Goal: Task Accomplishment & Management: Use online tool/utility

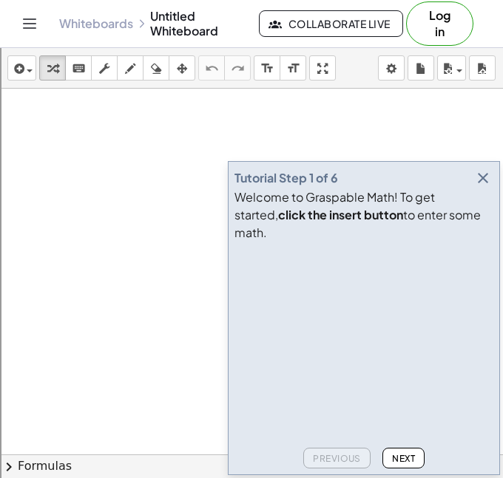
click at [480, 187] on icon "button" at bounding box center [483, 178] width 18 height 18
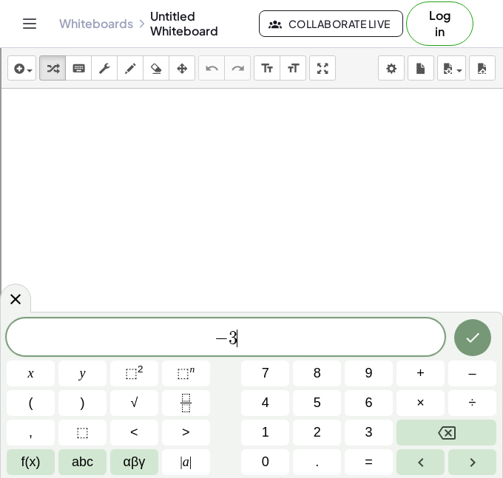
scroll to position [1, 0]
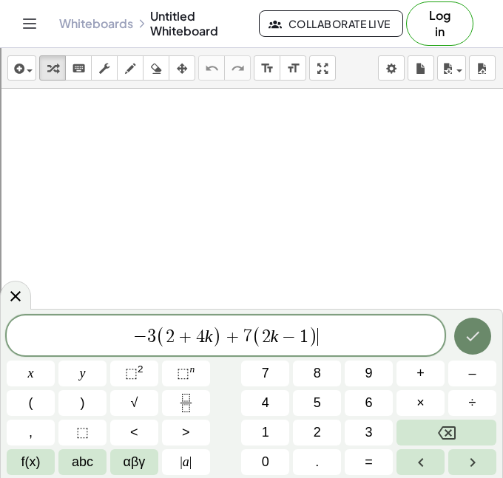
click at [465, 338] on icon "Done" at bounding box center [472, 336] width 18 height 18
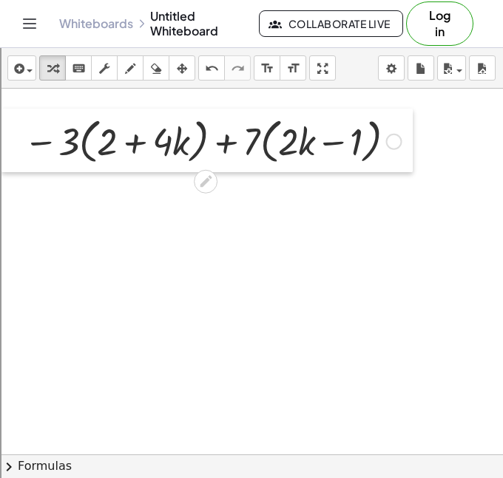
drag, startPoint x: 282, startPoint y: 271, endPoint x: 38, endPoint y: 147, distance: 272.7
click at [24, 147] on div at bounding box center [12, 141] width 22 height 64
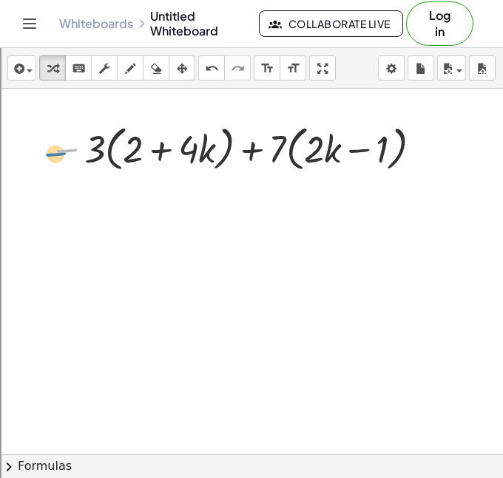
drag, startPoint x: 81, startPoint y: 149, endPoint x: 69, endPoint y: 152, distance: 12.0
click at [69, 152] on div at bounding box center [238, 148] width 392 height 56
drag, startPoint x: 96, startPoint y: 149, endPoint x: 128, endPoint y: 143, distance: 32.2
click at [128, 143] on div at bounding box center [238, 148] width 392 height 56
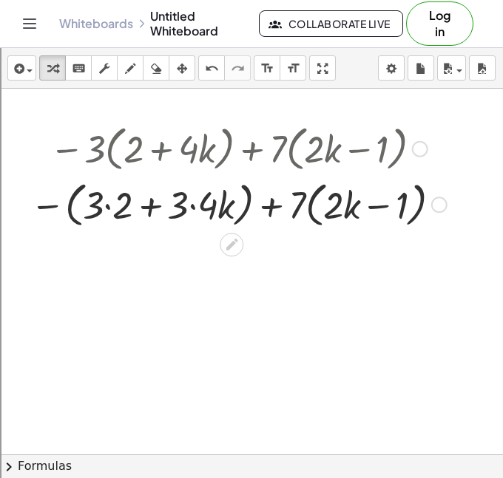
click at [109, 209] on div at bounding box center [238, 204] width 431 height 56
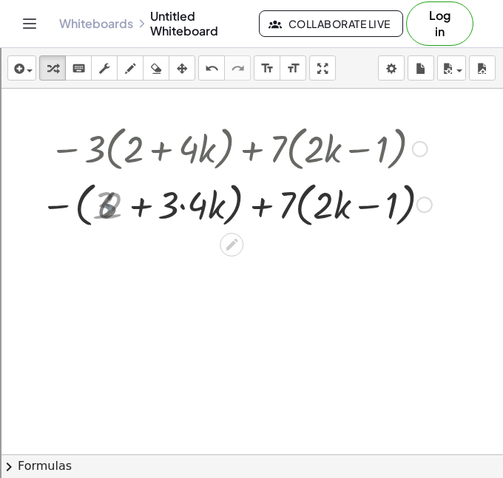
click at [178, 208] on div at bounding box center [238, 204] width 401 height 56
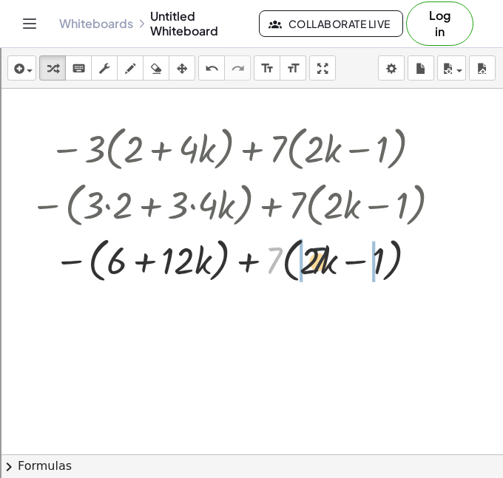
drag, startPoint x: 267, startPoint y: 266, endPoint x: 314, endPoint y: 266, distance: 47.3
click at [314, 266] on div at bounding box center [238, 259] width 431 height 56
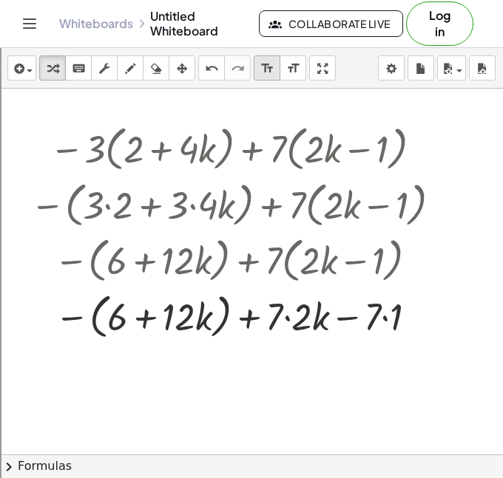
click at [257, 68] on div "format_size" at bounding box center [266, 68] width 19 height 18
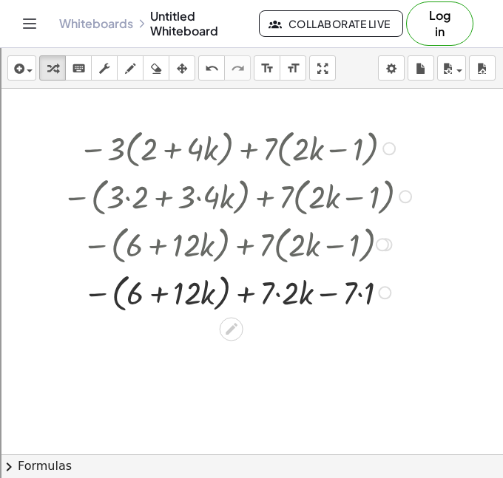
click at [271, 299] on div at bounding box center [239, 292] width 368 height 48
click at [368, 298] on div at bounding box center [239, 292] width 368 height 48
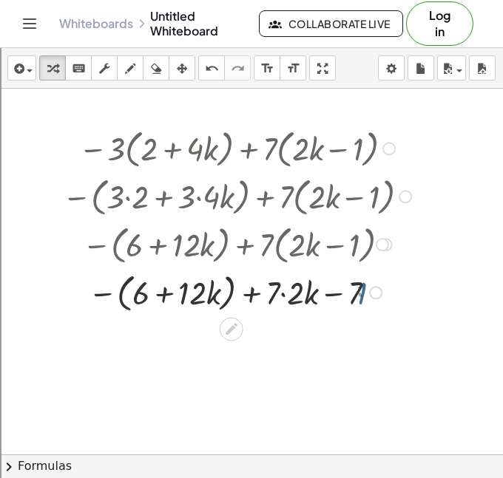
click at [297, 294] on div at bounding box center [239, 292] width 368 height 48
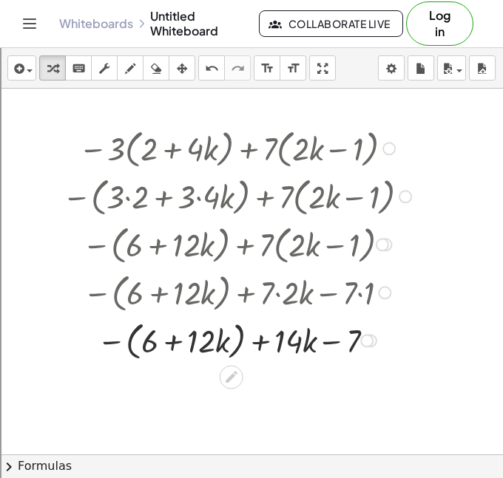
click at [259, 344] on div at bounding box center [239, 340] width 368 height 48
click at [289, 341] on div at bounding box center [239, 340] width 368 height 48
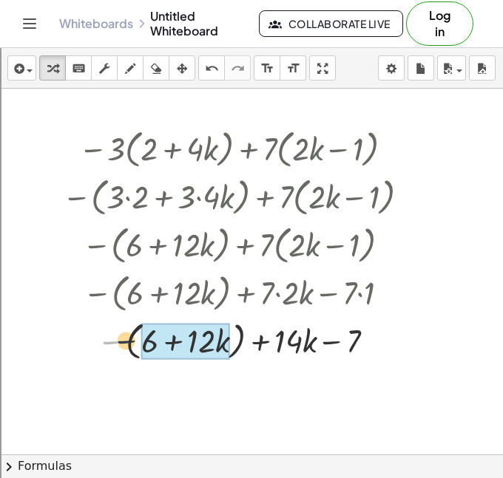
drag, startPoint x: 111, startPoint y: 341, endPoint x: 170, endPoint y: 339, distance: 59.2
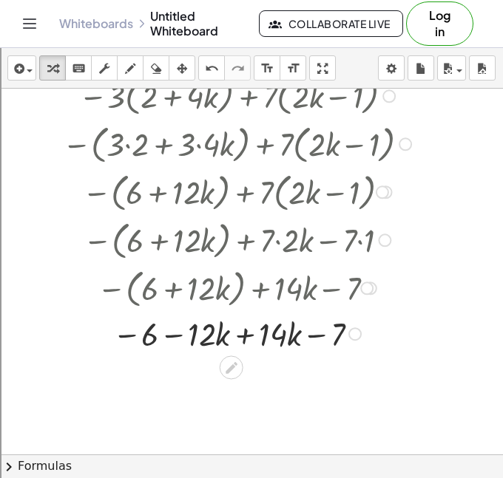
scroll to position [59, 0]
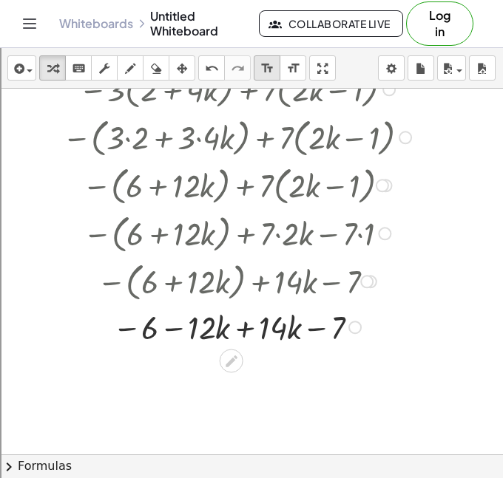
click at [255, 67] on button "format_size smaller" at bounding box center [267, 67] width 27 height 25
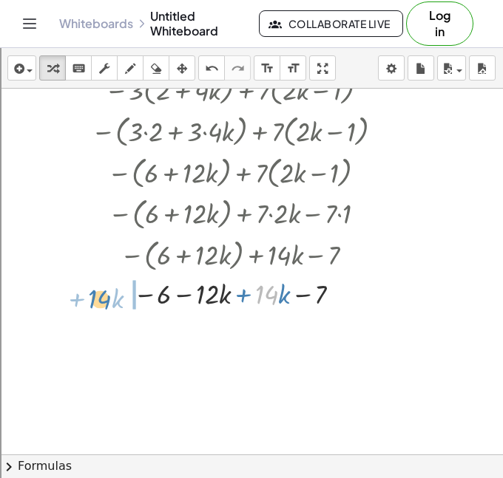
drag, startPoint x: 265, startPoint y: 289, endPoint x: 100, endPoint y: 291, distance: 164.8
click at [100, 291] on div at bounding box center [240, 293] width 313 height 38
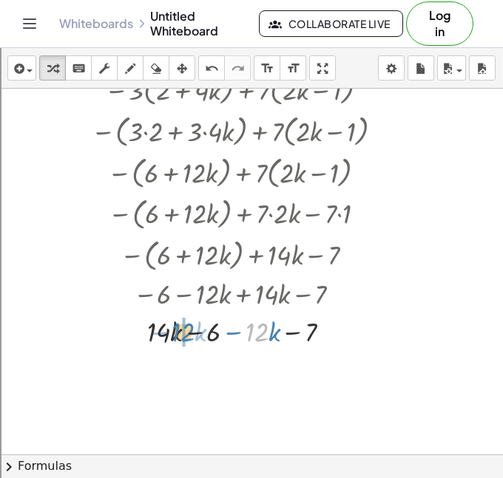
drag, startPoint x: 251, startPoint y: 333, endPoint x: 177, endPoint y: 333, distance: 73.9
click at [177, 333] on div at bounding box center [240, 331] width 313 height 38
click at [202, 344] on div at bounding box center [240, 331] width 313 height 38
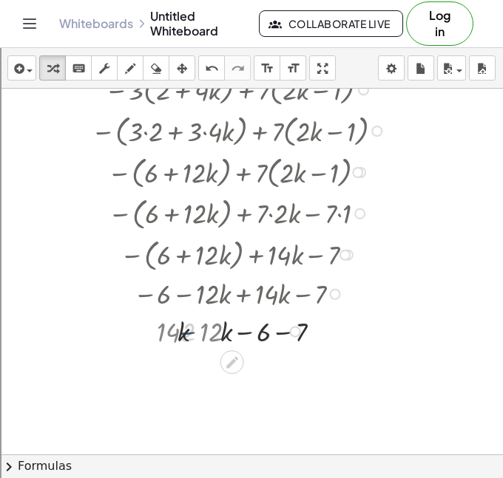
click at [191, 345] on div at bounding box center [240, 331] width 313 height 38
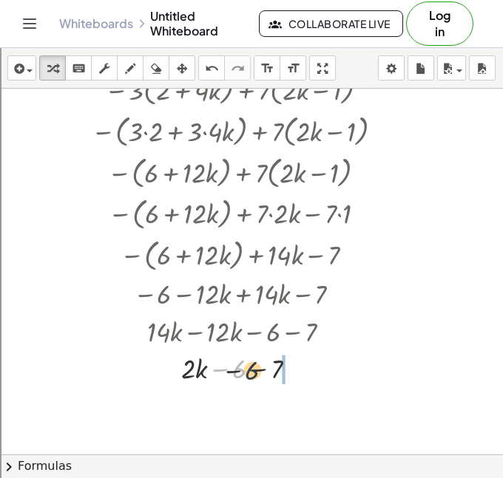
drag, startPoint x: 233, startPoint y: 366, endPoint x: 288, endPoint y: 362, distance: 55.6
click at [288, 362] on div at bounding box center [240, 368] width 313 height 38
click at [259, 370] on div at bounding box center [240, 369] width 313 height 38
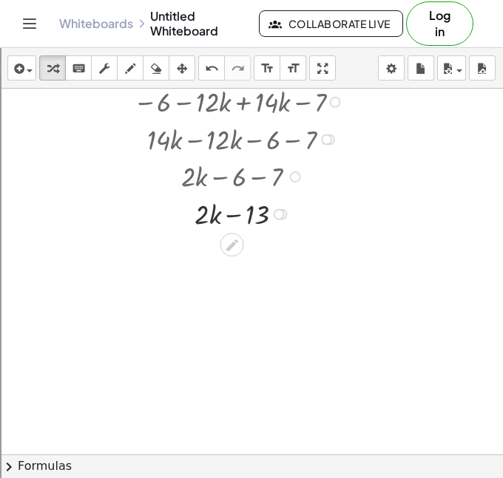
scroll to position [259, 0]
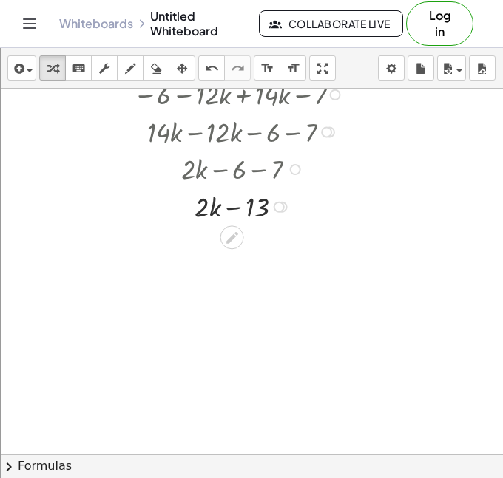
click at [84, 301] on div at bounding box center [342, 229] width 685 height 798
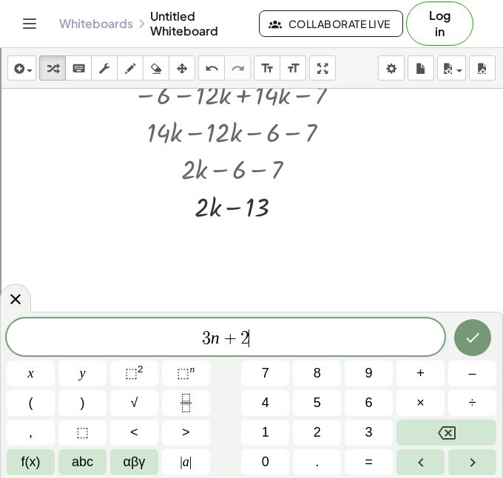
scroll to position [5, 0]
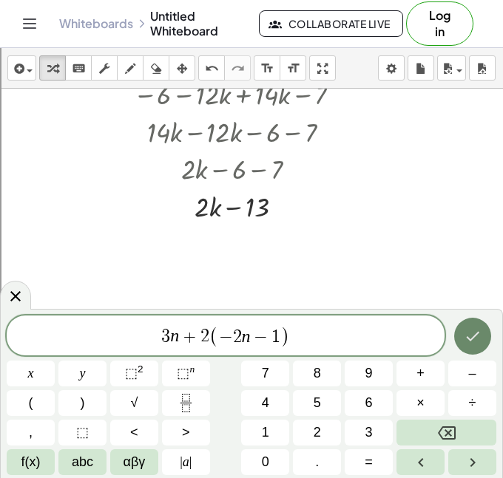
click at [469, 336] on icon "Done" at bounding box center [472, 336] width 18 height 18
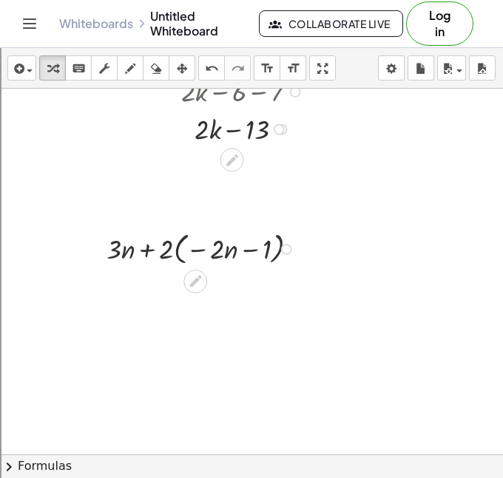
scroll to position [371, 0]
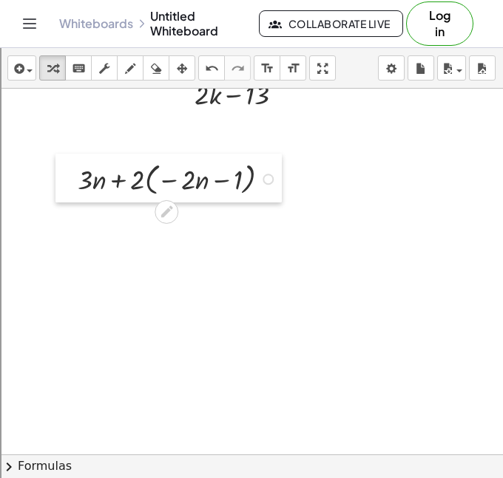
drag, startPoint x: 99, startPoint y: 217, endPoint x: 69, endPoint y: 182, distance: 46.7
click at [69, 182] on div at bounding box center [66, 178] width 22 height 49
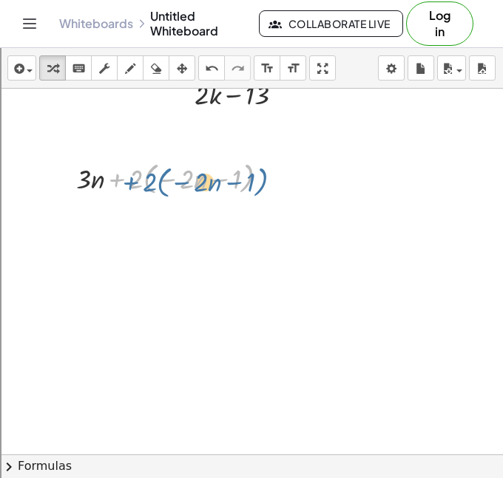
drag, startPoint x: 126, startPoint y: 181, endPoint x: 111, endPoint y: 186, distance: 16.1
click at [111, 186] on div at bounding box center [178, 177] width 218 height 41
drag, startPoint x: 129, startPoint y: 183, endPoint x: 175, endPoint y: 174, distance: 46.7
click at [175, 174] on div at bounding box center [178, 177] width 218 height 41
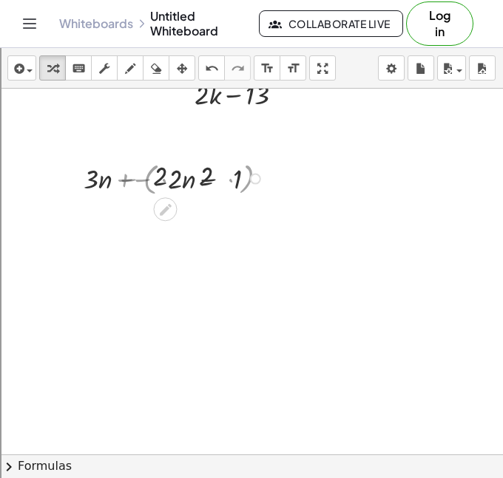
click at [177, 186] on div at bounding box center [178, 178] width 195 height 38
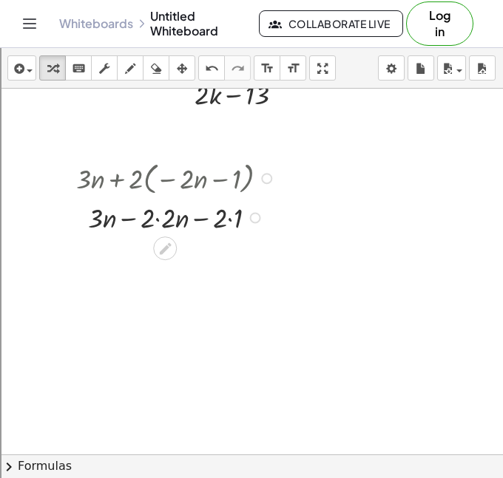
click at [155, 221] on div at bounding box center [178, 217] width 218 height 38
click at [217, 225] on div at bounding box center [178, 217] width 218 height 38
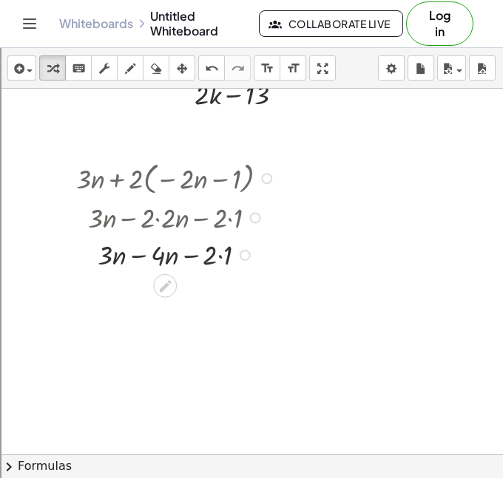
click at [219, 254] on div at bounding box center [178, 254] width 218 height 38
click at [149, 252] on div at bounding box center [178, 254] width 218 height 38
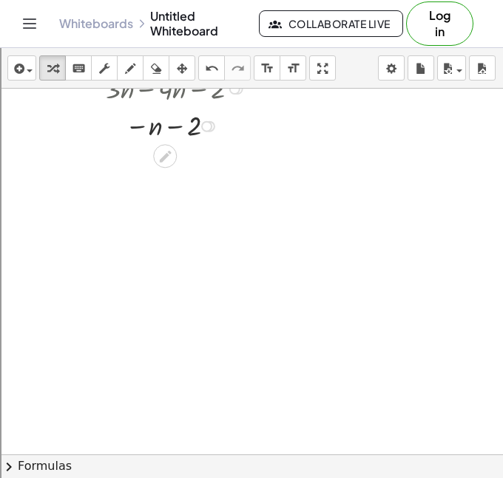
scroll to position [544, 0]
click at [171, 231] on div at bounding box center [342, 94] width 685 height 1098
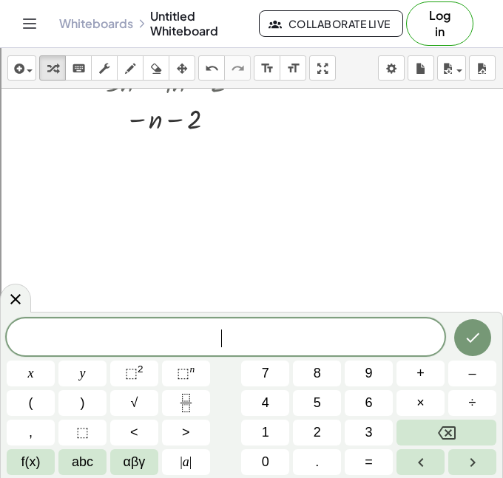
scroll to position [6, 0]
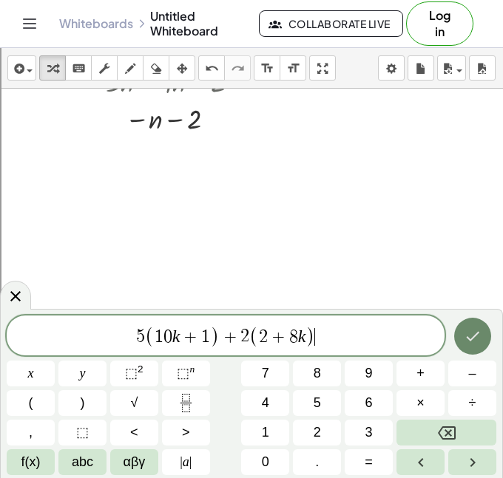
click at [473, 353] on button "Done" at bounding box center [472, 336] width 37 height 37
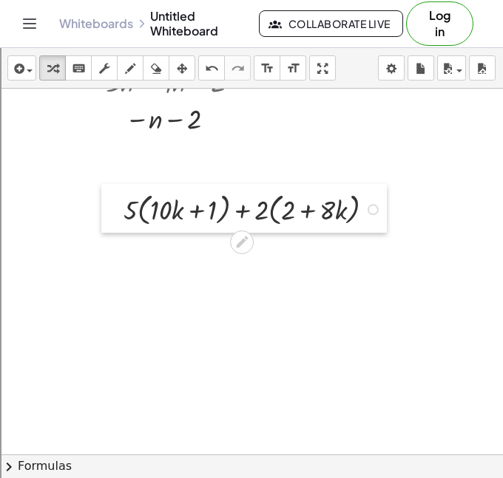
drag, startPoint x: 180, startPoint y: 262, endPoint x: 71, endPoint y: 175, distance: 139.9
click at [101, 184] on div at bounding box center [112, 208] width 22 height 49
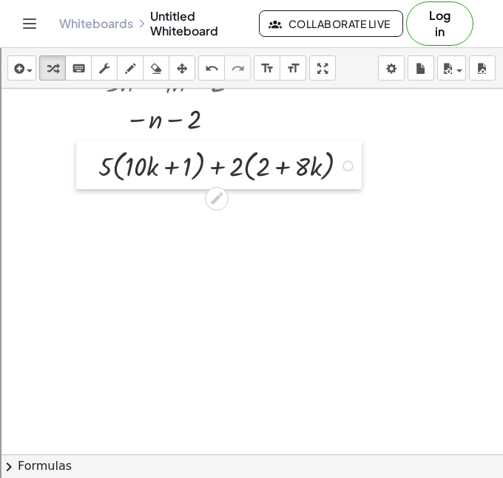
click at [77, 174] on div at bounding box center [87, 164] width 22 height 49
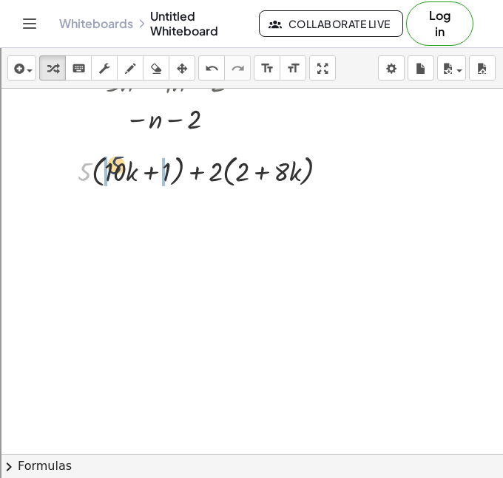
drag, startPoint x: 89, startPoint y: 177, endPoint x: 120, endPoint y: 171, distance: 32.5
click at [120, 171] on div at bounding box center [208, 169] width 277 height 41
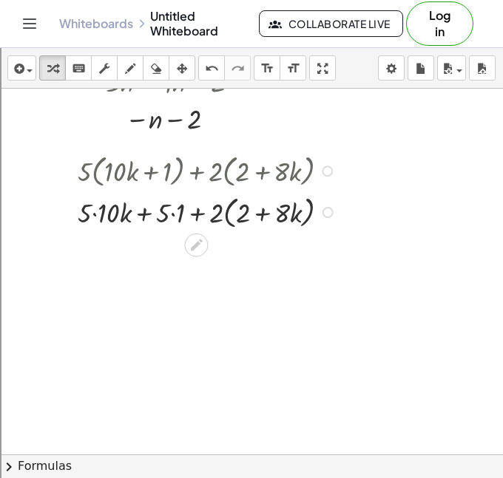
click at [93, 210] on div at bounding box center [209, 211] width 278 height 41
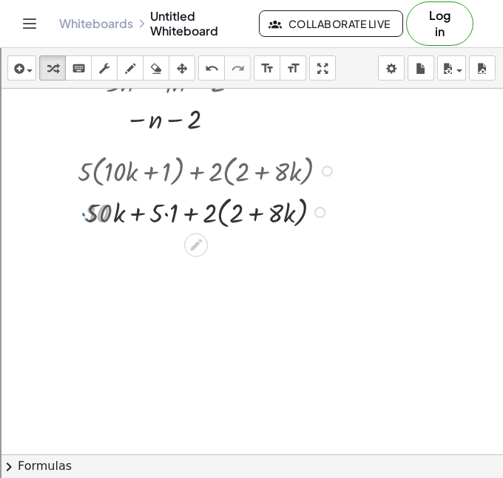
click at [176, 211] on div at bounding box center [208, 211] width 277 height 41
click at [166, 215] on div at bounding box center [209, 211] width 278 height 41
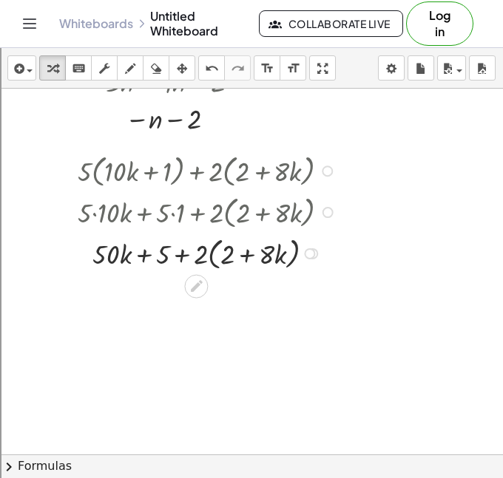
click at [183, 257] on div at bounding box center [209, 252] width 278 height 41
drag, startPoint x: 196, startPoint y: 254, endPoint x: 224, endPoint y: 251, distance: 28.3
click at [224, 251] on div at bounding box center [209, 252] width 278 height 41
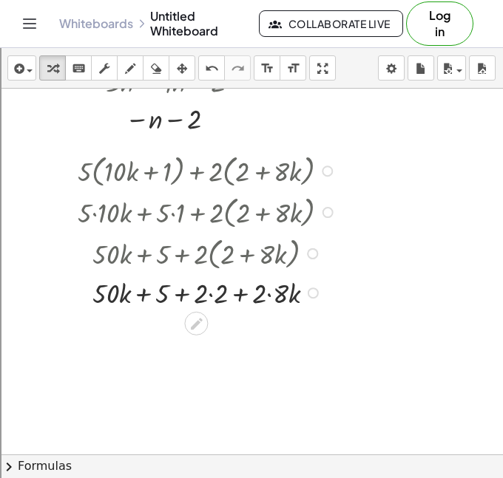
click at [208, 295] on div at bounding box center [209, 292] width 278 height 38
click at [196, 293] on div "+ · k + + 2 + · 8 · k · 5 50 · 2 · · 2 4" at bounding box center [196, 293] width 0 height 0
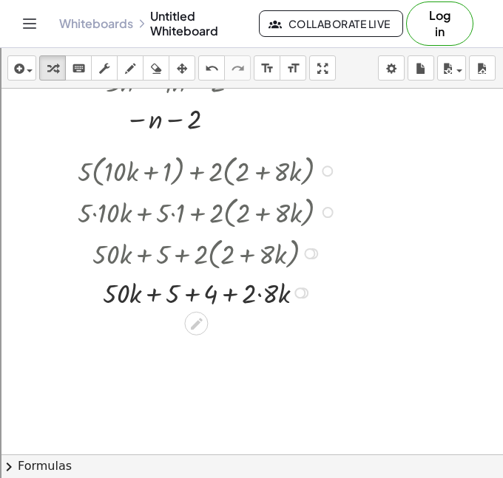
click at [262, 292] on div at bounding box center [209, 292] width 278 height 38
click at [201, 294] on div at bounding box center [209, 292] width 278 height 38
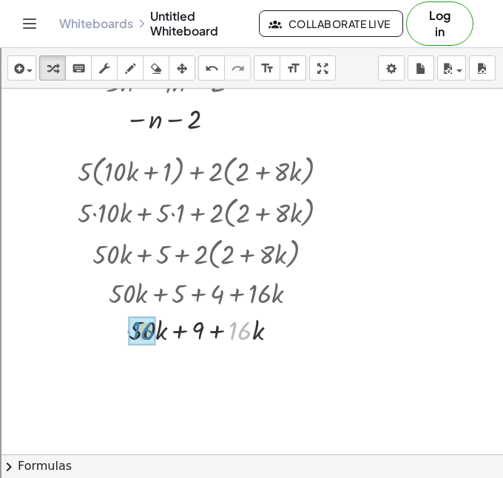
drag, startPoint x: 237, startPoint y: 327, endPoint x: 120, endPoint y: 329, distance: 116.8
click at [120, 329] on div at bounding box center [209, 329] width 278 height 38
click at [169, 328] on div at bounding box center [209, 329] width 278 height 38
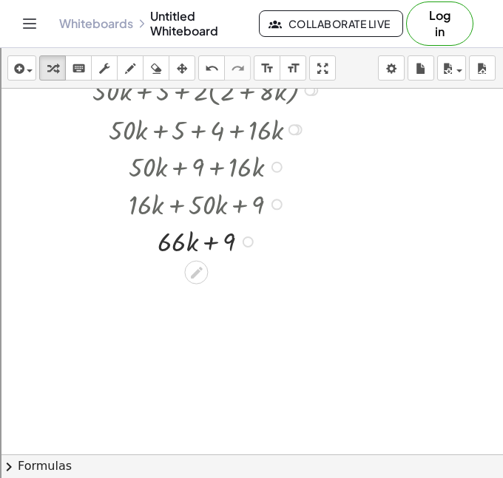
scroll to position [786, 0]
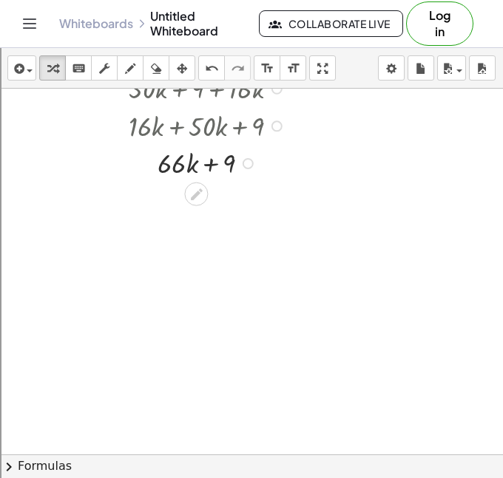
click at [148, 322] on div at bounding box center [342, 34] width 685 height 1463
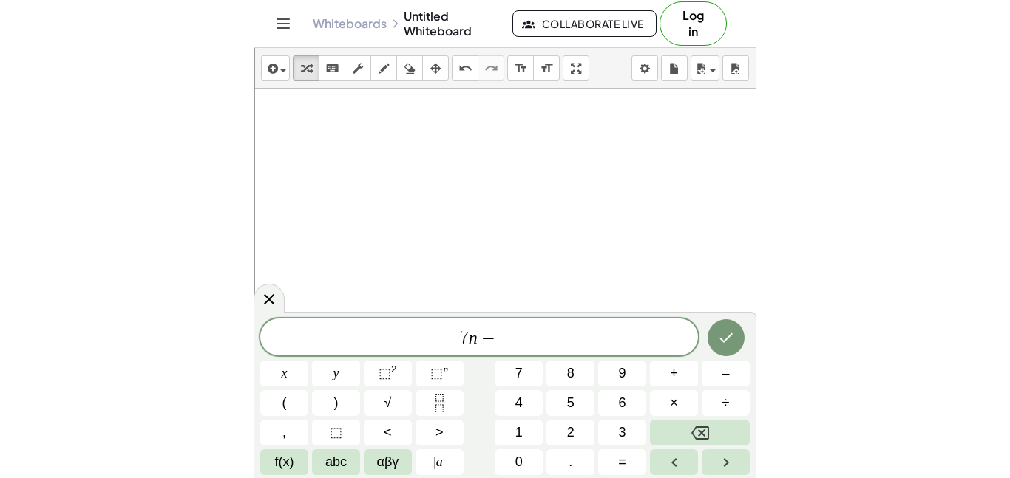
scroll to position [8, 0]
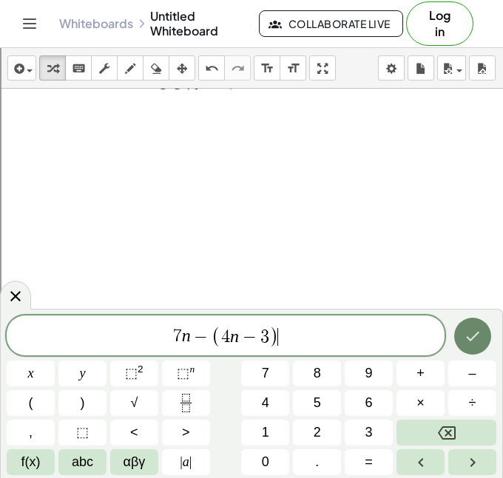
click at [479, 329] on icon "Done" at bounding box center [472, 336] width 18 height 18
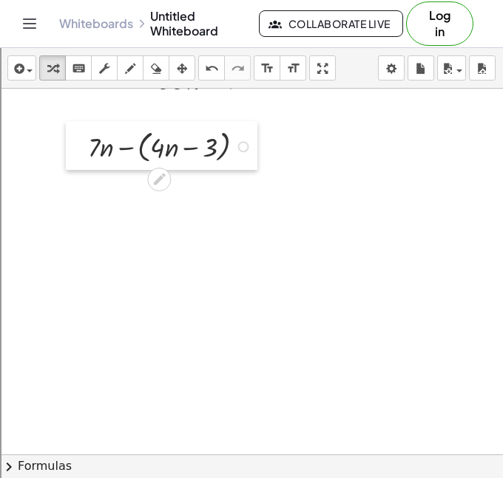
drag, startPoint x: 154, startPoint y: 270, endPoint x: 75, endPoint y: 154, distance: 140.8
click at [75, 154] on div at bounding box center [77, 145] width 22 height 49
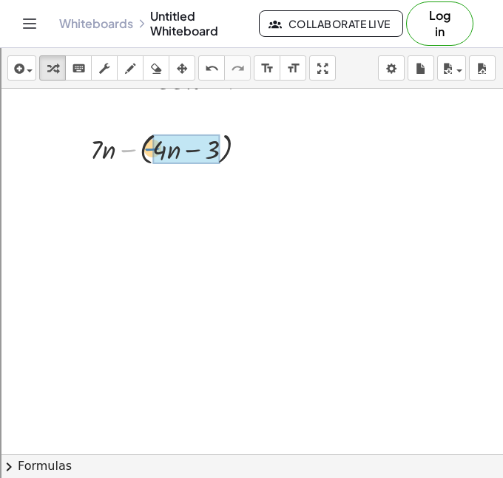
drag, startPoint x: 127, startPoint y: 152, endPoint x: 152, endPoint y: 151, distance: 24.4
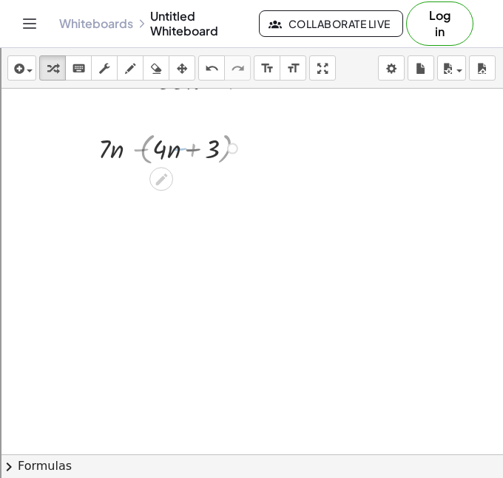
click at [154, 152] on div at bounding box center [173, 148] width 157 height 38
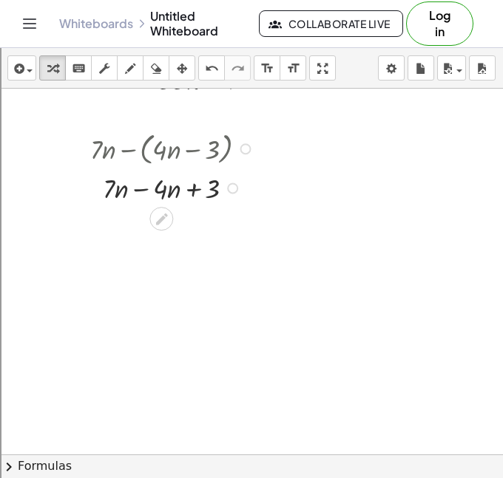
click at [143, 190] on div at bounding box center [174, 188] width 183 height 38
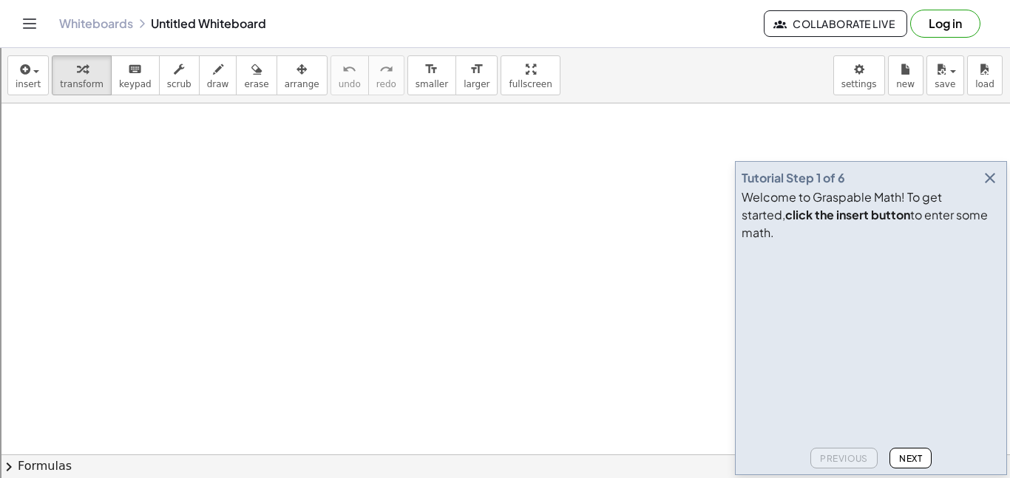
click at [993, 207] on div "Welcome to Graspable Math! To get started, click the insert button to enter som…" at bounding box center [870, 214] width 259 height 53
click at [989, 187] on icon "button" at bounding box center [990, 178] width 18 height 18
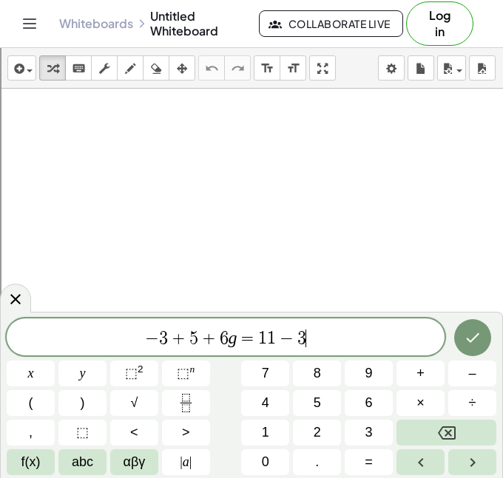
scroll to position [10, 0]
click at [479, 327] on button "Done" at bounding box center [472, 337] width 37 height 37
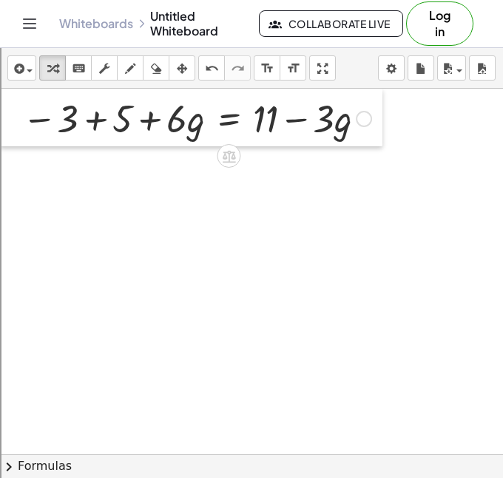
drag, startPoint x: 191, startPoint y: 217, endPoint x: 20, endPoint y: 121, distance: 195.6
click at [20, 121] on div at bounding box center [11, 118] width 22 height 58
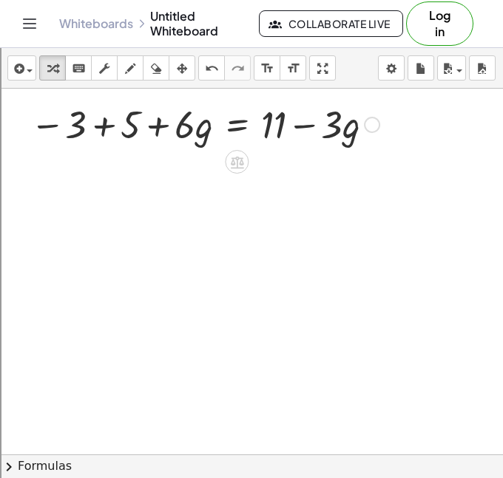
click at [106, 125] on div at bounding box center [205, 123] width 364 height 50
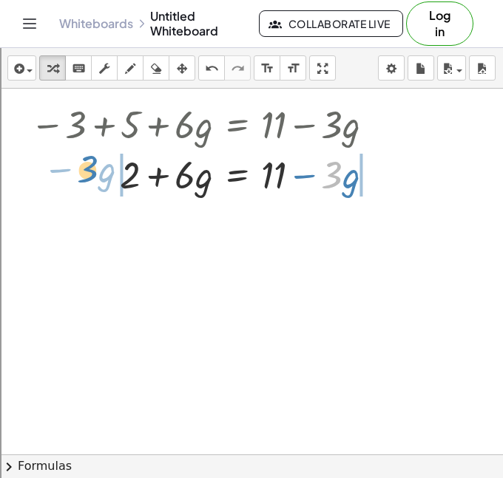
drag, startPoint x: 328, startPoint y: 177, endPoint x: 84, endPoint y: 171, distance: 244.7
click at [84, 171] on div at bounding box center [208, 174] width 370 height 50
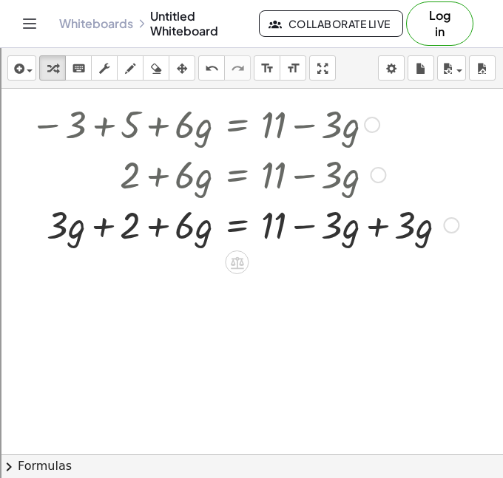
click at [189, 226] on div at bounding box center [244, 224] width 443 height 50
drag, startPoint x: 188, startPoint y: 237, endPoint x: 103, endPoint y: 237, distance: 84.3
click at [103, 237] on div at bounding box center [244, 224] width 443 height 50
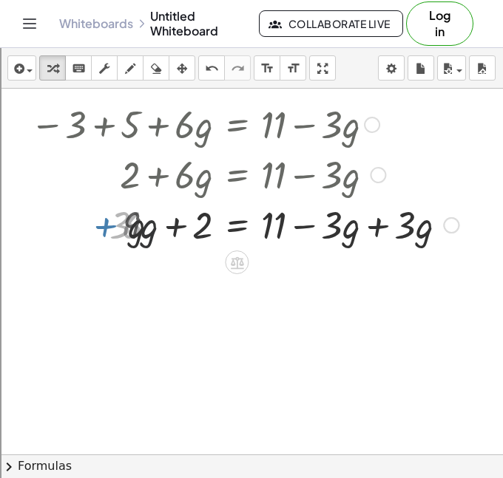
click at [103, 237] on div at bounding box center [244, 224] width 443 height 50
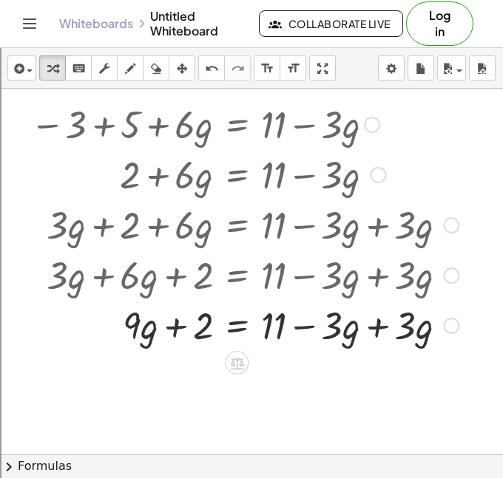
click at [377, 323] on div at bounding box center [244, 324] width 443 height 50
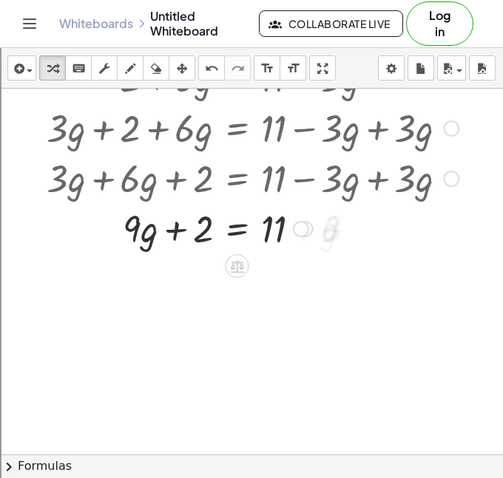
scroll to position [165, 0]
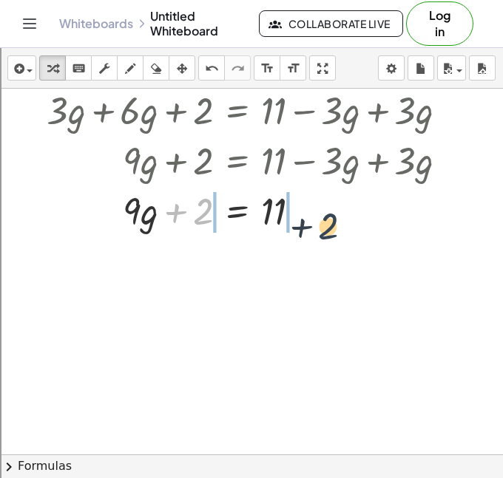
drag, startPoint x: 206, startPoint y: 214, endPoint x: 333, endPoint y: 223, distance: 126.7
click at [333, 223] on div at bounding box center [244, 210] width 443 height 50
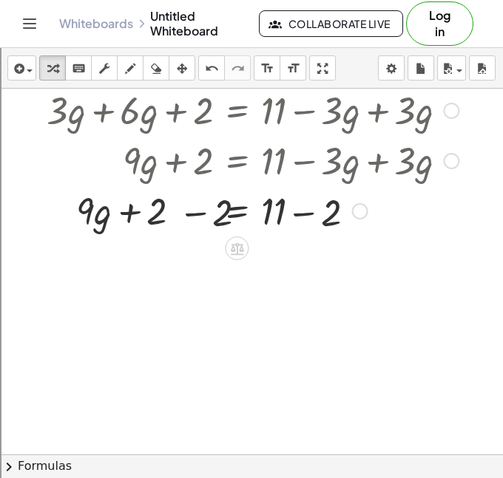
click at [316, 222] on div at bounding box center [244, 210] width 443 height 50
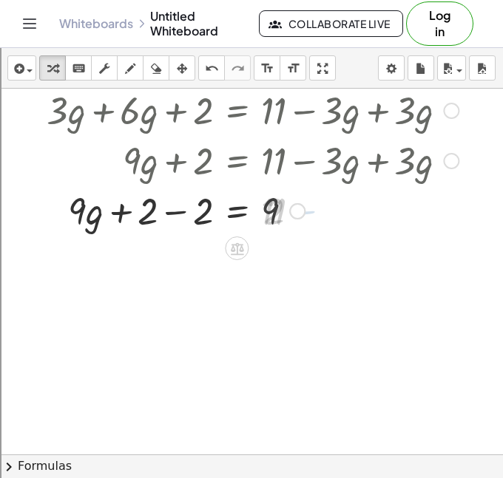
click at [177, 208] on div at bounding box center [244, 210] width 443 height 50
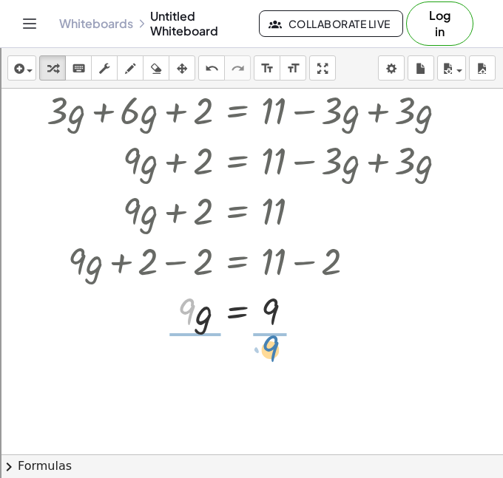
drag, startPoint x: 191, startPoint y: 325, endPoint x: 270, endPoint y: 363, distance: 87.6
click at [270, 363] on div "− 3 + 5 + · 6 · g = + 11 − · 3 · g + 2 + · 6 · g = + 11 − · 3 · g + · 3 · g + 2…" at bounding box center [282, 323] width 565 height 798
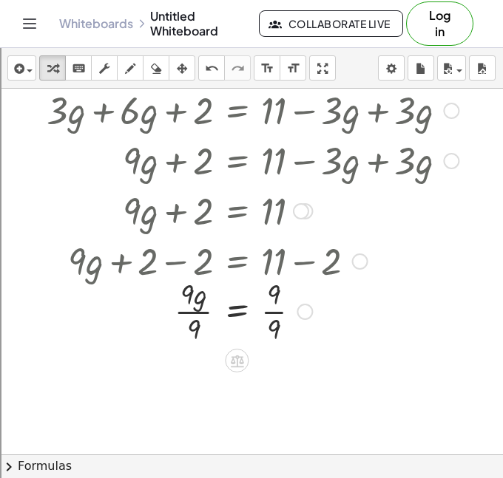
click at [273, 313] on div at bounding box center [244, 310] width 443 height 74
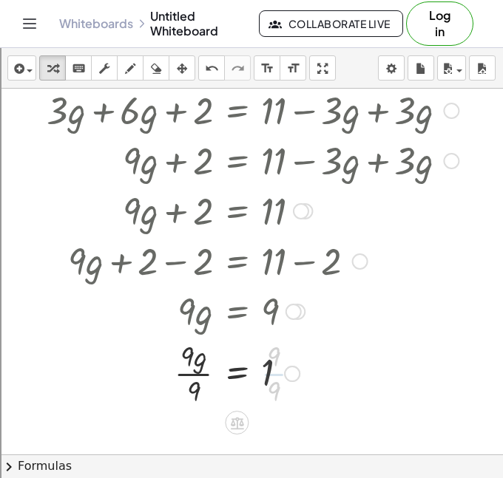
click at [194, 374] on div at bounding box center [244, 373] width 443 height 74
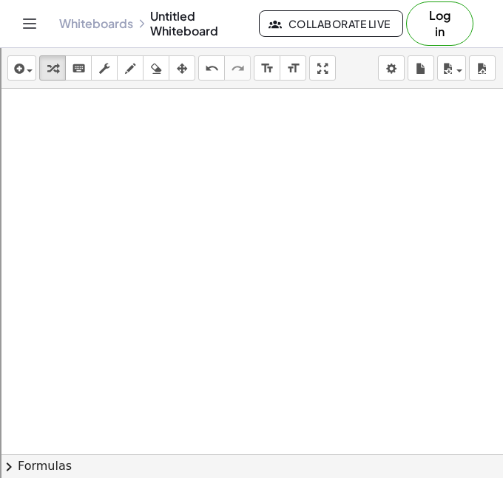
scroll to position [562, 2]
click at [259, 324] on div at bounding box center [280, 76] width 565 height 1098
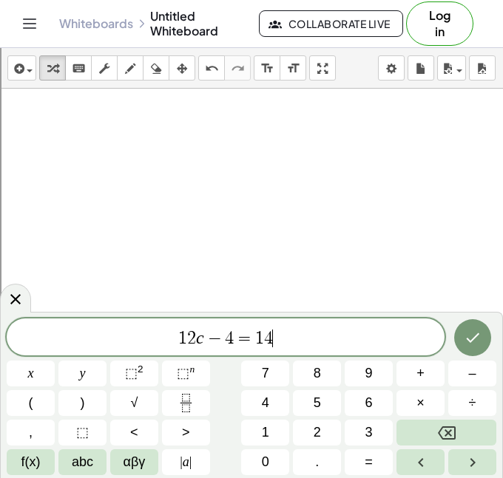
scroll to position [17, 0]
click at [472, 331] on icon "Done" at bounding box center [472, 338] width 18 height 18
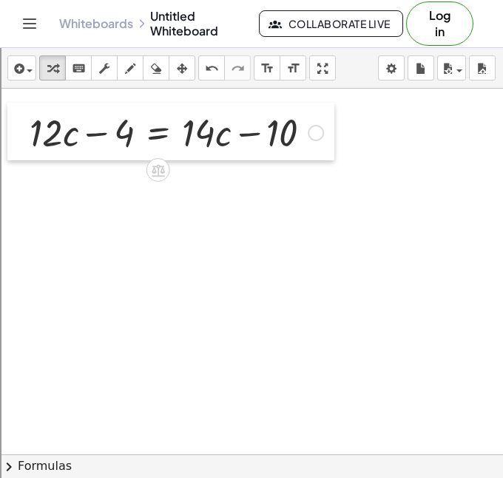
drag, startPoint x: 273, startPoint y: 356, endPoint x: 21, endPoint y: 135, distance: 335.7
click at [21, 135] on div at bounding box center [18, 132] width 22 height 58
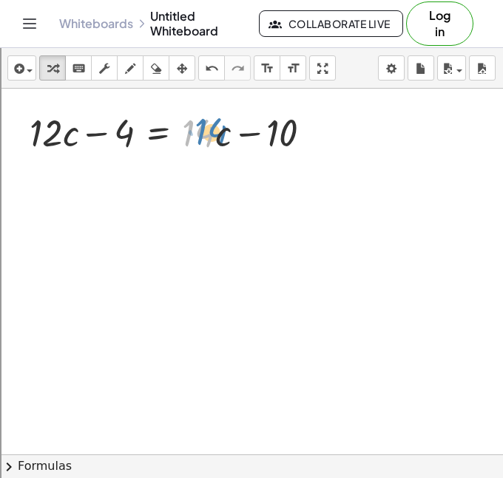
drag, startPoint x: 196, startPoint y: 134, endPoint x: 207, endPoint y: 132, distance: 11.2
click at [207, 132] on div at bounding box center [176, 131] width 308 height 50
drag, startPoint x: 214, startPoint y: 135, endPoint x: 18, endPoint y: 134, distance: 196.6
click at [18, 134] on div "· 14 + · c + · 12 · c − 4 = + · 14 · c − 10" at bounding box center [170, 132] width 327 height 58
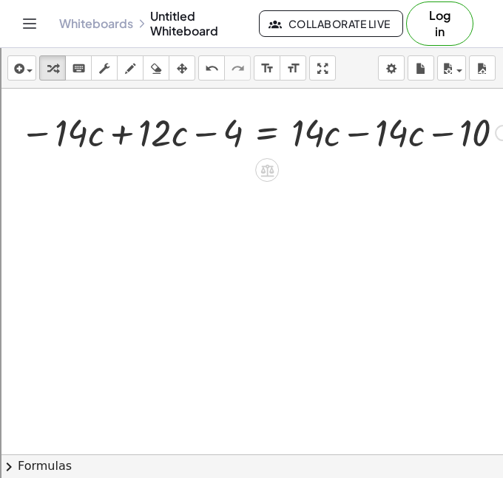
click at [267, 133] on div "+ · 12 · c − 4 = + · 14 · c − 10 + · 12 · c − 4 = − 10 − · 14 · c + · 14 · c − …" at bounding box center [267, 133] width 0 height 0
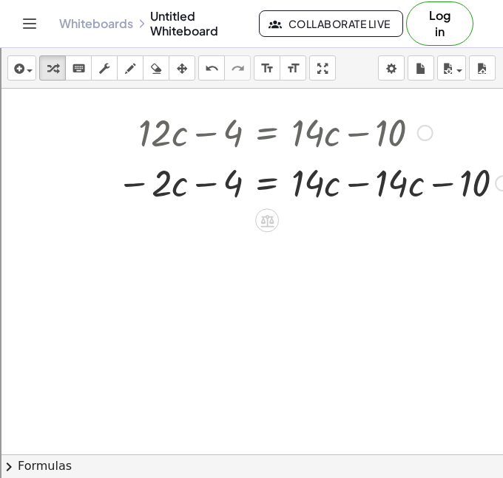
click at [350, 191] on div at bounding box center [265, 182] width 505 height 50
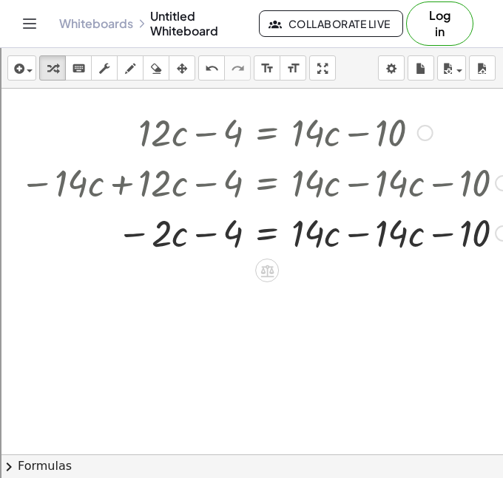
click at [350, 225] on div at bounding box center [265, 232] width 505 height 50
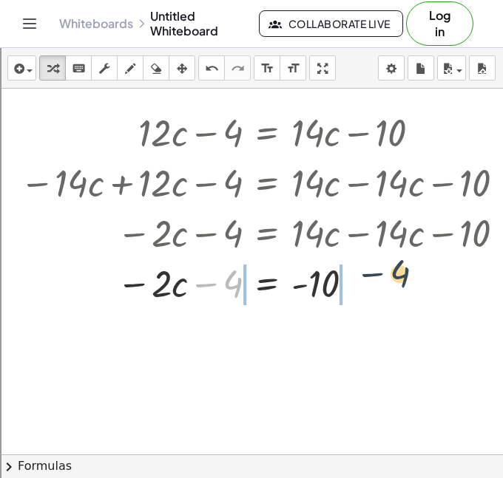
drag, startPoint x: 237, startPoint y: 279, endPoint x: 403, endPoint y: 270, distance: 166.5
click at [403, 270] on div at bounding box center [265, 282] width 505 height 50
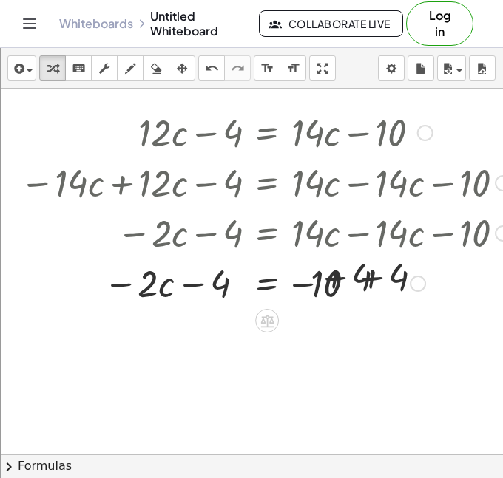
click at [308, 305] on div at bounding box center [265, 282] width 505 height 50
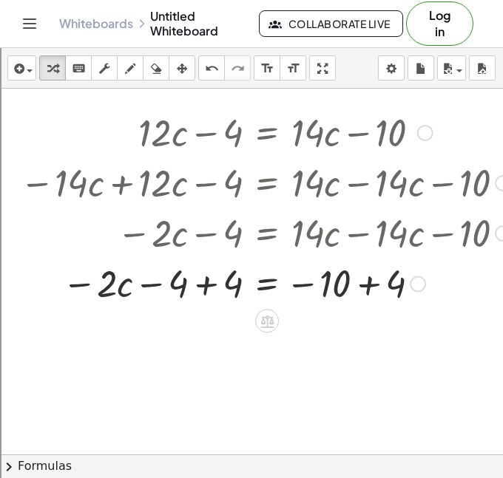
click at [360, 289] on div at bounding box center [259, 282] width 384 height 50
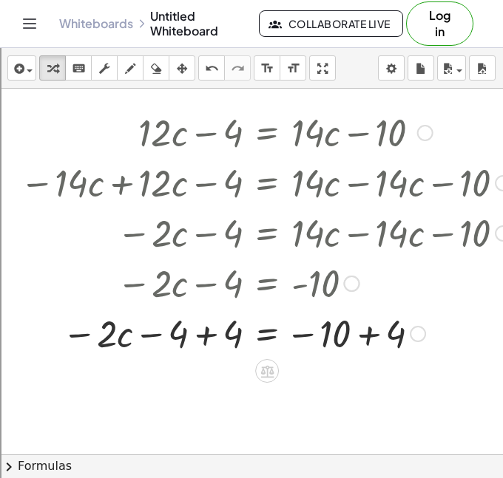
click at [359, 339] on div at bounding box center [265, 332] width 505 height 50
click at [200, 336] on div at bounding box center [265, 332] width 505 height 50
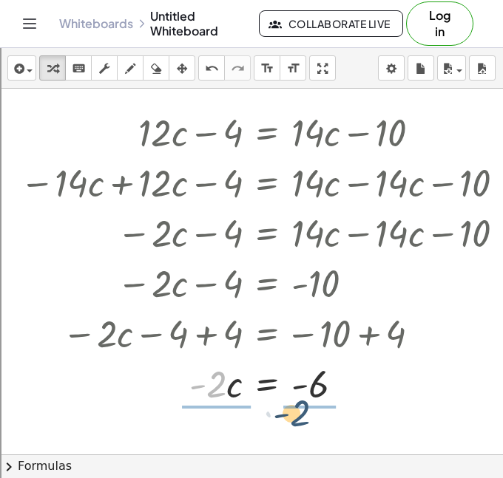
drag, startPoint x: 223, startPoint y: 387, endPoint x: 327, endPoint y: 425, distance: 110.4
click at [327, 425] on div "− 3 + 5 + · 6 · g = + 11 − · 3 · g + 2 + · 6 · g = + 11 − · 3 · g + · 3 · g + 2…" at bounding box center [294, 76] width 592 height 1098
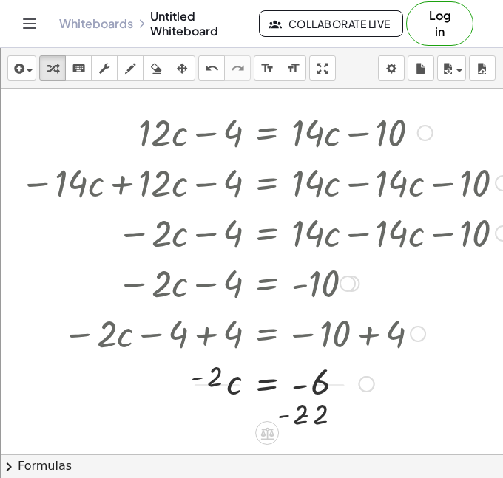
click at [327, 420] on div "+ · 12 · c − 4 = + · 14 · c − 10 − · 14 · c + · 12 · c − 4 = + · 14 · c − · 14 …" at bounding box center [259, 263] width 523 height 321
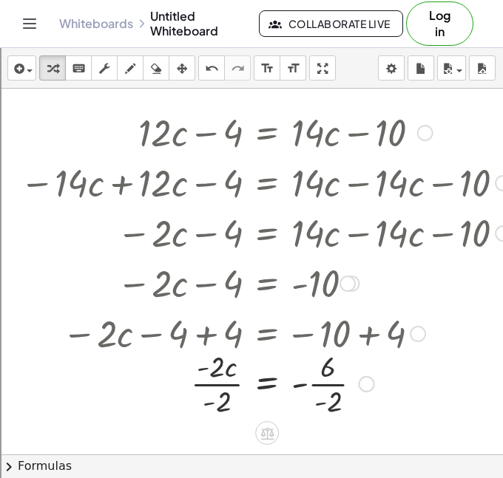
click at [324, 401] on div at bounding box center [265, 383] width 505 height 74
click at [217, 380] on div at bounding box center [265, 383] width 505 height 74
click at [314, 386] on div at bounding box center [265, 383] width 505 height 74
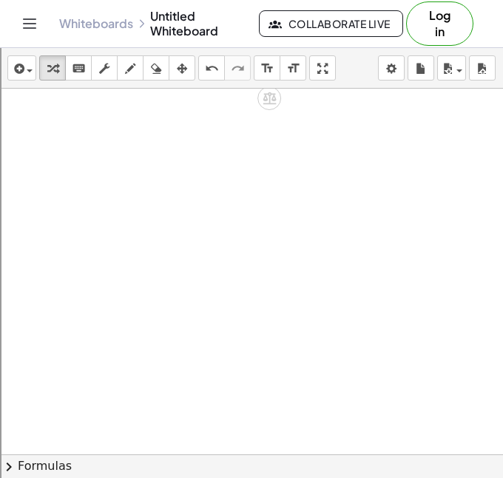
scroll to position [889, 0]
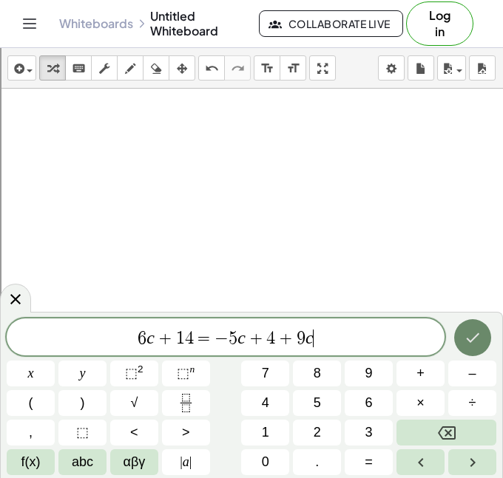
click at [474, 333] on icon "Done" at bounding box center [472, 338] width 18 height 18
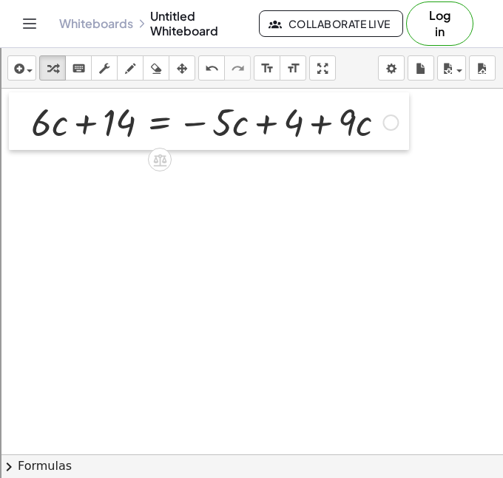
drag, startPoint x: 180, startPoint y: 201, endPoint x: 12, endPoint y: 112, distance: 190.4
click at [12, 112] on div at bounding box center [20, 121] width 22 height 58
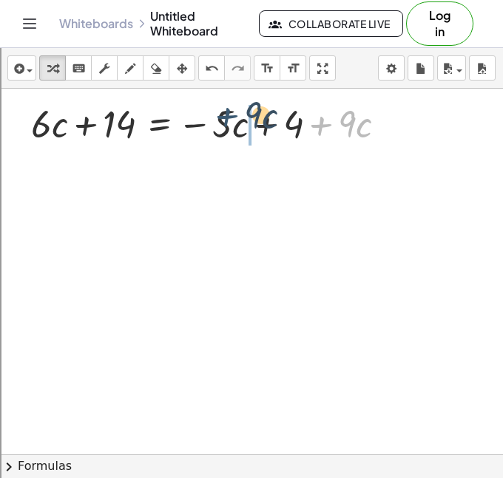
drag, startPoint x: 337, startPoint y: 126, endPoint x: 239, endPoint y: 119, distance: 97.8
click at [239, 119] on div at bounding box center [214, 123] width 381 height 50
click at [248, 136] on div at bounding box center [214, 123] width 381 height 50
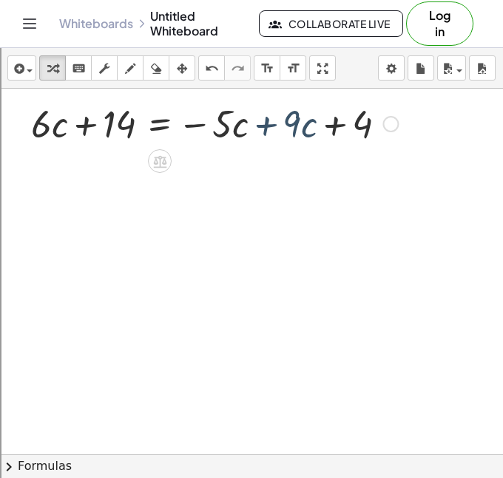
click at [160, 124] on div "+ · 9 · c + · 6 · c + 14 = − · 5 · c + 4 + · 9 · c + · 6 · c + 14 = − · 5 · c +…" at bounding box center [160, 124] width 0 height 0
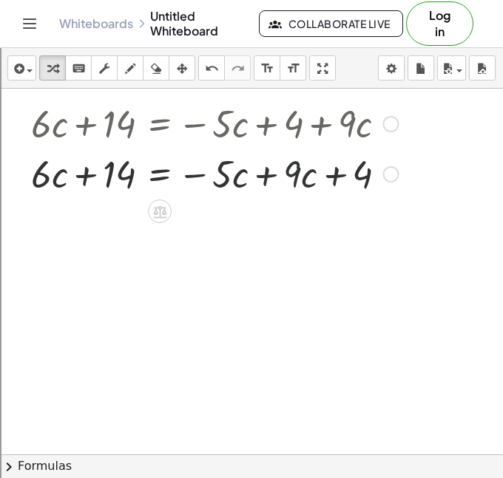
click at [269, 171] on div at bounding box center [214, 173] width 381 height 50
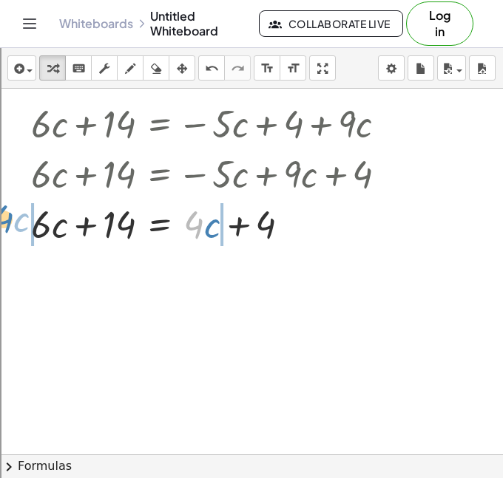
drag, startPoint x: 188, startPoint y: 229, endPoint x: -2, endPoint y: 224, distance: 190.0
click at [0, 224] on html "Graspable Math Activities Get Started Activity Bank Assigned Work Classes White…" at bounding box center [251, 354] width 503 height 709
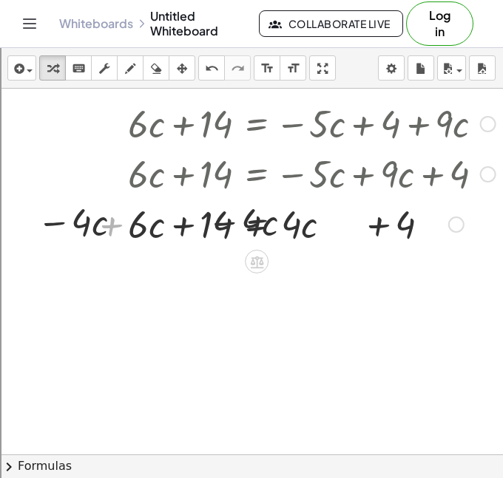
click at [25, 221] on div at bounding box center [259, 223] width 488 height 50
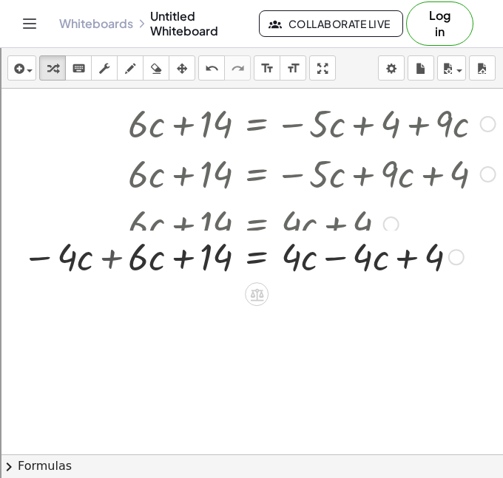
click at [116, 211] on div at bounding box center [259, 223] width 488 height 50
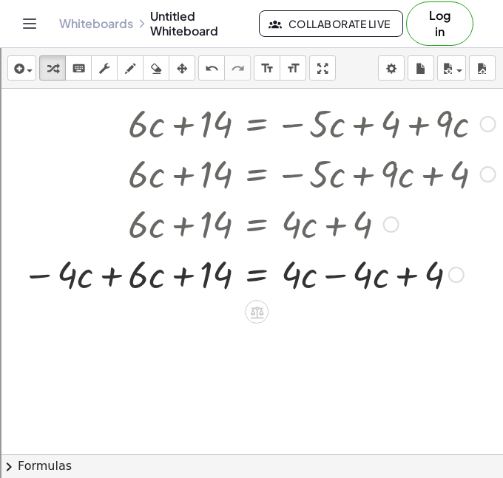
click at [115, 279] on div at bounding box center [259, 273] width 488 height 50
click at [346, 283] on div at bounding box center [310, 273] width 381 height 50
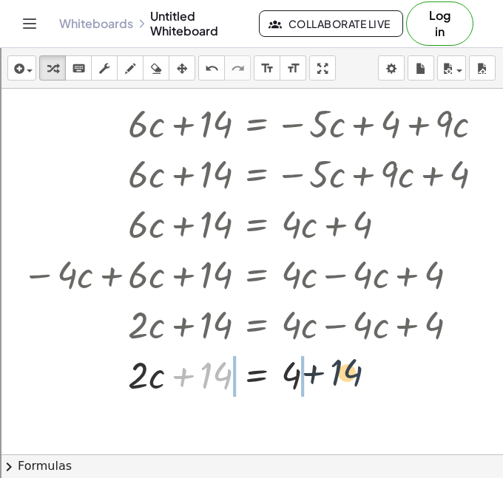
drag, startPoint x: 214, startPoint y: 375, endPoint x: 347, endPoint y: 373, distance: 133.8
click at [347, 373] on div at bounding box center [259, 374] width 488 height 50
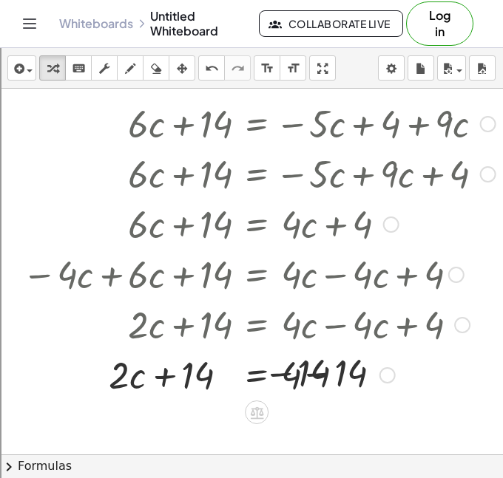
click at [321, 375] on div at bounding box center [259, 374] width 488 height 50
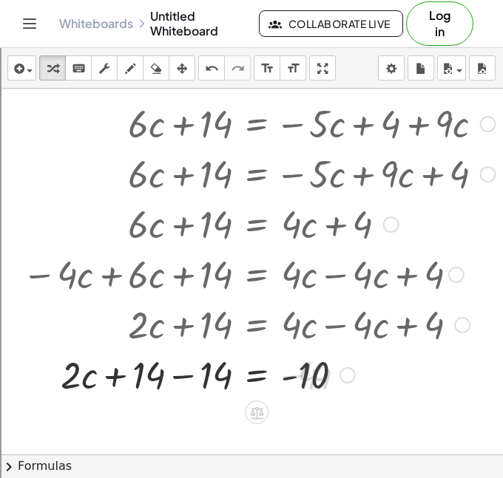
click at [194, 370] on div at bounding box center [259, 374] width 488 height 50
click at [179, 381] on div at bounding box center [259, 374] width 488 height 50
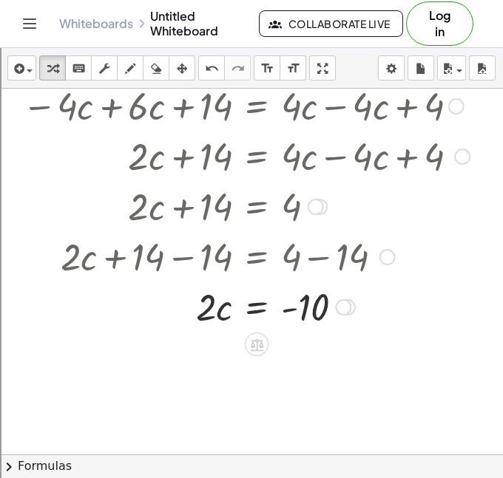
scroll to position [1078, 0]
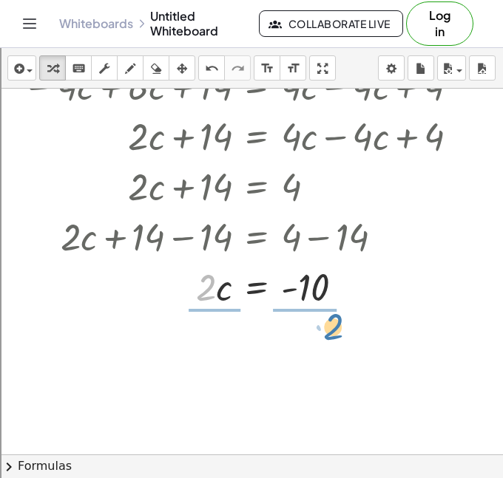
drag, startPoint x: 207, startPoint y: 296, endPoint x: 330, endPoint y: 337, distance: 129.3
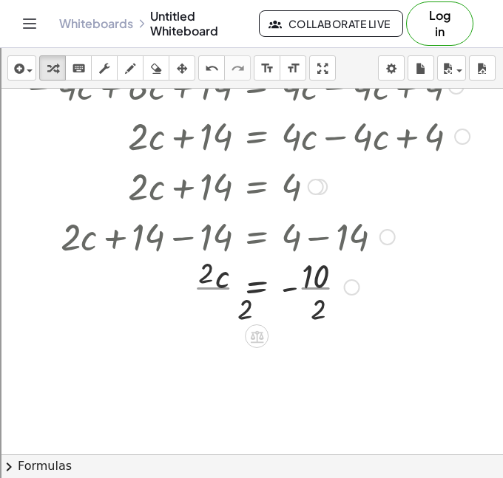
click at [320, 313] on div at bounding box center [259, 286] width 488 height 74
click at [209, 276] on div at bounding box center [259, 286] width 488 height 74
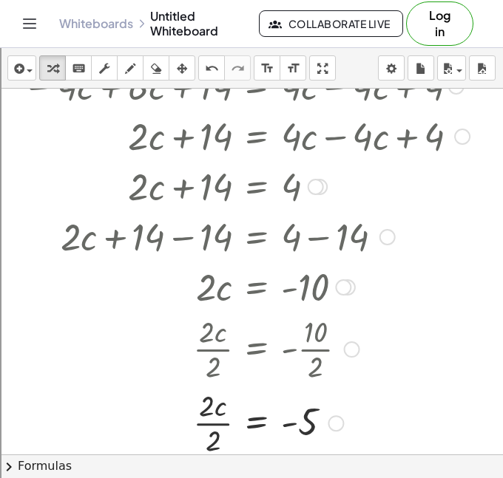
click at [218, 427] on div at bounding box center [259, 422] width 488 height 74
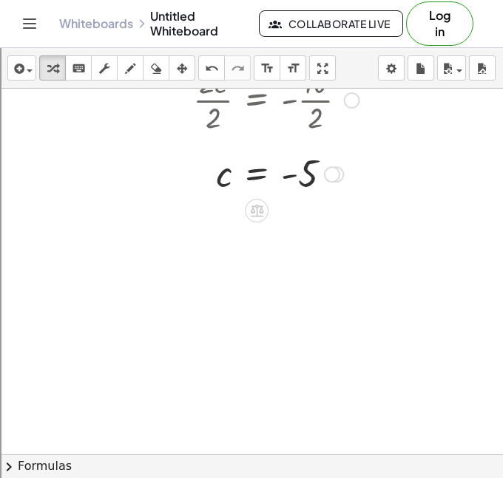
scroll to position [1353, 0]
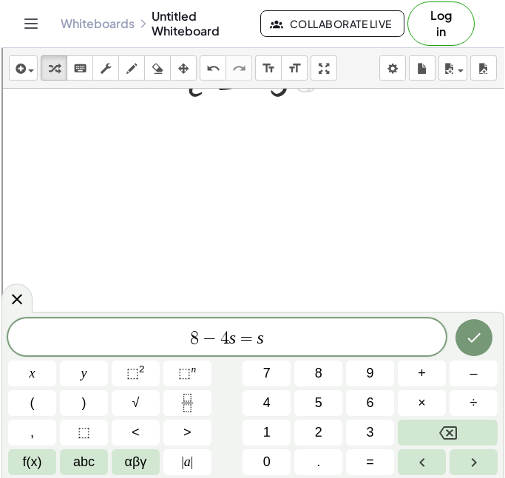
scroll to position [1441, 30]
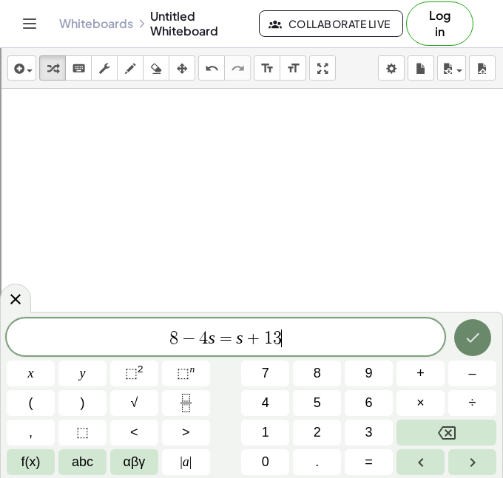
click at [477, 330] on icon "Done" at bounding box center [472, 338] width 18 height 18
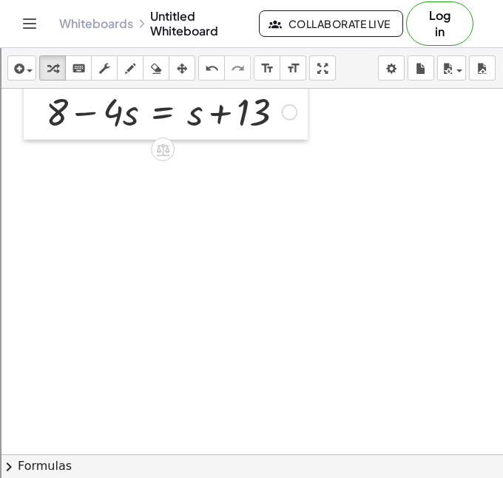
drag, startPoint x: 129, startPoint y: 174, endPoint x: 31, endPoint y: 109, distance: 117.3
click at [31, 109] on div at bounding box center [35, 111] width 22 height 58
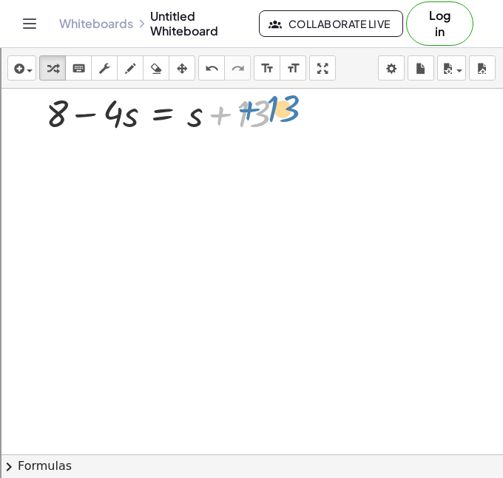
drag, startPoint x: 203, startPoint y: 119, endPoint x: 239, endPoint y: 114, distance: 35.9
click at [239, 114] on div at bounding box center [170, 112] width 265 height 50
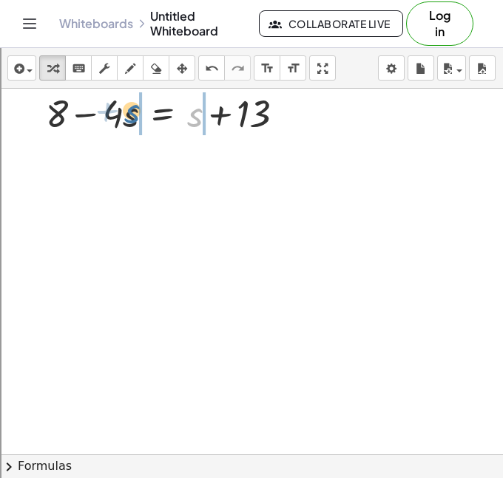
drag, startPoint x: 188, startPoint y: 117, endPoint x: 121, endPoint y: 113, distance: 67.4
click at [121, 113] on div at bounding box center [170, 112] width 265 height 50
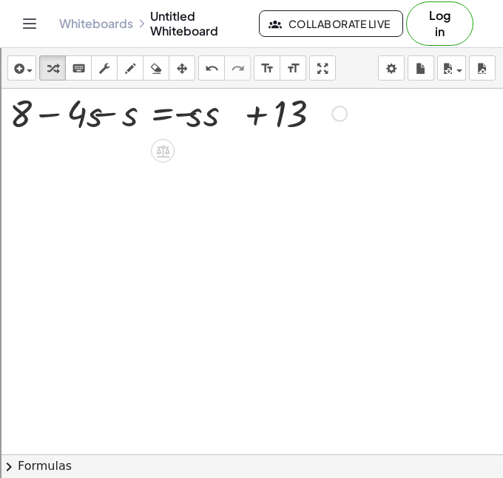
click at [180, 120] on div at bounding box center [171, 112] width 366 height 50
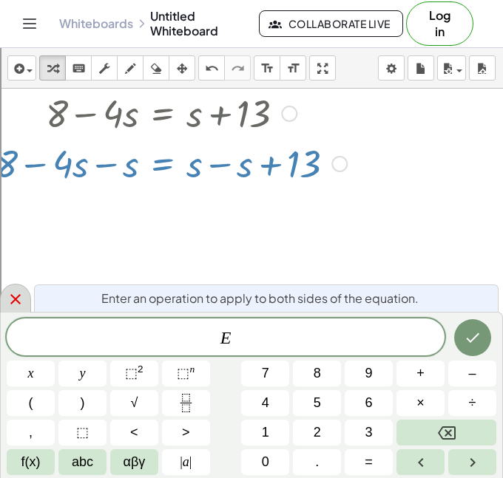
click at [7, 292] on icon at bounding box center [16, 299] width 18 height 18
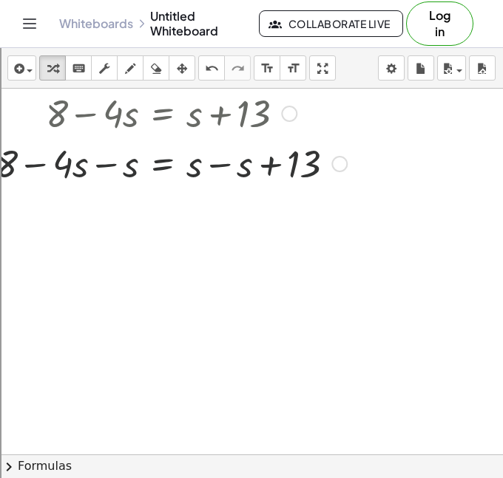
click at [98, 166] on div at bounding box center [171, 162] width 366 height 50
click at [238, 152] on div at bounding box center [196, 162] width 316 height 50
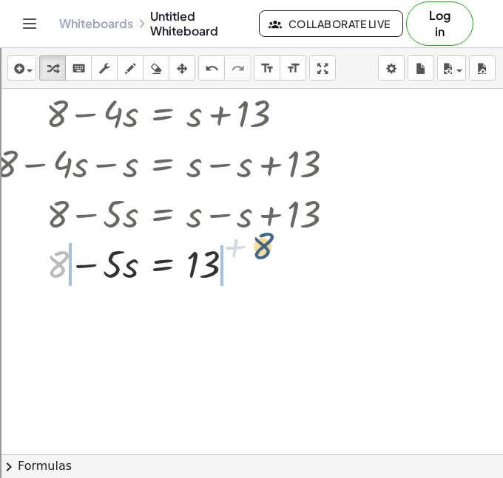
drag, startPoint x: 43, startPoint y: 259, endPoint x: 239, endPoint y: 248, distance: 196.9
click at [239, 248] on div at bounding box center [171, 263] width 366 height 50
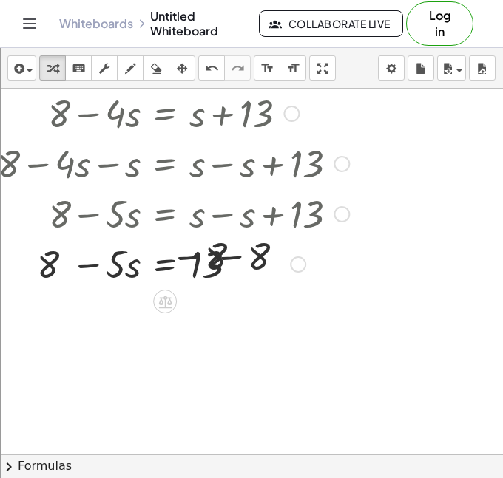
click at [234, 259] on div at bounding box center [170, 263] width 372 height 50
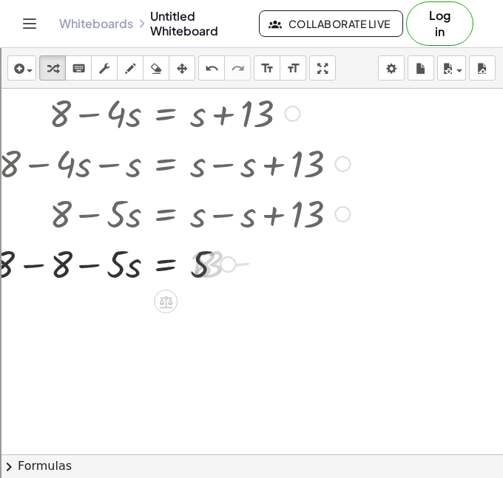
click at [54, 270] on div at bounding box center [171, 263] width 372 height 50
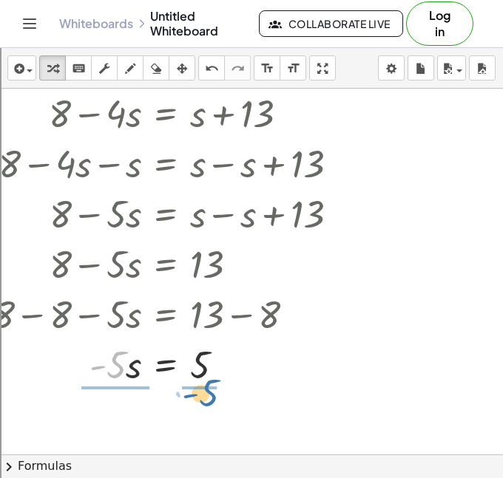
drag, startPoint x: 120, startPoint y: 373, endPoint x: 214, endPoint y: 410, distance: 100.9
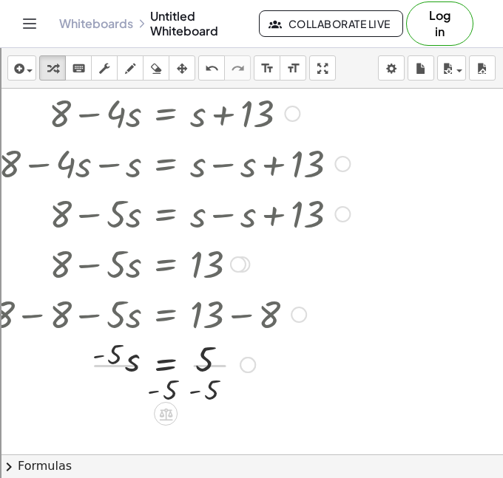
click at [223, 384] on div at bounding box center [171, 364] width 372 height 74
click at [199, 375] on div at bounding box center [171, 364] width 372 height 74
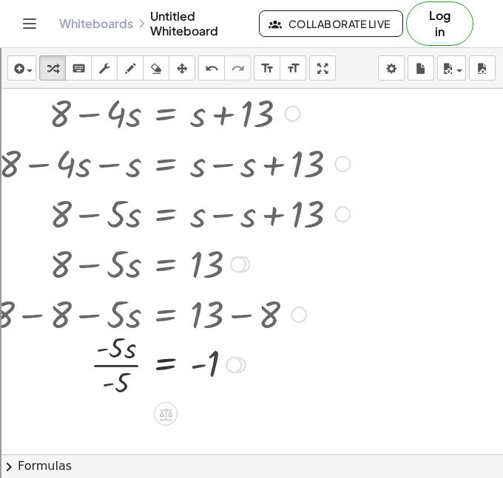
click at [85, 378] on div at bounding box center [171, 364] width 372 height 74
click at [99, 375] on div at bounding box center [171, 364] width 372 height 74
click at [112, 369] on div at bounding box center [171, 364] width 372 height 74
click at [76, 32] on div "Whiteboards Untitled Whiteboard" at bounding box center [159, 24] width 200 height 30
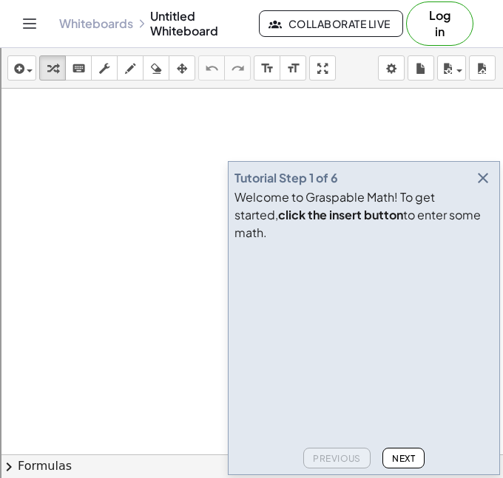
click at [488, 187] on icon "button" at bounding box center [483, 178] width 18 height 18
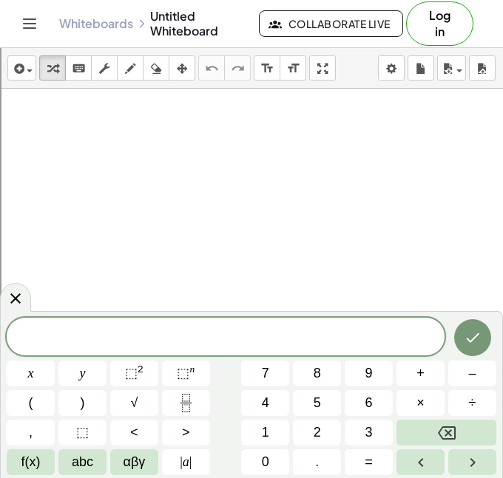
click at [79, 340] on span at bounding box center [226, 338] width 438 height 22
click at [465, 342] on icon "Done" at bounding box center [472, 338] width 18 height 18
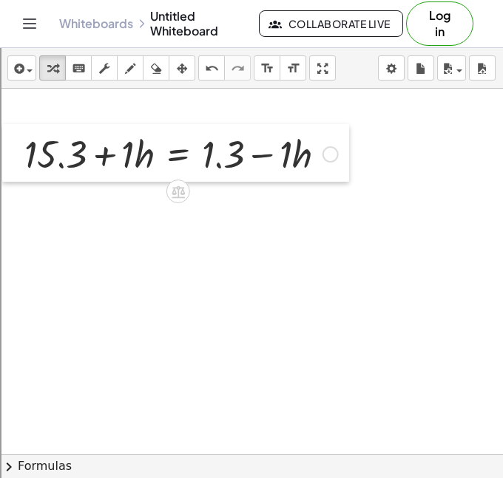
drag, startPoint x: 255, startPoint y: 302, endPoint x: 18, endPoint y: 149, distance: 282.3
click at [18, 149] on div at bounding box center [13, 153] width 22 height 58
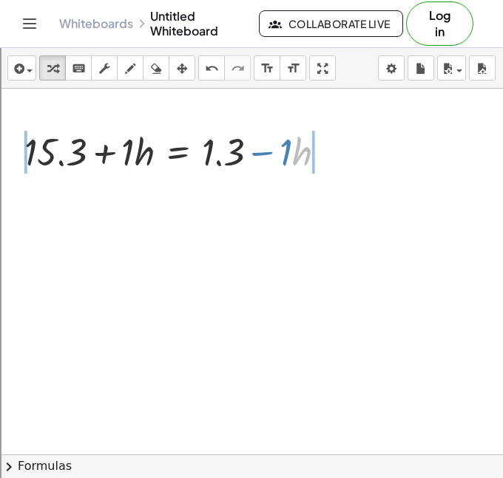
drag, startPoint x: 297, startPoint y: 154, endPoint x: -24, endPoint y: 147, distance: 321.6
click at [0, 147] on html "Graspable Math Activities Get Started Activity Bank Assigned Work Classes White…" at bounding box center [251, 354] width 503 height 709
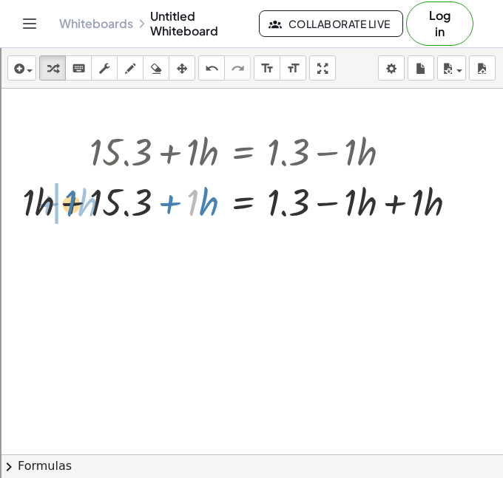
drag, startPoint x: 189, startPoint y: 204, endPoint x: 64, endPoint y: 205, distance: 124.9
click at [64, 205] on div at bounding box center [246, 201] width 462 height 50
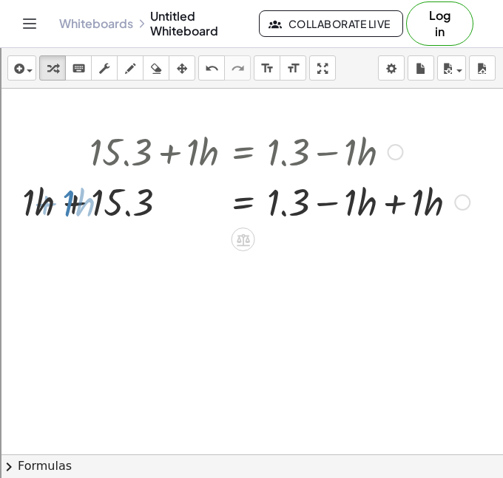
click at [64, 205] on div at bounding box center [246, 201] width 462 height 50
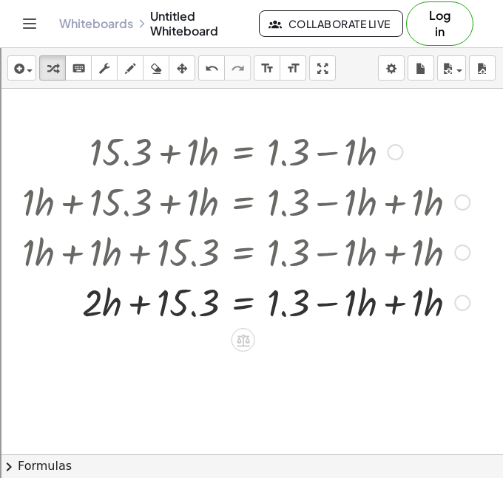
click at [384, 307] on div at bounding box center [246, 301] width 462 height 50
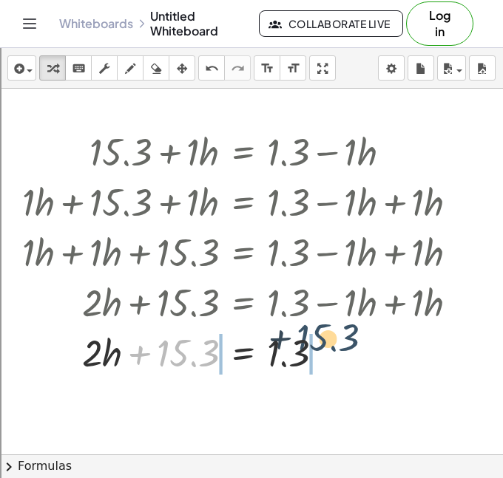
drag, startPoint x: 159, startPoint y: 354, endPoint x: 310, endPoint y: 340, distance: 151.4
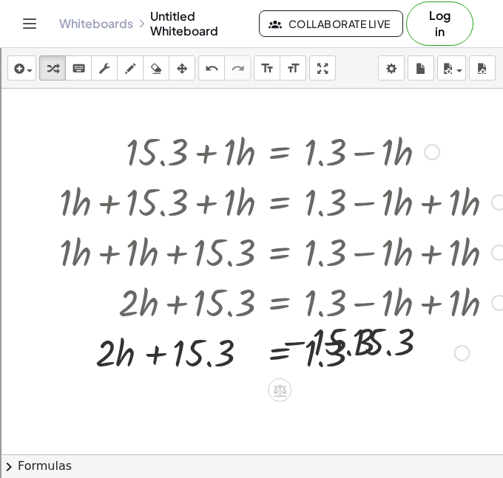
click at [305, 351] on div at bounding box center [264, 352] width 500 height 50
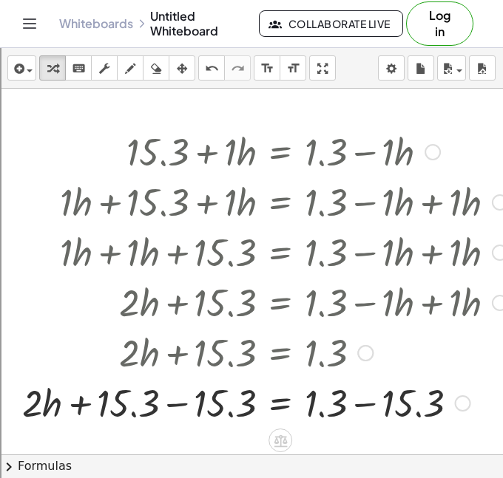
click at [367, 393] on div at bounding box center [265, 402] width 500 height 50
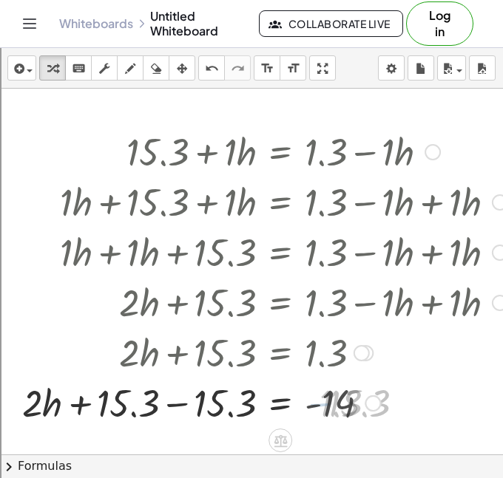
click at [207, 425] on div at bounding box center [265, 402] width 500 height 50
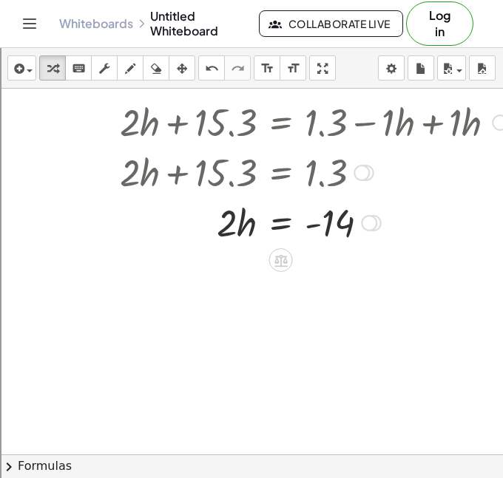
scroll to position [197, 0]
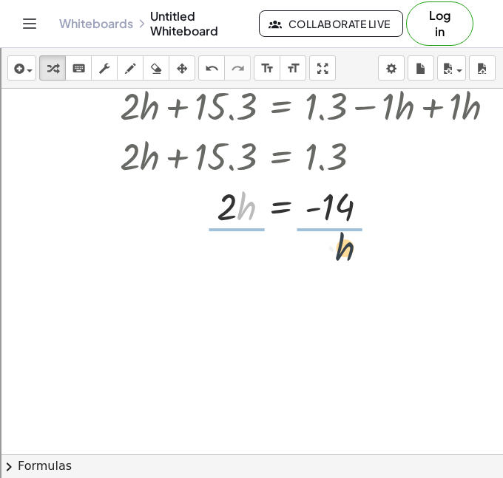
drag, startPoint x: 237, startPoint y: 205, endPoint x: 357, endPoint y: 250, distance: 127.9
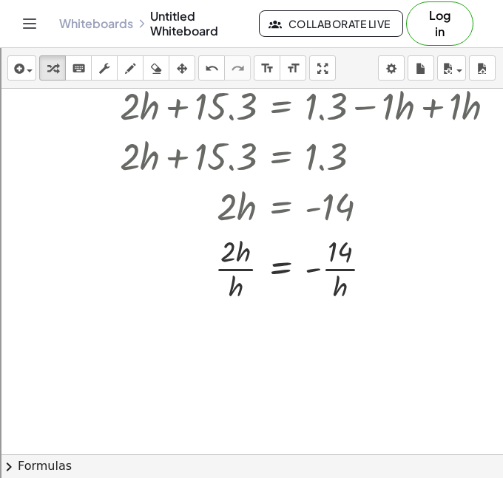
click at [217, 81] on div "insert select one: Math Expression Function Text Youtube Video Graphing Geometr…" at bounding box center [251, 68] width 503 height 41
click at [215, 81] on div "insert select one: Math Expression Function Text Youtube Video Graphing Geometr…" at bounding box center [251, 68] width 503 height 41
click at [214, 80] on button "undo undo" at bounding box center [211, 67] width 27 height 25
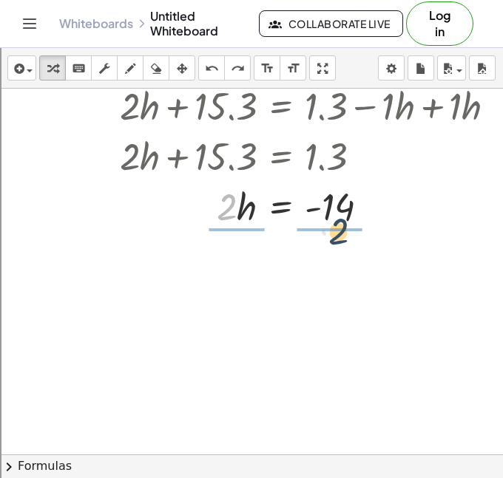
drag, startPoint x: 224, startPoint y: 194, endPoint x: 340, endPoint y: 221, distance: 119.2
click at [340, 221] on div at bounding box center [283, 205] width 457 height 50
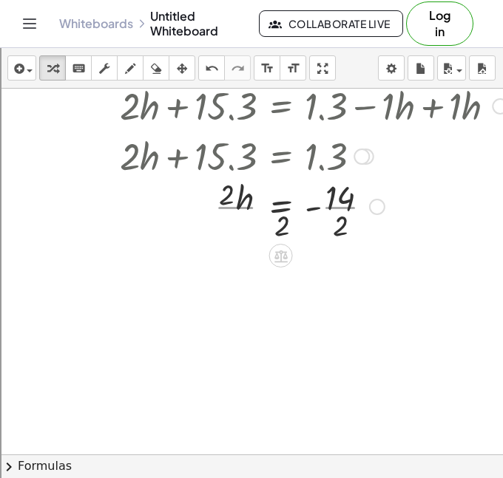
click at [340, 219] on div at bounding box center [283, 206] width 462 height 74
click at [248, 214] on div at bounding box center [283, 206] width 462 height 74
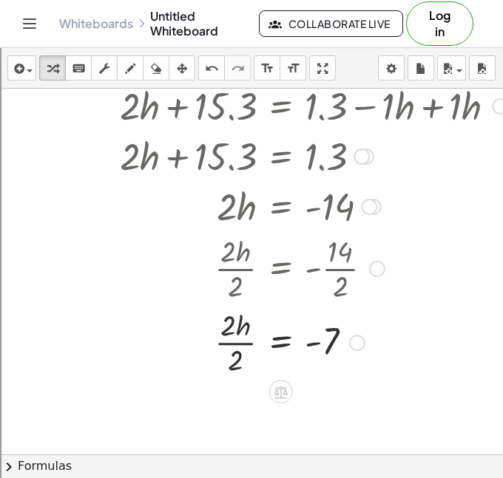
click at [232, 347] on div at bounding box center [283, 342] width 462 height 74
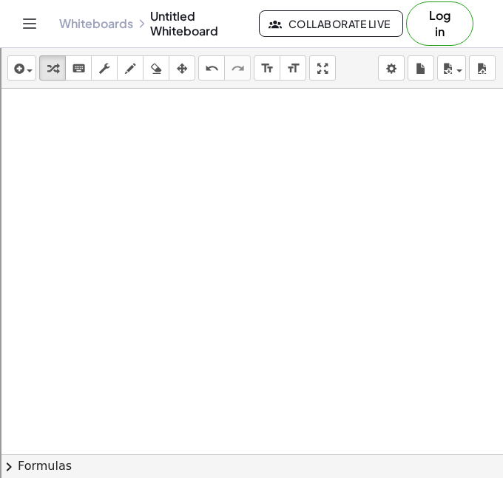
scroll to position [618, 0]
click at [191, 148] on div at bounding box center [295, 20] width 590 height 1098
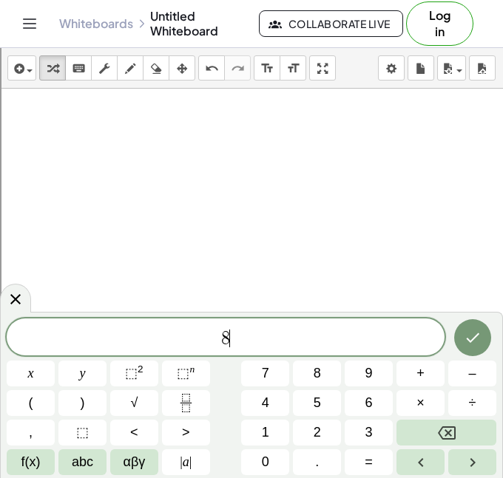
scroll to position [11, 0]
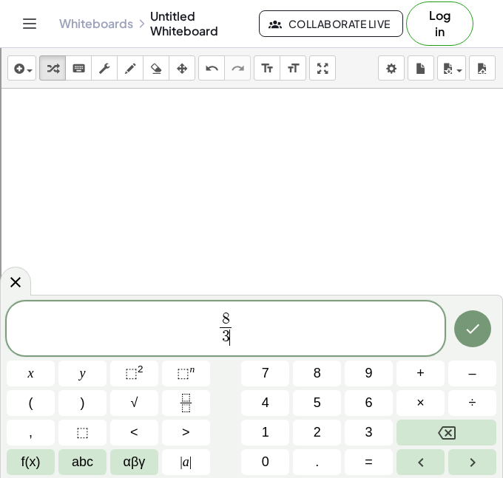
click at [245, 330] on span "8 3 ​ ​" at bounding box center [226, 329] width 438 height 39
click at [313, 321] on span "8 3 ​ c − 2 = 2 3 ​ ​" at bounding box center [226, 329] width 438 height 39
click at [55, 361] on div at bounding box center [31, 374] width 48 height 26
click at [465, 333] on icon "Done" at bounding box center [472, 329] width 18 height 18
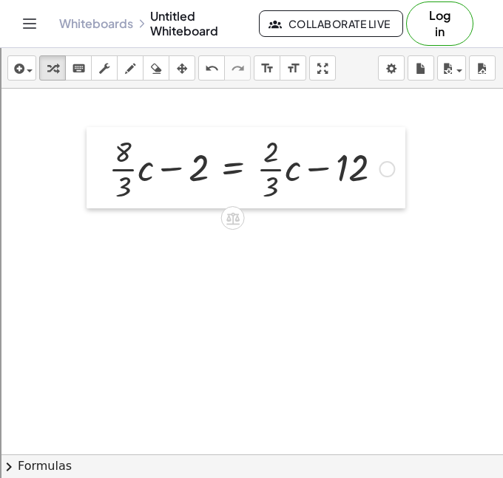
drag, startPoint x: 202, startPoint y: 190, endPoint x: 28, endPoint y: 149, distance: 178.6
click at [86, 149] on div at bounding box center [97, 167] width 22 height 81
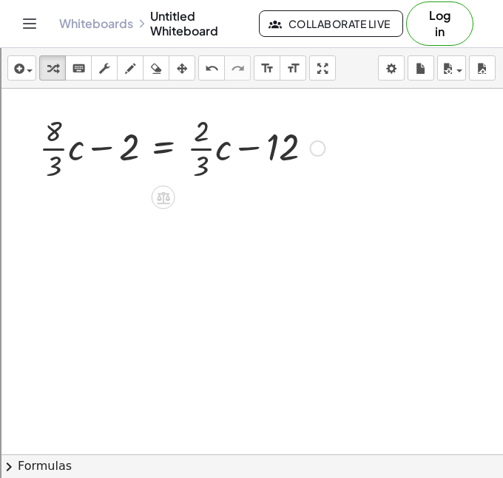
click at [44, 149] on div at bounding box center [182, 147] width 300 height 74
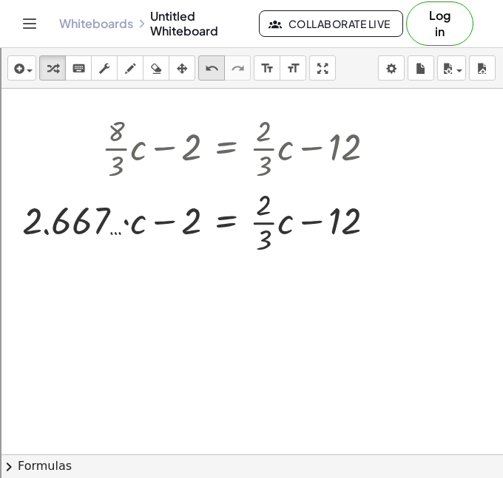
click at [198, 74] on button "undo undo" at bounding box center [211, 67] width 27 height 25
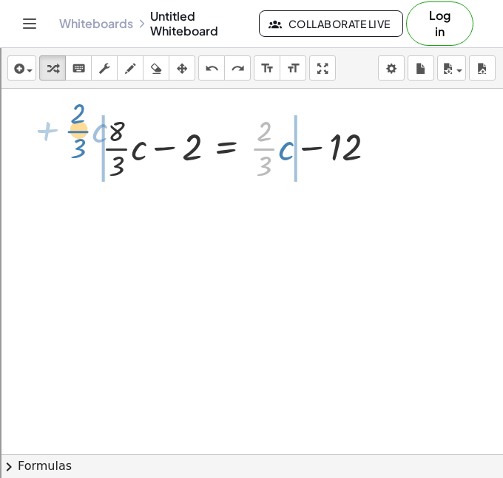
drag, startPoint x: 265, startPoint y: 148, endPoint x: 83, endPoint y: 141, distance: 181.9
click at [83, 141] on div "· · 2 · 3 + · c + · · 8 · 3 · c − 2 = + · · 2 · 3 · c − 12" at bounding box center [239, 146] width 319 height 81
click at [95, 141] on div at bounding box center [245, 147] width 300 height 74
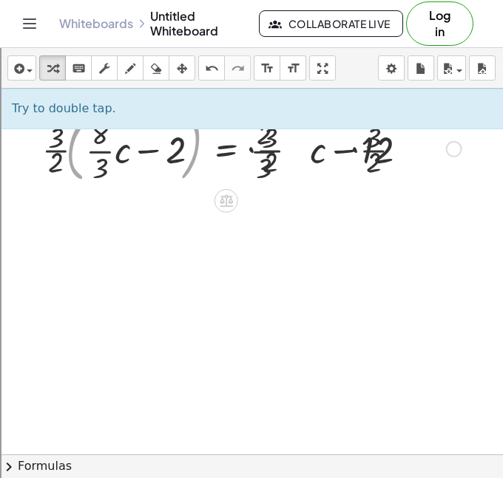
click at [140, 168] on div at bounding box center [249, 148] width 438 height 80
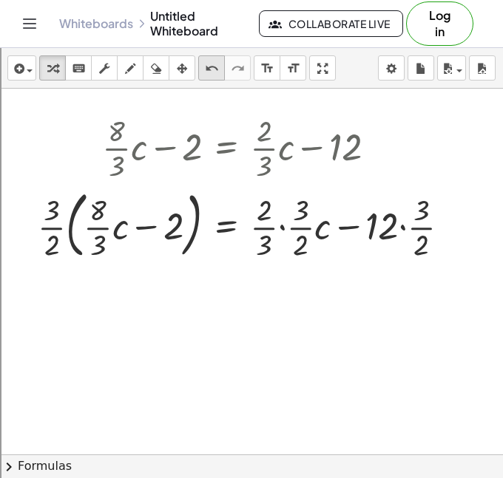
click at [205, 65] on icon "undo" at bounding box center [212, 69] width 14 height 18
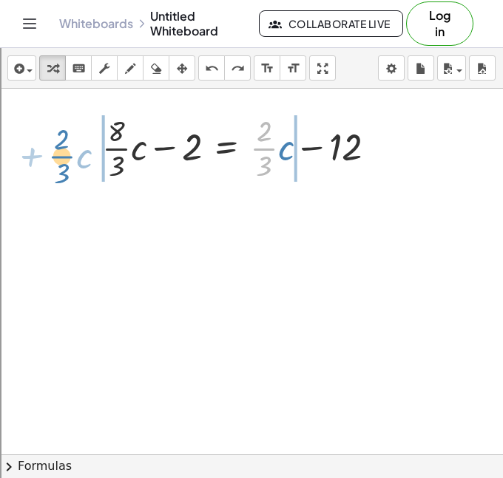
drag, startPoint x: 261, startPoint y: 151, endPoint x: 59, endPoint y: 157, distance: 201.9
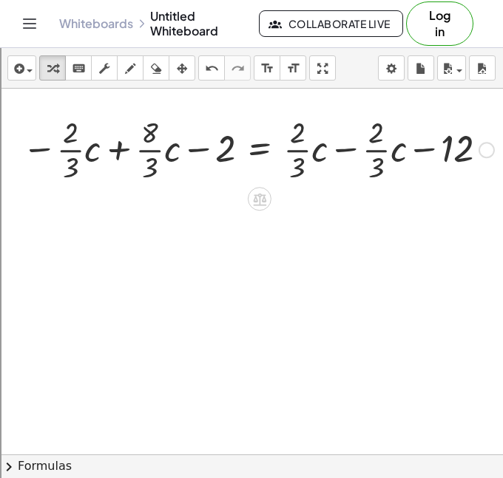
click at [259, 149] on div "+ · · 8 · 3 · c − 2 = + · · 2 · 3 · c − 12 + · · 8 · 3 · c − 2 = − 12 − · · 2 ·…" at bounding box center [259, 149] width 0 height 0
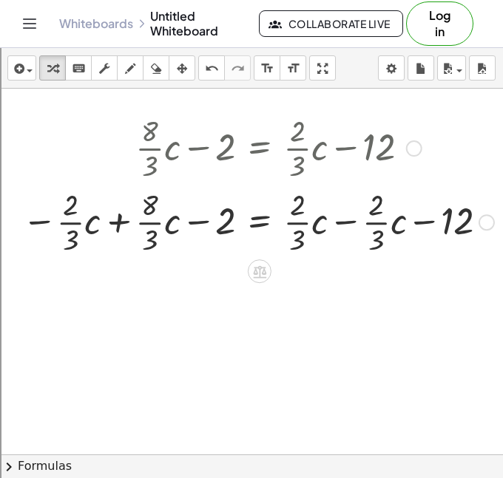
click at [121, 242] on div at bounding box center [258, 221] width 486 height 74
click at [123, 217] on div at bounding box center [258, 221] width 486 height 74
click at [157, 220] on div at bounding box center [258, 221] width 486 height 74
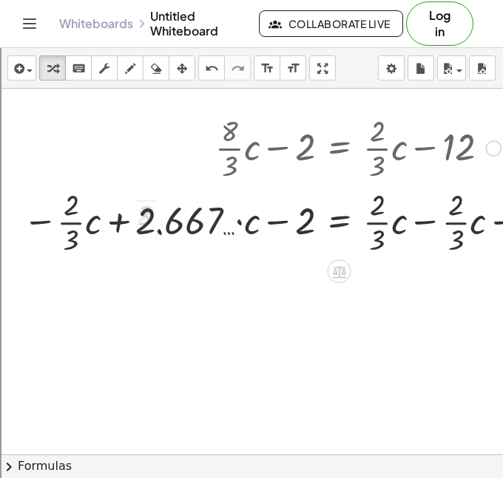
click at [75, 232] on div at bounding box center [298, 221] width 566 height 74
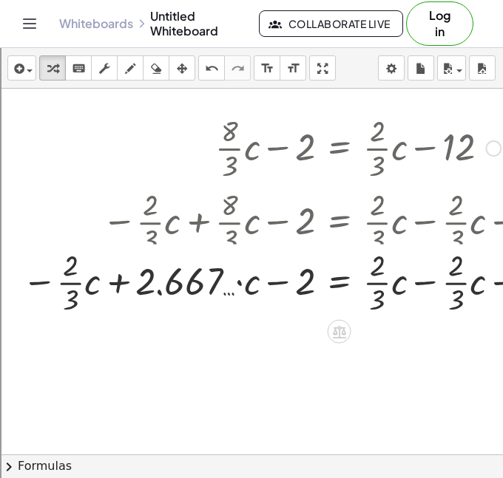
click at [75, 232] on div at bounding box center [298, 221] width 566 height 74
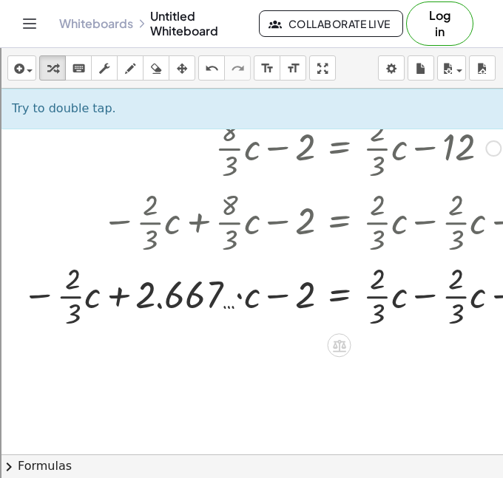
click at [81, 305] on div at bounding box center [298, 295] width 566 height 74
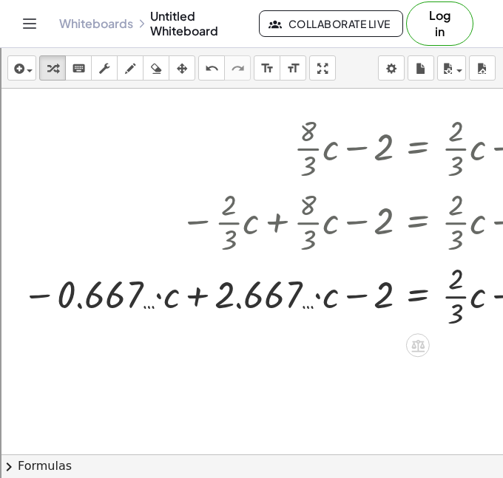
click at [162, 297] on div at bounding box center [337, 295] width 645 height 74
click at [192, 300] on div at bounding box center [337, 295] width 645 height 74
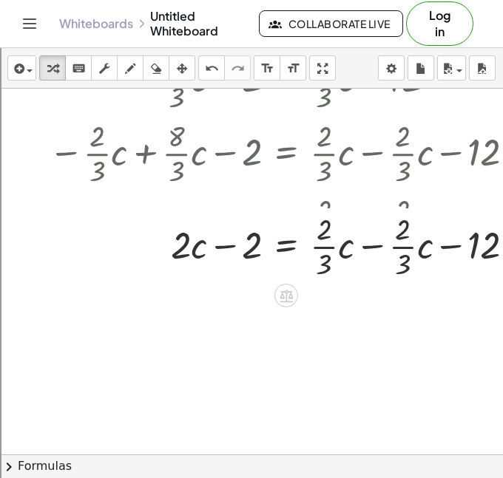
scroll to position [741, 170]
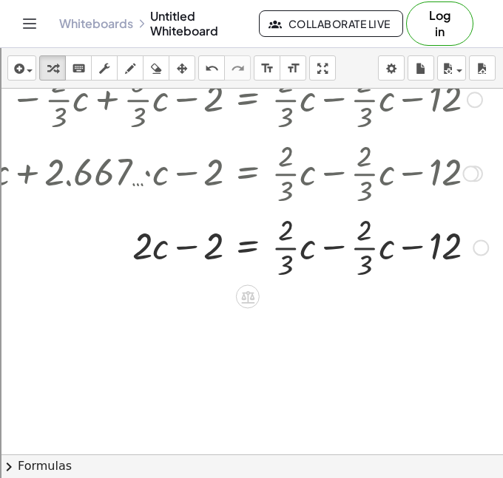
click at [340, 254] on div at bounding box center [170, 246] width 650 height 74
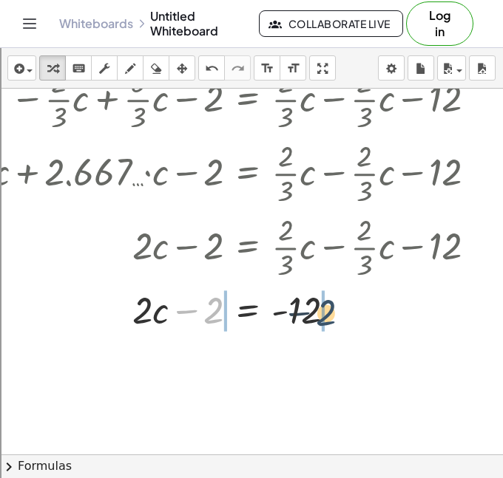
drag, startPoint x: 208, startPoint y: 313, endPoint x: 334, endPoint y: 312, distance: 125.7
click at [334, 312] on div at bounding box center [170, 309] width 650 height 50
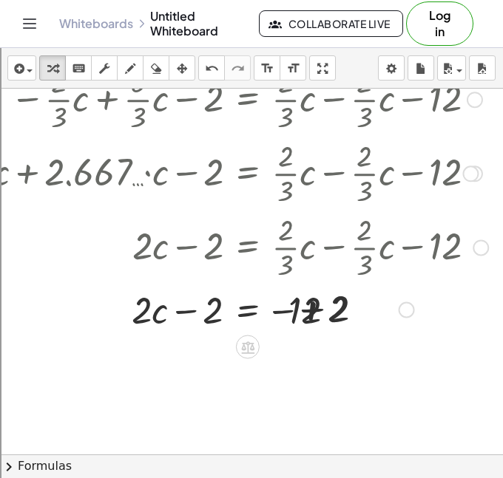
click at [332, 313] on div at bounding box center [170, 309] width 650 height 50
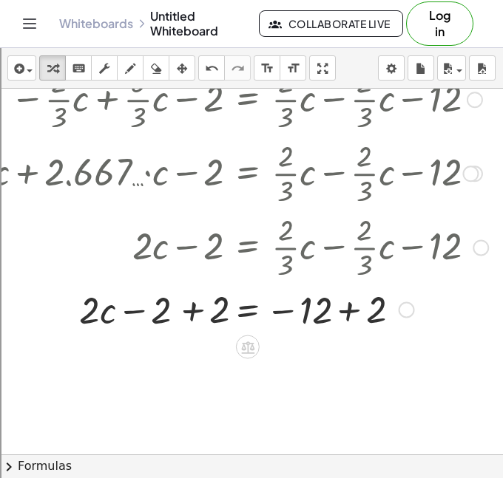
click at [333, 311] on div at bounding box center [170, 309] width 650 height 50
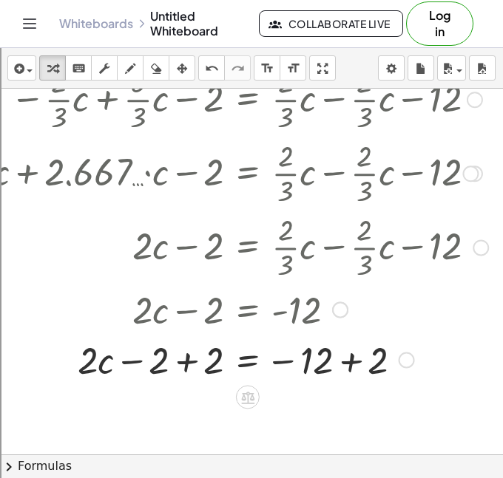
click at [356, 367] on div at bounding box center [170, 359] width 650 height 50
click at [225, 370] on div at bounding box center [170, 359] width 650 height 50
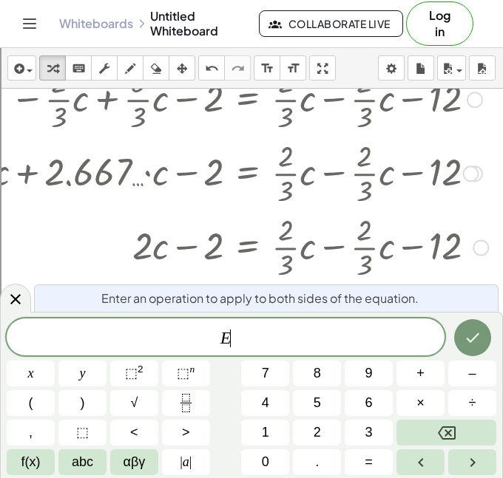
scroll to position [12, 0]
click at [16, 297] on icon at bounding box center [16, 299] width 18 height 18
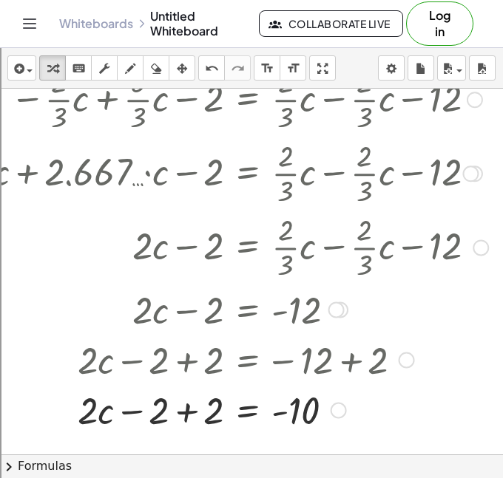
click at [191, 401] on div at bounding box center [170, 409] width 650 height 50
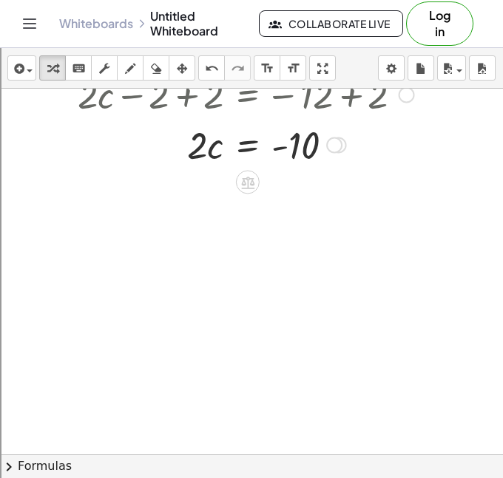
scroll to position [1008, 170]
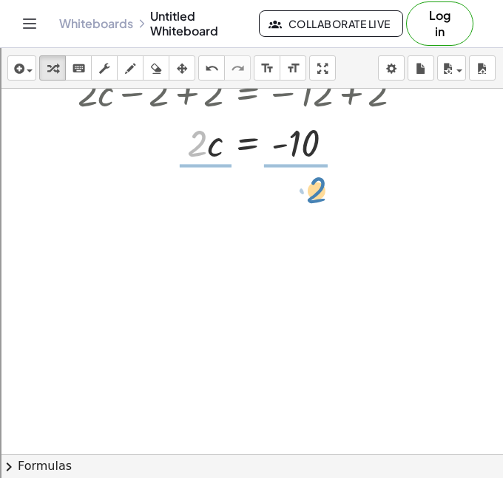
drag, startPoint x: 187, startPoint y: 143, endPoint x: 306, endPoint y: 190, distance: 128.1
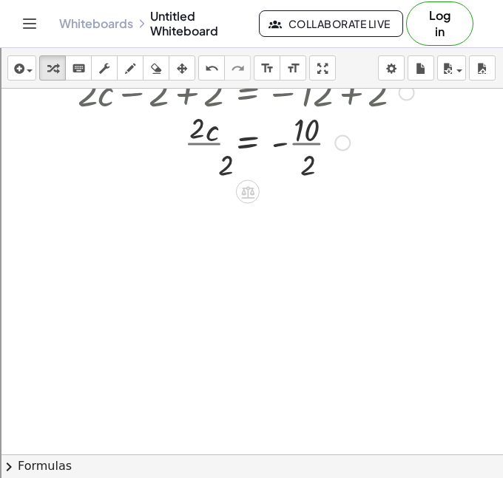
click at [301, 172] on div at bounding box center [170, 141] width 650 height 74
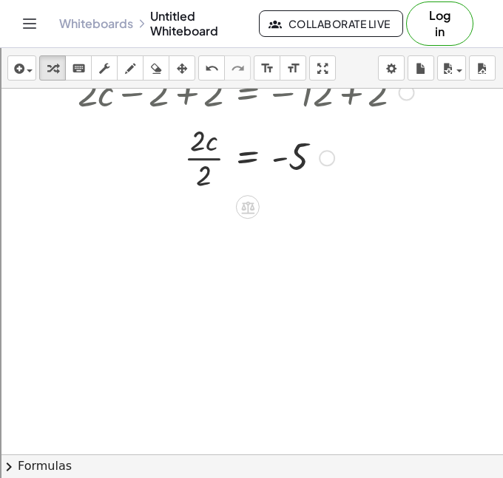
click at [213, 137] on div at bounding box center [170, 142] width 644 height 50
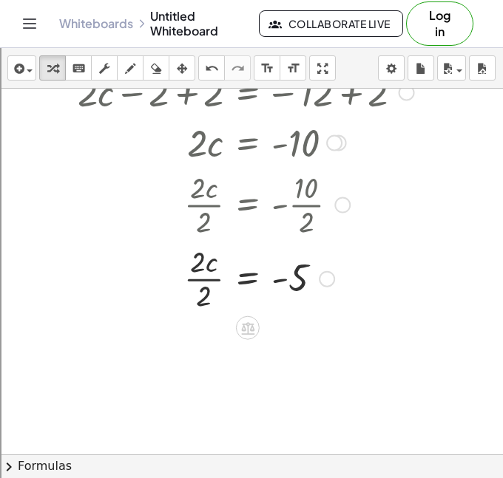
click at [204, 268] on div at bounding box center [170, 278] width 650 height 74
click at [205, 287] on div at bounding box center [170, 278] width 650 height 74
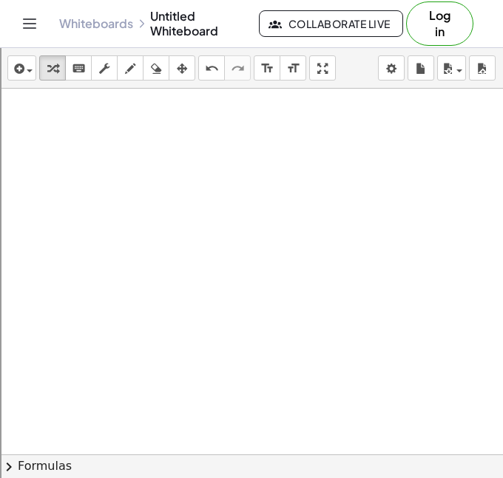
scroll to position [1265, 166]
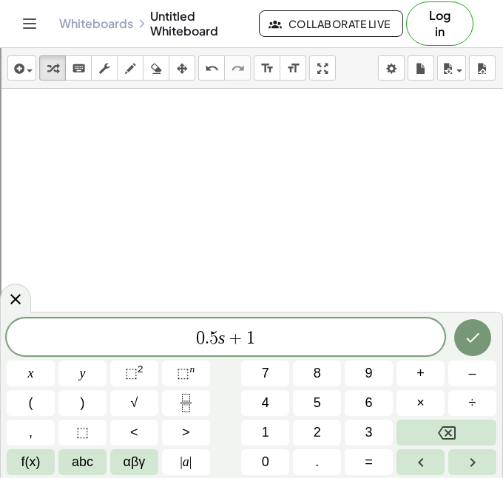
scroll to position [17, 0]
click at [466, 329] on icon "Done" at bounding box center [472, 338] width 18 height 18
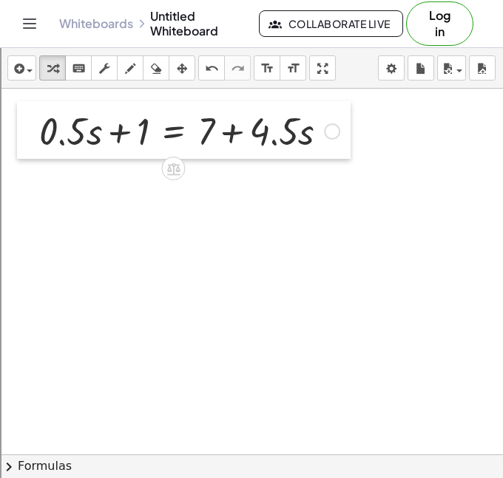
drag, startPoint x: 94, startPoint y: 287, endPoint x: 29, endPoint y: 128, distance: 171.7
click at [29, 128] on div at bounding box center [28, 130] width 22 height 58
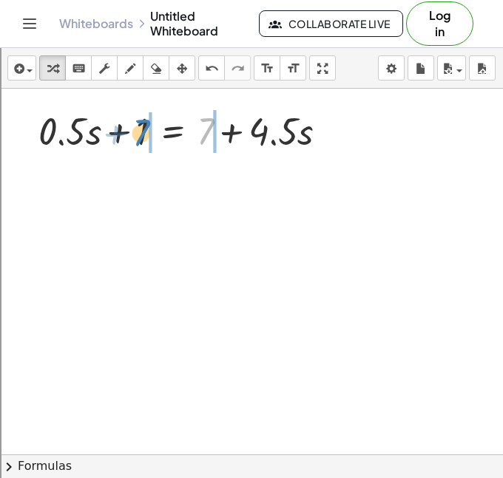
drag, startPoint x: 200, startPoint y: 135, endPoint x: 135, endPoint y: 137, distance: 64.3
click at [135, 137] on div at bounding box center [188, 130] width 315 height 50
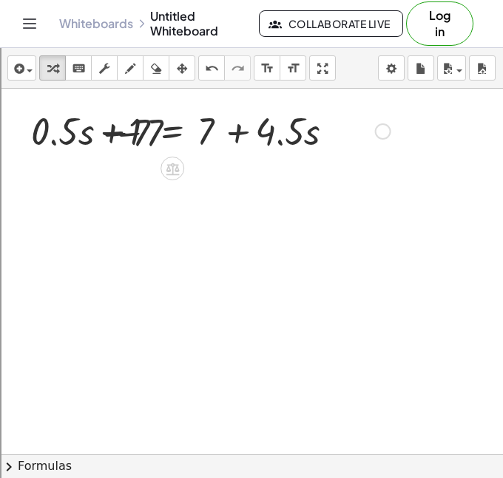
click at [136, 137] on div at bounding box center [188, 130] width 418 height 50
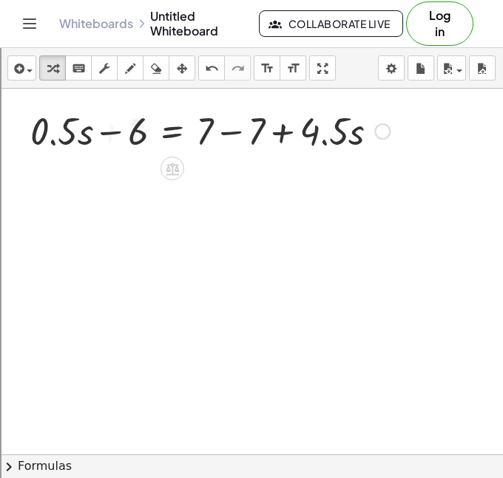
click at [238, 136] on div at bounding box center [210, 130] width 374 height 50
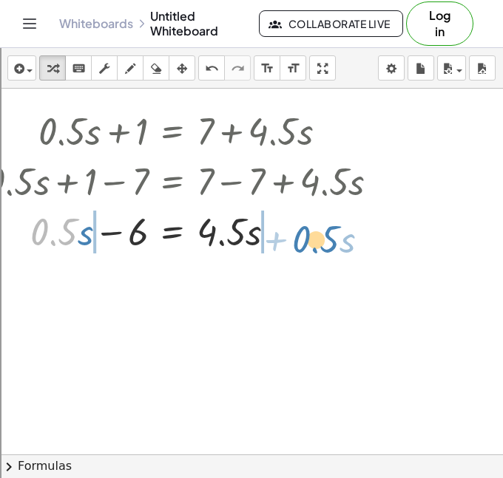
drag, startPoint x: 55, startPoint y: 227, endPoint x: 317, endPoint y: 234, distance: 262.5
click at [317, 234] on div at bounding box center [188, 230] width 418 height 50
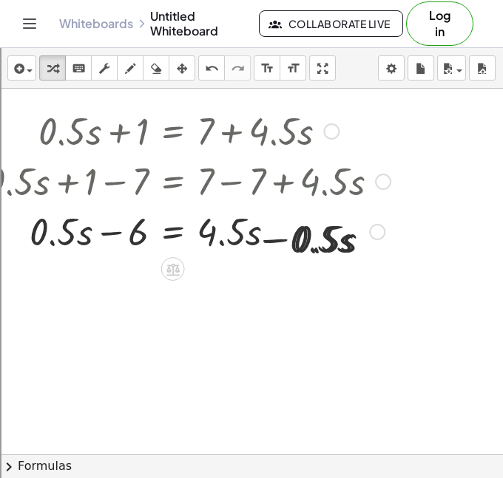
click at [284, 246] on div at bounding box center [162, 230] width 472 height 50
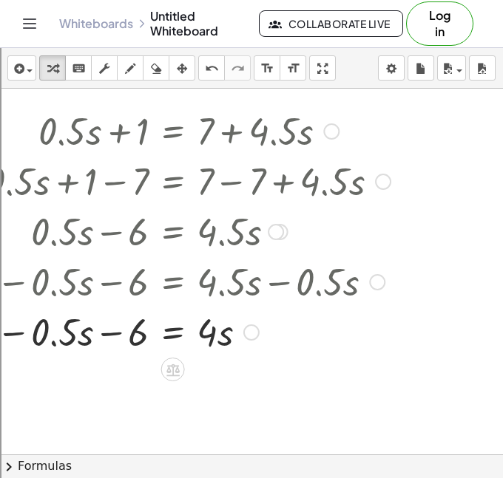
click at [7, 342] on div at bounding box center [162, 331] width 472 height 50
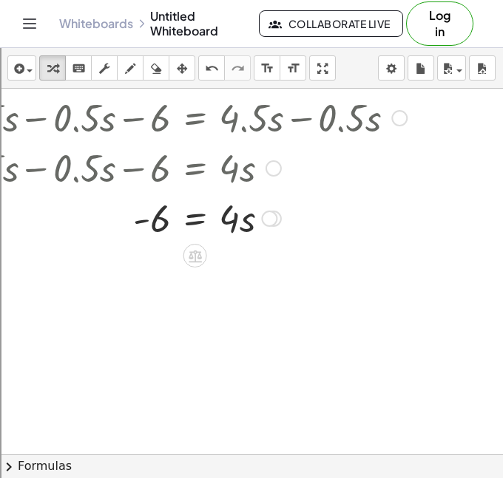
scroll to position [1444, 131]
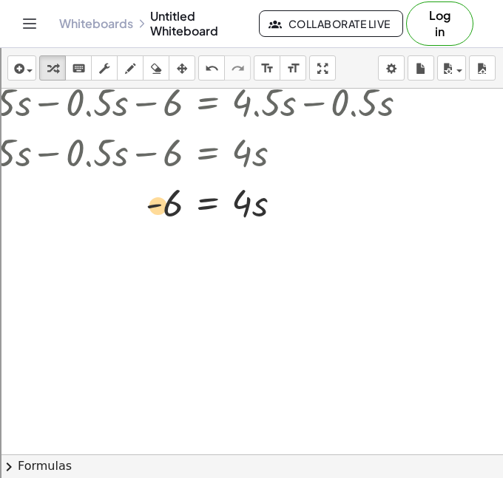
click at [171, 214] on div at bounding box center [197, 202] width 472 height 50
click at [215, 72] on icon "undo" at bounding box center [212, 69] width 14 height 18
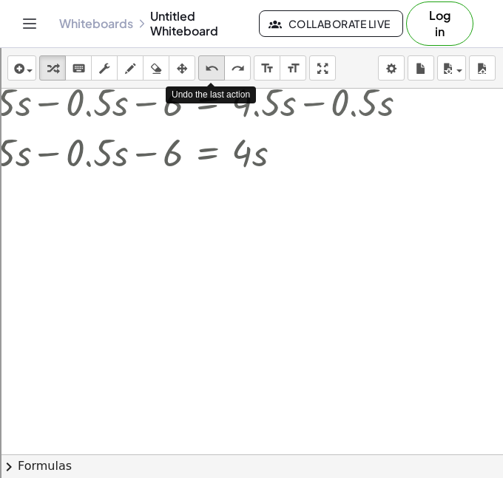
click at [215, 72] on icon "undo" at bounding box center [212, 69] width 14 height 18
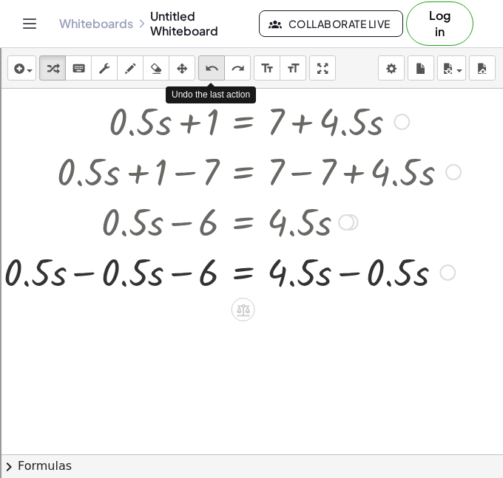
scroll to position [1272, 92]
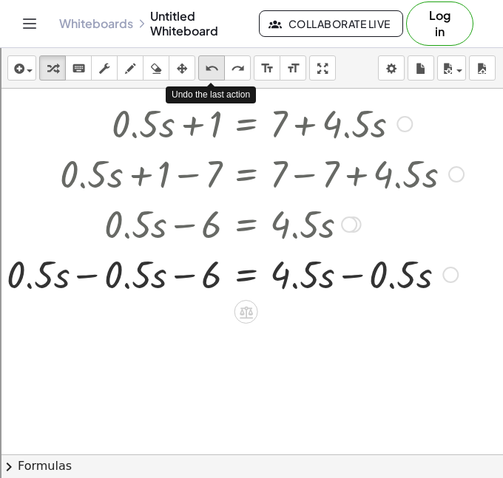
click at [207, 70] on icon "undo" at bounding box center [212, 69] width 14 height 18
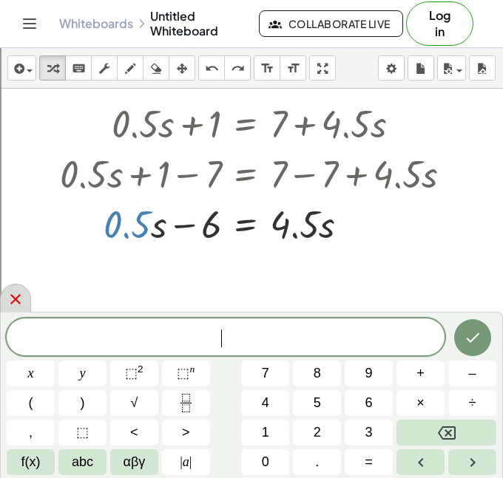
click at [19, 292] on icon at bounding box center [16, 299] width 18 height 18
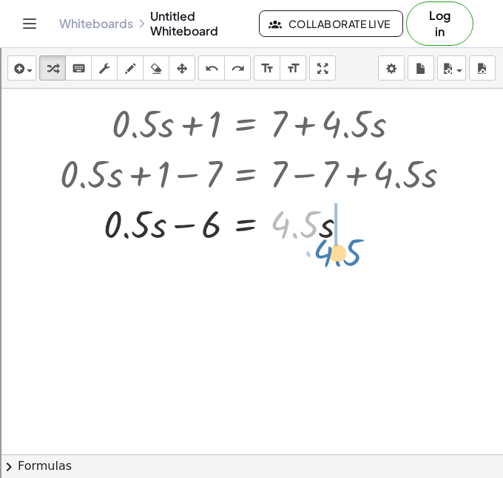
drag, startPoint x: 293, startPoint y: 227, endPoint x: 337, endPoint y: 245, distance: 48.0
click at [337, 245] on div at bounding box center [261, 223] width 418 height 50
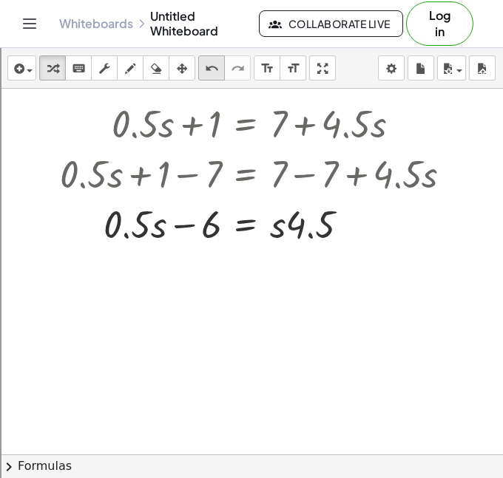
click at [205, 64] on icon "undo" at bounding box center [212, 69] width 14 height 18
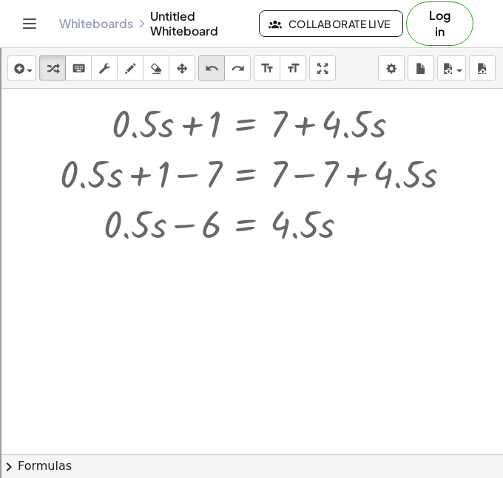
click at [205, 64] on icon "undo" at bounding box center [212, 69] width 14 height 18
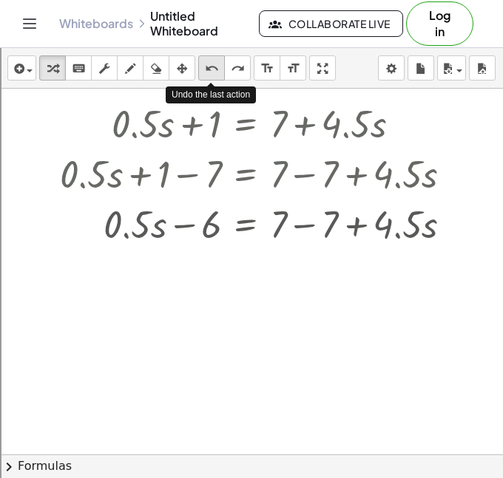
click at [205, 64] on icon "undo" at bounding box center [212, 69] width 14 height 18
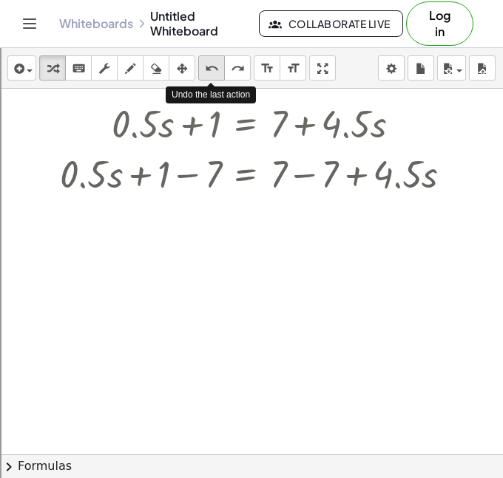
click at [205, 64] on icon "undo" at bounding box center [212, 69] width 14 height 18
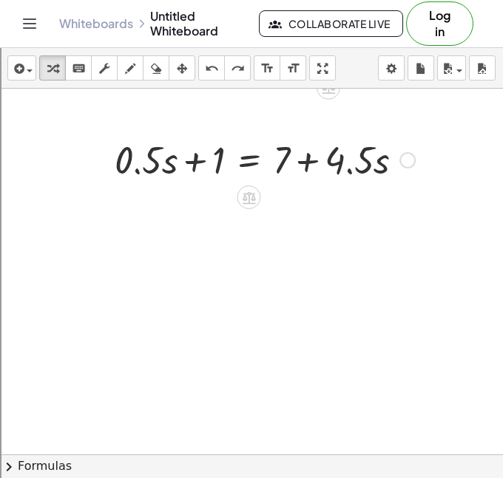
scroll to position [1237, 95]
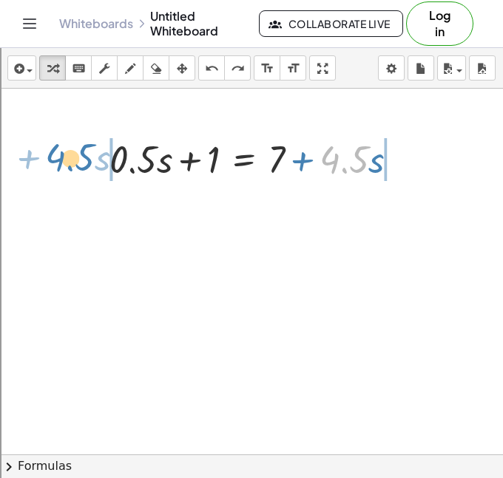
drag, startPoint x: 339, startPoint y: 154, endPoint x: 64, endPoint y: 150, distance: 275.7
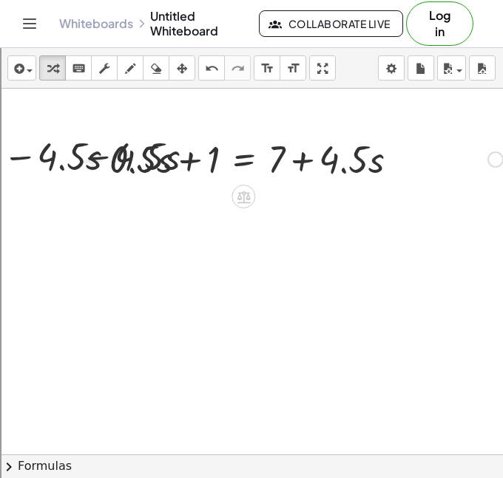
click at [134, 147] on div at bounding box center [239, 158] width 542 height 50
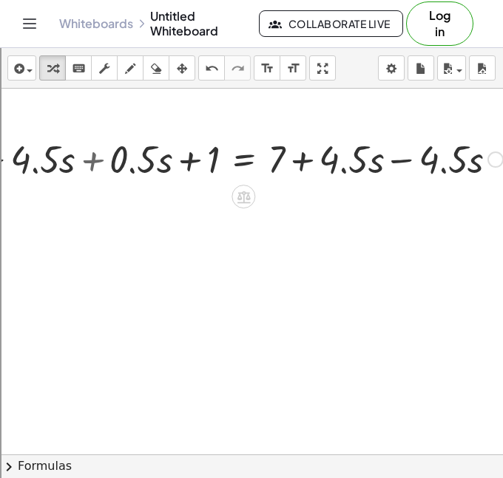
click at [103, 171] on div at bounding box center [239, 158] width 542 height 50
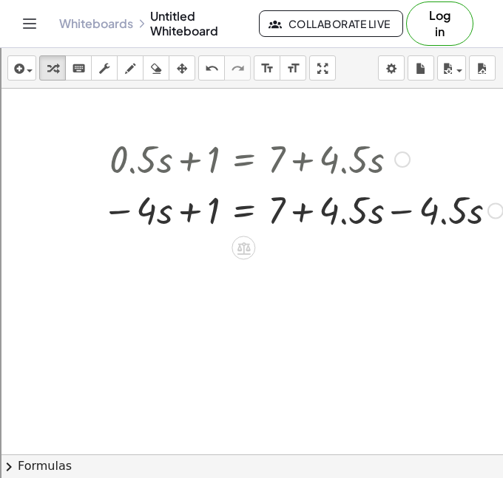
click at [409, 217] on div at bounding box center [239, 209] width 542 height 50
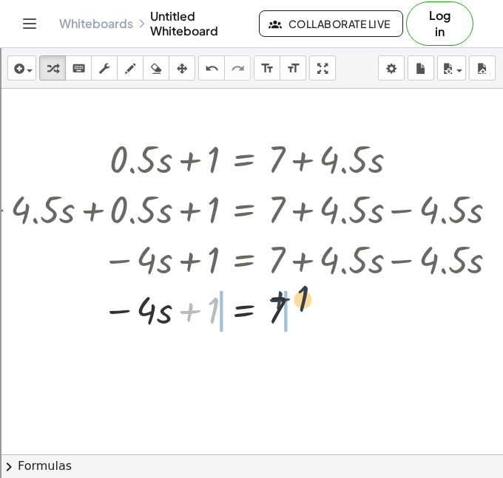
drag, startPoint x: 206, startPoint y: 318, endPoint x: 305, endPoint y: 306, distance: 99.7
click at [305, 306] on div at bounding box center [239, 309] width 542 height 50
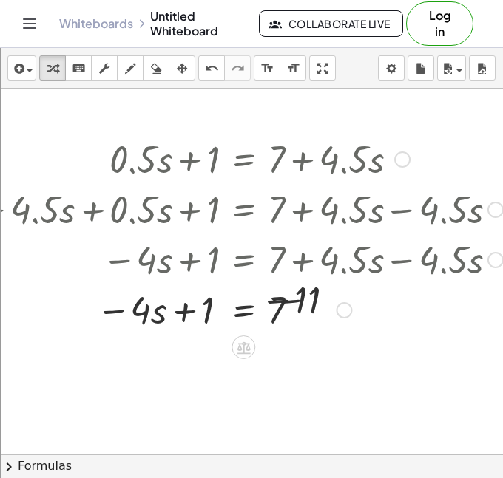
click at [304, 310] on div at bounding box center [239, 309] width 542 height 50
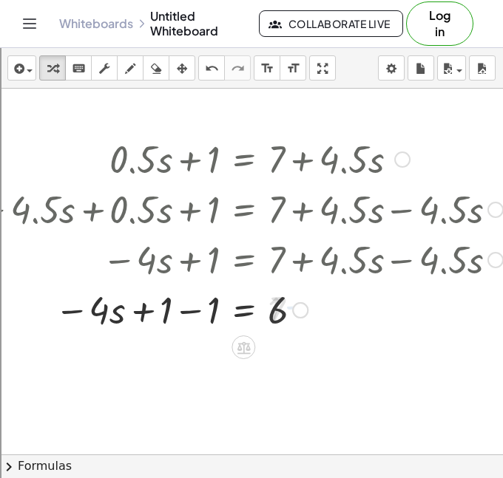
click at [177, 333] on div at bounding box center [239, 309] width 542 height 50
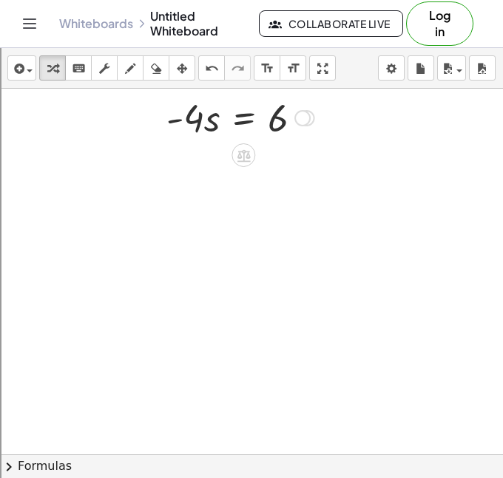
scroll to position [1530, 95]
drag, startPoint x: 200, startPoint y: 123, endPoint x: 285, endPoint y: 166, distance: 95.5
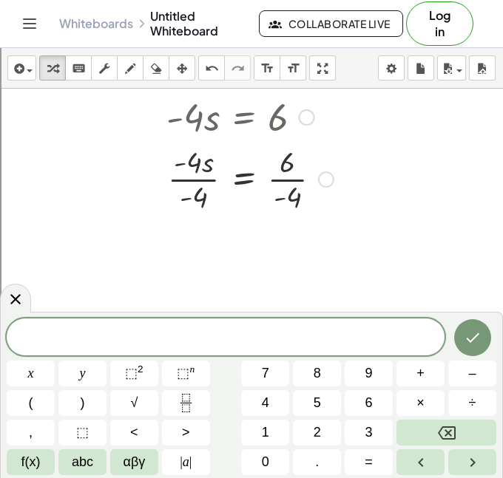
click at [275, 177] on div at bounding box center [239, 178] width 542 height 74
click at [201, 183] on div at bounding box center [239, 178] width 542 height 74
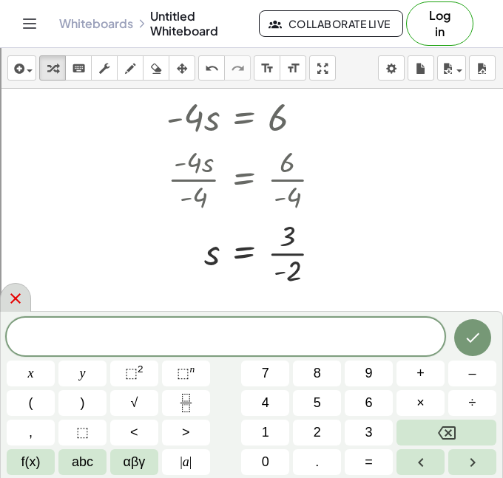
click at [13, 288] on div at bounding box center [15, 297] width 31 height 29
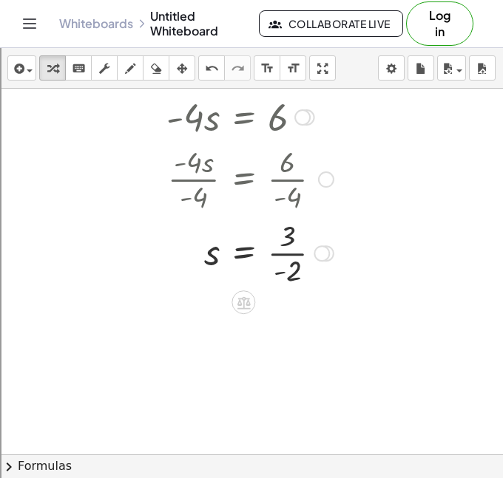
click at [281, 252] on div at bounding box center [239, 252] width 542 height 74
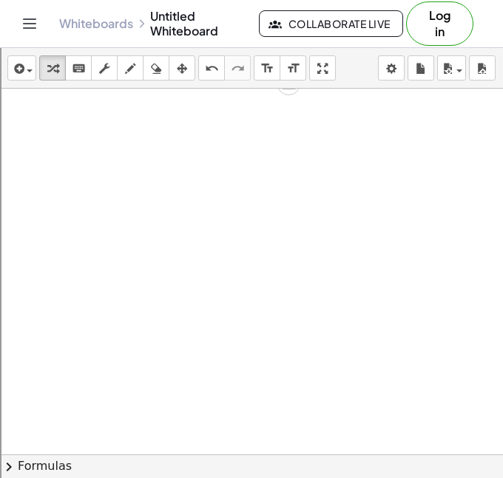
scroll to position [1803, 50]
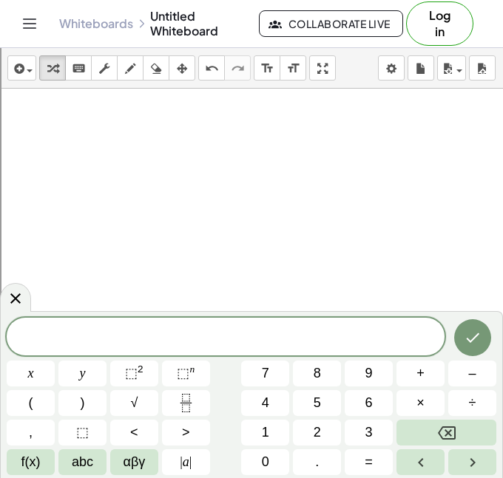
click at [72, 336] on span at bounding box center [226, 338] width 438 height 22
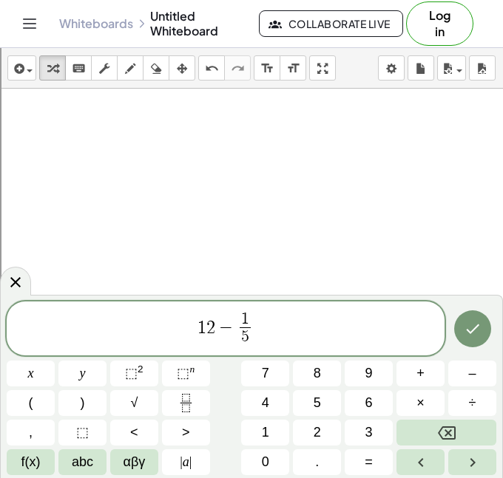
click at [271, 332] on span "1 2 − 1 5 ​ ​" at bounding box center [226, 329] width 438 height 39
click at [481, 324] on button "Done" at bounding box center [472, 328] width 37 height 37
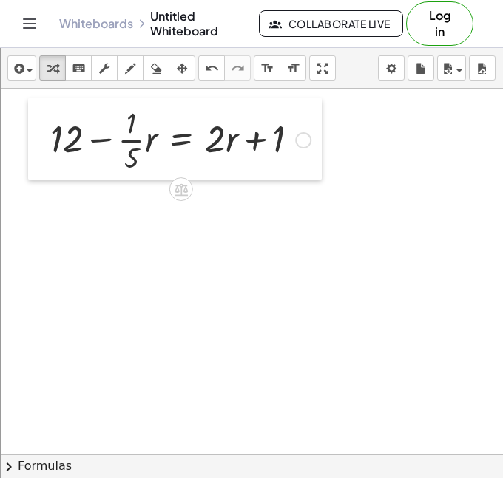
drag, startPoint x: 123, startPoint y: 298, endPoint x: 34, endPoint y: 137, distance: 183.3
click at [34, 137] on div at bounding box center [39, 138] width 22 height 81
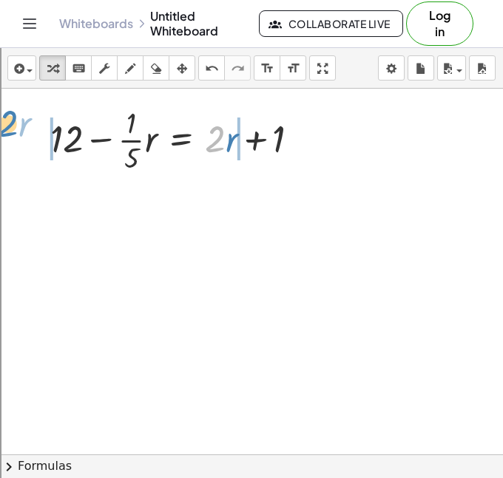
drag, startPoint x: 214, startPoint y: 141, endPoint x: 7, endPoint y: 123, distance: 208.4
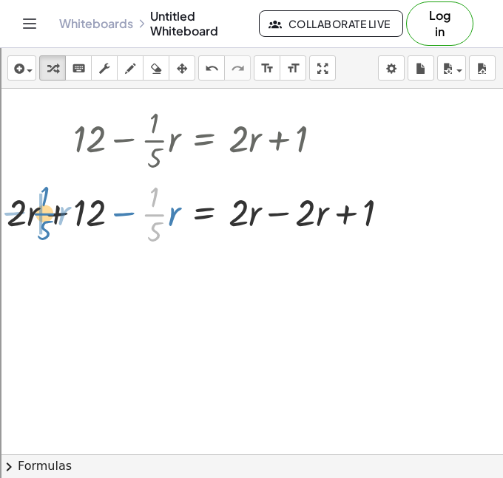
drag, startPoint x: 154, startPoint y: 213, endPoint x: 44, endPoint y: 211, distance: 110.9
click at [44, 211] on div at bounding box center [184, 213] width 438 height 74
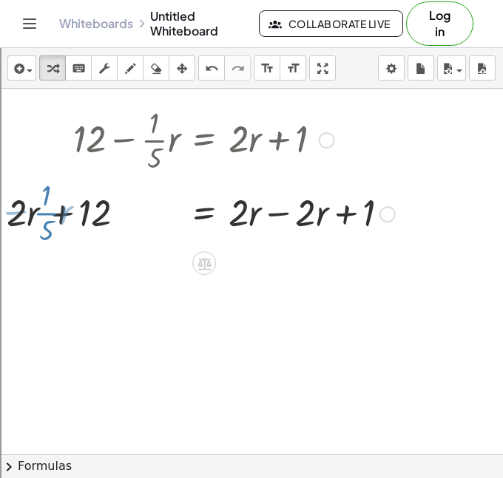
click at [44, 211] on div at bounding box center [184, 213] width 438 height 74
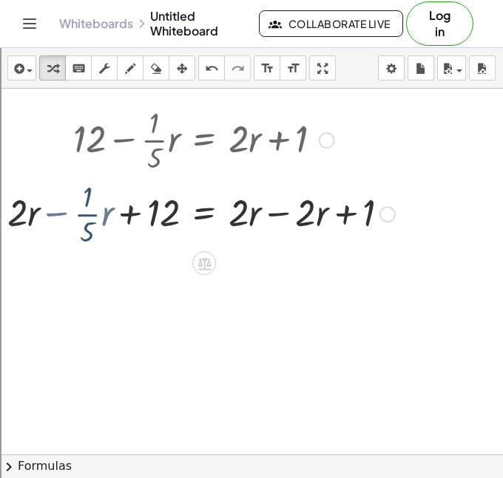
click at [204, 140] on div "+ 12 − · · 1 · 5 · r = + · 2 · r + 1 · · 1 · 5 − · r + 12 − · · 1 · 5 · r = + 1…" at bounding box center [204, 140] width 0 height 0
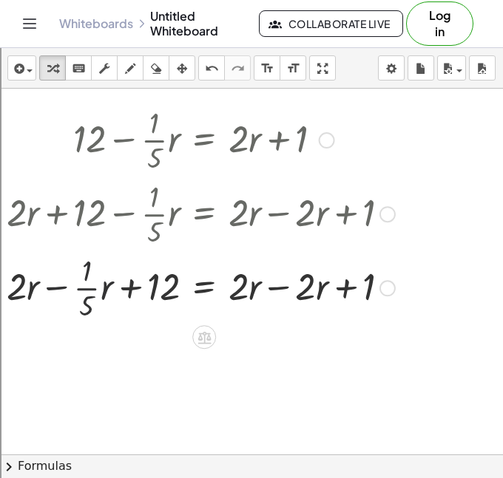
click at [64, 295] on div at bounding box center [184, 287] width 438 height 74
click at [91, 285] on div at bounding box center [184, 287] width 438 height 74
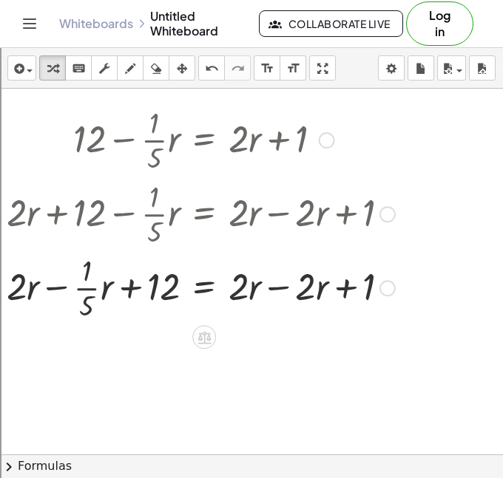
click at [91, 285] on div at bounding box center [184, 287] width 438 height 74
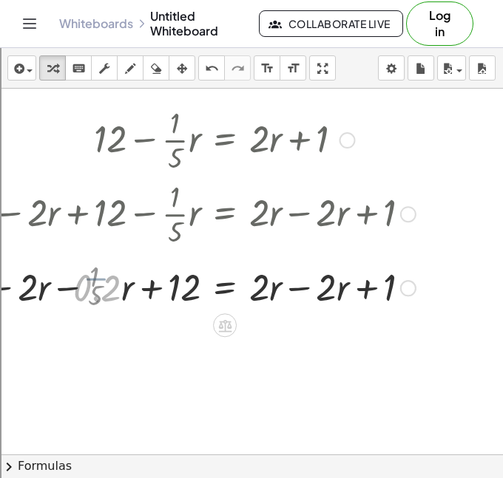
click at [74, 286] on div at bounding box center [194, 287] width 458 height 50
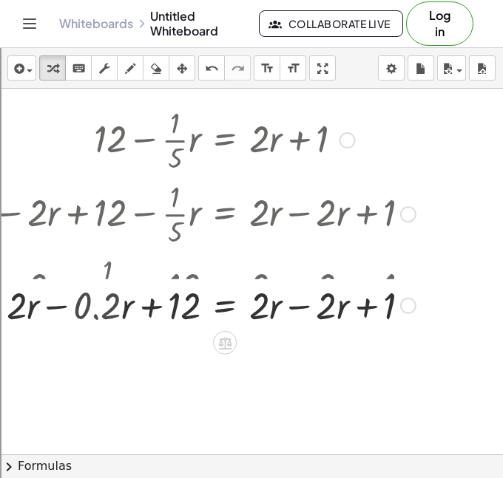
click at [61, 295] on div at bounding box center [194, 287] width 458 height 74
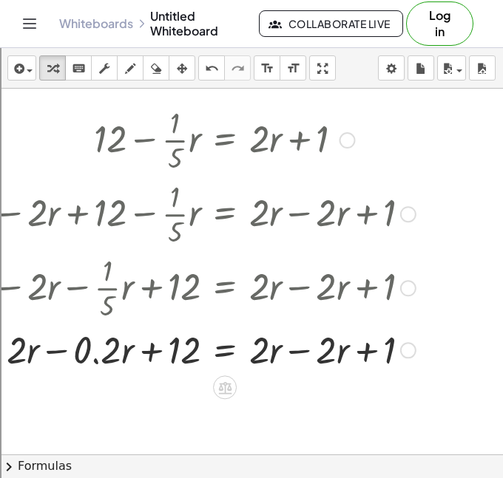
click at [58, 353] on div at bounding box center [194, 349] width 458 height 50
click at [362, 351] on div at bounding box center [204, 349] width 438 height 50
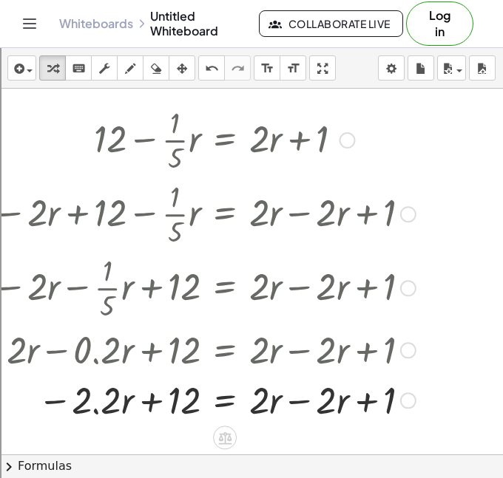
click at [290, 407] on div at bounding box center [194, 399] width 458 height 50
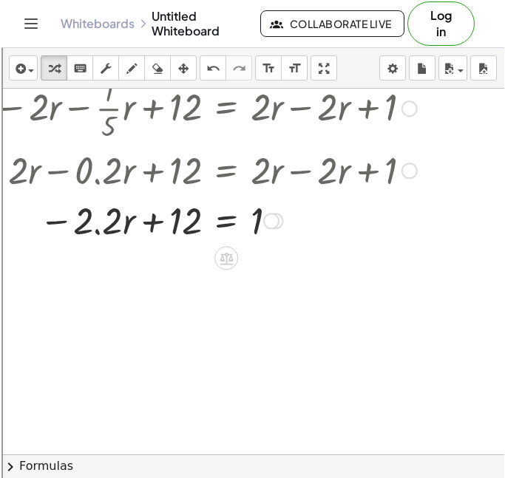
scroll to position [1987, 50]
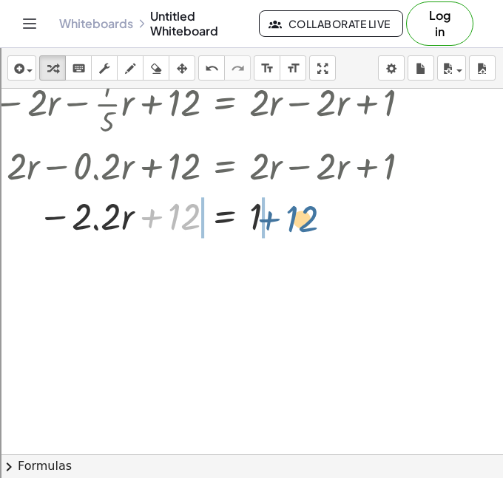
drag, startPoint x: 182, startPoint y: 219, endPoint x: 299, endPoint y: 220, distance: 116.8
click at [299, 220] on div at bounding box center [194, 215] width 458 height 50
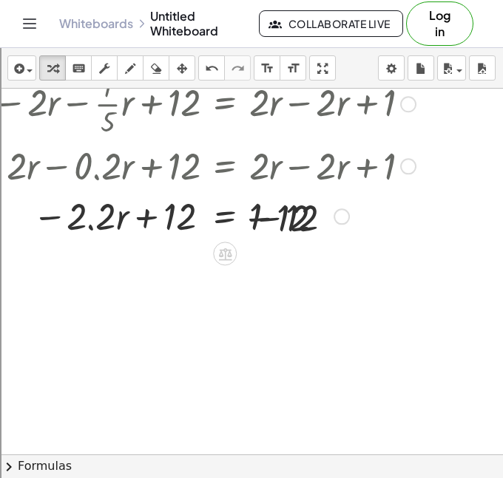
click at [270, 220] on div at bounding box center [192, 215] width 460 height 50
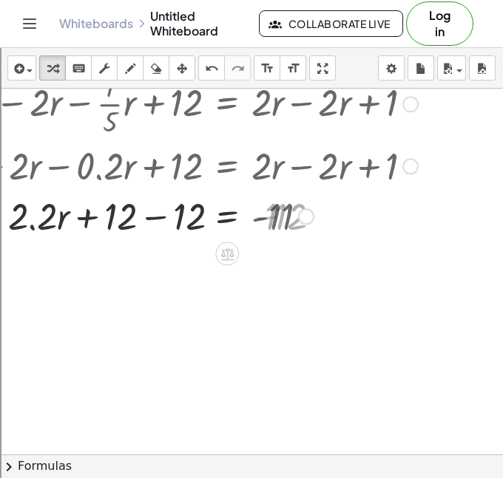
click at [159, 242] on div "+ 12 − · · 1 · 5 · r = + · 2 · r + 1 − · 2 · r + 12 − · · 1 · 5 · r = + · 2 · r…" at bounding box center [189, 79] width 479 height 330
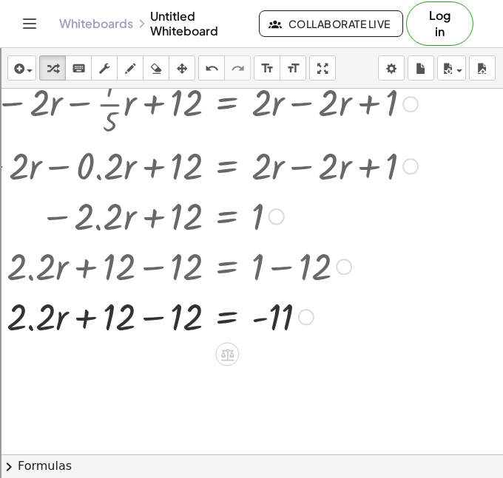
click at [154, 320] on div at bounding box center [195, 315] width 460 height 50
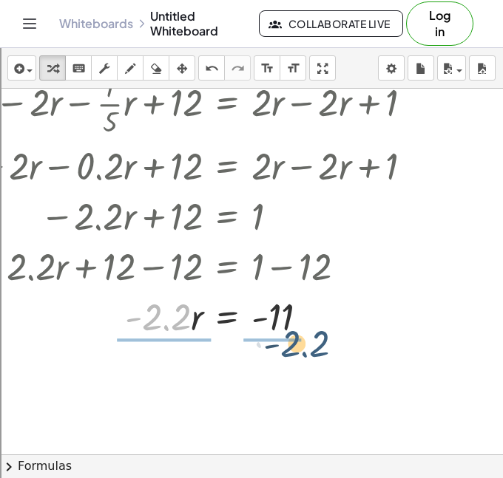
drag, startPoint x: 157, startPoint y: 330, endPoint x: 289, endPoint y: 361, distance: 136.1
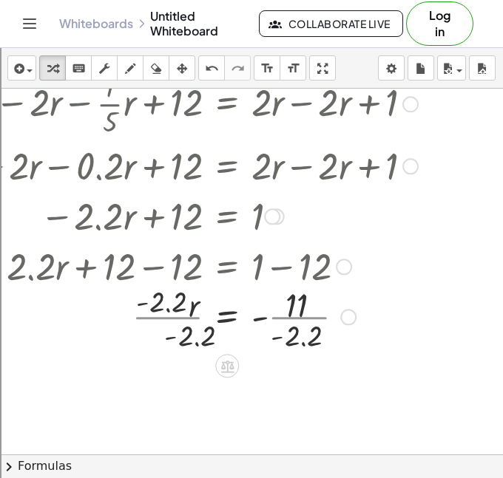
click at [269, 329] on div at bounding box center [195, 316] width 460 height 74
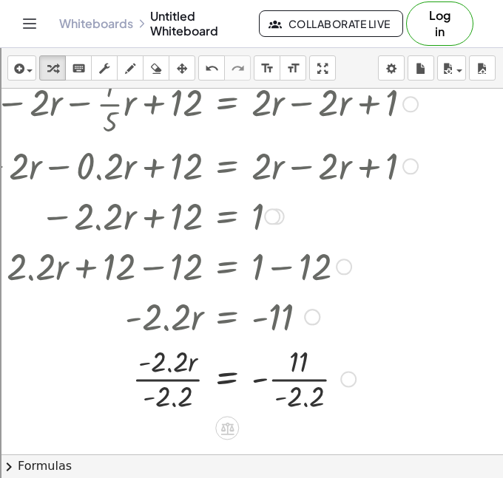
click at [295, 377] on div at bounding box center [195, 378] width 460 height 74
click at [171, 380] on div at bounding box center [195, 378] width 460 height 74
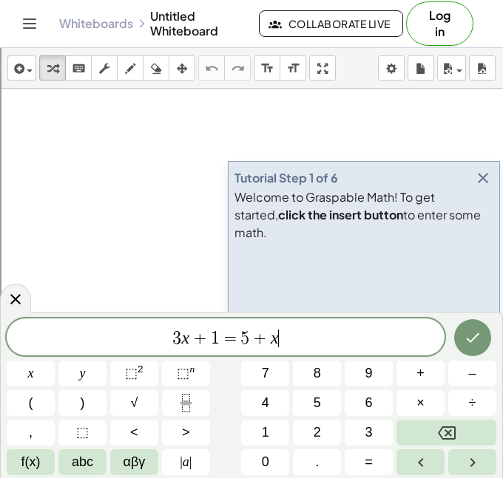
scroll to position [1, 0]
click at [489, 187] on icon "button" at bounding box center [483, 178] width 18 height 18
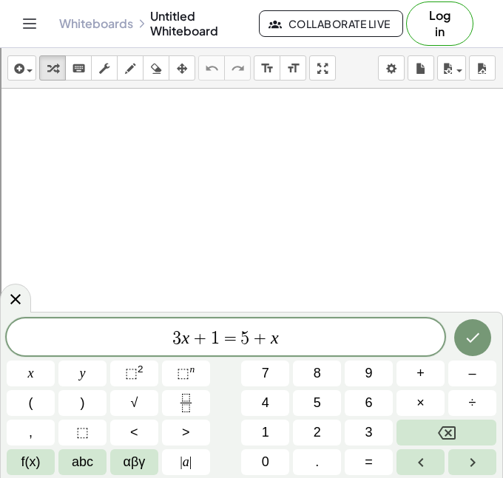
scroll to position [2, 0]
drag, startPoint x: 336, startPoint y: 328, endPoint x: -1, endPoint y: 344, distance: 338.1
click at [0, 344] on html "Graspable Math Activities Get Started Activity Bank Assigned Work Classes White…" at bounding box center [251, 354] width 503 height 709
click at [105, 324] on div "​" at bounding box center [226, 337] width 438 height 37
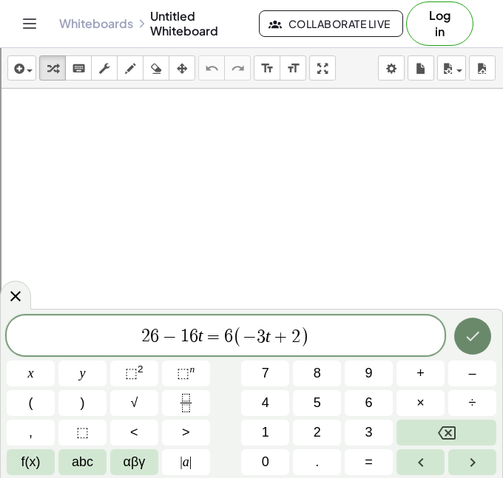
click at [458, 344] on button "Done" at bounding box center [472, 336] width 37 height 37
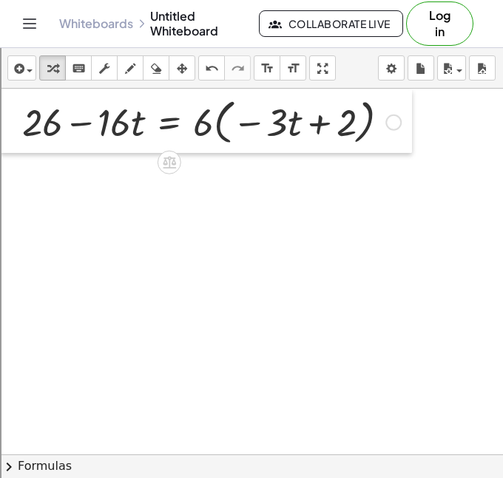
drag, startPoint x: 146, startPoint y: 268, endPoint x: 15, endPoint y: 121, distance: 196.8
click at [15, 121] on div at bounding box center [11, 121] width 22 height 64
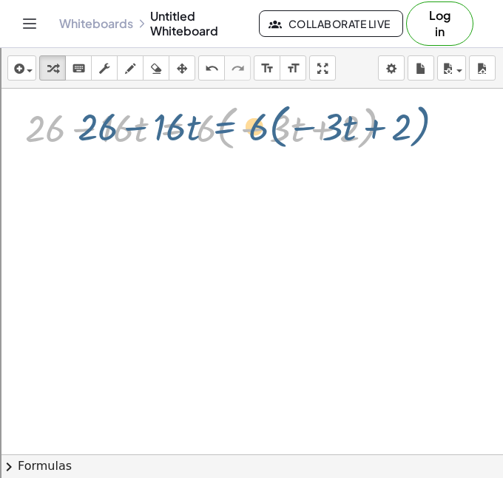
drag, startPoint x: 186, startPoint y: 134, endPoint x: 150, endPoint y: 135, distance: 36.2
click at [150, 135] on div at bounding box center [214, 127] width 393 height 56
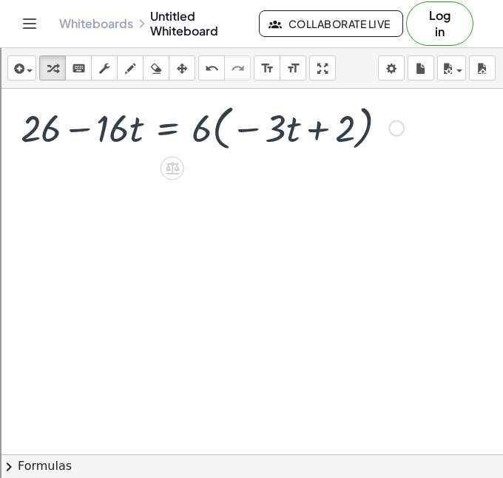
click at [189, 132] on div at bounding box center [214, 127] width 393 height 56
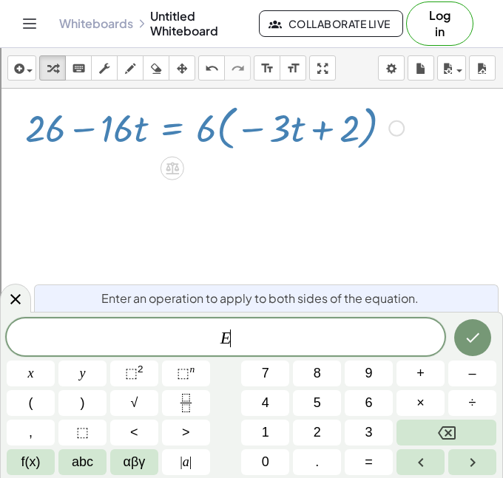
scroll to position [9, 0]
drag, startPoint x: 203, startPoint y: 132, endPoint x: 285, endPoint y: 130, distance: 82.8
click at [285, 130] on div at bounding box center [214, 127] width 393 height 56
click at [7, 306] on icon at bounding box center [16, 299] width 18 height 18
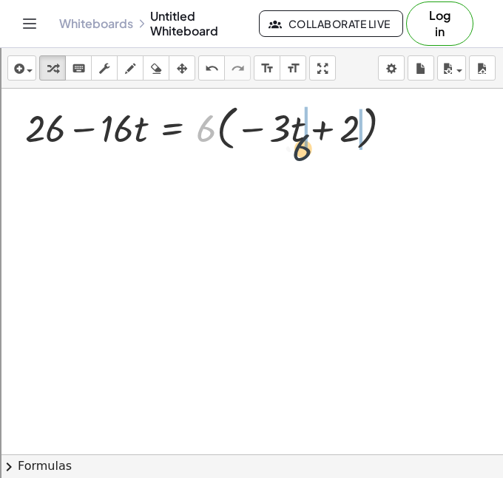
drag, startPoint x: 209, startPoint y: 114, endPoint x: 308, endPoint y: 132, distance: 100.7
click at [308, 132] on div at bounding box center [214, 127] width 393 height 56
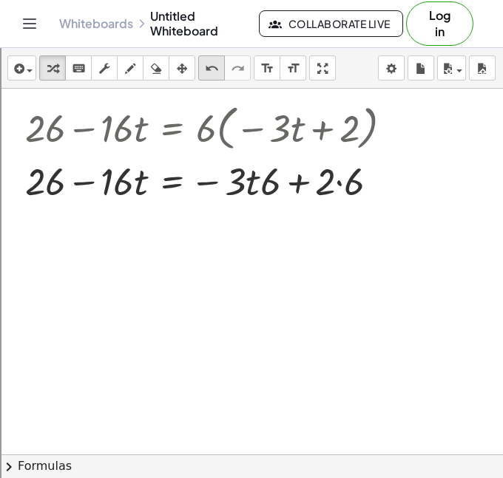
click at [205, 76] on icon "undo" at bounding box center [212, 69] width 14 height 18
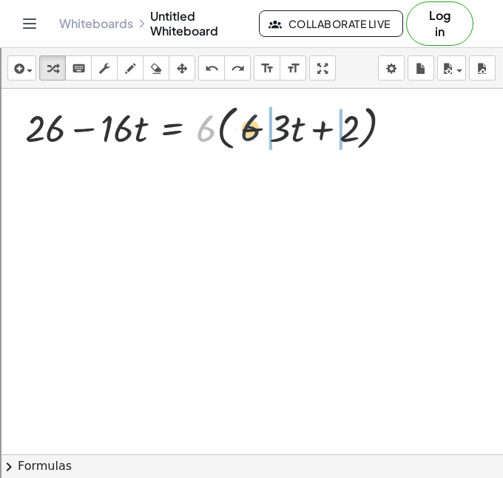
drag, startPoint x: 202, startPoint y: 137, endPoint x: 248, endPoint y: 135, distance: 46.6
click at [248, 135] on div at bounding box center [214, 127] width 393 height 56
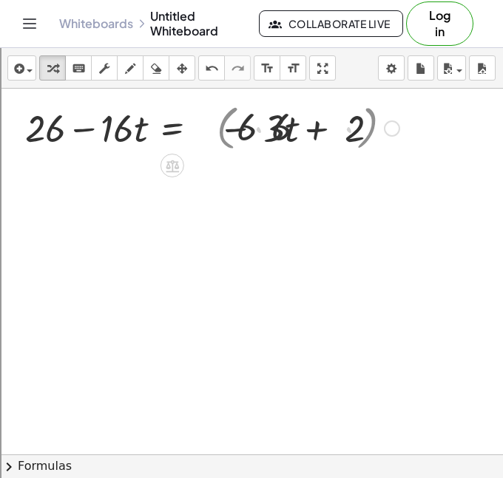
click at [249, 135] on div at bounding box center [212, 127] width 389 height 50
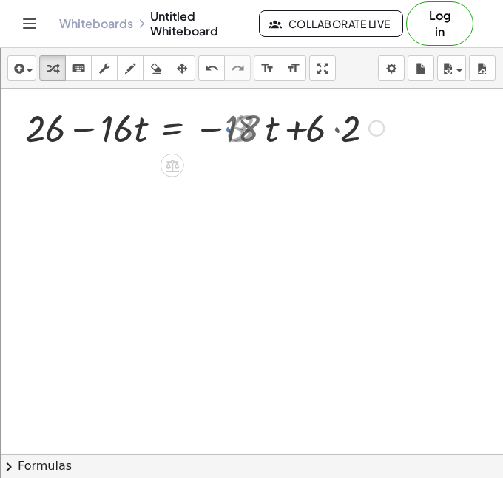
click at [361, 156] on div "· 6 + 26 − · 16 · t = · 6 · ( − · 3 · t + 2 ) · 6 · 6 · 18 + 26 − · 16 · t = · …" at bounding box center [209, 127] width 412 height 64
click at [0, 0] on div at bounding box center [0, 0] width 0 height 0
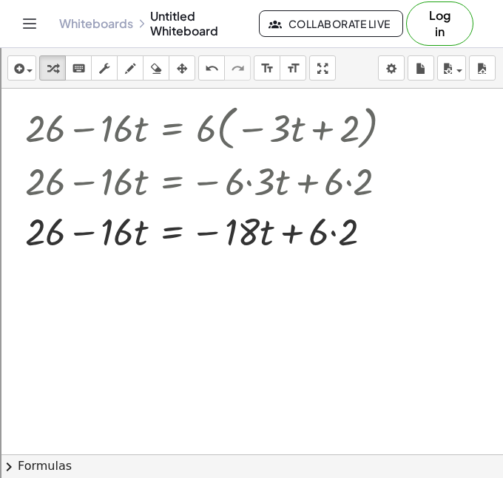
click at [336, 239] on div at bounding box center [214, 230] width 393 height 50
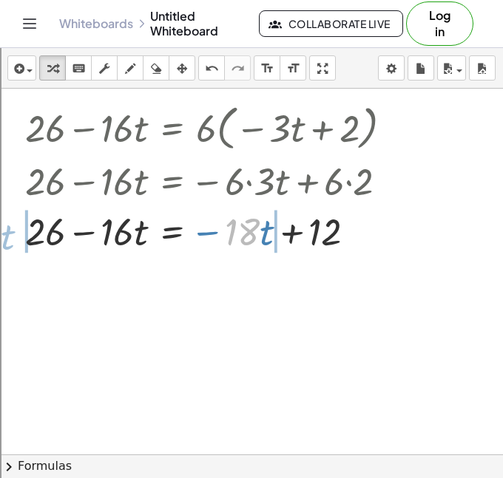
drag, startPoint x: 239, startPoint y: 236, endPoint x: -18, endPoint y: 240, distance: 258.0
click at [0, 240] on html "Graspable Math Activities Get Started Activity Bank Assigned Work Classes White…" at bounding box center [251, 354] width 503 height 709
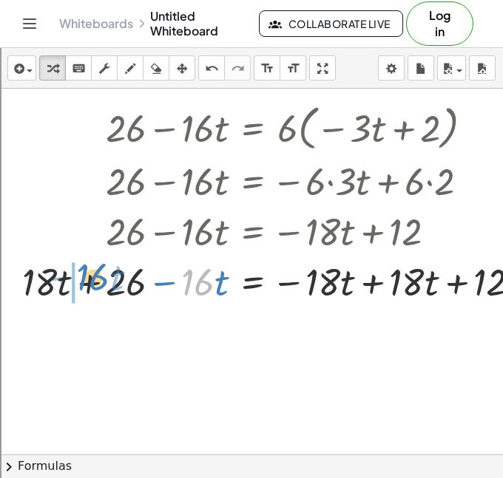
drag, startPoint x: 199, startPoint y: 272, endPoint x: 92, endPoint y: 268, distance: 107.3
click at [92, 268] on div at bounding box center [277, 281] width 525 height 50
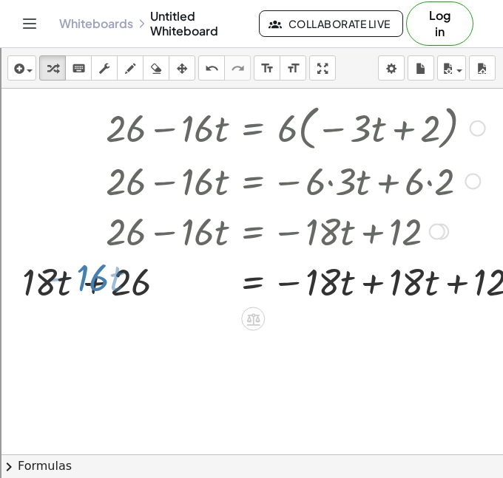
click at [92, 273] on div at bounding box center [277, 281] width 525 height 50
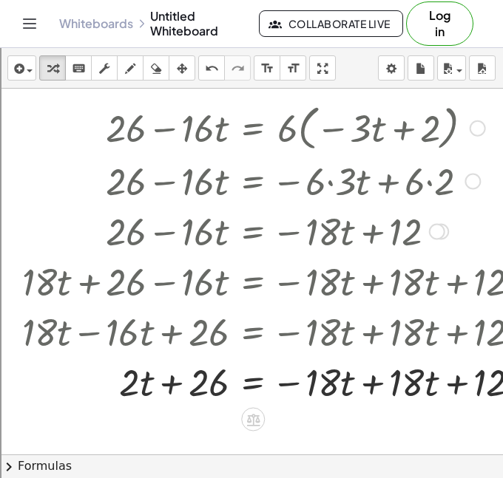
click at [378, 384] on div at bounding box center [277, 381] width 525 height 50
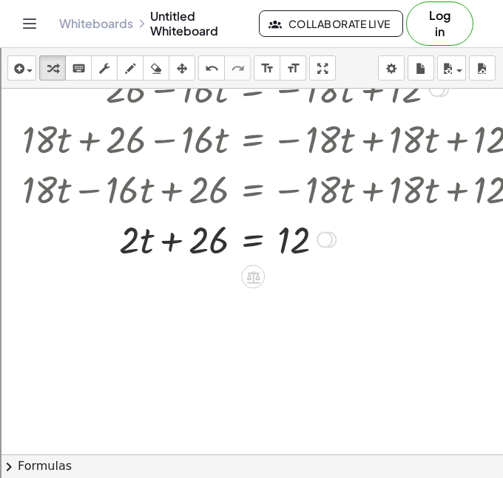
scroll to position [175, 0]
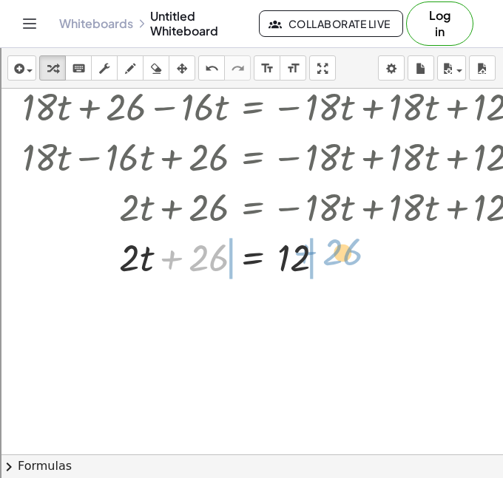
drag, startPoint x: 203, startPoint y: 256, endPoint x: 343, endPoint y: 253, distance: 140.5
click at [343, 253] on div at bounding box center [277, 256] width 525 height 50
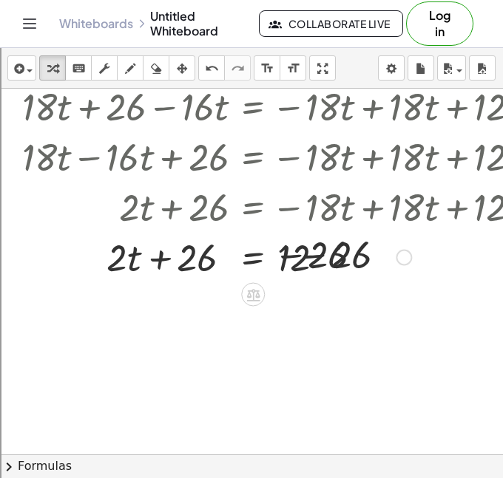
click at [341, 254] on div at bounding box center [277, 256] width 525 height 50
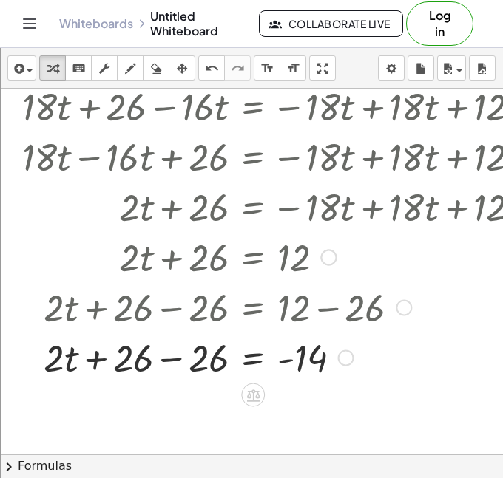
click at [172, 356] on div at bounding box center [277, 357] width 525 height 50
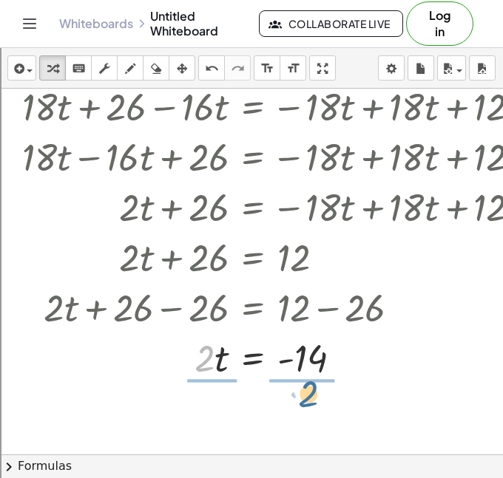
drag, startPoint x: 160, startPoint y: 361, endPoint x: 263, endPoint y: 396, distance: 109.4
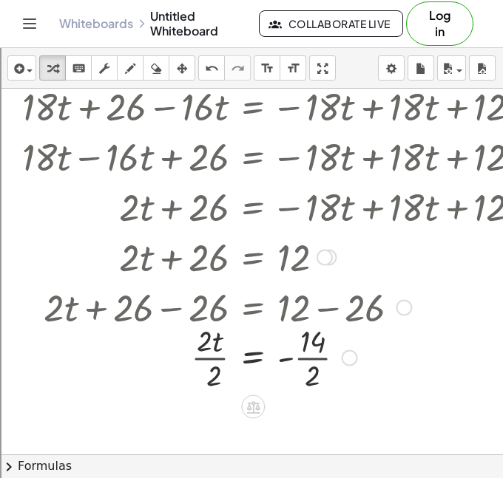
click at [324, 375] on div at bounding box center [277, 356] width 525 height 74
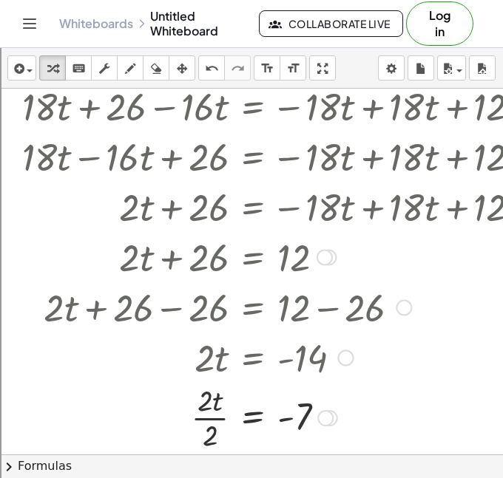
click at [217, 362] on div at bounding box center [276, 357] width 517 height 50
click at [216, 405] on div at bounding box center [277, 418] width 525 height 74
click at [211, 418] on div at bounding box center [277, 418] width 525 height 74
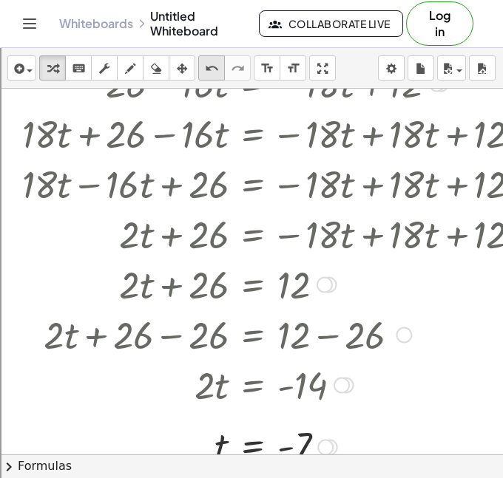
scroll to position [135, 0]
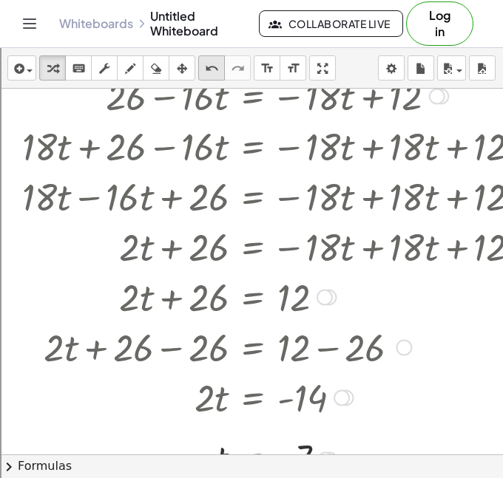
click at [214, 77] on icon "undo" at bounding box center [212, 69] width 14 height 18
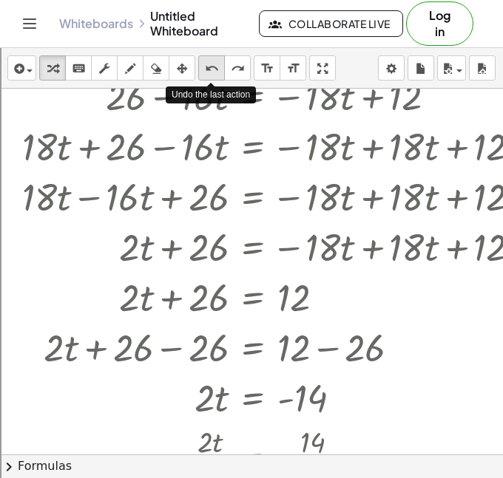
click at [214, 77] on icon "undo" at bounding box center [212, 69] width 14 height 18
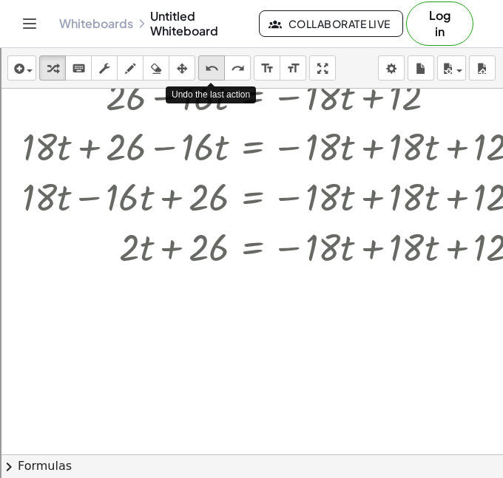
click at [214, 77] on icon "undo" at bounding box center [212, 69] width 14 height 18
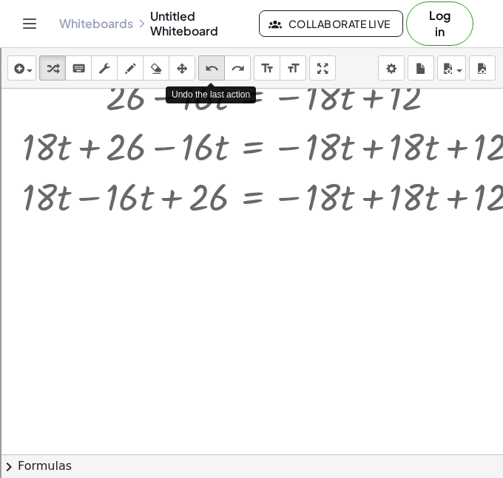
click at [214, 77] on icon "undo" at bounding box center [212, 69] width 14 height 18
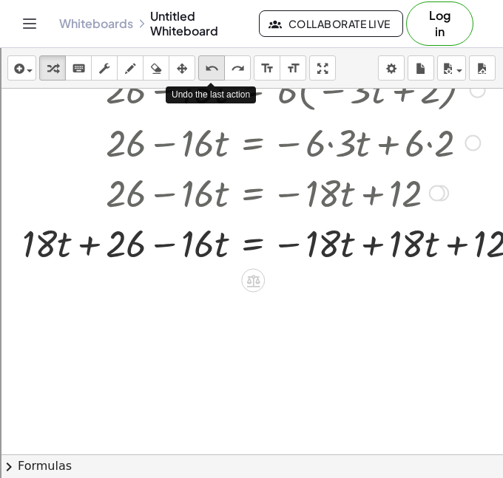
scroll to position [0, 0]
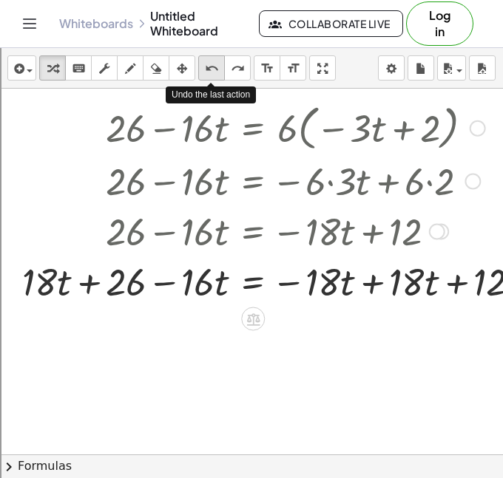
click at [214, 77] on icon "undo" at bounding box center [212, 69] width 14 height 18
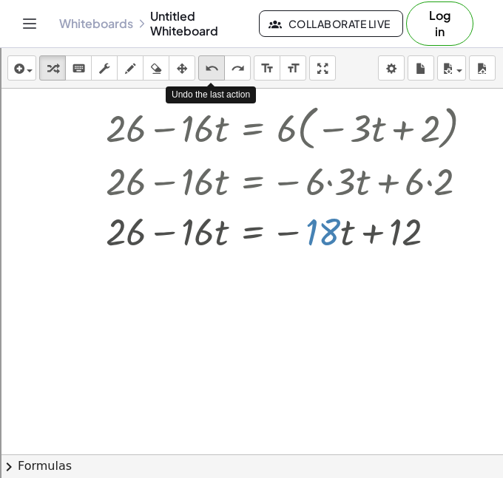
click at [214, 76] on icon "undo" at bounding box center [212, 69] width 14 height 18
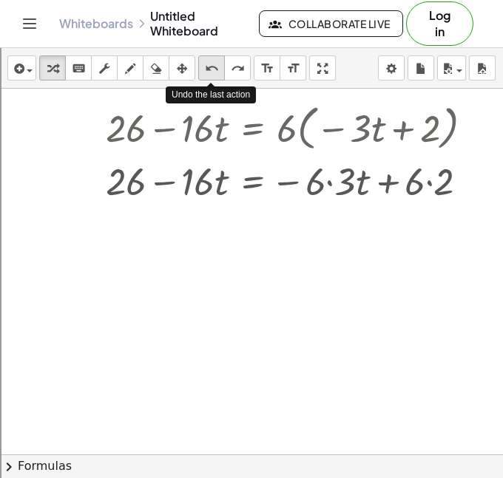
click at [214, 76] on icon "undo" at bounding box center [212, 69] width 14 height 18
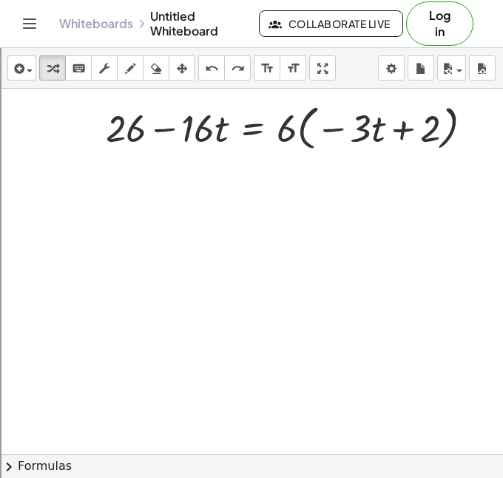
click at [217, 360] on div at bounding box center [274, 455] width 549 height 732
click at [217, 322] on div at bounding box center [274, 455] width 549 height 732
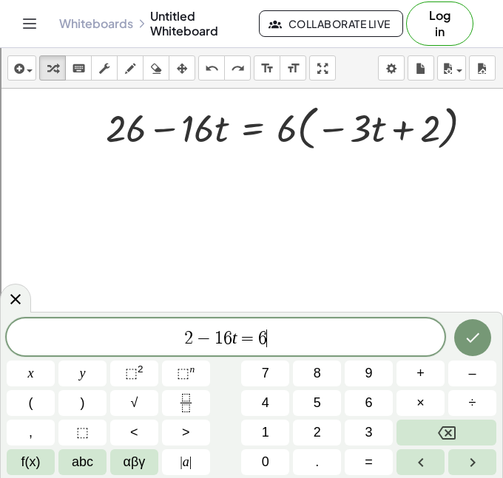
scroll to position [15, 0]
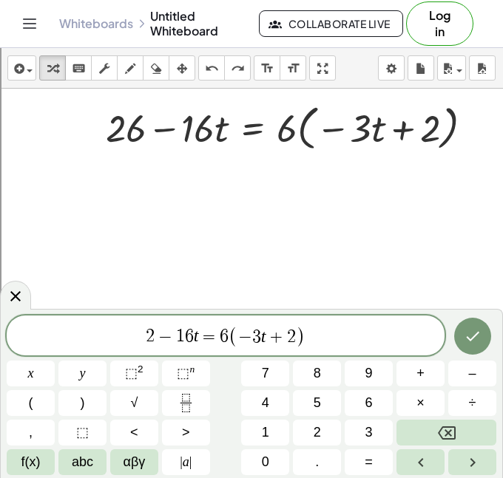
click at [55, 361] on div at bounding box center [31, 374] width 48 height 26
click at [463, 330] on icon "Done" at bounding box center [472, 336] width 18 height 18
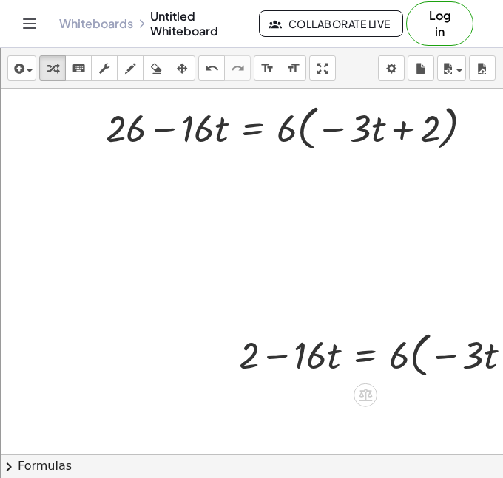
click at [244, 353] on div at bounding box center [417, 354] width 373 height 56
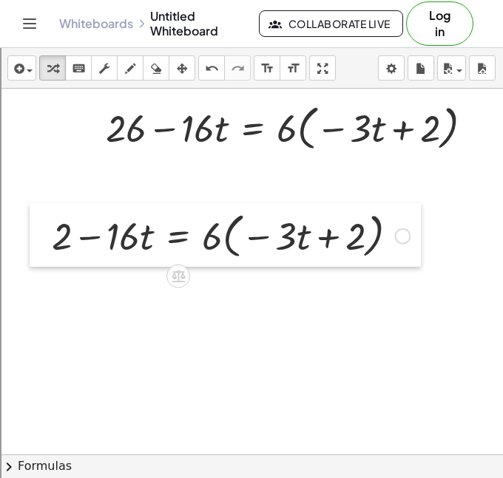
drag, startPoint x: 236, startPoint y: 353, endPoint x: 38, endPoint y: 227, distance: 235.0
click at [38, 227] on div at bounding box center [41, 235] width 22 height 64
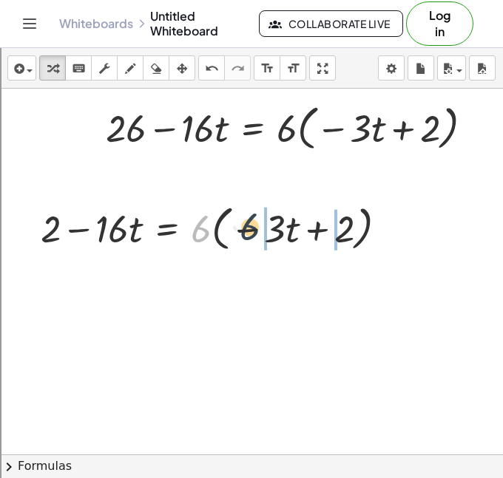
drag, startPoint x: 198, startPoint y: 228, endPoint x: 248, endPoint y: 225, distance: 49.6
click at [248, 225] on div at bounding box center [219, 228] width 373 height 56
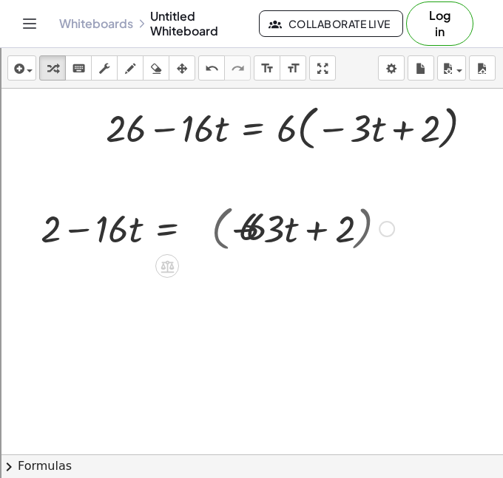
click at [259, 228] on div at bounding box center [217, 228] width 368 height 50
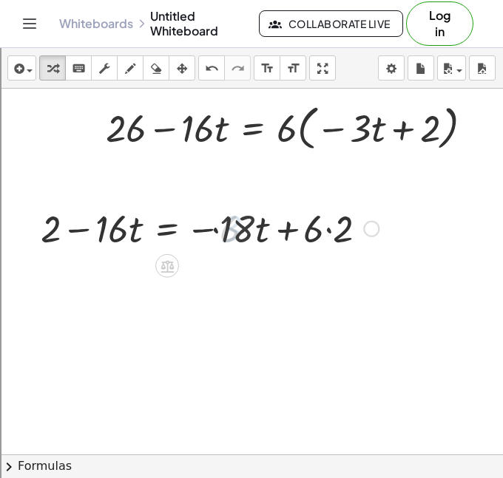
click at [331, 248] on div at bounding box center [219, 228] width 373 height 50
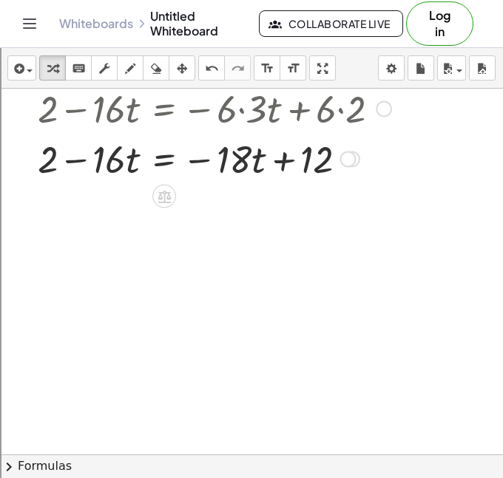
scroll to position [182, 4]
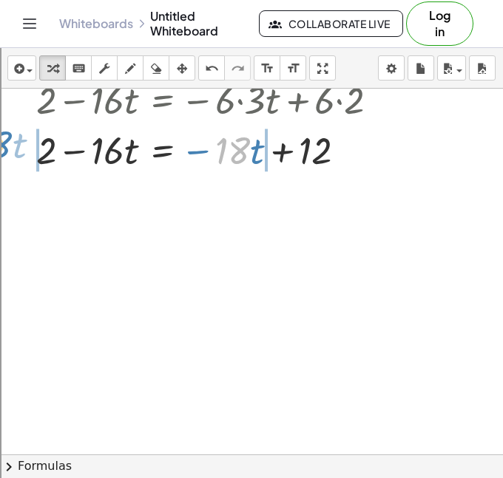
drag, startPoint x: 234, startPoint y: 154, endPoint x: -4, endPoint y: 149, distance: 238.1
click at [0, 149] on html "Graspable Math Activities Get Started Activity Bank Assigned Work Classes White…" at bounding box center [251, 354] width 503 height 709
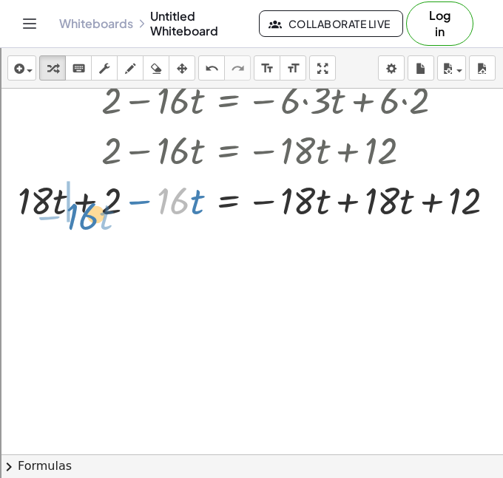
drag, startPoint x: 187, startPoint y: 200, endPoint x: 83, endPoint y: 213, distance: 105.0
click at [83, 213] on div at bounding box center [262, 199] width 504 height 50
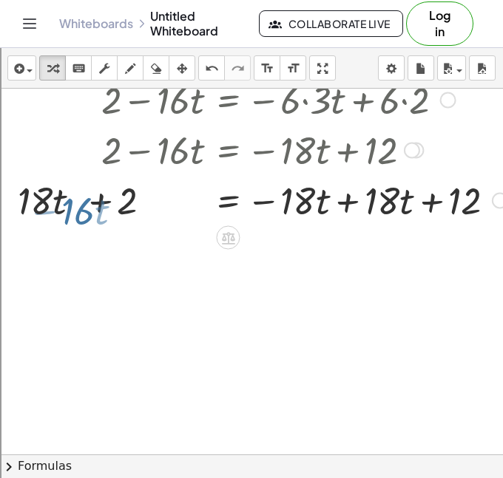
click at [86, 208] on div at bounding box center [262, 199] width 504 height 50
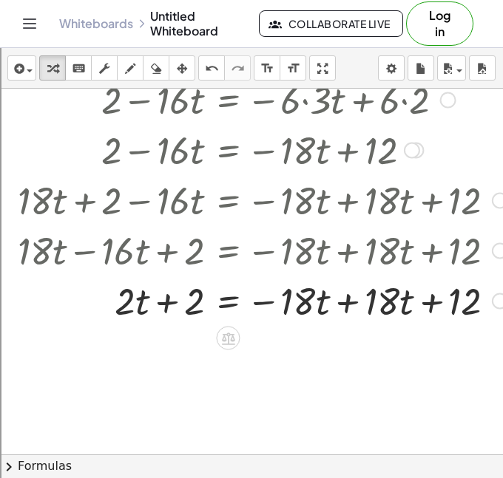
click at [350, 316] on div at bounding box center [262, 300] width 504 height 50
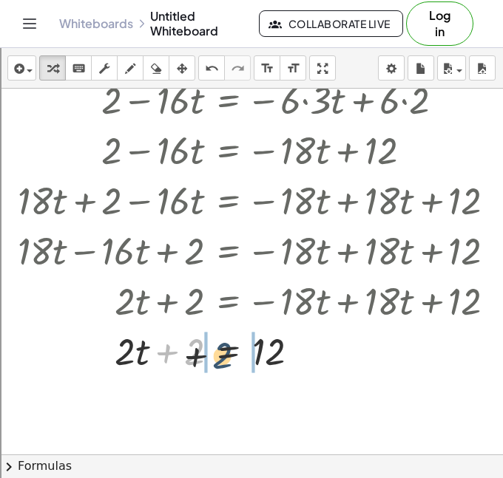
drag, startPoint x: 200, startPoint y: 324, endPoint x: 244, endPoint y: 336, distance: 45.0
click at [244, 336] on div at bounding box center [262, 350] width 504 height 50
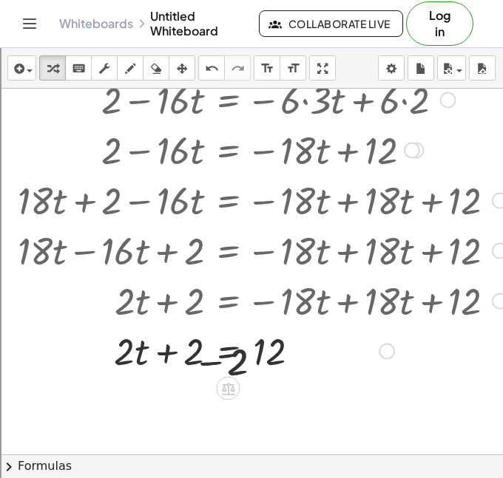
click at [244, 336] on div at bounding box center [262, 350] width 504 height 50
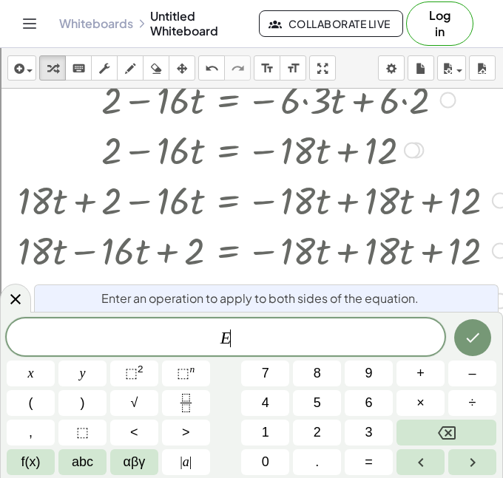
scroll to position [16, 0]
click at [9, 298] on icon at bounding box center [16, 299] width 18 height 18
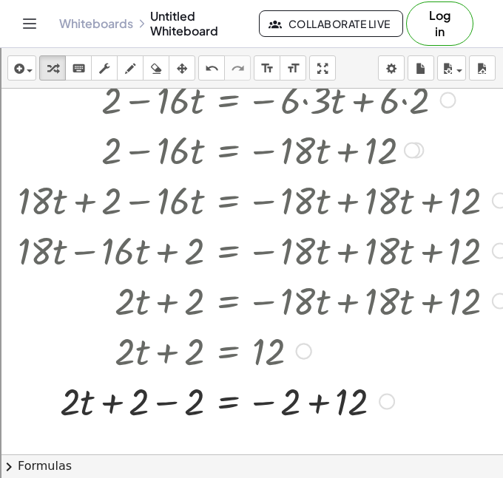
click at [321, 402] on div at bounding box center [262, 400] width 504 height 50
click at [188, 408] on div at bounding box center [262, 400] width 504 height 50
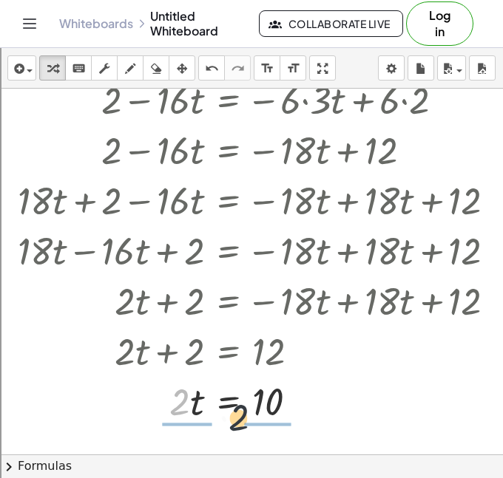
drag, startPoint x: 177, startPoint y: 404, endPoint x: 263, endPoint y: 431, distance: 89.8
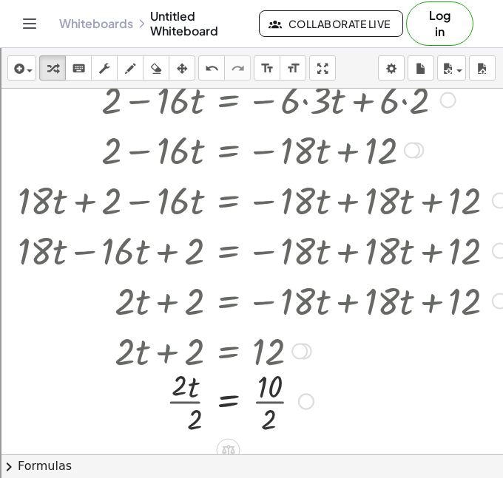
click at [282, 396] on div at bounding box center [262, 400] width 504 height 74
click at [180, 406] on div at bounding box center [262, 400] width 504 height 74
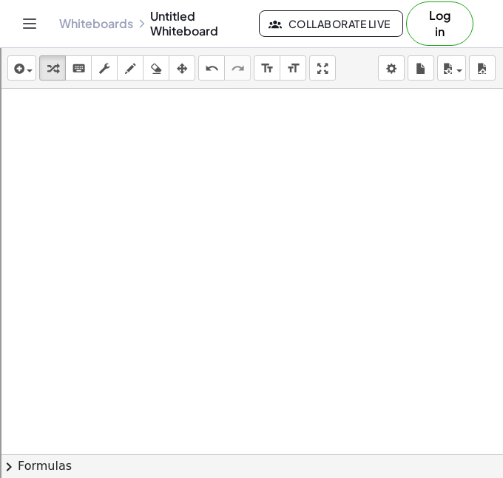
scroll to position [564, 0]
click at [66, 259] on div at bounding box center [305, 74] width 611 height 1098
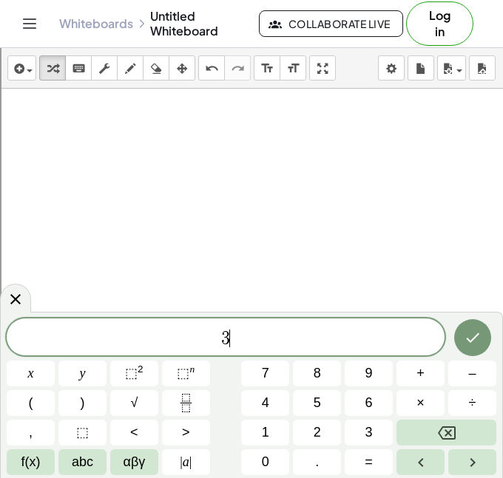
scroll to position [17, 0]
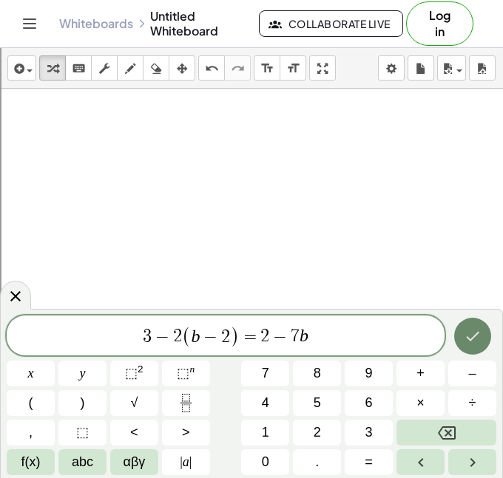
click at [487, 330] on button "Done" at bounding box center [472, 336] width 37 height 37
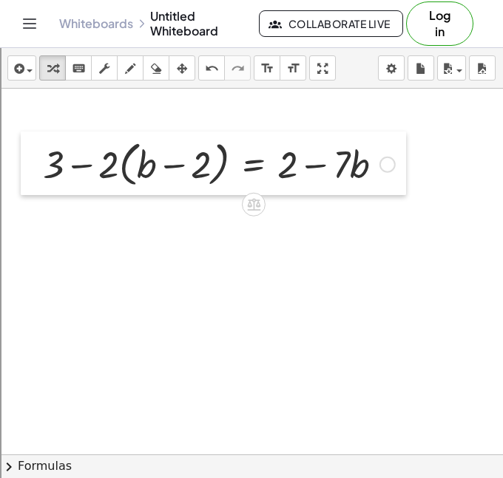
drag, startPoint x: 74, startPoint y: 277, endPoint x: 8, endPoint y: 88, distance: 200.3
click at [21, 132] on div at bounding box center [32, 164] width 22 height 64
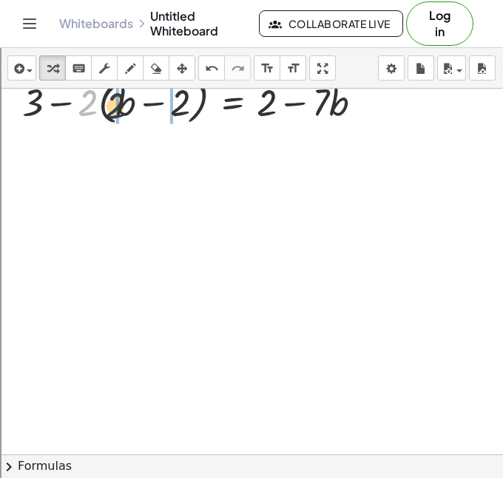
drag, startPoint x: 89, startPoint y: 112, endPoint x: 115, endPoint y: 115, distance: 25.3
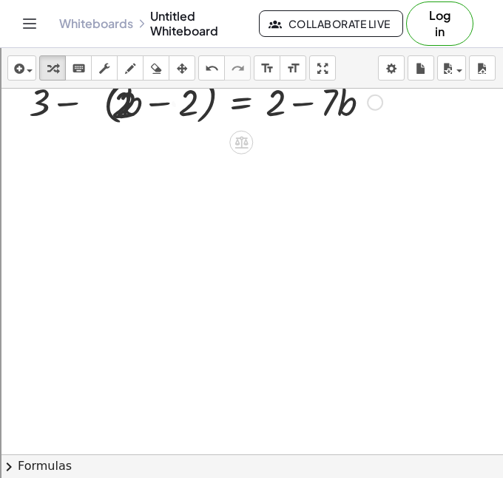
click at [118, 115] on div at bounding box center [191, 101] width 395 height 56
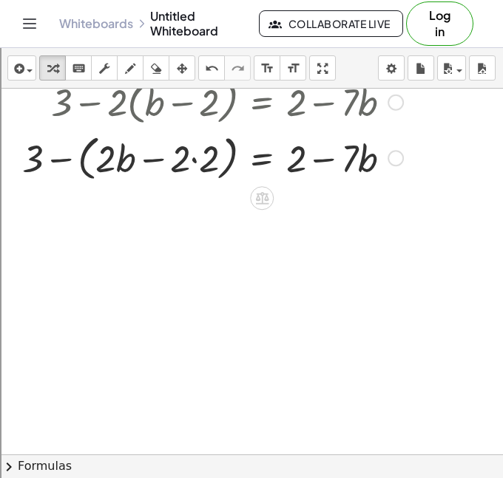
click at [118, 166] on div at bounding box center [212, 157] width 395 height 56
click at [181, 160] on div at bounding box center [212, 157] width 395 height 56
click at [190, 157] on div at bounding box center [212, 157] width 395 height 56
click at [191, 157] on div at bounding box center [212, 157] width 395 height 56
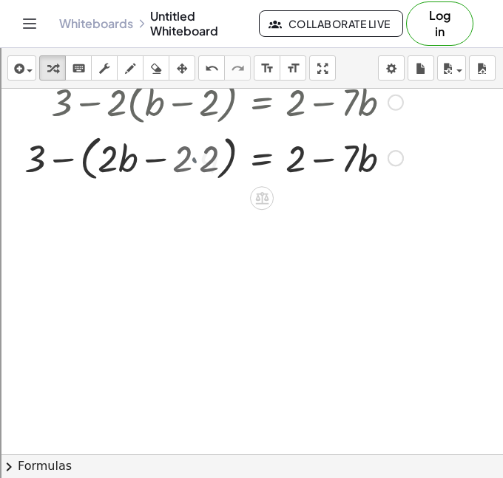
click at [194, 157] on div at bounding box center [227, 157] width 367 height 56
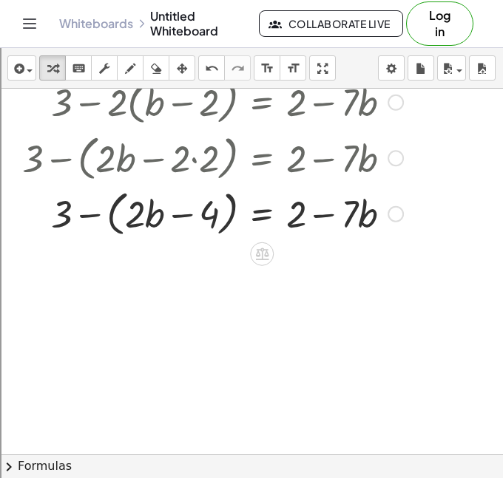
click at [145, 207] on div at bounding box center [212, 213] width 395 height 56
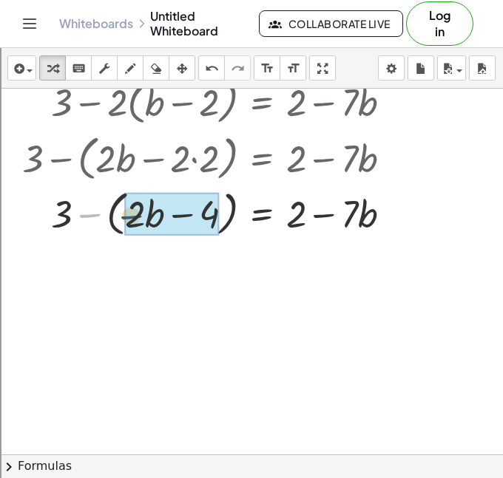
drag, startPoint x: 85, startPoint y: 213, endPoint x: 132, endPoint y: 214, distance: 46.6
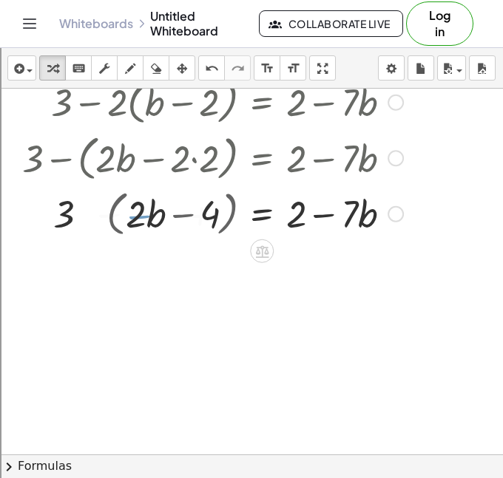
click at [132, 215] on div at bounding box center [212, 213] width 395 height 50
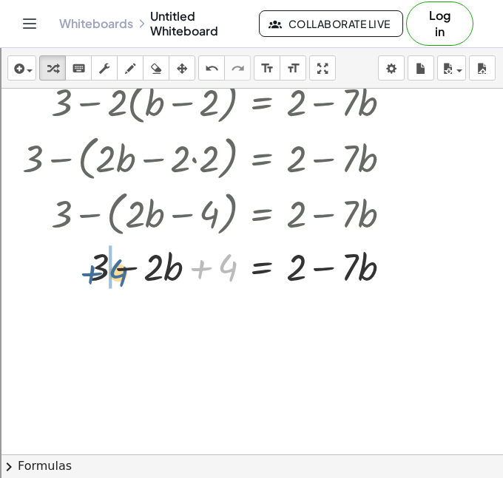
drag, startPoint x: 220, startPoint y: 268, endPoint x: 120, endPoint y: 274, distance: 99.3
click at [120, 274] on div at bounding box center [212, 266] width 395 height 50
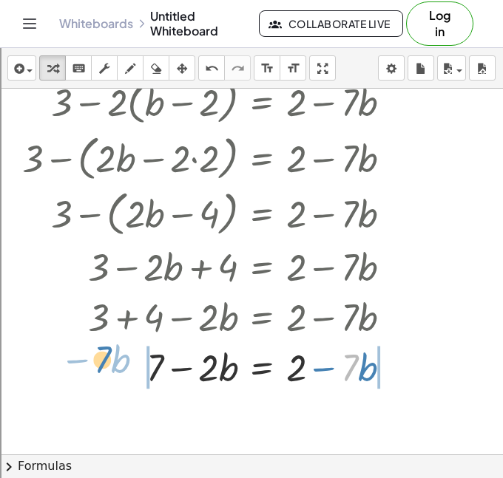
drag, startPoint x: 354, startPoint y: 362, endPoint x: 108, endPoint y: 355, distance: 246.2
click at [108, 355] on div at bounding box center [212, 366] width 395 height 50
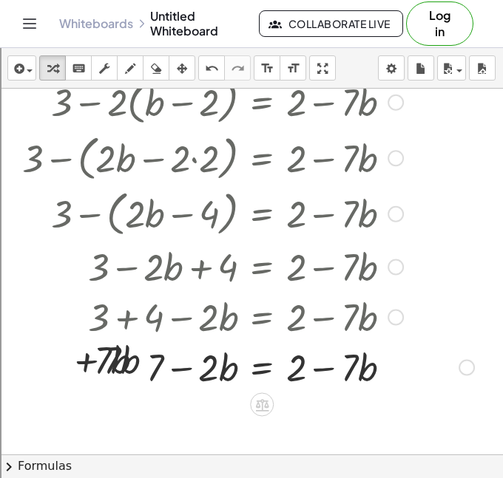
click at [148, 364] on div at bounding box center [248, 366] width 466 height 50
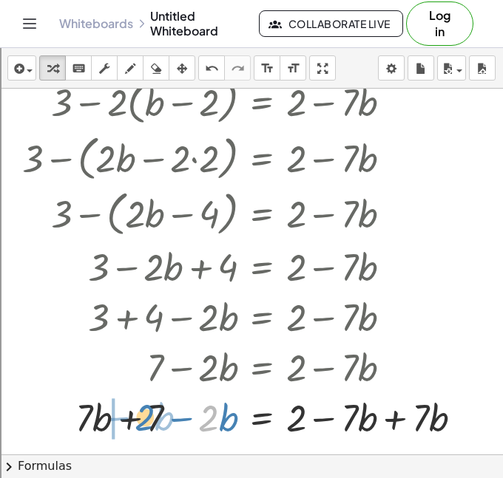
drag, startPoint x: 214, startPoint y: 412, endPoint x: 149, endPoint y: 412, distance: 64.3
click at [149, 412] on div at bounding box center [248, 417] width 466 height 50
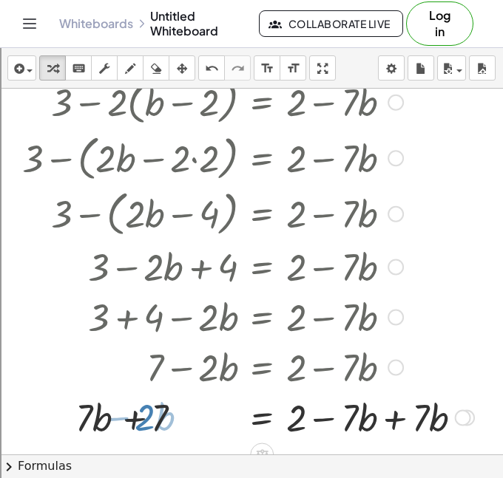
click at [145, 412] on div at bounding box center [248, 417] width 466 height 50
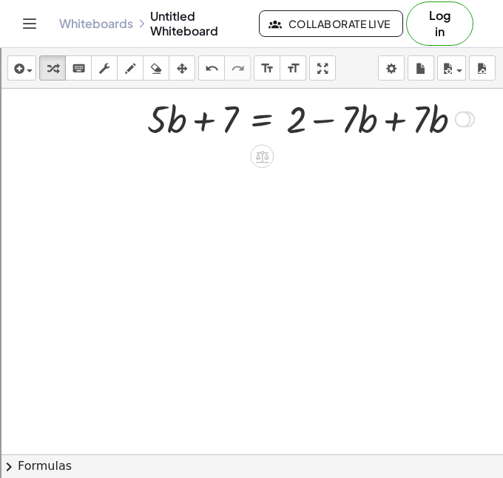
scroll to position [871, 0]
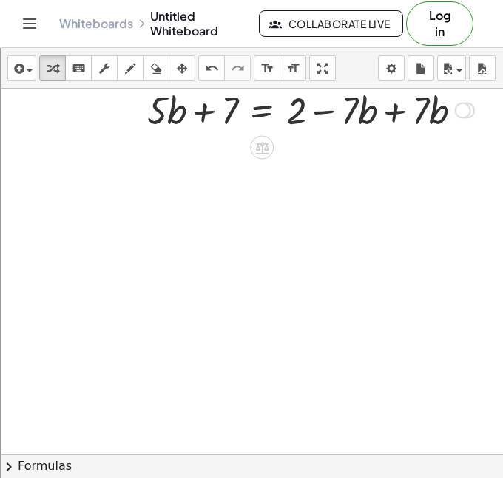
click at [404, 123] on div at bounding box center [248, 109] width 466 height 50
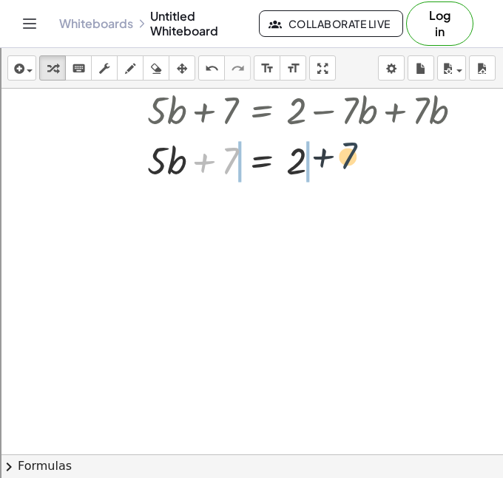
drag, startPoint x: 237, startPoint y: 160, endPoint x: 350, endPoint y: 149, distance: 114.3
click at [350, 149] on div at bounding box center [248, 160] width 466 height 50
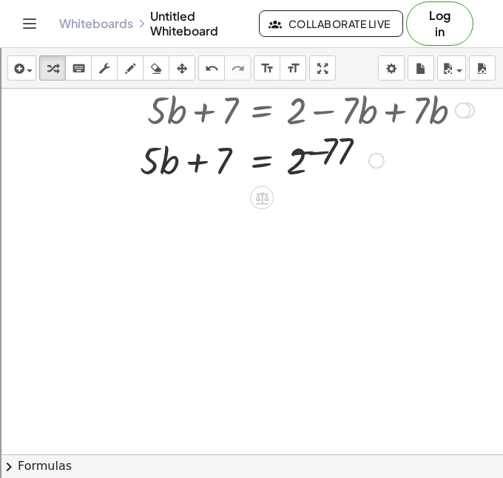
click at [336, 157] on div at bounding box center [248, 160] width 466 height 50
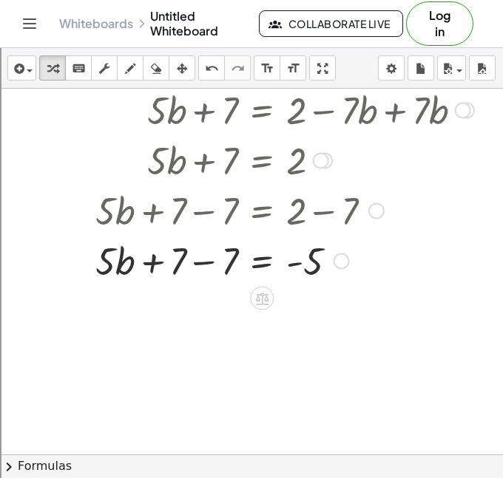
click at [203, 268] on div at bounding box center [248, 260] width 466 height 50
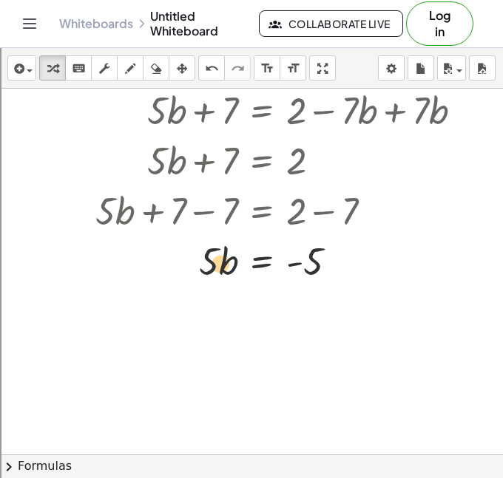
drag, startPoint x: 220, startPoint y: 265, endPoint x: 210, endPoint y: 267, distance: 9.7
click at [210, 267] on div at bounding box center [248, 260] width 466 height 50
drag, startPoint x: 200, startPoint y: 269, endPoint x: 327, endPoint y: 308, distance: 133.0
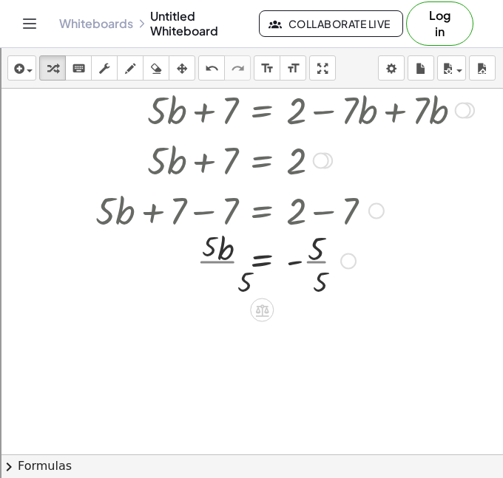
click at [311, 289] on div at bounding box center [248, 259] width 466 height 74
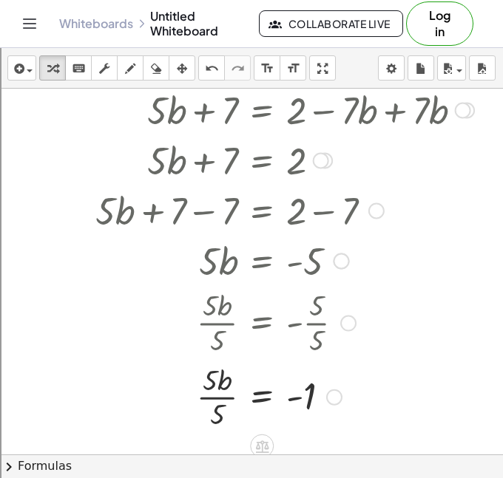
click at [222, 407] on div at bounding box center [248, 396] width 466 height 74
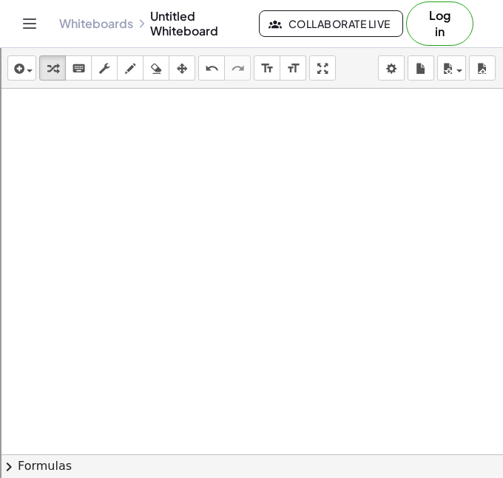
scroll to position [1249, 0]
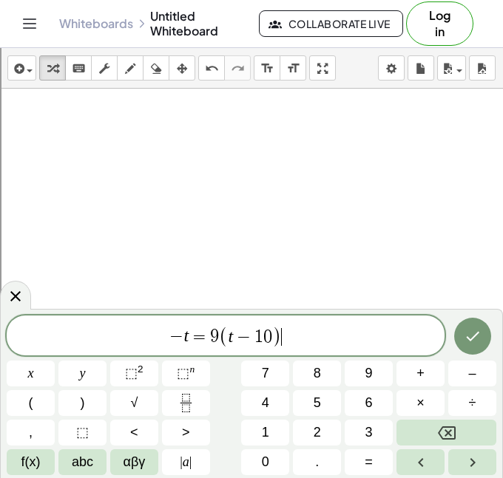
click at [463, 313] on div "− t = 9 ( t − 1 0 ) ​ x y ⬚ 2 ⬚ n 7 8 9 + – ( ) √ 4 5 6 × ÷ , ⬚ < > 1 2 3 f(x) …" at bounding box center [251, 393] width 503 height 169
click at [55, 361] on div at bounding box center [31, 374] width 48 height 26
click at [470, 321] on button "Done" at bounding box center [472, 336] width 37 height 37
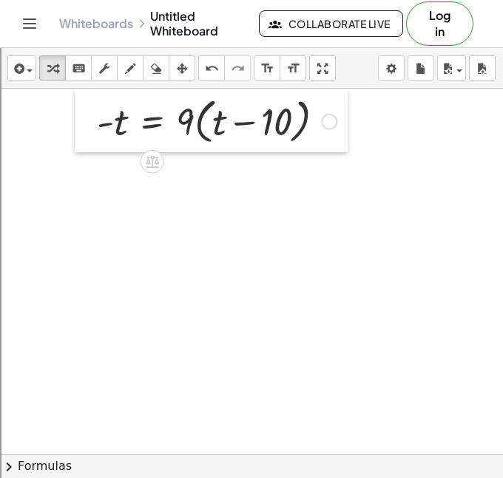
drag, startPoint x: 228, startPoint y: 234, endPoint x: 93, endPoint y: 128, distance: 171.5
click at [93, 128] on div at bounding box center [86, 121] width 22 height 64
click at [212, 123] on div at bounding box center [211, 120] width 245 height 50
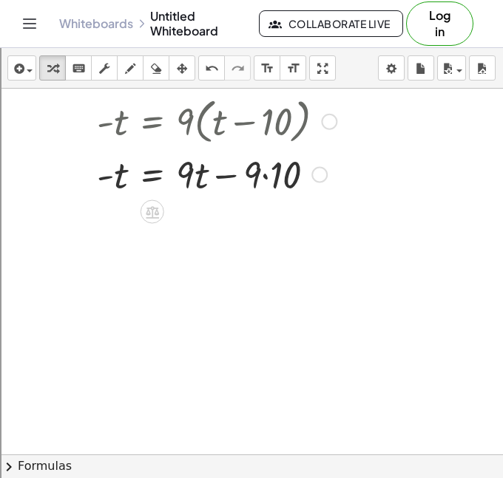
click at [274, 177] on div at bounding box center [216, 174] width 254 height 50
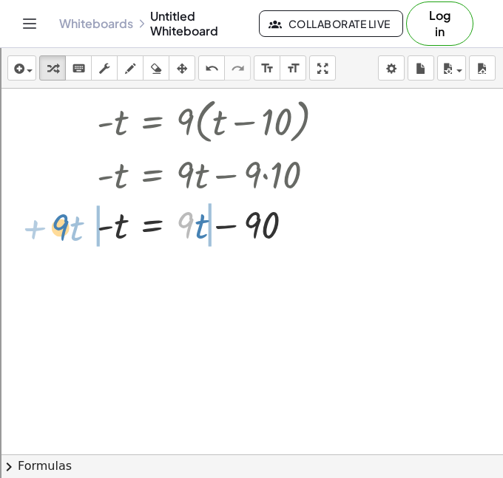
drag, startPoint x: 190, startPoint y: 230, endPoint x: 64, endPoint y: 233, distance: 125.7
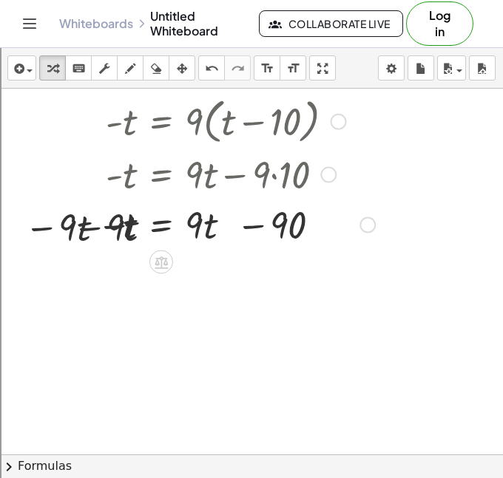
click at [133, 237] on div at bounding box center [198, 224] width 368 height 50
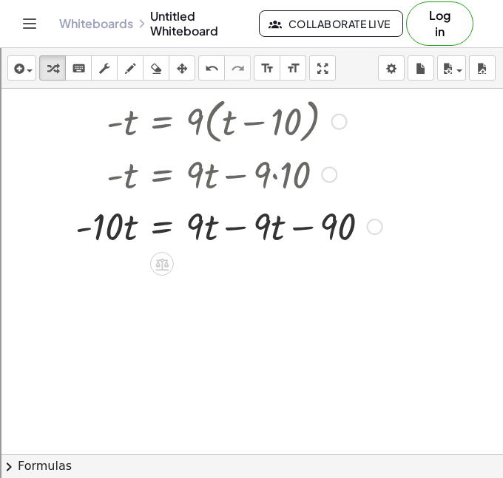
click at [241, 231] on div at bounding box center [202, 225] width 375 height 50
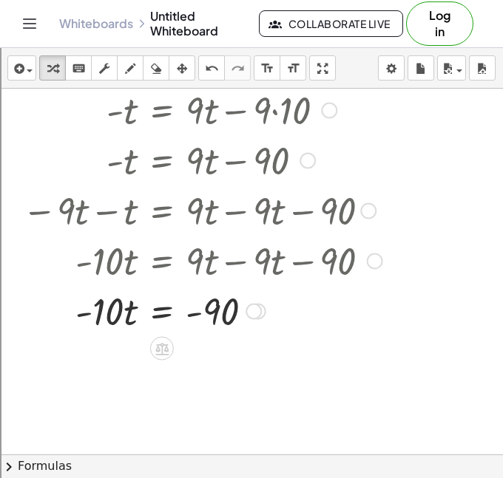
scroll to position [1318, 0]
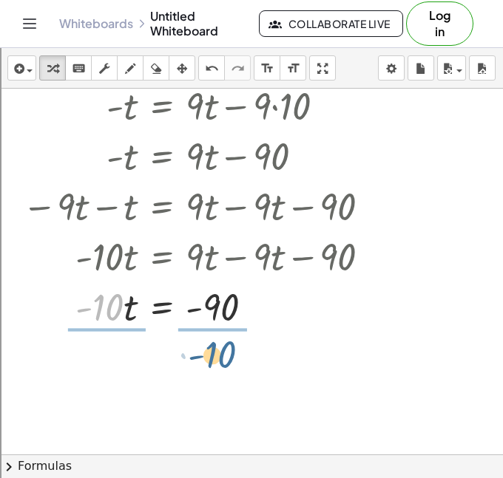
drag, startPoint x: 99, startPoint y: 305, endPoint x: 215, endPoint y: 353, distance: 125.6
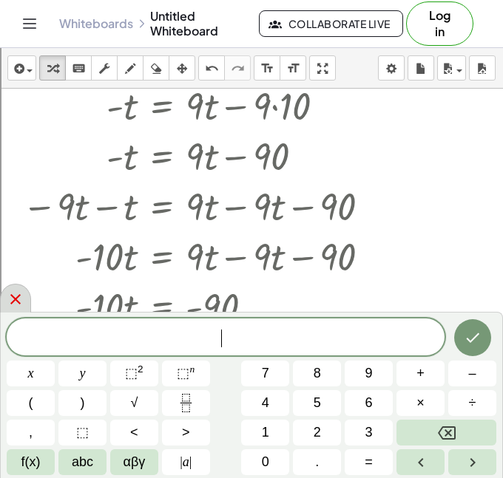
click at [22, 299] on icon at bounding box center [16, 299] width 18 height 18
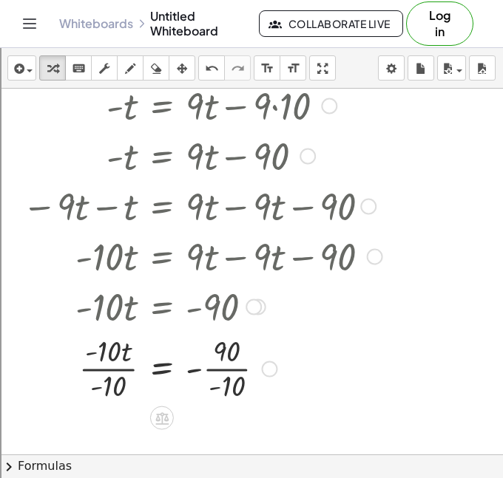
click at [228, 367] on div at bounding box center [202, 367] width 375 height 74
click at [123, 368] on div at bounding box center [202, 367] width 375 height 74
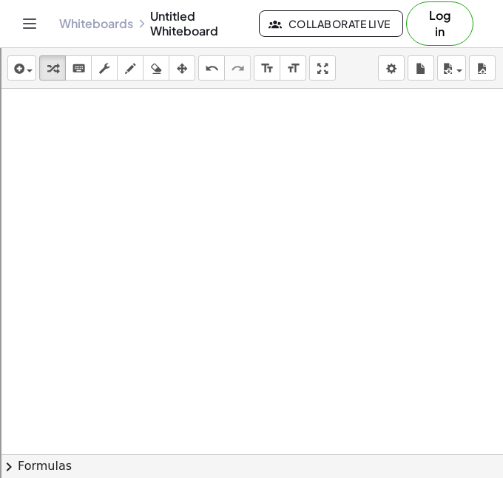
scroll to position [1687, 0]
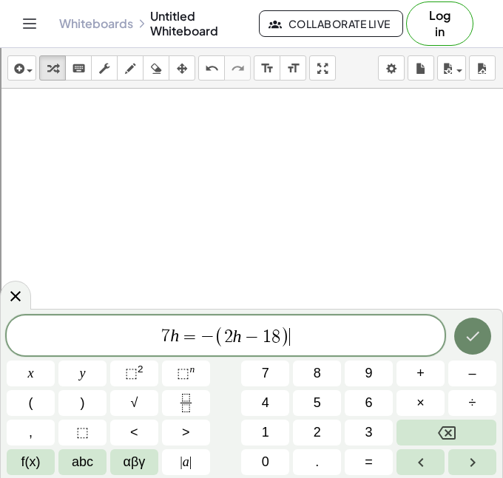
click at [480, 327] on button "Done" at bounding box center [472, 336] width 37 height 37
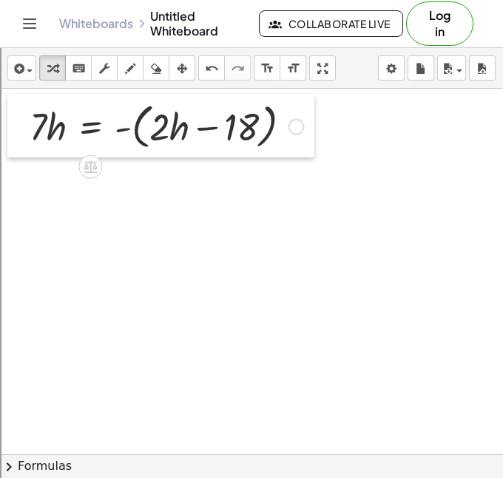
drag, startPoint x: 324, startPoint y: 222, endPoint x: 48, endPoint y: 132, distance: 289.8
click at [30, 132] on div at bounding box center [18, 126] width 22 height 64
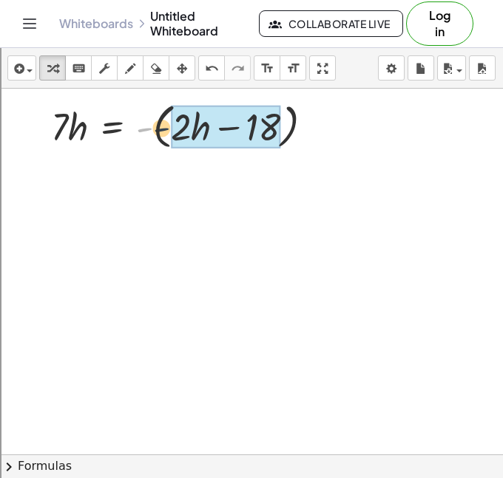
drag, startPoint x: 139, startPoint y: 132, endPoint x: 178, endPoint y: 132, distance: 39.2
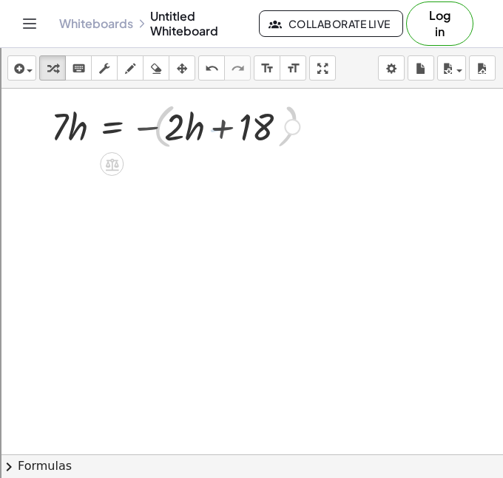
click at [174, 140] on div at bounding box center [175, 126] width 263 height 50
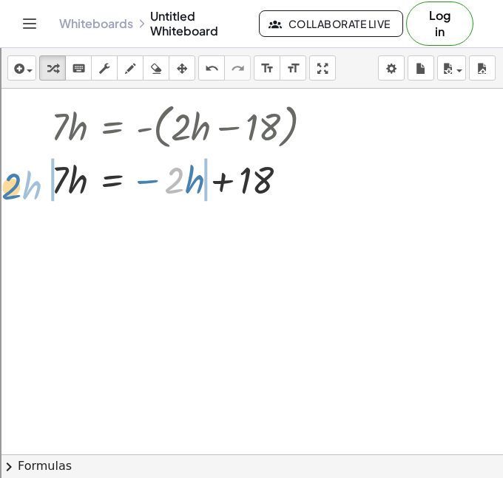
drag, startPoint x: 180, startPoint y: 183, endPoint x: 14, endPoint y: 188, distance: 165.6
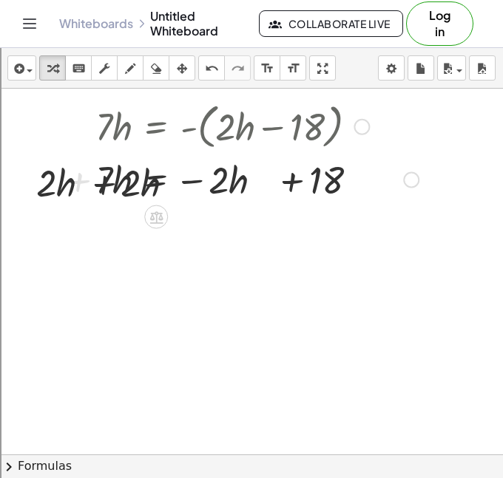
click at [73, 194] on div at bounding box center [219, 179] width 412 height 50
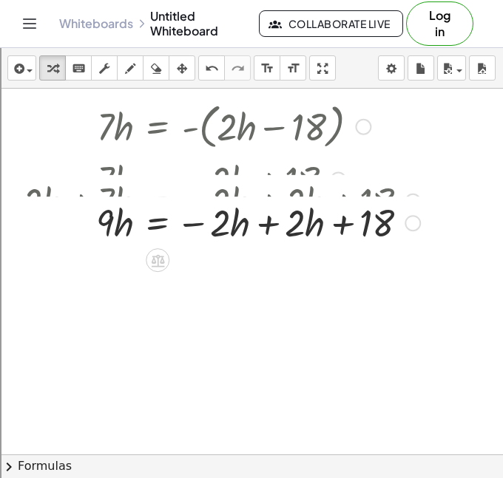
click at [157, 127] on div "· 7 · h = - ( + · 2 · h − 18 ) · 7 · h = − · 2 · h + 18 + · 2 · h + · 7 · h = −…" at bounding box center [157, 127] width 0 height 0
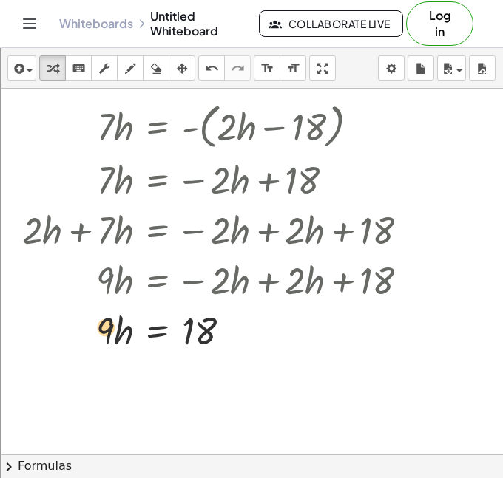
click at [102, 329] on div at bounding box center [221, 330] width 412 height 50
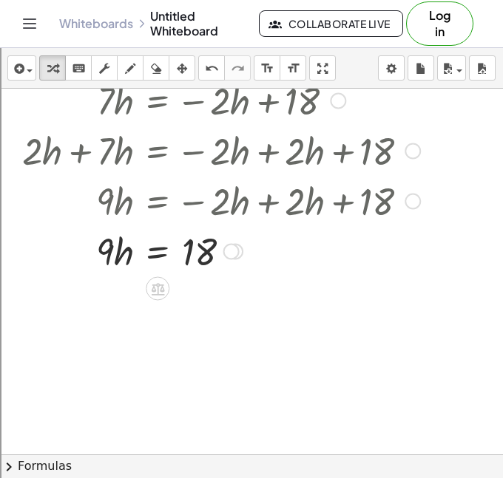
scroll to position [1789, 0]
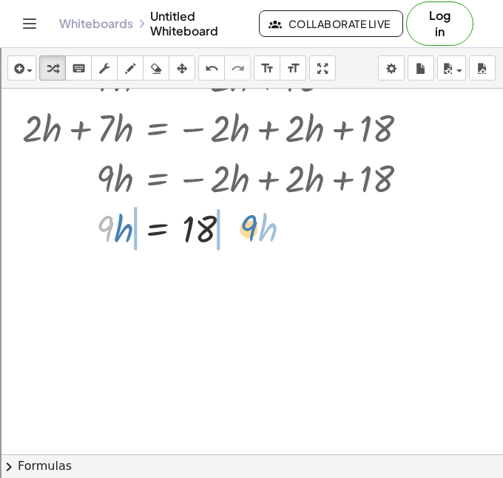
drag, startPoint x: 104, startPoint y: 231, endPoint x: 251, endPoint y: 231, distance: 147.1
click at [251, 231] on div at bounding box center [221, 228] width 412 height 50
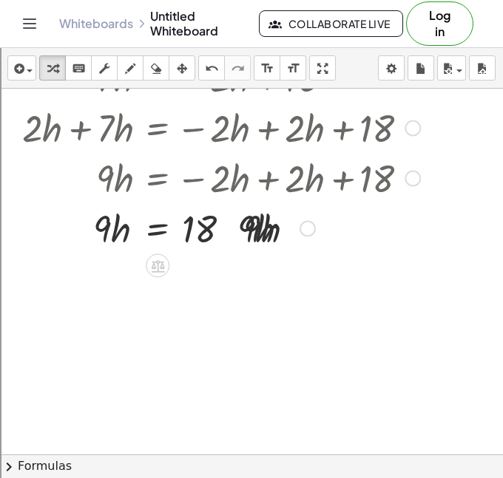
click at [251, 231] on div at bounding box center [221, 228] width 412 height 50
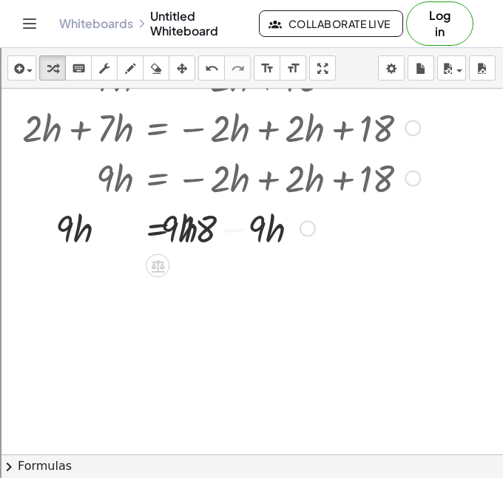
click at [251, 231] on div at bounding box center [221, 228] width 412 height 50
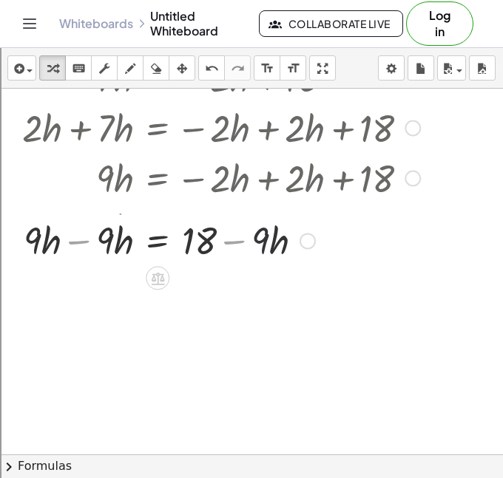
click at [157, 229] on div "· 9 · h = 18" at bounding box center [157, 229] width 0 height 0
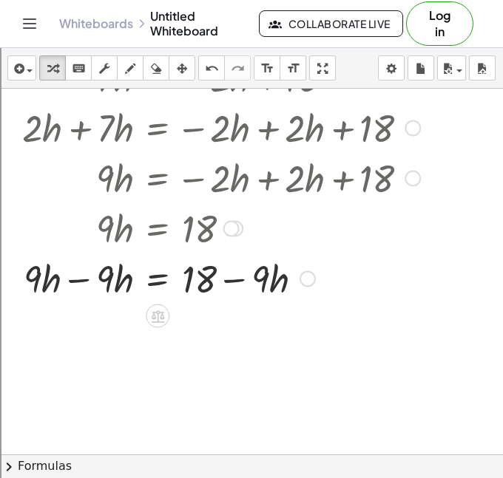
click at [237, 282] on div at bounding box center [221, 278] width 412 height 50
click at [213, 73] on icon "undo" at bounding box center [212, 69] width 14 height 18
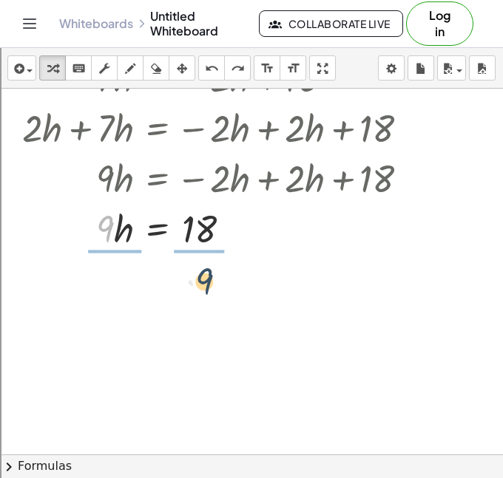
drag, startPoint x: 98, startPoint y: 241, endPoint x: 200, endPoint y: 294, distance: 114.4
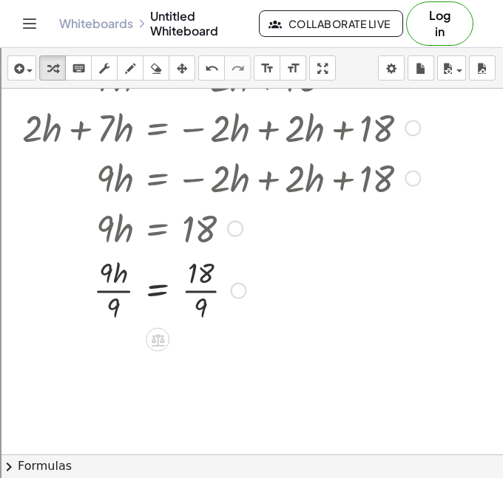
click at [202, 289] on div at bounding box center [221, 289] width 412 height 74
click at [120, 291] on div at bounding box center [221, 289] width 412 height 74
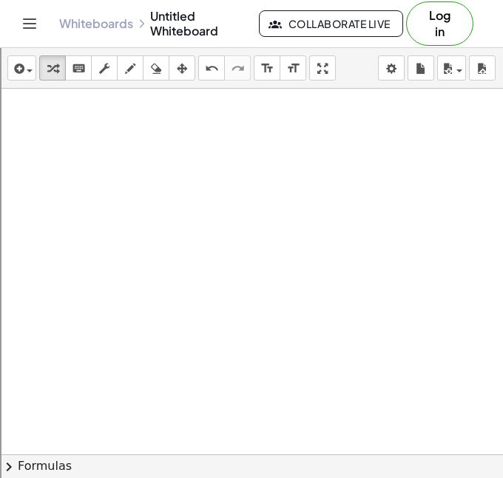
scroll to position [2135, 0]
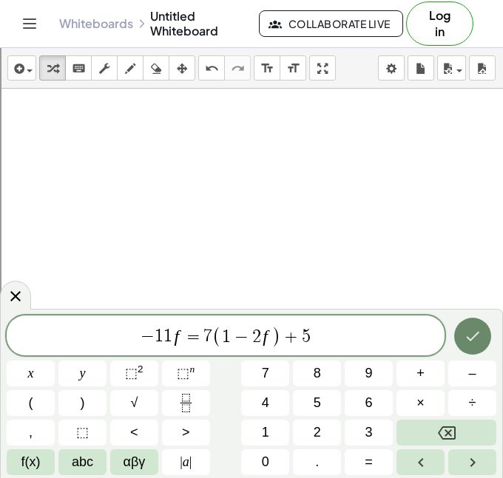
click at [458, 339] on button "Done" at bounding box center [472, 336] width 37 height 37
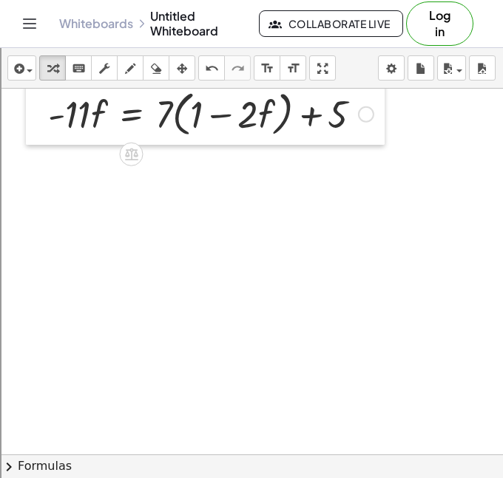
drag, startPoint x: 244, startPoint y: 232, endPoint x: 44, endPoint y: 110, distance: 234.5
click at [44, 110] on div at bounding box center [37, 113] width 22 height 64
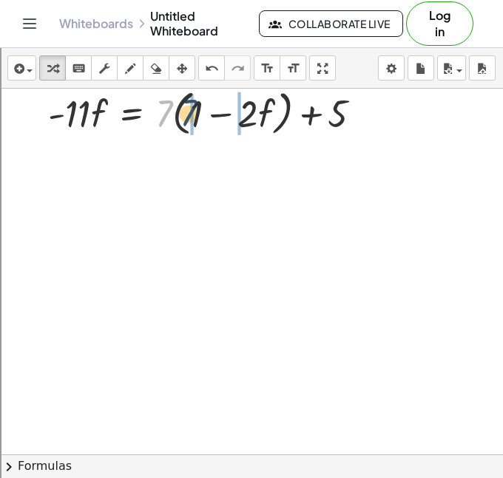
drag, startPoint x: 167, startPoint y: 123, endPoint x: 192, endPoint y: 122, distance: 25.2
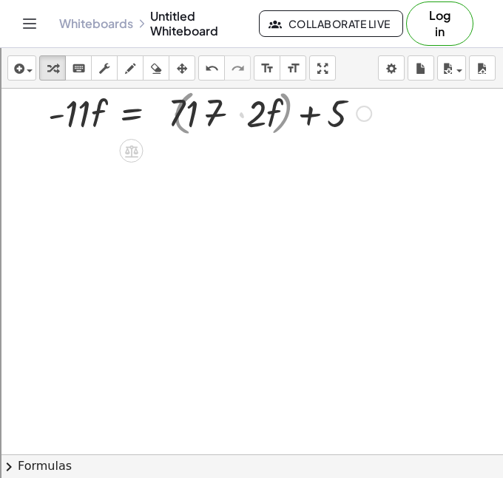
click at [197, 120] on div at bounding box center [210, 112] width 338 height 50
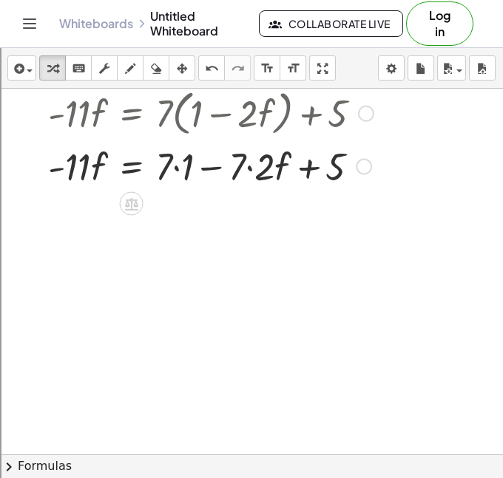
click at [252, 170] on div at bounding box center [211, 165] width 340 height 50
click at [159, 169] on div at bounding box center [211, 165] width 340 height 50
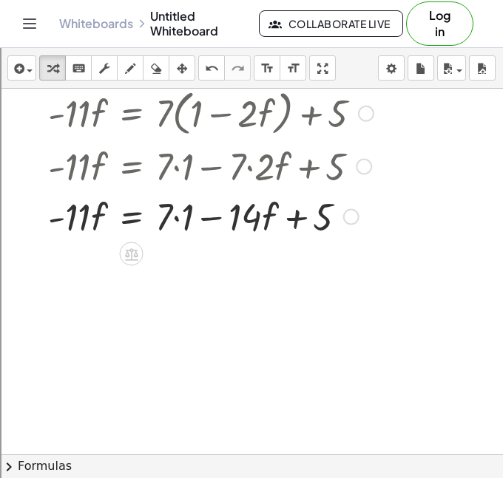
click at [177, 214] on div at bounding box center [211, 216] width 340 height 50
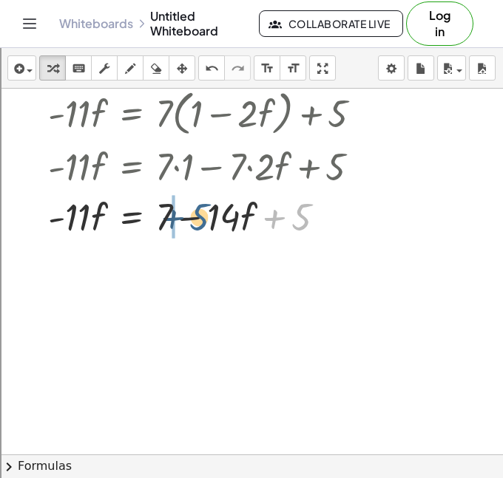
drag, startPoint x: 295, startPoint y: 217, endPoint x: 193, endPoint y: 217, distance: 102.0
click at [193, 217] on div at bounding box center [211, 216] width 340 height 50
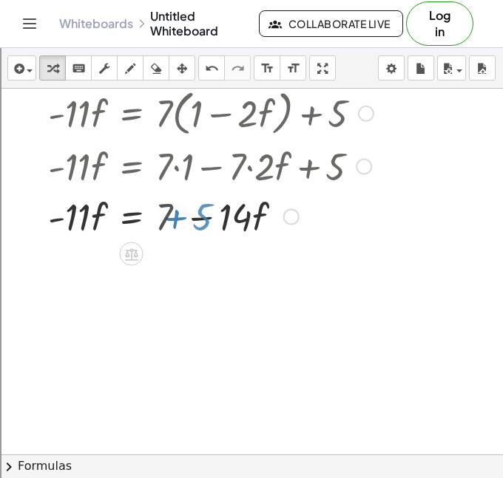
click at [193, 217] on div at bounding box center [211, 216] width 340 height 50
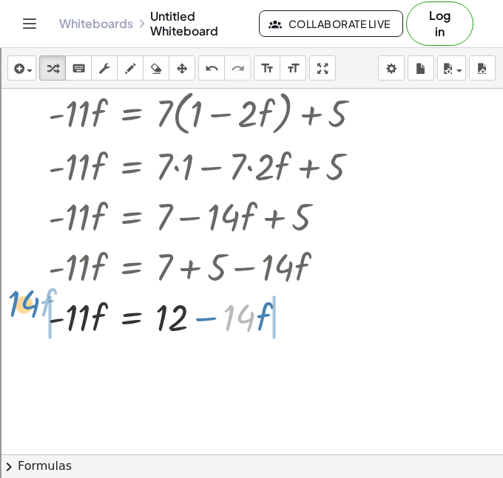
drag, startPoint x: 237, startPoint y: 316, endPoint x: 21, endPoint y: 305, distance: 216.1
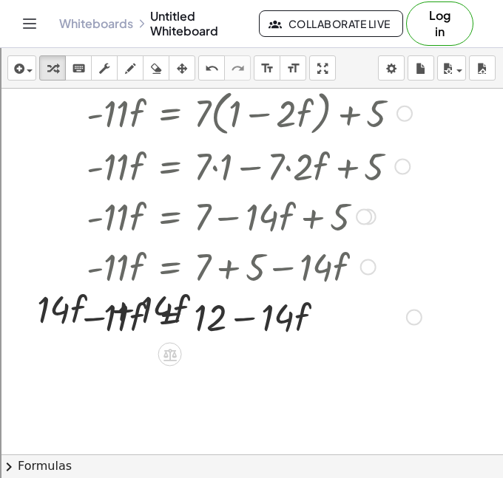
click at [72, 316] on div at bounding box center [220, 316] width 417 height 50
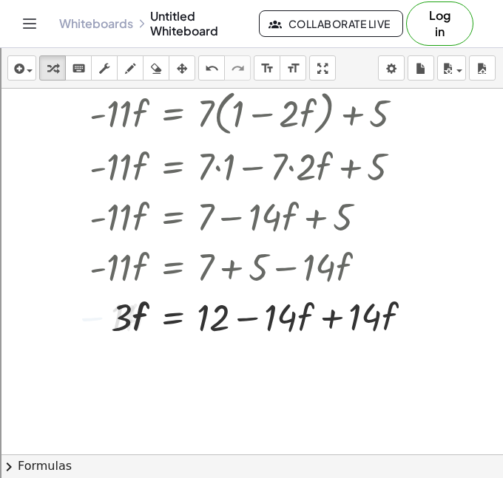
click at [343, 345] on div "· - 11 · f = + · 7 · ( + 1 − · 2 · f ) + 5 · - 11 · f = + · 7 · 1 − · 7 · 2 · f…" at bounding box center [251, 213] width 368 height 265
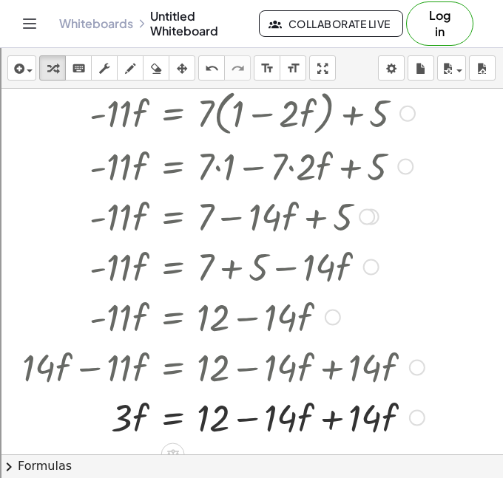
click at [324, 405] on div at bounding box center [223, 417] width 417 height 50
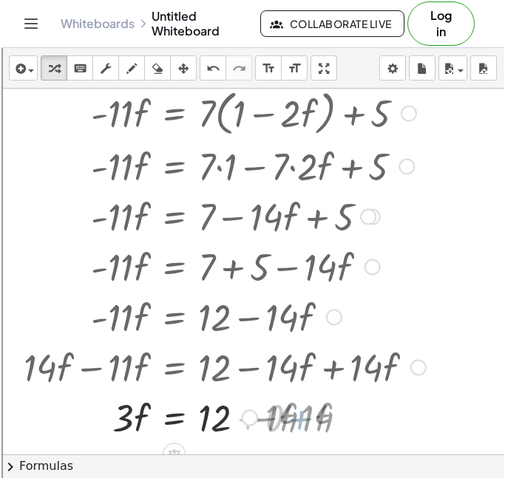
scroll to position [2258, 0]
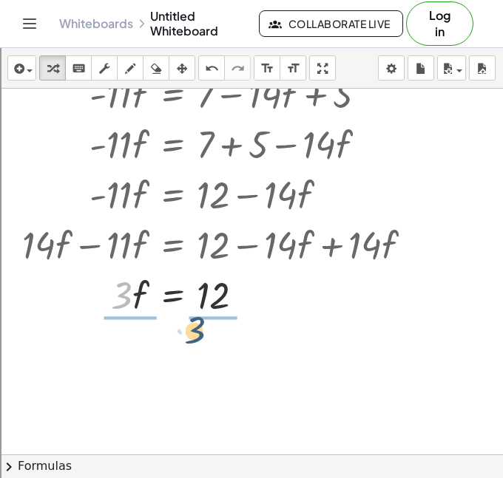
drag, startPoint x: 132, startPoint y: 305, endPoint x: 231, endPoint y: 344, distance: 106.8
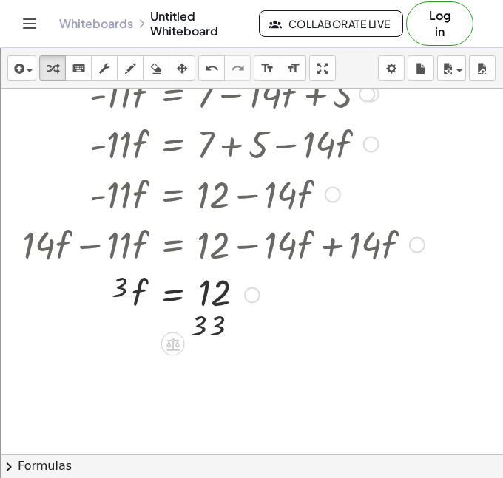
click at [239, 327] on div at bounding box center [223, 293] width 417 height 74
click at [213, 315] on div at bounding box center [223, 293] width 417 height 74
click at [109, 288] on div at bounding box center [223, 294] width 410 height 50
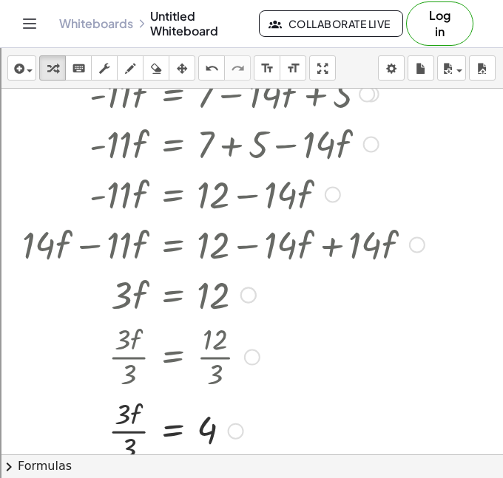
click at [127, 426] on div at bounding box center [223, 430] width 417 height 74
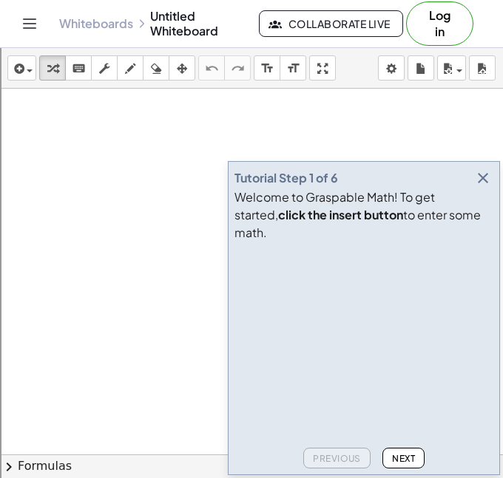
click at [485, 187] on icon "button" at bounding box center [483, 178] width 18 height 18
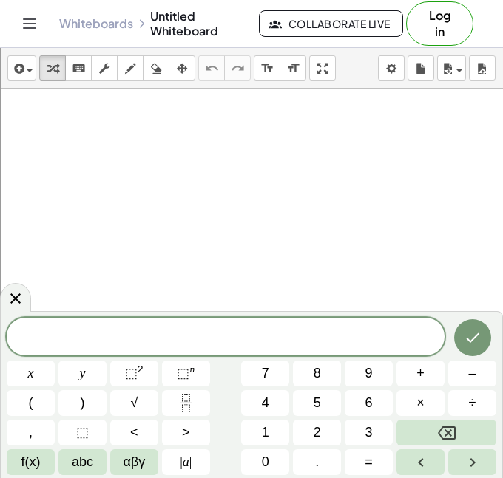
click at [177, 333] on span at bounding box center [226, 338] width 438 height 22
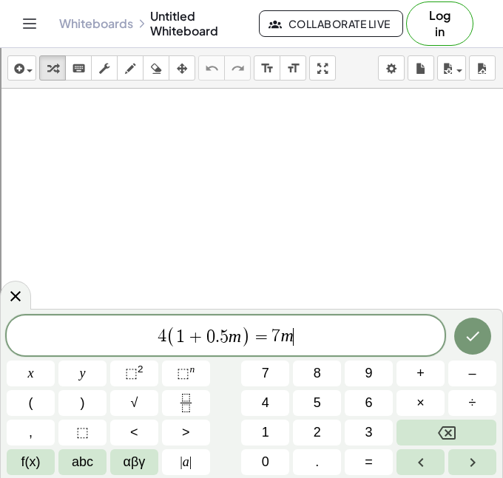
click at [55, 361] on div at bounding box center [31, 374] width 48 height 26
click at [466, 336] on icon "Done" at bounding box center [472, 336] width 18 height 18
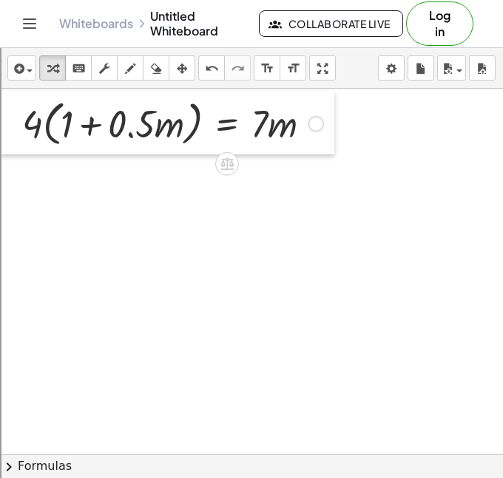
drag, startPoint x: 251, startPoint y: 239, endPoint x: -12, endPoint y: 123, distance: 287.6
click at [0, 123] on html "Graspable Math Activities Get Started Activity Bank Assigned Work Classes White…" at bounding box center [251, 354] width 503 height 709
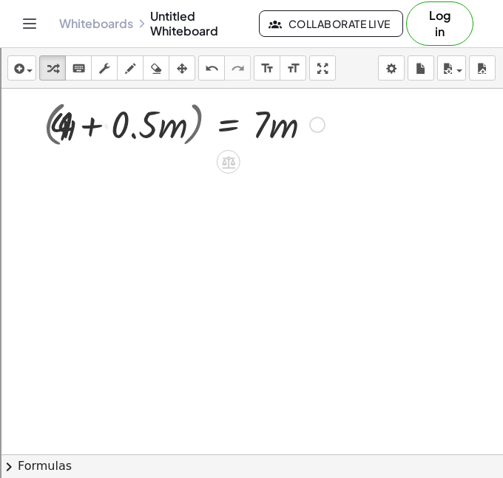
click at [63, 123] on div at bounding box center [173, 123] width 317 height 50
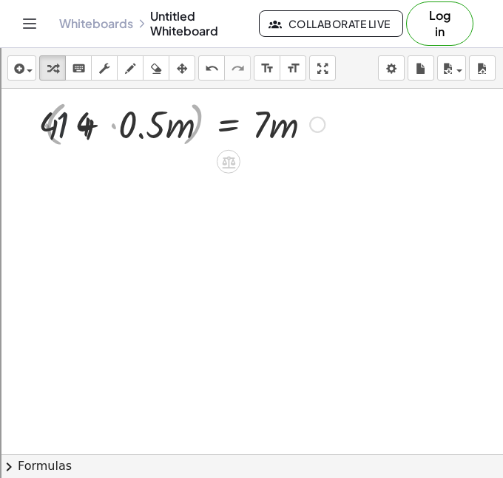
click at [63, 123] on div at bounding box center [174, 123] width 316 height 50
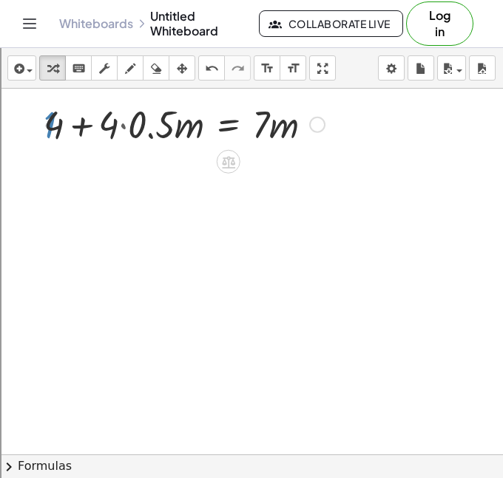
click at [143, 136] on div at bounding box center [173, 123] width 317 height 50
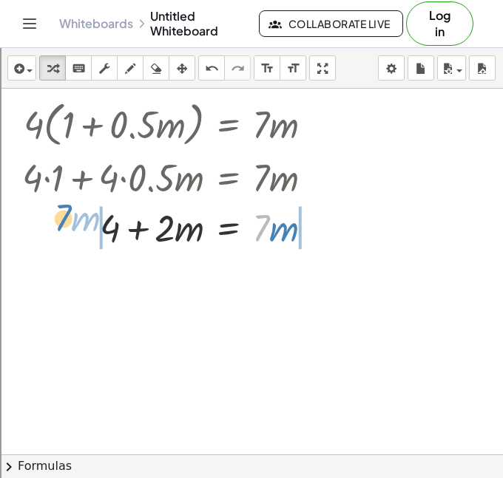
drag, startPoint x: 260, startPoint y: 221, endPoint x: 63, endPoint y: 211, distance: 197.6
click at [63, 211] on div at bounding box center [173, 227] width 317 height 50
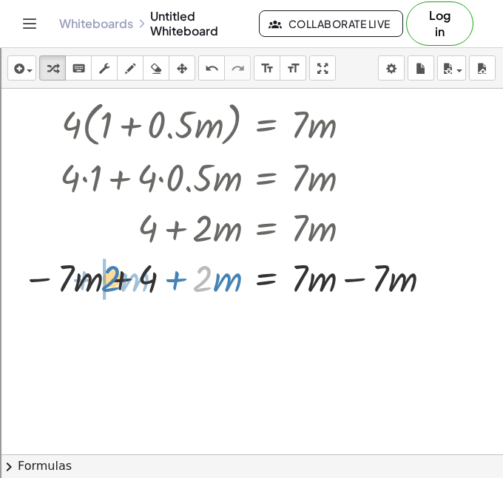
drag, startPoint x: 198, startPoint y: 283, endPoint x: 105, endPoint y: 283, distance: 93.1
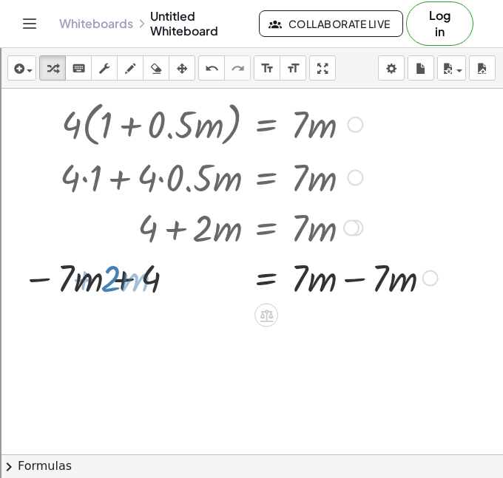
click at [105, 283] on div at bounding box center [230, 277] width 430 height 50
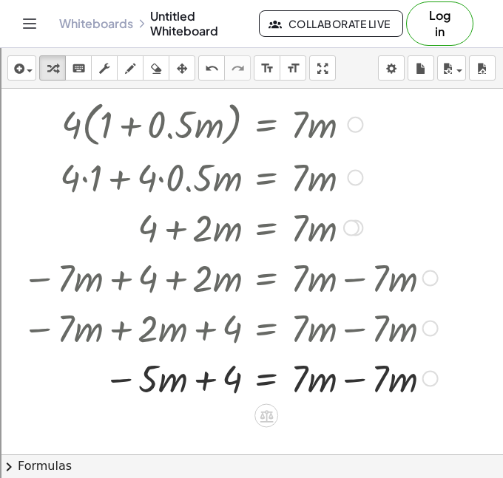
click at [362, 374] on div at bounding box center [230, 378] width 430 height 50
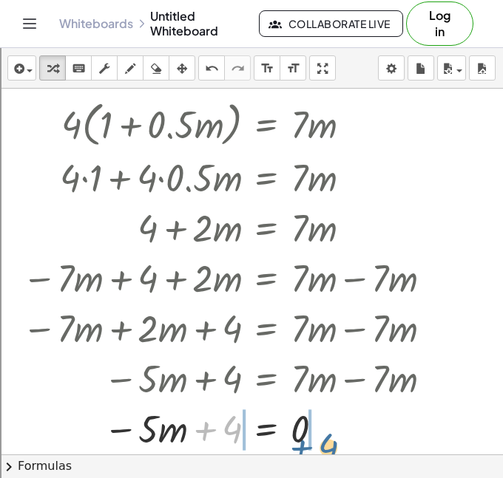
drag, startPoint x: 230, startPoint y: 389, endPoint x: 326, endPoint y: 406, distance: 97.6
click at [326, 406] on div at bounding box center [230, 428] width 430 height 50
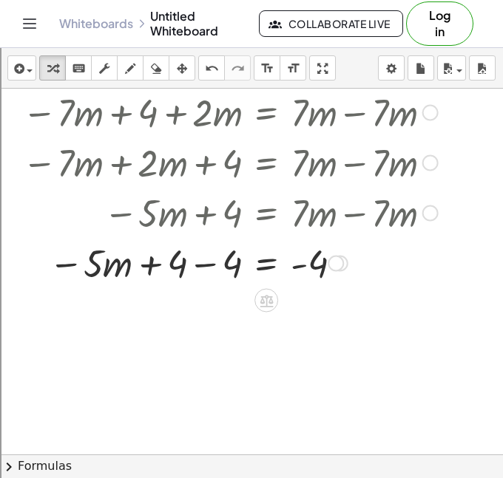
scroll to position [166, 0]
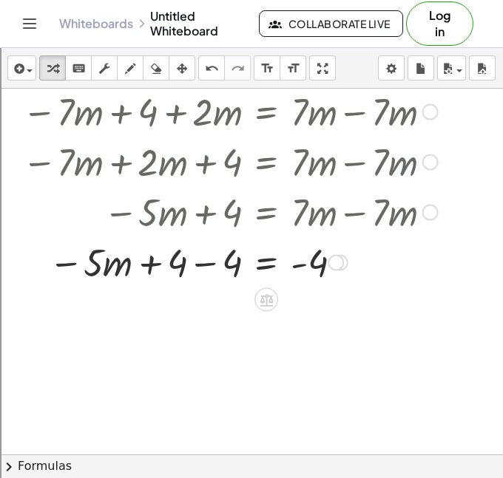
click at [208, 270] on div at bounding box center [230, 262] width 430 height 50
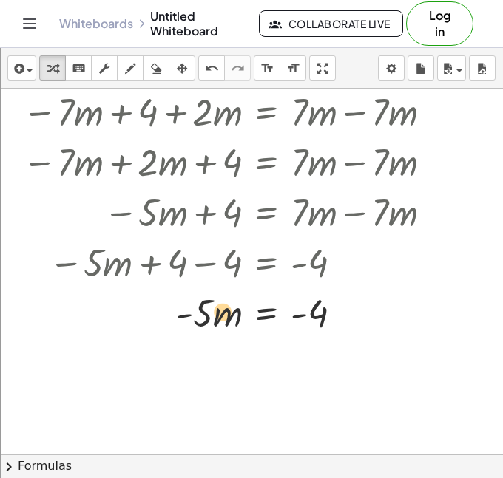
drag, startPoint x: 214, startPoint y: 317, endPoint x: 202, endPoint y: 319, distance: 11.9
click at [202, 319] on div at bounding box center [230, 312] width 430 height 50
drag, startPoint x: 205, startPoint y: 316, endPoint x: 335, endPoint y: 356, distance: 135.1
click at [335, 356] on div "· 4 · ( + 1 + · 0.5 · m ) = · 7 · m + · 4 · 1 + · 4 · 0.5 · m = · 7 · m + 4 + ·…" at bounding box center [288, 321] width 576 height 798
click at [335, 356] on div at bounding box center [288, 321] width 576 height 798
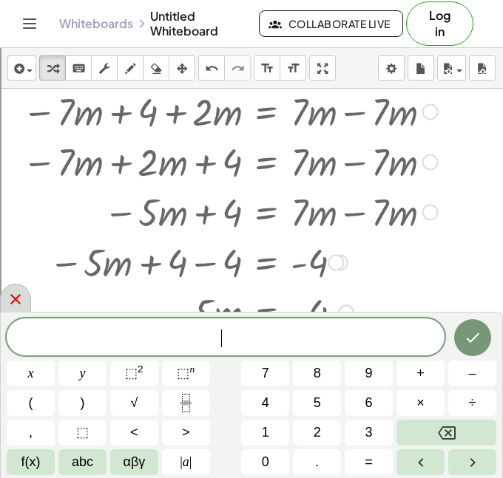
click at [10, 300] on icon at bounding box center [16, 299] width 18 height 18
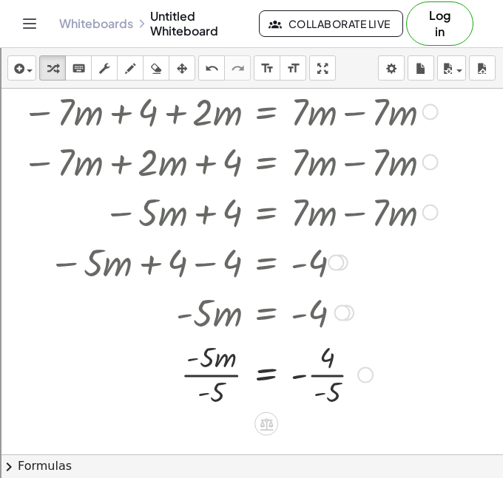
click at [319, 371] on div at bounding box center [230, 373] width 430 height 74
click at [220, 370] on div at bounding box center [230, 373] width 430 height 74
click at [343, 388] on div at bounding box center [230, 373] width 430 height 74
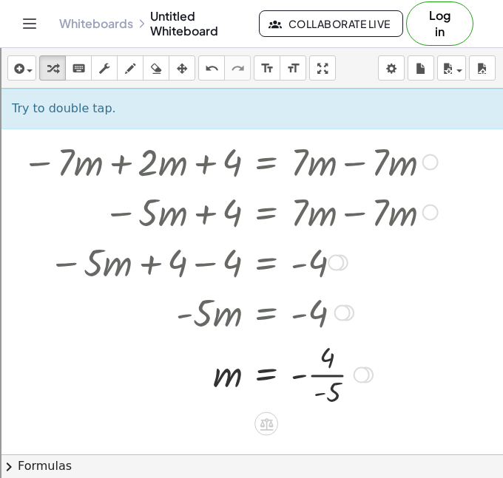
click at [332, 380] on div at bounding box center [230, 373] width 430 height 74
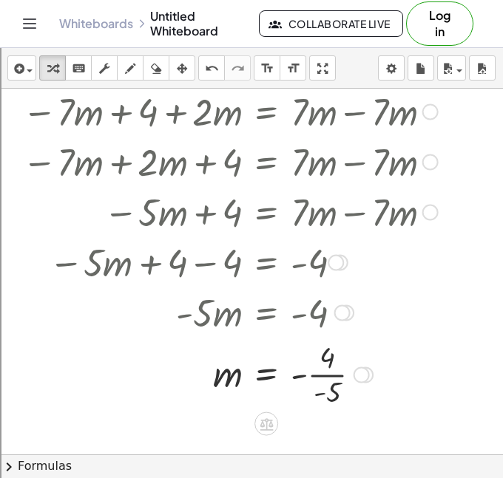
click at [332, 380] on div at bounding box center [230, 373] width 430 height 74
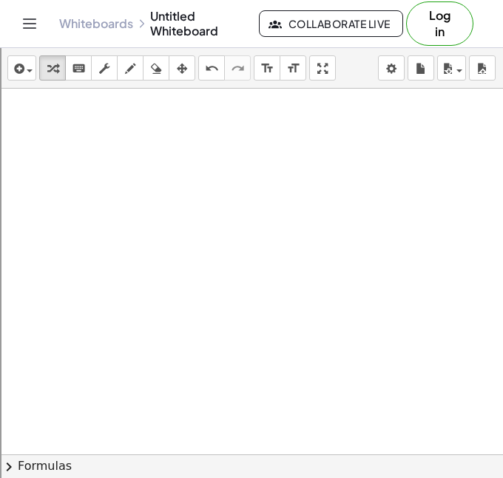
scroll to position [738, 0]
click at [84, 152] on div at bounding box center [288, 82] width 576 height 1463
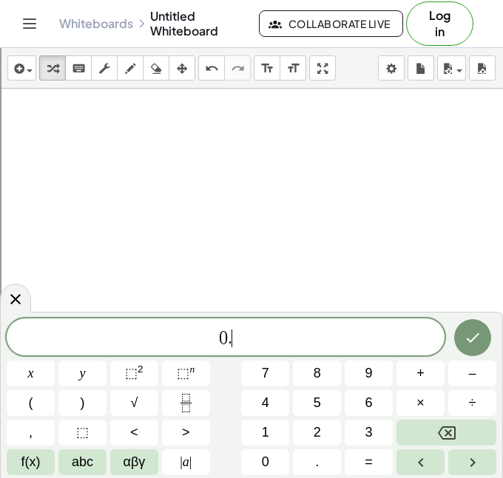
scroll to position [4, 0]
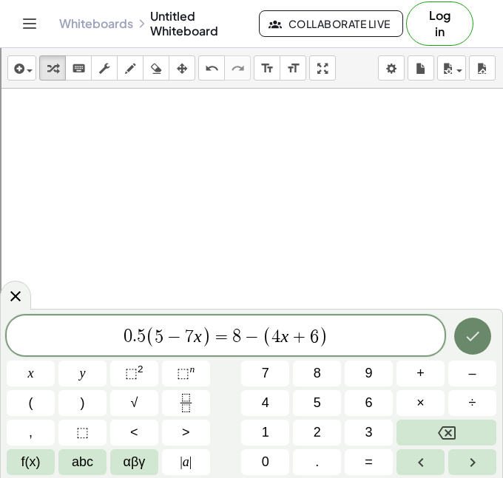
click at [467, 326] on button "Done" at bounding box center [472, 336] width 37 height 37
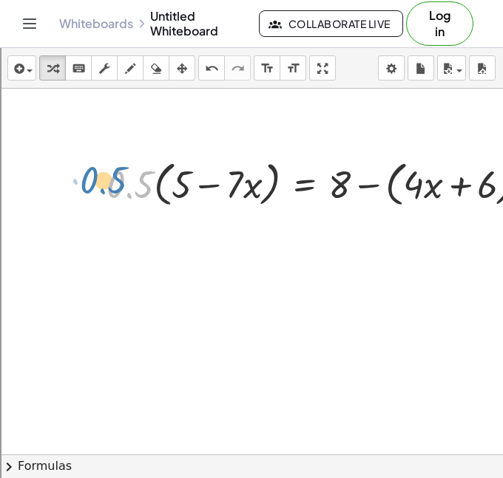
drag, startPoint x: 109, startPoint y: 191, endPoint x: 91, endPoint y: 188, distance: 18.0
click at [91, 188] on div "· 0.5 · 0.5 · ( + 5 − · 7 · x ) = + 8 − ( + · 4 · x + 6 )" at bounding box center [318, 184] width 469 height 64
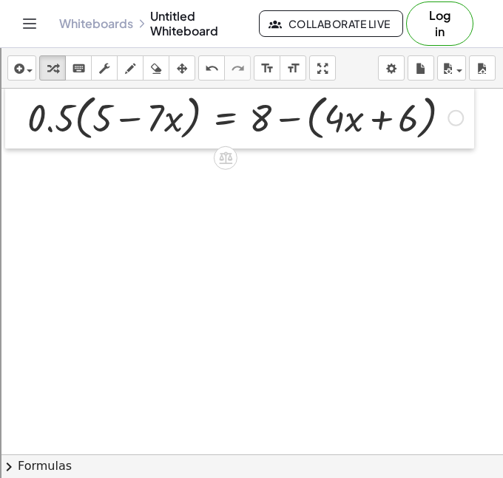
drag, startPoint x: 95, startPoint y: 191, endPoint x: 18, endPoint y: 130, distance: 97.8
click at [18, 130] on div at bounding box center [16, 117] width 22 height 64
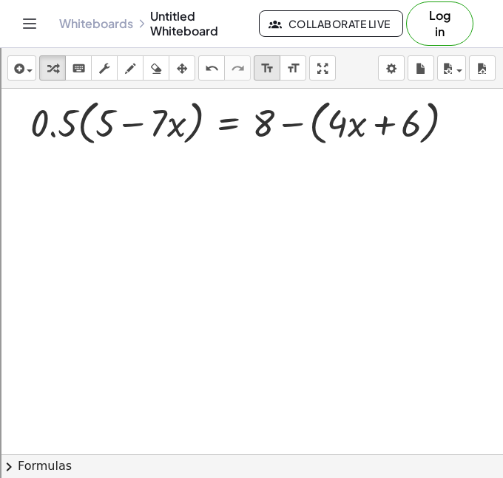
click at [262, 76] on icon "format_size" at bounding box center [267, 69] width 14 height 18
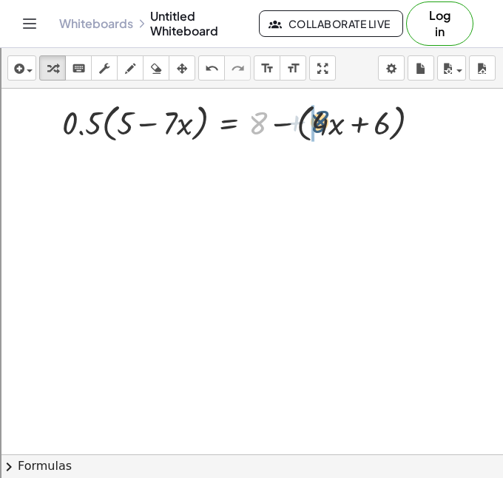
drag, startPoint x: 263, startPoint y: 123, endPoint x: 324, endPoint y: 122, distance: 61.4
click at [324, 122] on div at bounding box center [247, 122] width 385 height 48
click at [333, 124] on div at bounding box center [269, 122] width 428 height 48
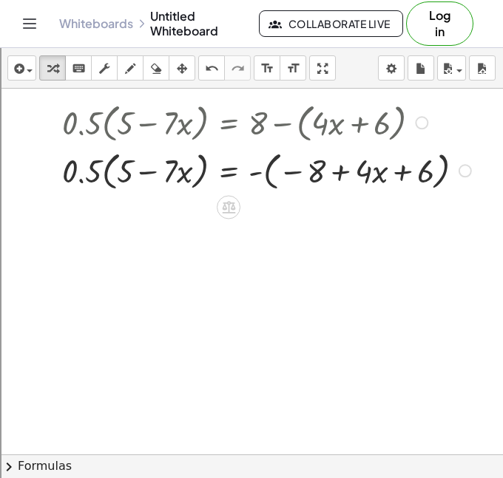
click at [343, 177] on div at bounding box center [269, 170] width 428 height 48
click at [317, 169] on div at bounding box center [269, 170] width 428 height 48
click at [218, 74] on div "undo" at bounding box center [211, 68] width 19 height 18
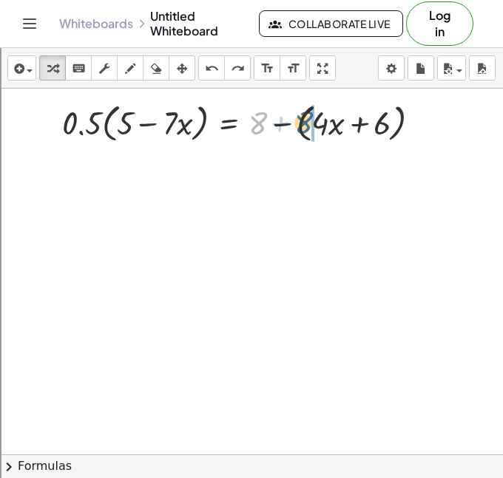
drag, startPoint x: 254, startPoint y: 126, endPoint x: 300, endPoint y: 125, distance: 45.8
click at [300, 125] on div at bounding box center [247, 122] width 385 height 48
click at [300, 125] on div at bounding box center [269, 122] width 428 height 48
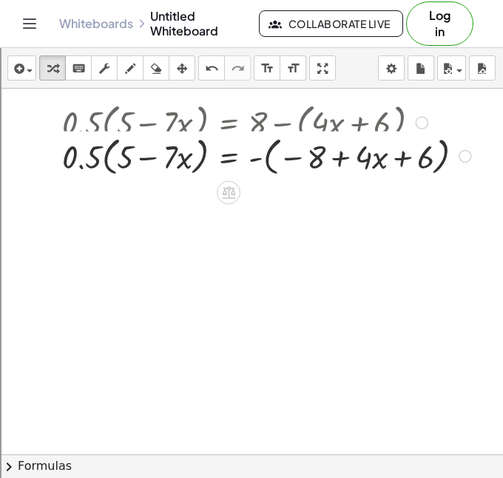
click at [336, 141] on div at bounding box center [269, 122] width 428 height 48
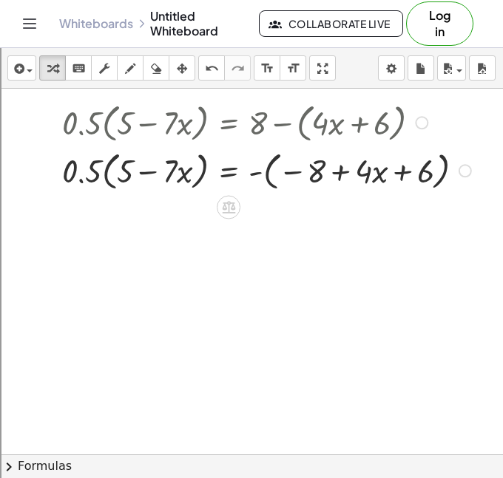
click at [340, 180] on div at bounding box center [269, 170] width 428 height 48
click at [210, 71] on icon "undo" at bounding box center [212, 69] width 14 height 18
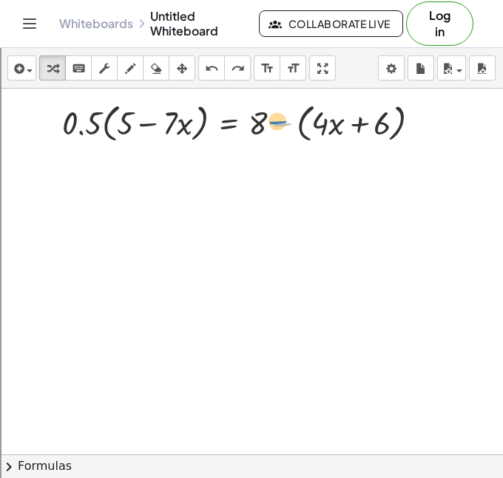
click at [276, 122] on div at bounding box center [247, 122] width 385 height 48
drag, startPoint x: 261, startPoint y: 122, endPoint x: 310, endPoint y: 123, distance: 48.8
click at [310, 123] on div at bounding box center [247, 122] width 385 height 48
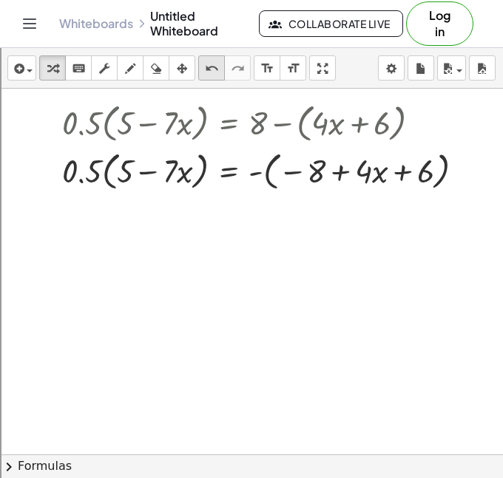
click at [215, 75] on icon "undo" at bounding box center [212, 69] width 14 height 18
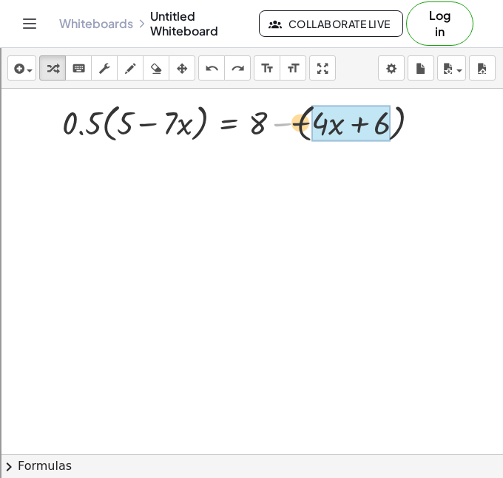
drag, startPoint x: 284, startPoint y: 126, endPoint x: 333, endPoint y: 126, distance: 48.8
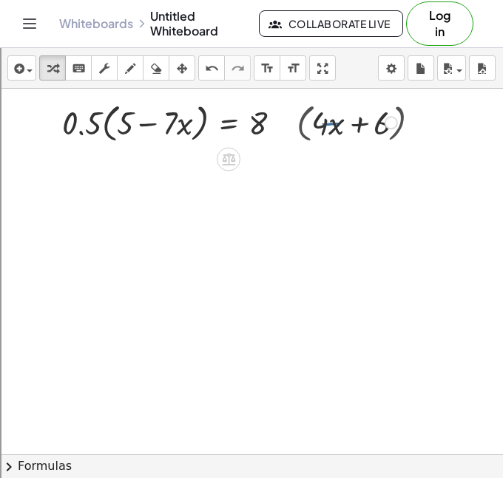
click at [333, 126] on div at bounding box center [232, 122] width 354 height 48
click at [333, 126] on div at bounding box center [247, 122] width 385 height 48
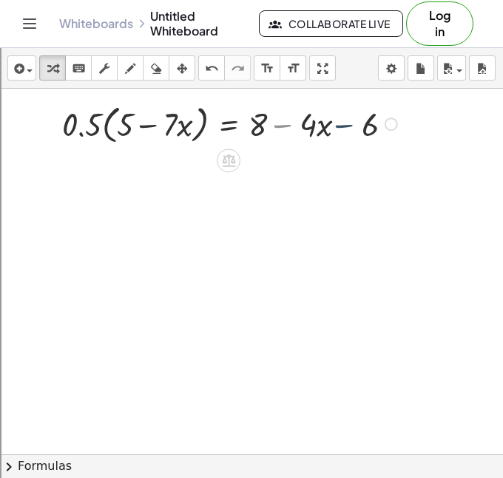
click at [333, 126] on div at bounding box center [247, 122] width 385 height 48
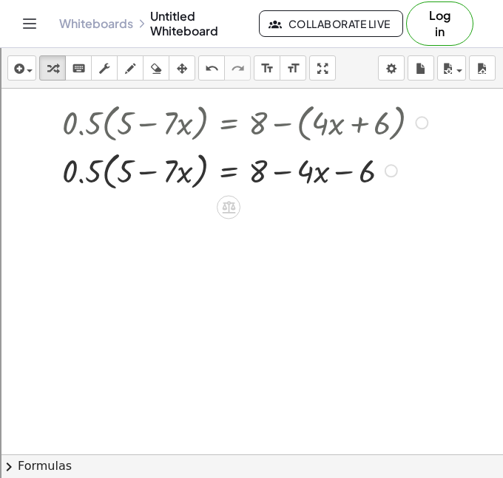
click at [279, 171] on div at bounding box center [247, 170] width 385 height 48
drag, startPoint x: 368, startPoint y: 175, endPoint x: 288, endPoint y: 174, distance: 79.8
click at [288, 174] on div at bounding box center [247, 170] width 385 height 48
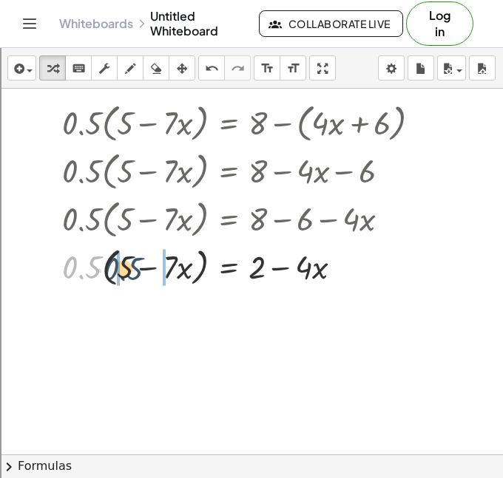
drag, startPoint x: 86, startPoint y: 266, endPoint x: 129, endPoint y: 268, distance: 42.2
click at [129, 268] on div at bounding box center [247, 266] width 385 height 48
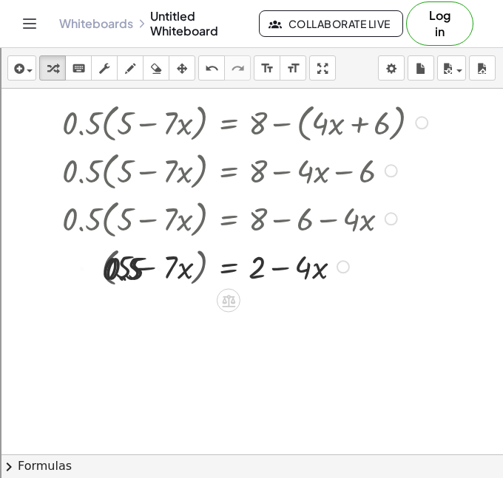
click at [129, 268] on div at bounding box center [235, 266] width 408 height 44
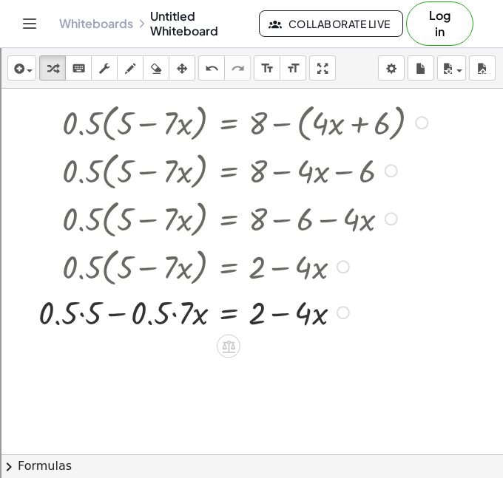
click at [116, 306] on div at bounding box center [235, 312] width 408 height 44
click at [205, 74] on icon "undo" at bounding box center [212, 69] width 14 height 18
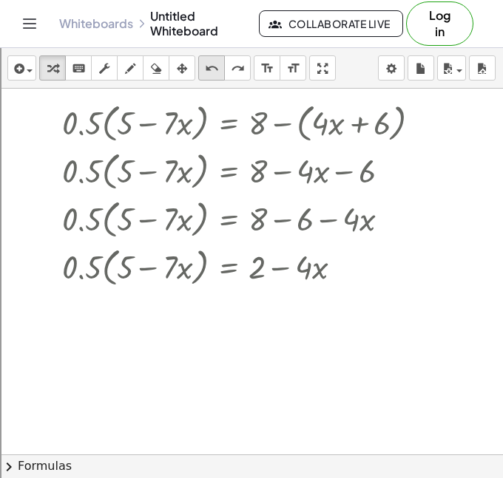
click at [205, 74] on icon "undo" at bounding box center [212, 69] width 14 height 18
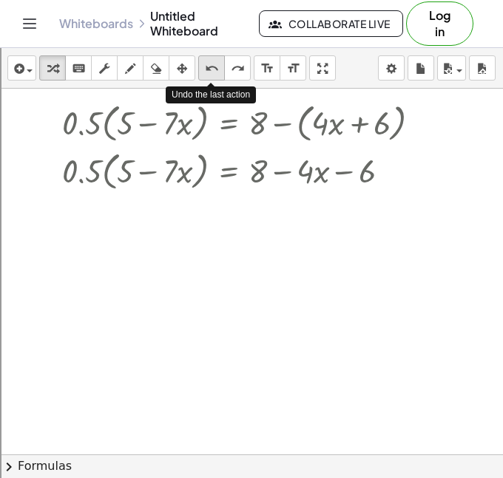
click at [205, 74] on icon "undo" at bounding box center [212, 69] width 14 height 18
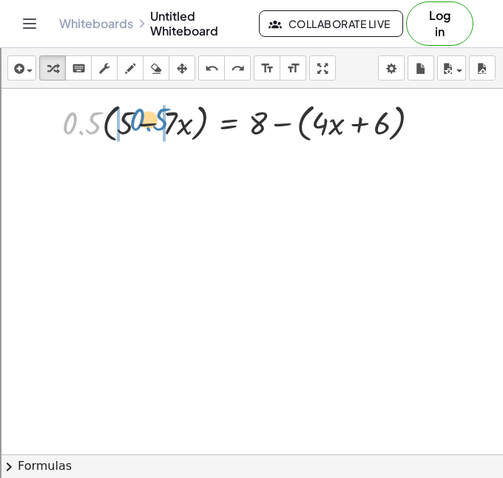
drag, startPoint x: 84, startPoint y: 125, endPoint x: 151, endPoint y: 121, distance: 67.4
click at [151, 121] on div at bounding box center [247, 122] width 385 height 48
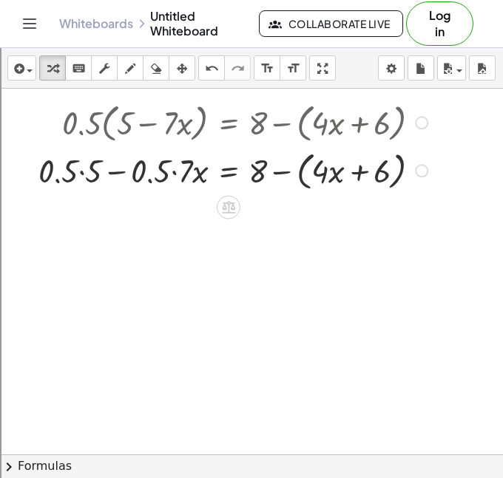
click at [85, 171] on div at bounding box center [235, 170] width 408 height 48
click at [157, 172] on div at bounding box center [246, 170] width 386 height 48
click at [228, 123] on div "· 0.5 · ( + 5 − · 7 · x ) = + 8 − ( + · 4 · x + 6 ) + · 0.5 · 5 − · 0.5 · 7 · x…" at bounding box center [228, 123] width 0 height 0
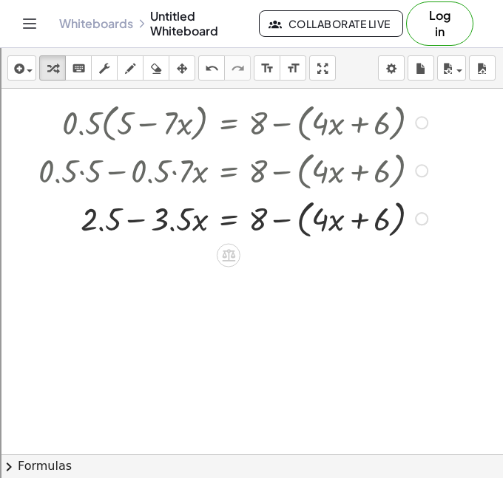
drag, startPoint x: 262, startPoint y: 127, endPoint x: 288, endPoint y: 126, distance: 25.1
click at [288, 126] on div at bounding box center [235, 122] width 408 height 48
drag, startPoint x: 251, startPoint y: 125, endPoint x: 341, endPoint y: 126, distance: 89.4
click at [341, 126] on div at bounding box center [235, 122] width 408 height 48
drag, startPoint x: 263, startPoint y: 123, endPoint x: 409, endPoint y: 135, distance: 146.1
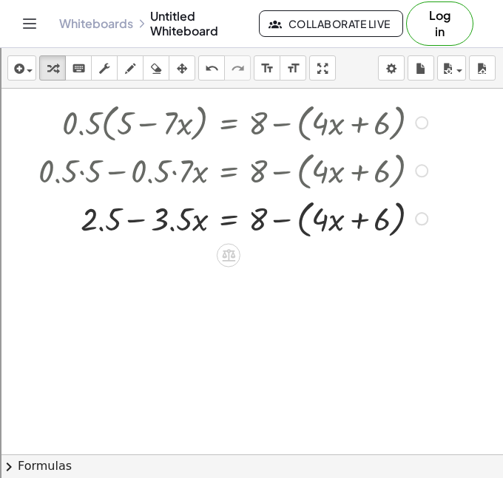
click at [409, 135] on div at bounding box center [235, 122] width 408 height 48
click at [272, 124] on div at bounding box center [235, 122] width 408 height 48
click at [267, 225] on div at bounding box center [235, 218] width 408 height 48
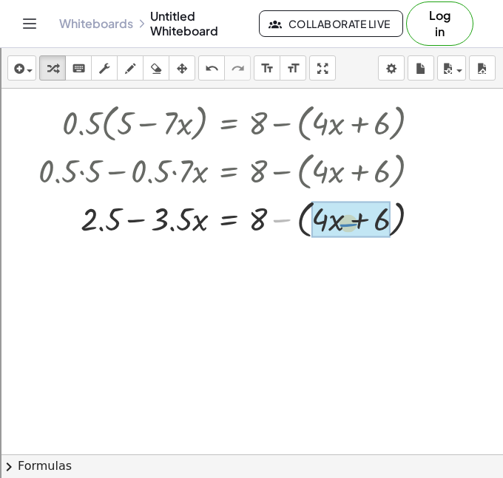
drag, startPoint x: 280, startPoint y: 218, endPoint x: 322, endPoint y: 219, distance: 42.1
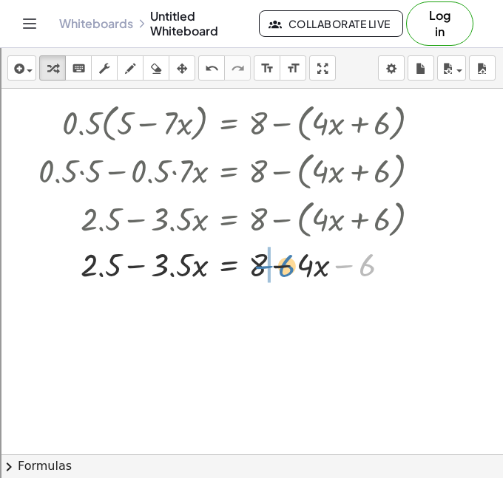
drag, startPoint x: 359, startPoint y: 267, endPoint x: 276, endPoint y: 269, distance: 82.8
click at [276, 269] on div at bounding box center [235, 264] width 408 height 44
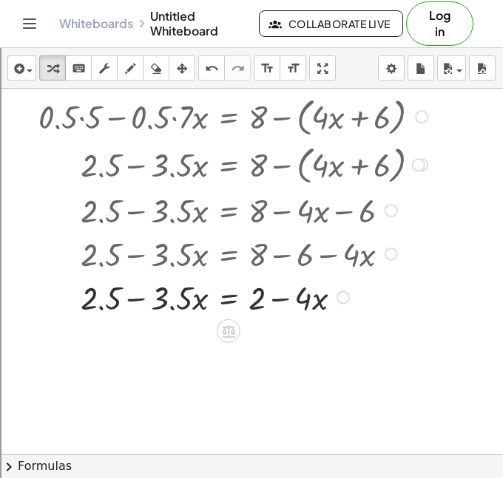
scroll to position [831, 0]
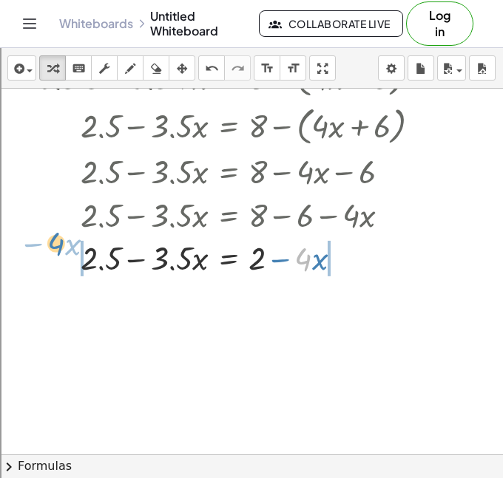
drag, startPoint x: 297, startPoint y: 256, endPoint x: 50, endPoint y: 244, distance: 247.2
click at [50, 244] on div at bounding box center [235, 258] width 408 height 44
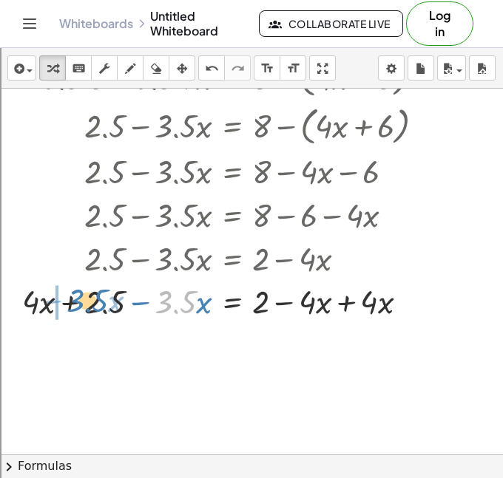
drag, startPoint x: 177, startPoint y: 302, endPoint x: 77, endPoint y: 300, distance: 99.8
click at [77, 300] on div at bounding box center [229, 301] width 429 height 44
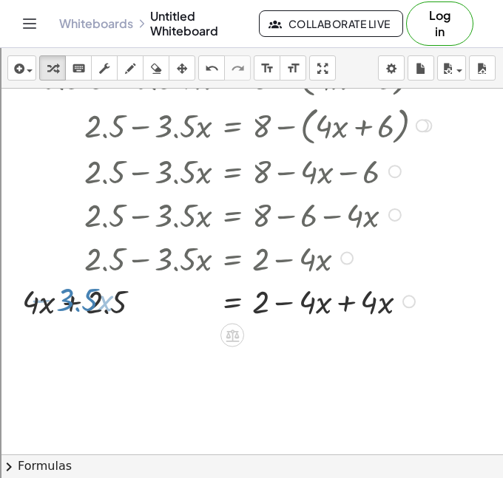
click at [77, 300] on div at bounding box center [229, 301] width 429 height 44
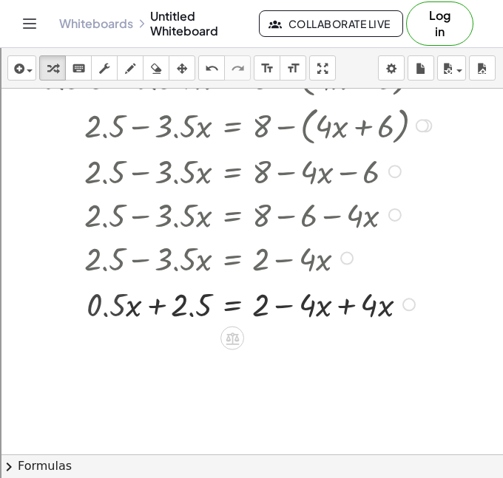
click at [364, 303] on div at bounding box center [229, 301] width 429 height 44
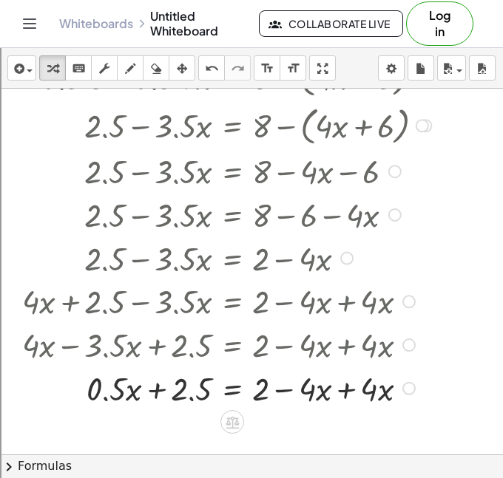
click at [344, 399] on div at bounding box center [229, 388] width 429 height 44
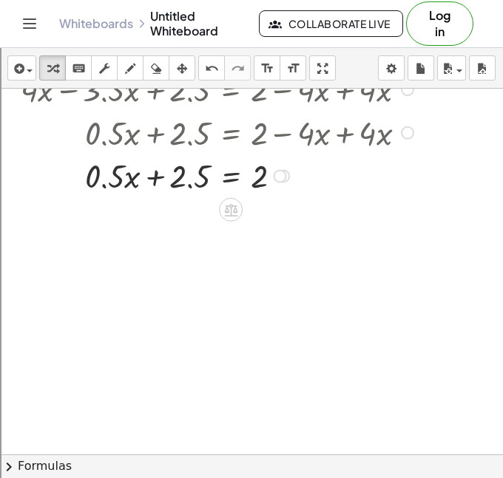
scroll to position [1084, 3]
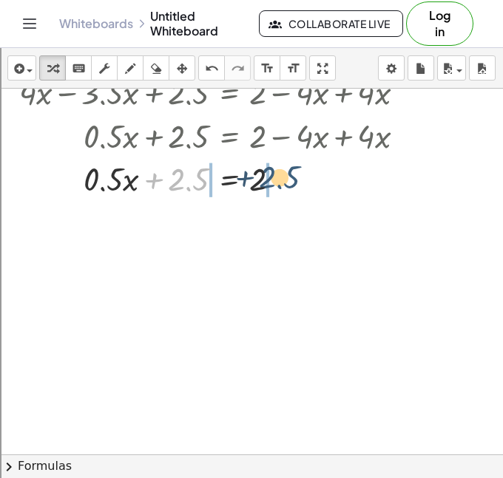
drag, startPoint x: 173, startPoint y: 177, endPoint x: 273, endPoint y: 174, distance: 99.8
click at [273, 174] on div at bounding box center [226, 178] width 429 height 44
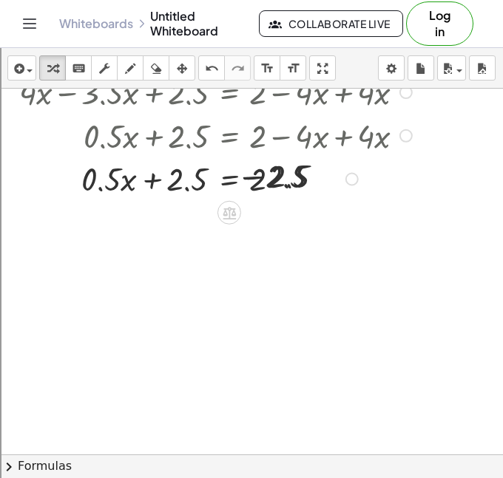
click at [273, 174] on div at bounding box center [223, 178] width 434 height 44
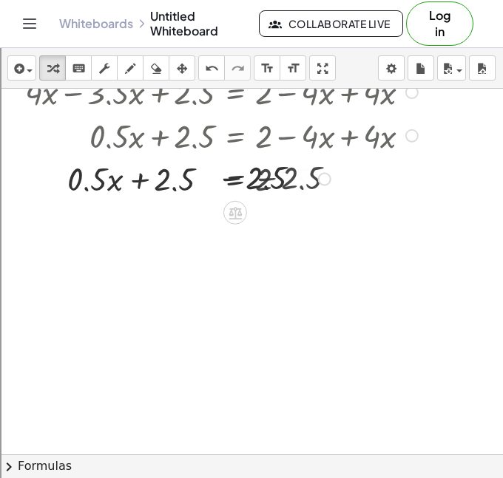
click at [273, 174] on div at bounding box center [229, 178] width 434 height 44
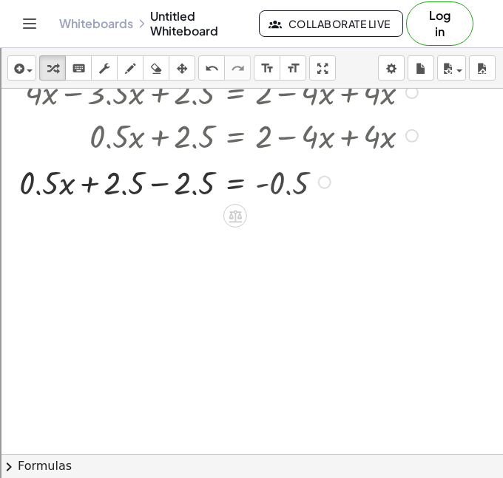
click at [163, 199] on div at bounding box center [229, 179] width 434 height 44
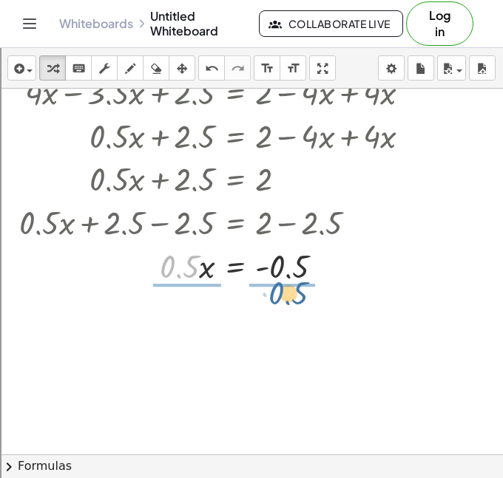
drag, startPoint x: 188, startPoint y: 274, endPoint x: 298, endPoint y: 302, distance: 113.5
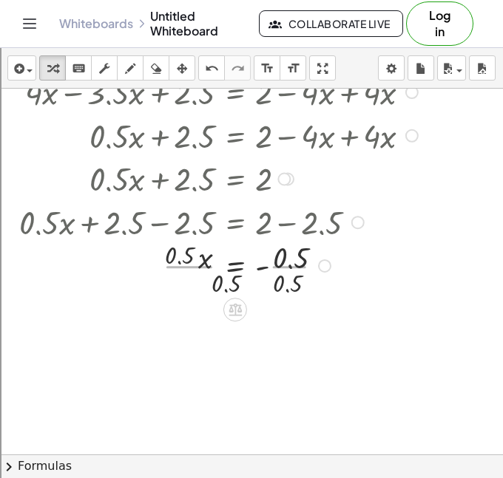
click at [308, 279] on div at bounding box center [229, 265] width 434 height 64
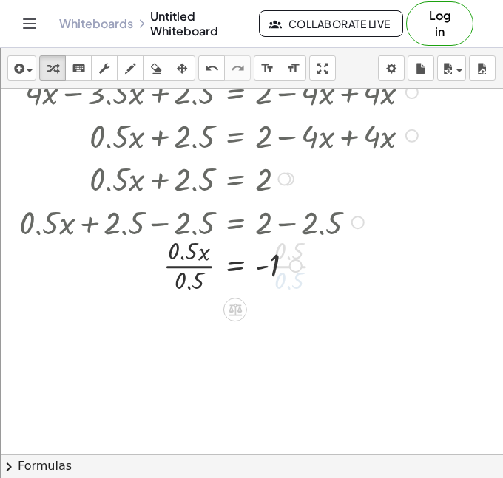
click at [159, 275] on div at bounding box center [229, 265] width 434 height 64
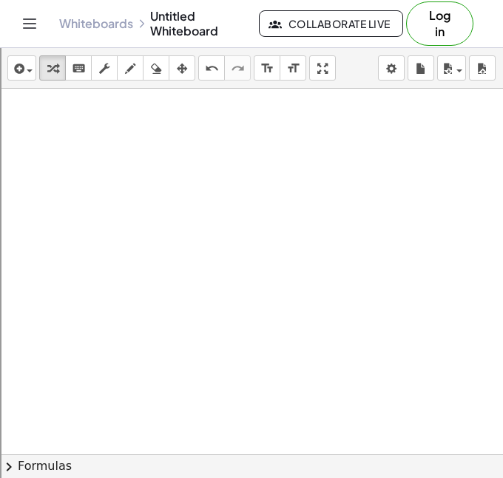
scroll to position [1454, 3]
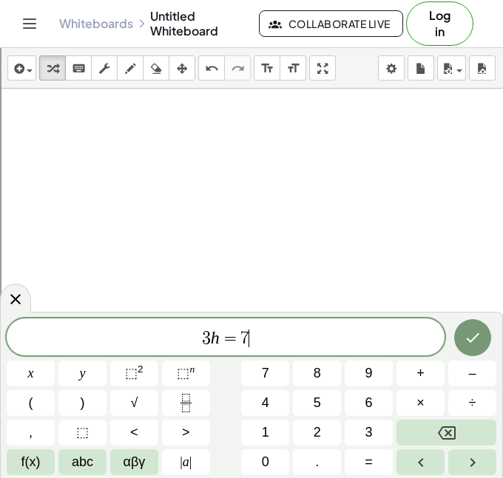
scroll to position [7, 0]
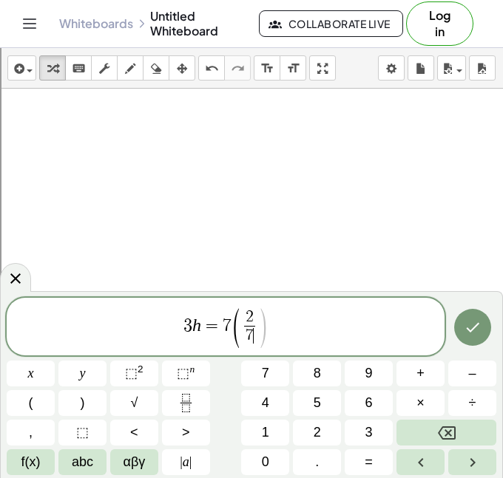
click at [260, 329] on span ")" at bounding box center [262, 329] width 11 height 44
click at [285, 322] on span ")" at bounding box center [281, 329] width 11 height 44
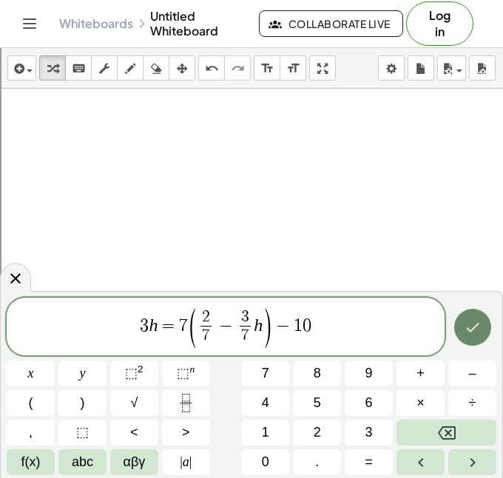
click at [462, 319] on button "Done" at bounding box center [472, 327] width 37 height 37
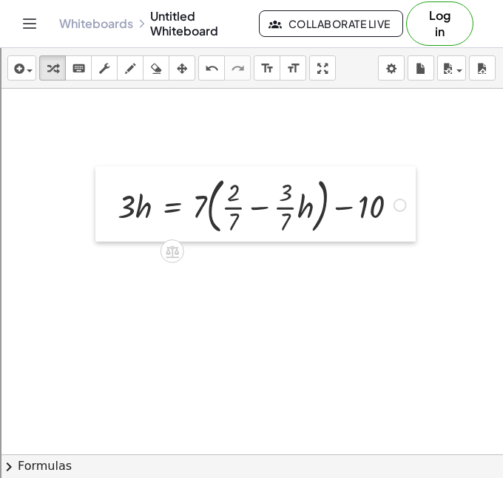
drag, startPoint x: 161, startPoint y: 242, endPoint x: 71, endPoint y: 152, distance: 128.0
click at [95, 166] on div at bounding box center [106, 203] width 22 height 75
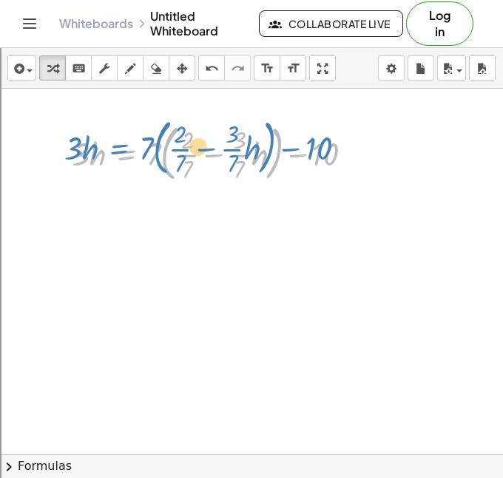
drag, startPoint x: 144, startPoint y: 148, endPoint x: 135, endPoint y: 142, distance: 10.7
click at [135, 142] on div at bounding box center [217, 152] width 307 height 68
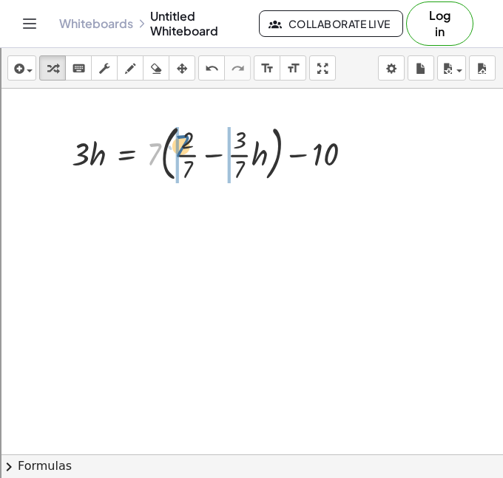
drag, startPoint x: 152, startPoint y: 149, endPoint x: 178, endPoint y: 142, distance: 26.7
click at [178, 142] on div at bounding box center [217, 152] width 306 height 64
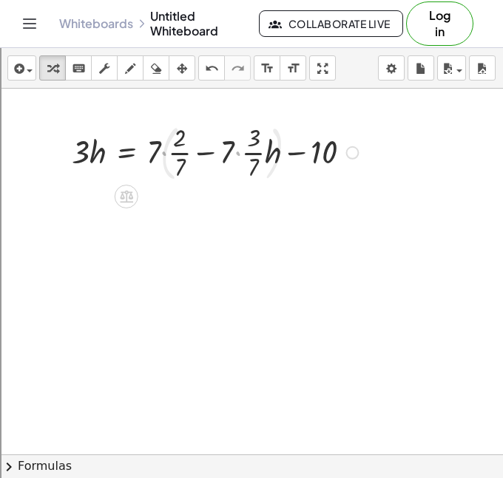
click at [180, 150] on div at bounding box center [217, 152] width 307 height 64
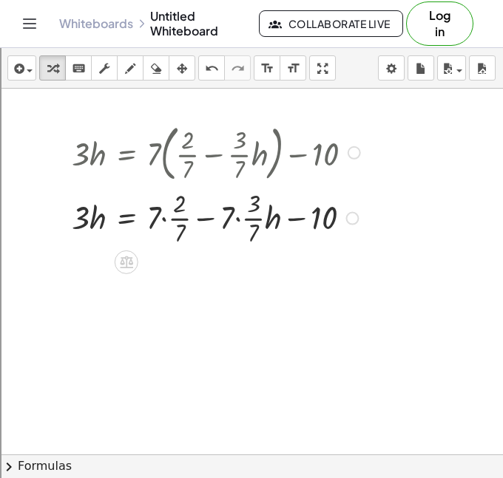
click at [177, 218] on div at bounding box center [217, 218] width 307 height 64
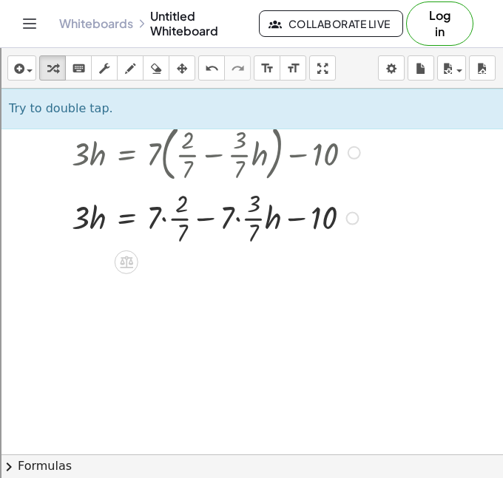
click at [247, 214] on div at bounding box center [217, 218] width 307 height 64
click at [234, 218] on div at bounding box center [217, 218] width 307 height 64
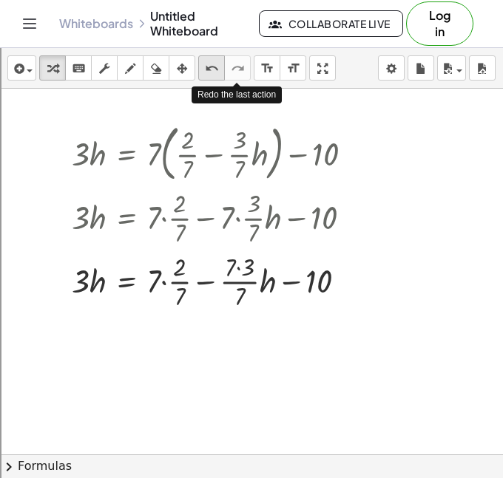
click at [217, 69] on icon "undo" at bounding box center [212, 69] width 14 height 18
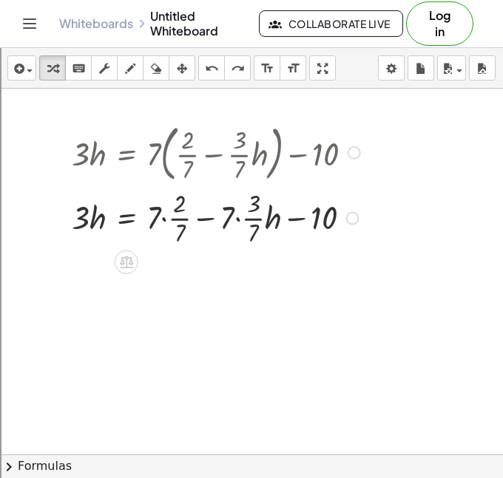
click at [254, 215] on div at bounding box center [220, 218] width 313 height 64
click at [174, 226] on div at bounding box center [250, 218] width 373 height 64
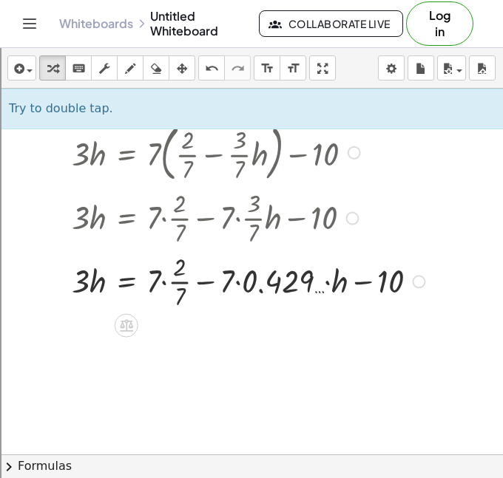
click at [183, 282] on div at bounding box center [250, 281] width 373 height 64
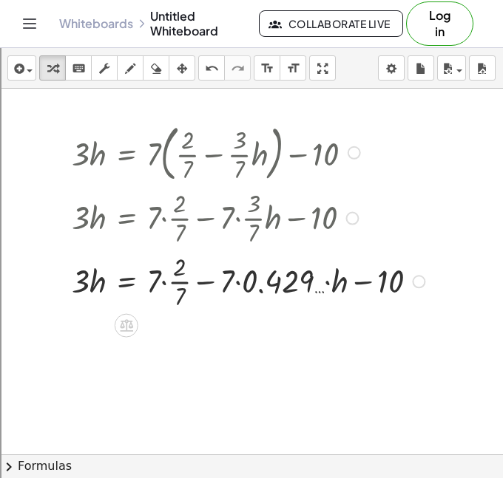
click at [183, 282] on div at bounding box center [250, 281] width 373 height 64
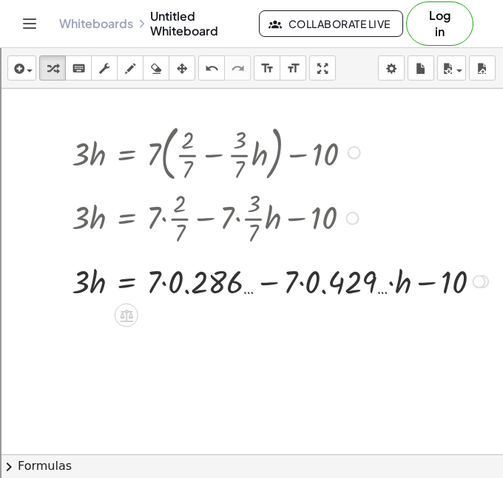
click at [160, 291] on div at bounding box center [281, 281] width 435 height 44
click at [164, 283] on div at bounding box center [281, 281] width 435 height 44
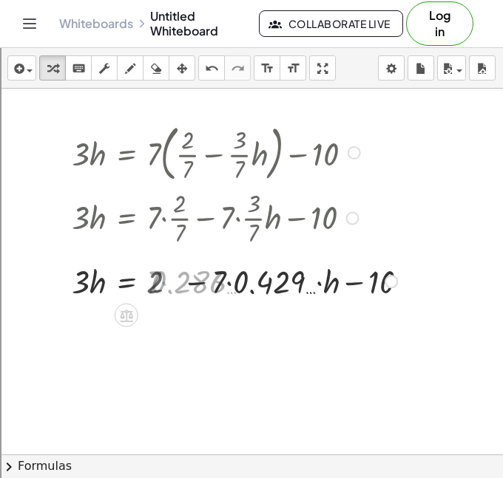
click at [290, 286] on div at bounding box center [236, 281] width 344 height 44
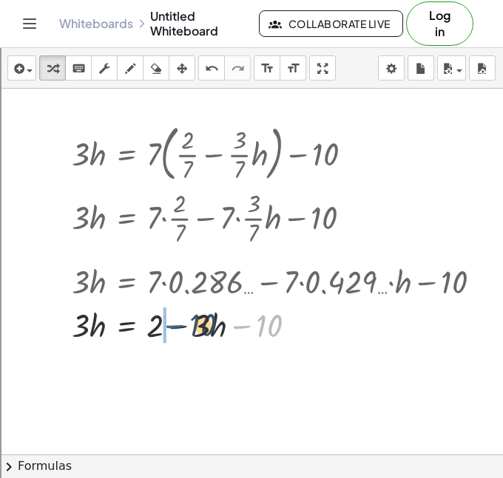
drag, startPoint x: 248, startPoint y: 326, endPoint x: 169, endPoint y: 328, distance: 79.1
click at [169, 328] on div at bounding box center [281, 324] width 435 height 44
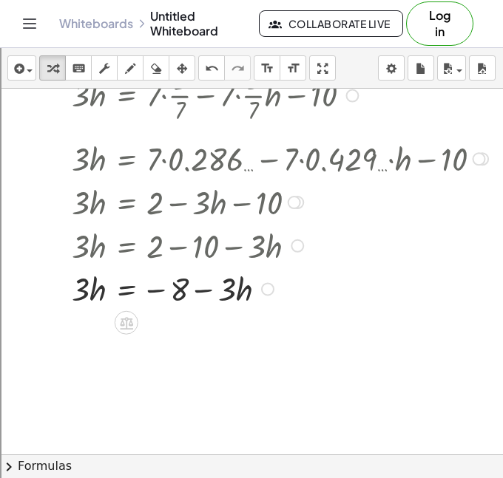
scroll to position [1594, 3]
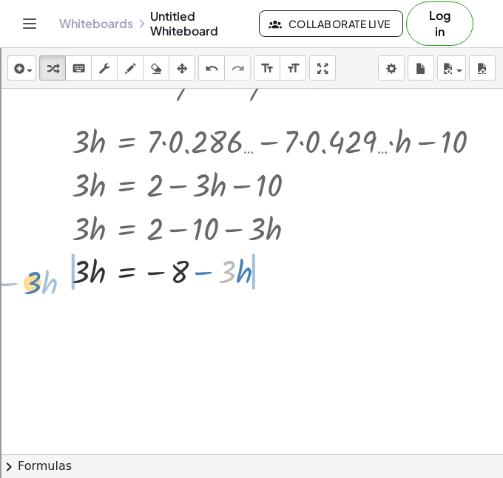
drag, startPoint x: 225, startPoint y: 261, endPoint x: 31, endPoint y: 271, distance: 194.7
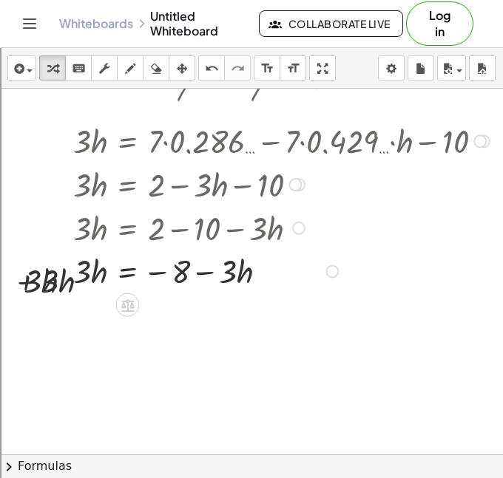
click at [81, 283] on div at bounding box center [251, 270] width 499 height 44
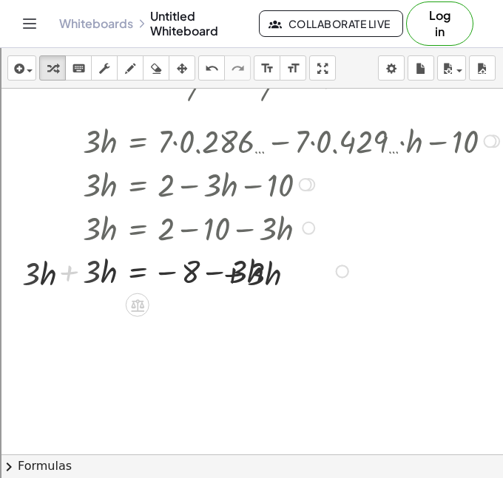
click at [81, 283] on div at bounding box center [72, 134] width 22 height 322
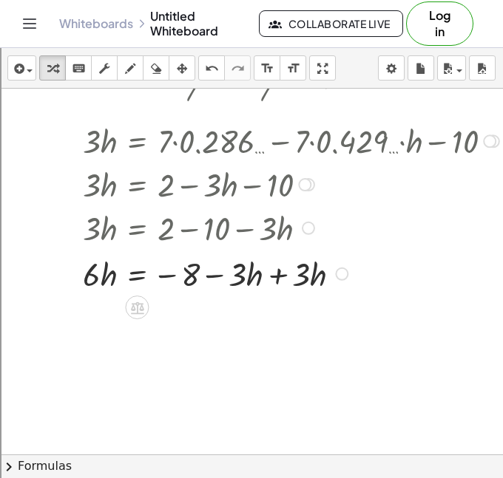
click at [273, 276] on div at bounding box center [261, 273] width 499 height 44
click at [273, 276] on div at bounding box center [261, 270] width 499 height 44
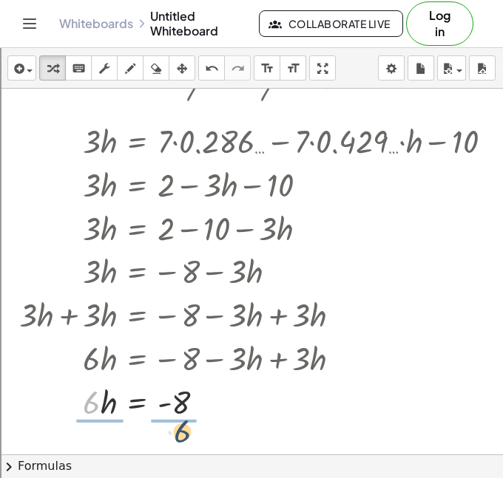
drag, startPoint x: 89, startPoint y: 409, endPoint x: 180, endPoint y: 433, distance: 93.9
click at [186, 392] on div at bounding box center [261, 401] width 499 height 64
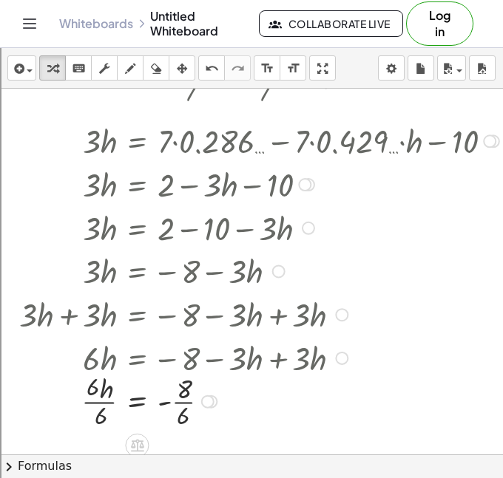
click at [186, 392] on div at bounding box center [261, 401] width 499 height 64
click at [177, 401] on div at bounding box center [261, 401] width 499 height 64
click at [91, 409] on div at bounding box center [261, 401] width 499 height 64
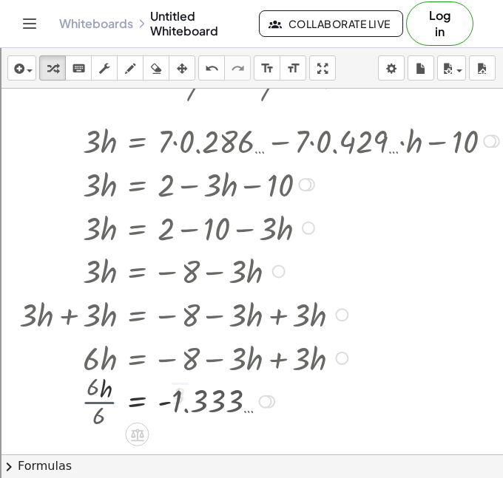
click at [91, 409] on div at bounding box center [261, 401] width 499 height 42
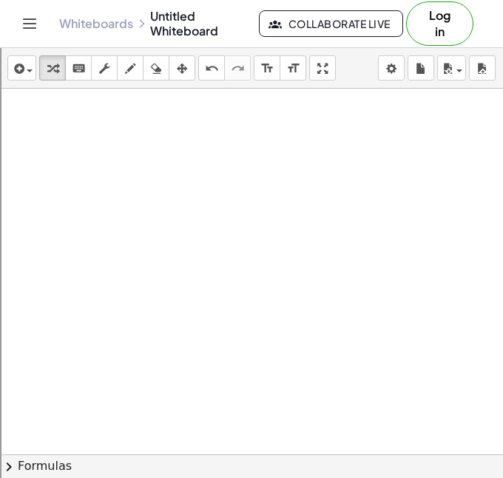
scroll to position [1986, 0]
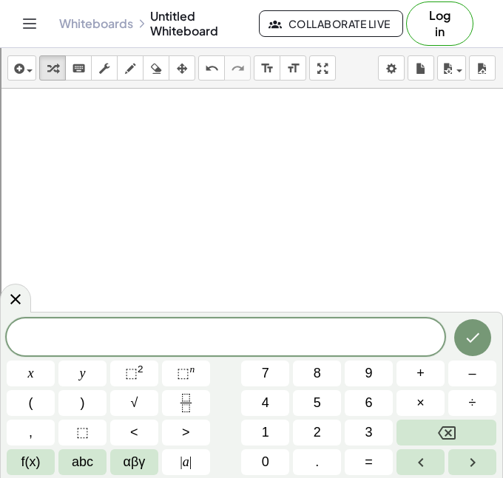
scroll to position [7, 0]
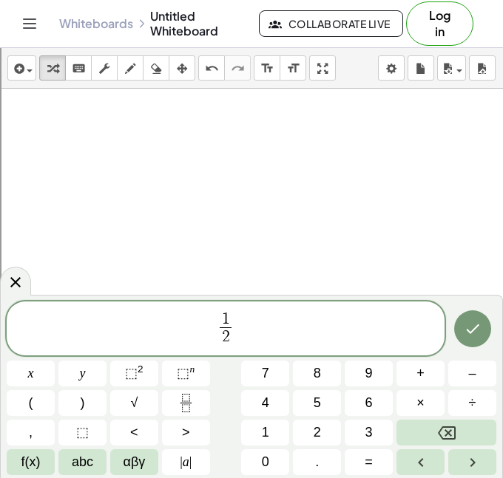
click at [240, 313] on span "1 2 ​ ​" at bounding box center [226, 329] width 438 height 39
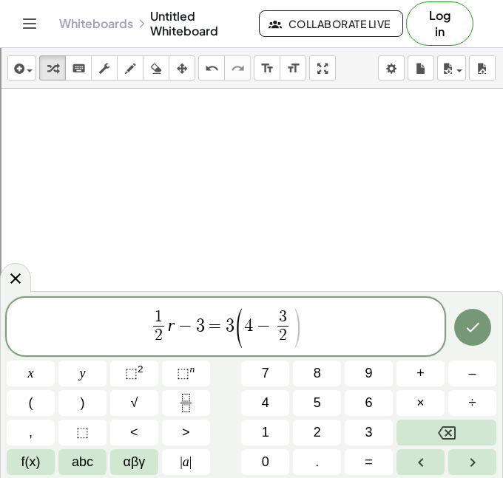
click at [286, 322] on span "3" at bounding box center [282, 318] width 11 height 16
click at [288, 325] on span "3 ​ 2 ​" at bounding box center [283, 328] width 18 height 36
click at [292, 324] on span ")" at bounding box center [295, 329] width 11 height 44
click at [467, 328] on icon "Done" at bounding box center [472, 327] width 13 height 10
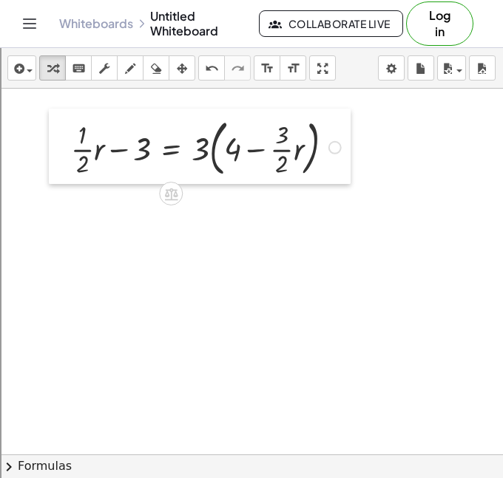
drag, startPoint x: 140, startPoint y: 171, endPoint x: 65, endPoint y: 138, distance: 81.4
click at [65, 138] on div at bounding box center [60, 146] width 22 height 75
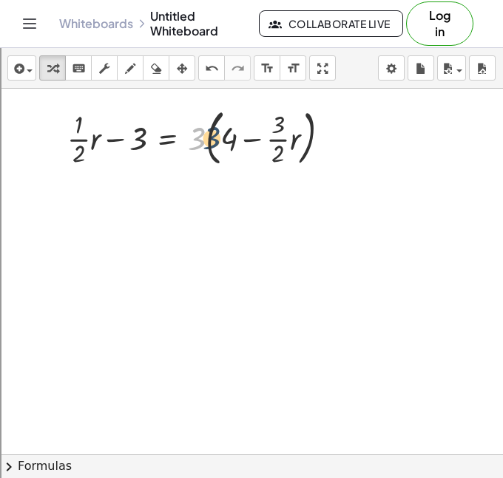
drag, startPoint x: 201, startPoint y: 140, endPoint x: 221, endPoint y: 139, distance: 20.0
click at [221, 139] on div at bounding box center [204, 136] width 289 height 68
drag, startPoint x: 192, startPoint y: 128, endPoint x: 227, endPoint y: 129, distance: 34.7
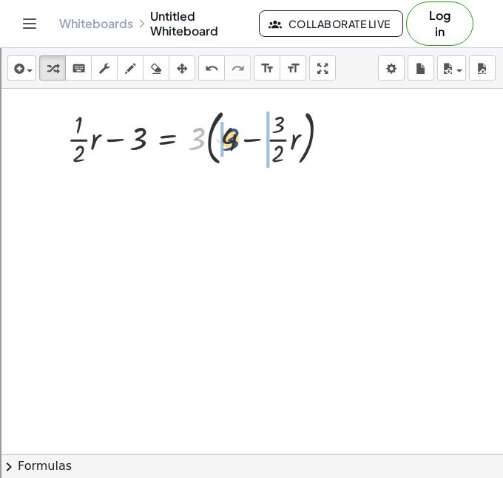
click at [227, 129] on div at bounding box center [204, 136] width 289 height 68
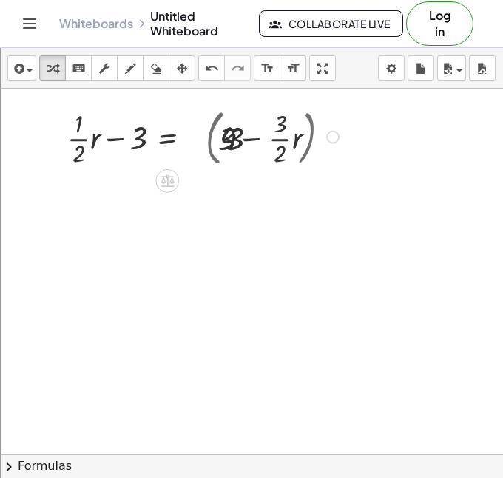
click at [227, 129] on div at bounding box center [205, 136] width 290 height 64
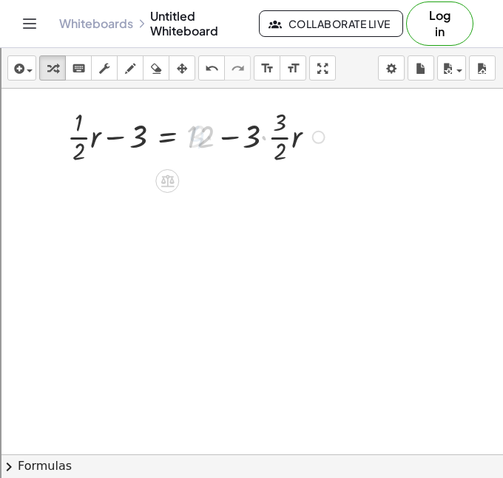
click at [273, 163] on div at bounding box center [205, 136] width 290 height 64
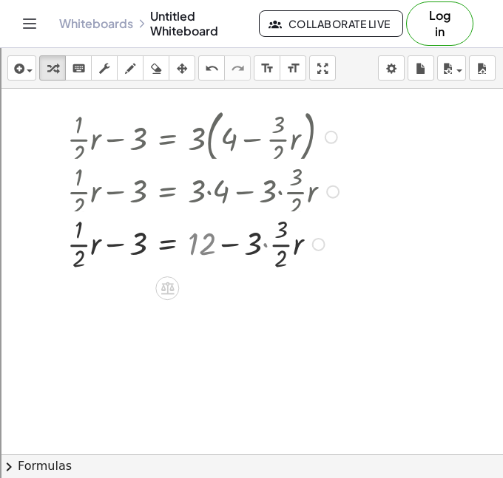
click at [273, 163] on div at bounding box center [205, 191] width 290 height 64
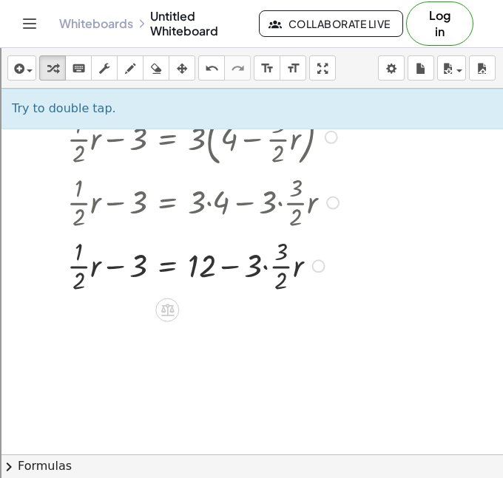
click at [264, 261] on div at bounding box center [205, 266] width 290 height 64
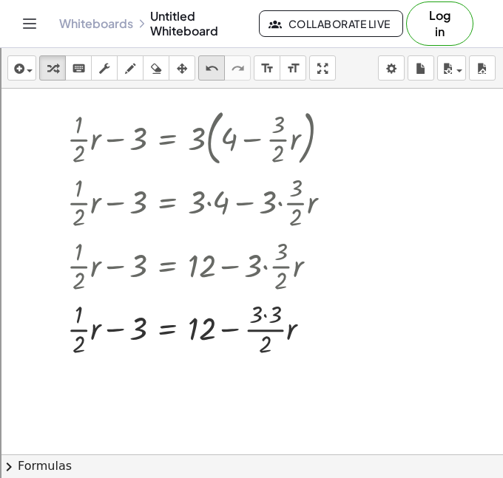
click at [205, 72] on icon "undo" at bounding box center [212, 69] width 14 height 18
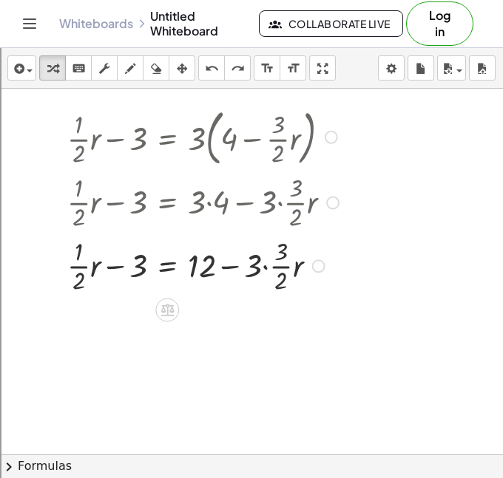
click at [278, 265] on div at bounding box center [208, 266] width 297 height 64
click at [272, 262] on div at bounding box center [205, 266] width 290 height 64
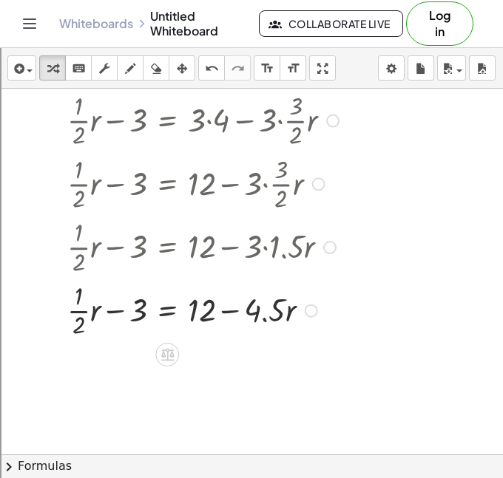
scroll to position [2145, 0]
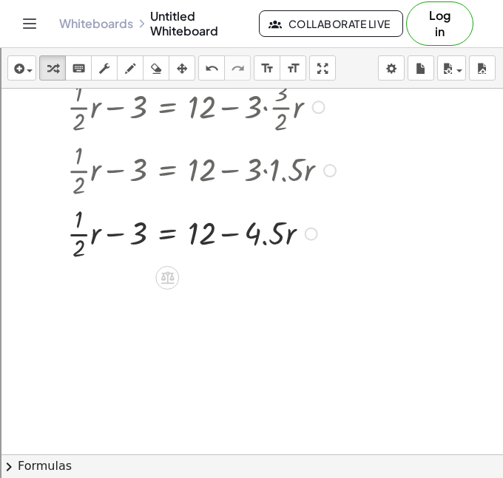
click at [81, 234] on div at bounding box center [205, 233] width 290 height 64
click at [81, 235] on div at bounding box center [205, 233] width 290 height 64
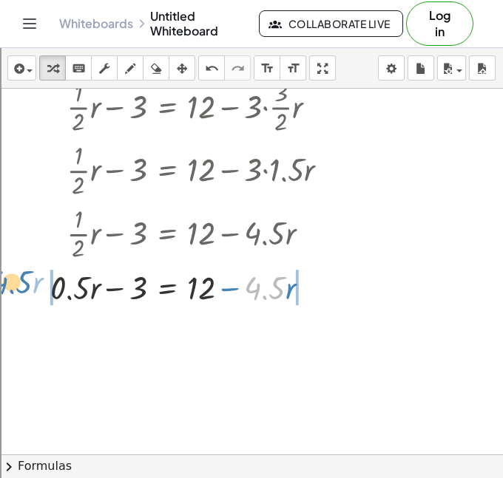
drag, startPoint x: 253, startPoint y: 282, endPoint x: 1, endPoint y: 276, distance: 251.4
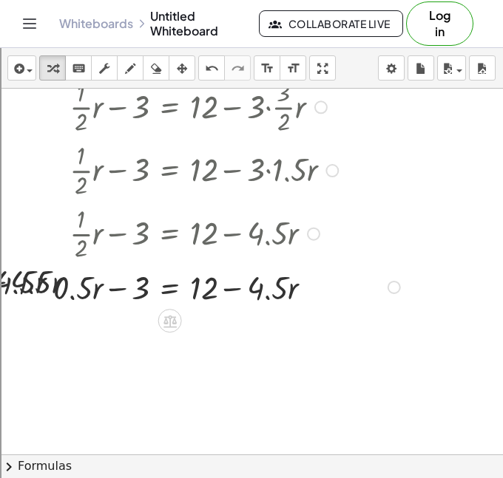
click at [69, 282] on div at bounding box center [188, 287] width 446 height 44
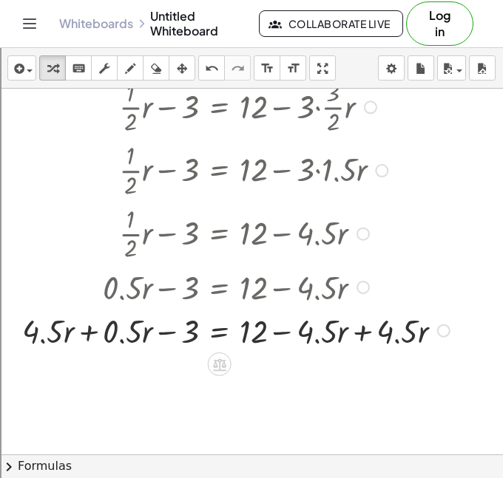
click at [115, 346] on div at bounding box center [238, 330] width 446 height 44
click at [85, 332] on div at bounding box center [238, 330] width 446 height 44
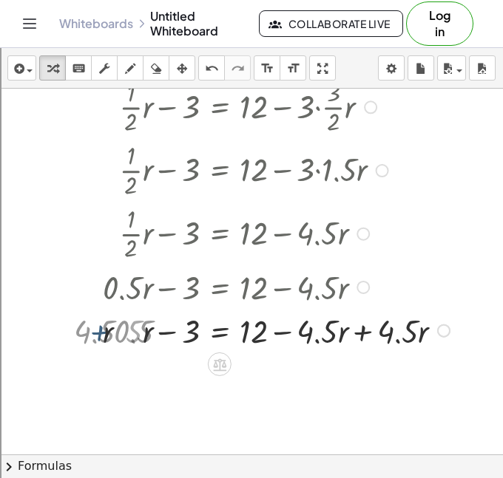
click at [401, 308] on div at bounding box center [278, 330] width 366 height 44
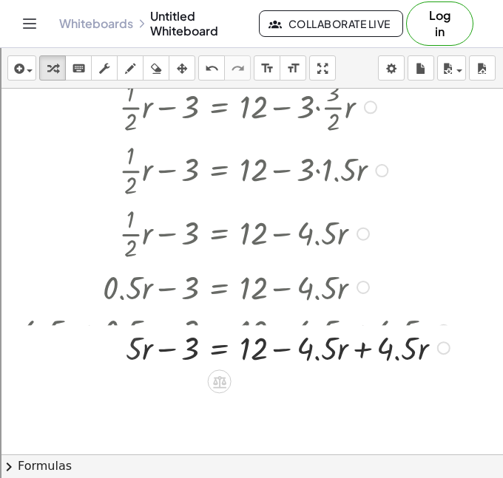
click at [327, 369] on div at bounding box center [238, 347] width 446 height 44
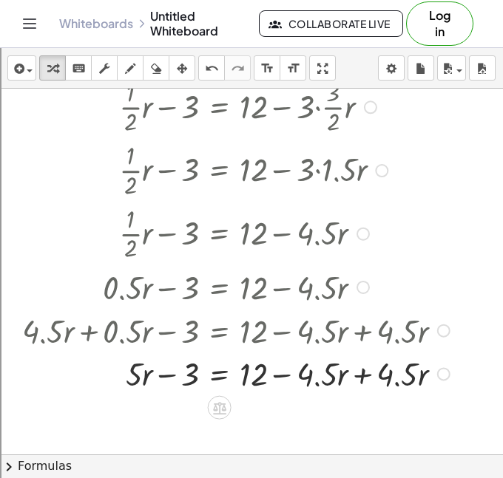
click at [350, 375] on div at bounding box center [238, 373] width 446 height 44
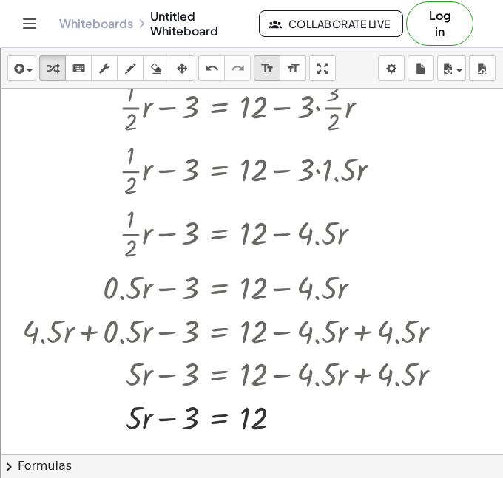
click at [267, 56] on button "format_size smaller" at bounding box center [267, 67] width 27 height 25
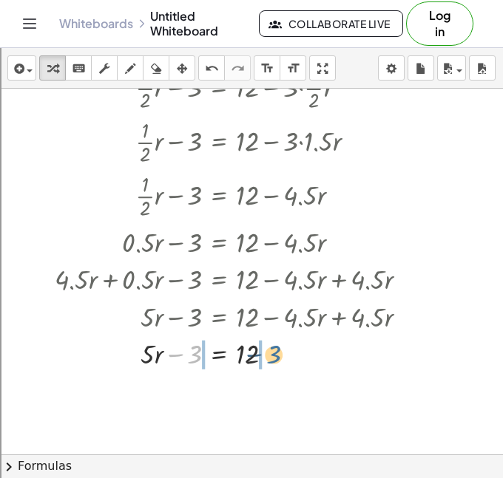
drag, startPoint x: 193, startPoint y: 338, endPoint x: 273, endPoint y: 338, distance: 79.8
click at [273, 338] on div at bounding box center [236, 353] width 378 height 38
click at [162, 370] on div at bounding box center [236, 353] width 378 height 38
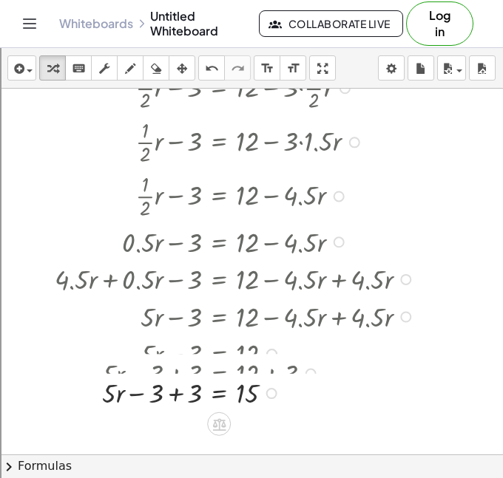
click at [162, 370] on div at bounding box center [236, 373] width 378 height 38
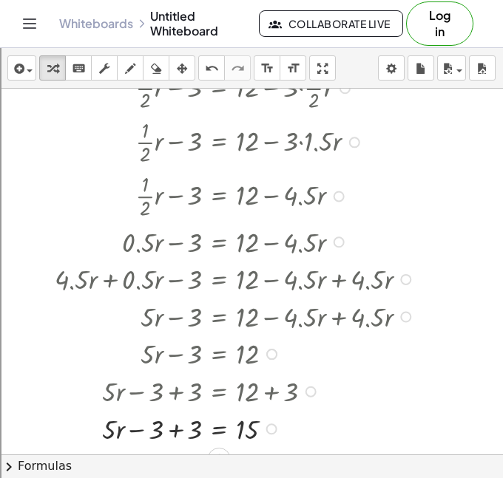
click at [168, 429] on div at bounding box center [236, 428] width 378 height 38
click at [268, 81] on div "insert select one: Math Expression Function Text Youtube Video Graphing Geometr…" at bounding box center [251, 68] width 503 height 41
click at [264, 75] on icon "format_size" at bounding box center [267, 69] width 14 height 18
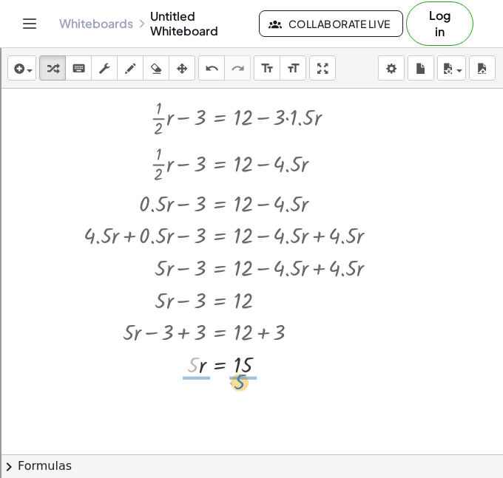
drag, startPoint x: 197, startPoint y: 373, endPoint x: 249, endPoint y: 390, distance: 55.2
click at [248, 366] on div at bounding box center [236, 364] width 321 height 46
click at [202, 370] on div at bounding box center [236, 364] width 321 height 46
click at [202, 370] on div at bounding box center [236, 363] width 316 height 33
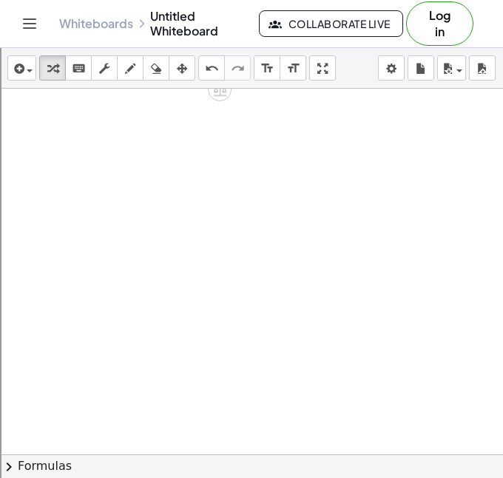
scroll to position [2543, 0]
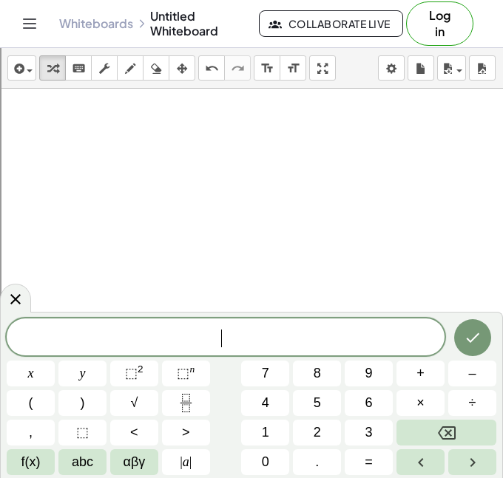
click at [101, 321] on div "​" at bounding box center [226, 337] width 438 height 37
click at [188, 344] on span at bounding box center [226, 338] width 438 height 22
click at [486, 344] on button "Done" at bounding box center [472, 337] width 37 height 37
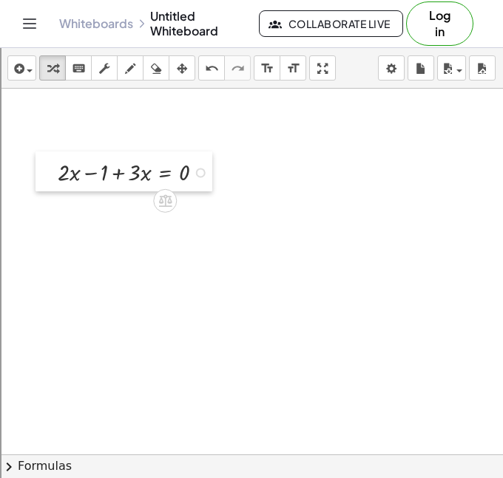
drag, startPoint x: 197, startPoint y: 310, endPoint x: 49, endPoint y: 170, distance: 203.9
click at [49, 170] on div at bounding box center [46, 172] width 22 height 40
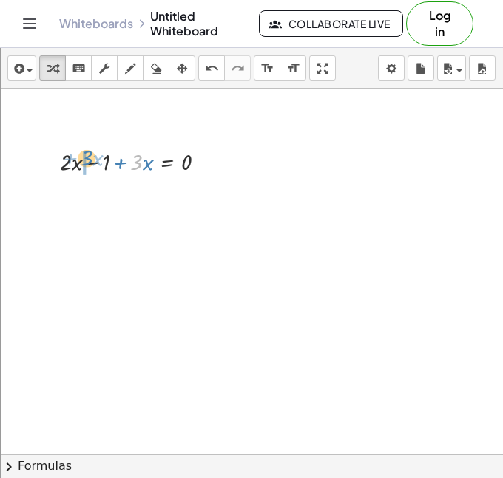
drag, startPoint x: 137, startPoint y: 161, endPoint x: 86, endPoint y: 158, distance: 50.3
click at [86, 158] on div at bounding box center [138, 161] width 173 height 33
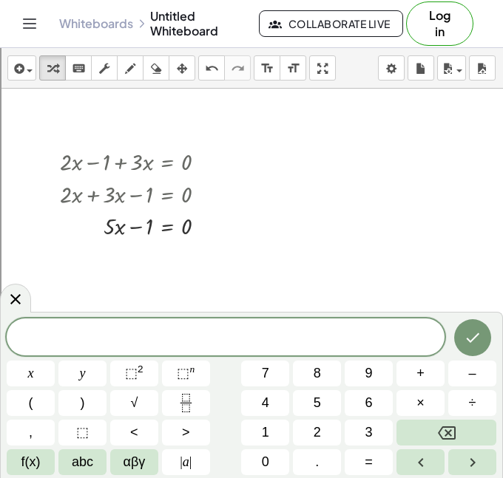
scroll to position [15, 0]
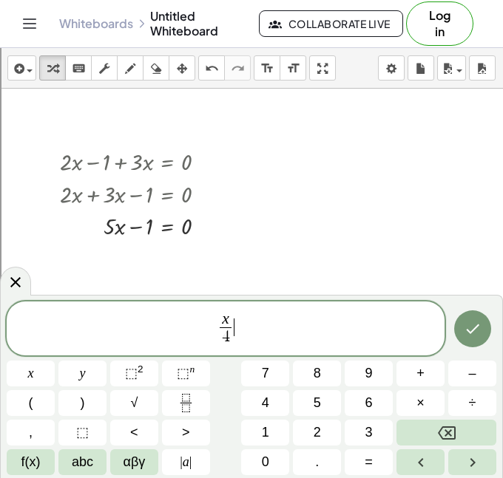
click at [245, 310] on span "x 4 ​ ​" at bounding box center [226, 329] width 438 height 39
click at [459, 332] on button "Done" at bounding box center [472, 328] width 37 height 37
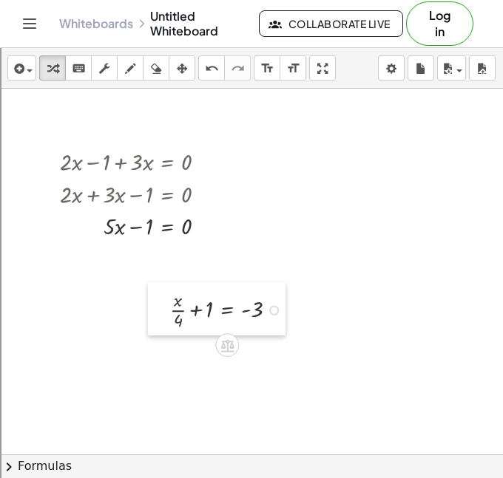
drag, startPoint x: 169, startPoint y: 321, endPoint x: 150, endPoint y: 314, distance: 19.6
click at [150, 314] on div at bounding box center [159, 308] width 22 height 53
click at [186, 297] on div at bounding box center [219, 302] width 134 height 46
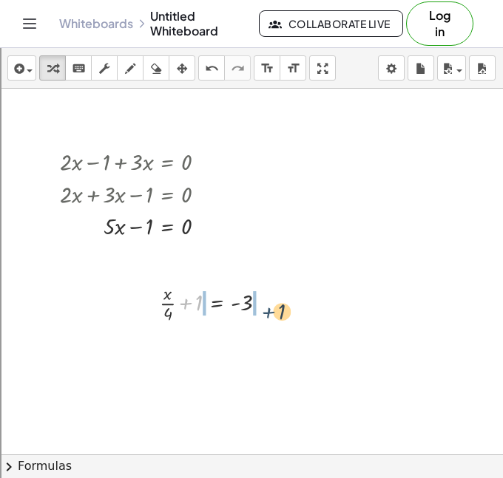
drag, startPoint x: 195, startPoint y: 299, endPoint x: 279, endPoint y: 305, distance: 83.7
click at [279, 305] on div at bounding box center [219, 302] width 134 height 46
click at [267, 303] on div at bounding box center [222, 302] width 195 height 46
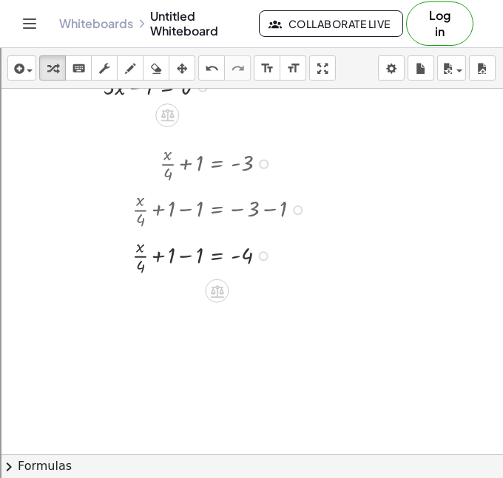
scroll to position [2703, 0]
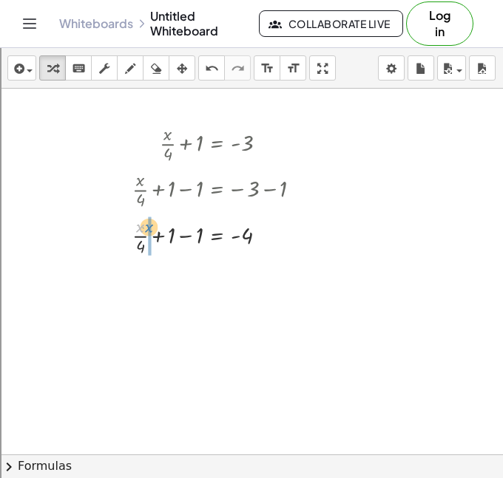
click at [140, 232] on div at bounding box center [222, 235] width 195 height 46
click at [205, 62] on icon "undo" at bounding box center [212, 69] width 14 height 18
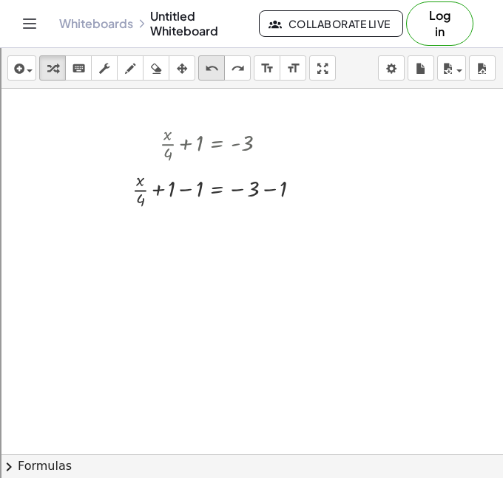
click at [205, 64] on icon "undo" at bounding box center [212, 69] width 14 height 18
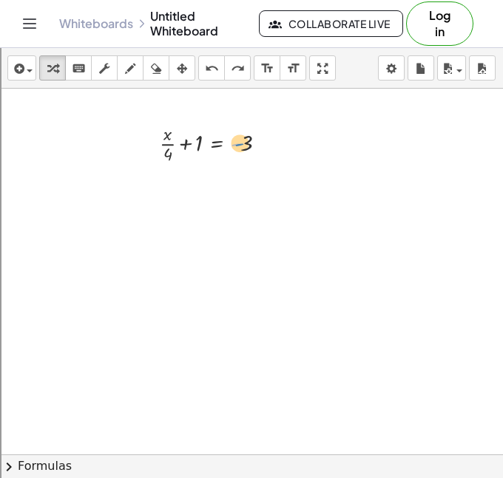
click at [239, 143] on div at bounding box center [219, 143] width 134 height 46
drag, startPoint x: 248, startPoint y: 143, endPoint x: 202, endPoint y: 141, distance: 46.6
click at [201, 143] on div at bounding box center [222, 143] width 205 height 46
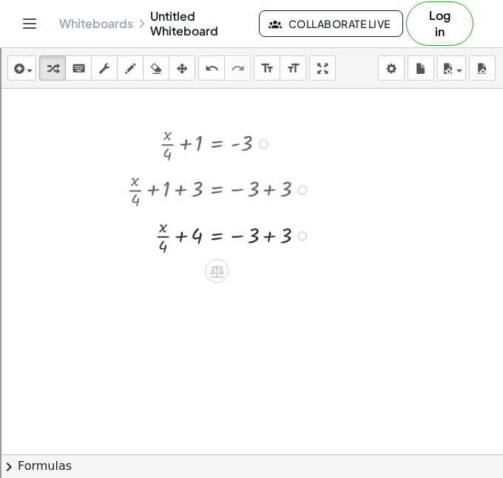
click at [265, 234] on div at bounding box center [222, 235] width 205 height 46
drag, startPoint x: 163, startPoint y: 247, endPoint x: 252, endPoint y: 233, distance: 90.5
click at [252, 232] on div at bounding box center [222, 235] width 205 height 46
click at [244, 241] on div at bounding box center [219, 235] width 211 height 46
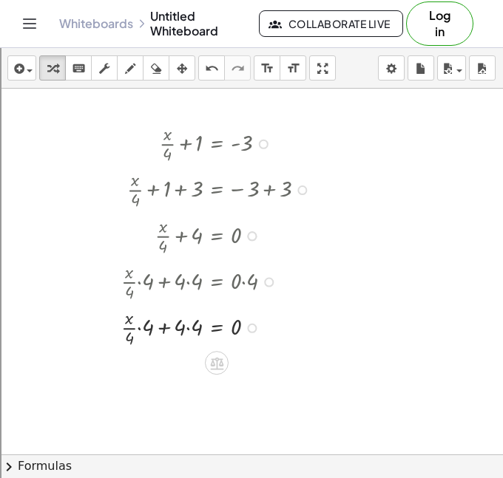
click at [188, 330] on div at bounding box center [219, 327] width 211 height 46
click at [215, 71] on icon "undo" at bounding box center [212, 69] width 14 height 18
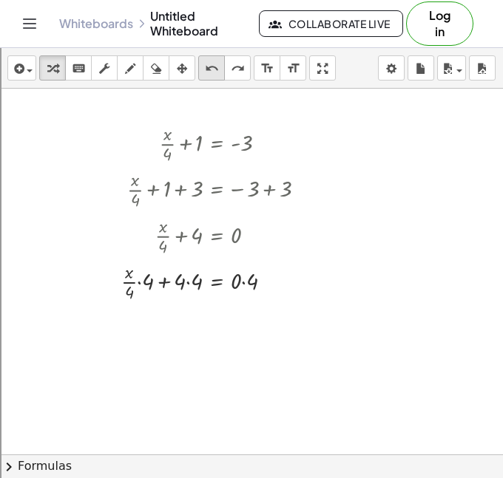
click at [216, 63] on icon "undo" at bounding box center [212, 69] width 14 height 18
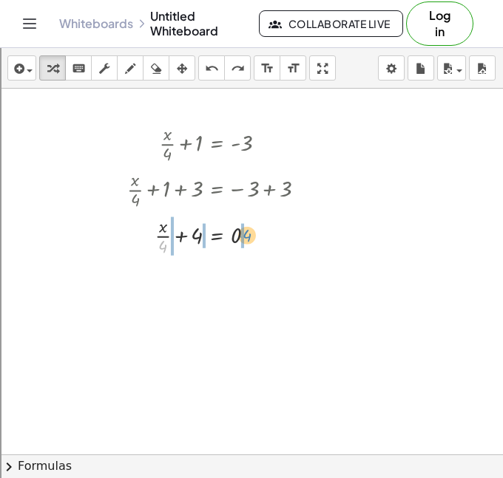
drag, startPoint x: 161, startPoint y: 243, endPoint x: 246, endPoint y: 232, distance: 85.7
click at [246, 232] on div at bounding box center [222, 235] width 205 height 46
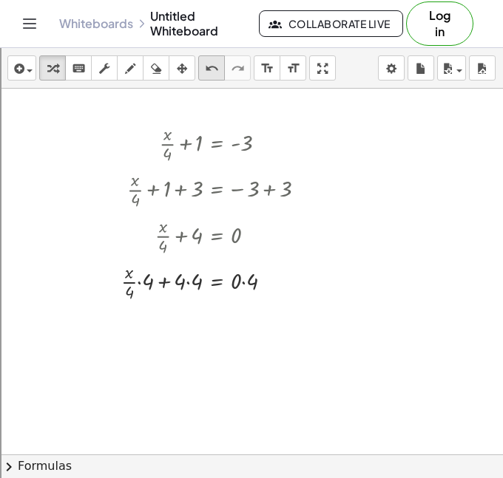
click at [205, 64] on icon "undo" at bounding box center [212, 69] width 14 height 18
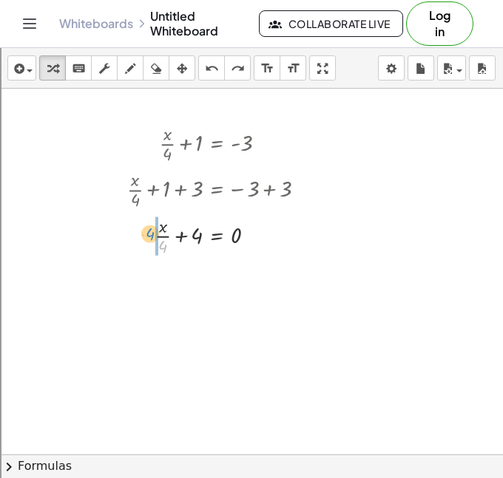
drag, startPoint x: 162, startPoint y: 251, endPoint x: 148, endPoint y: 237, distance: 19.3
click at [148, 237] on div at bounding box center [222, 235] width 205 height 46
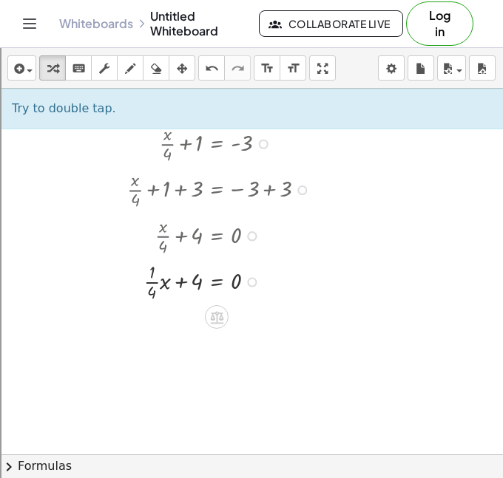
click at [153, 279] on div at bounding box center [222, 281] width 205 height 46
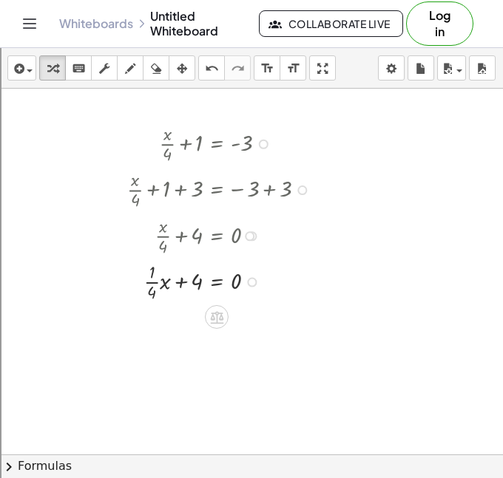
click at [153, 281] on div at bounding box center [222, 281] width 205 height 46
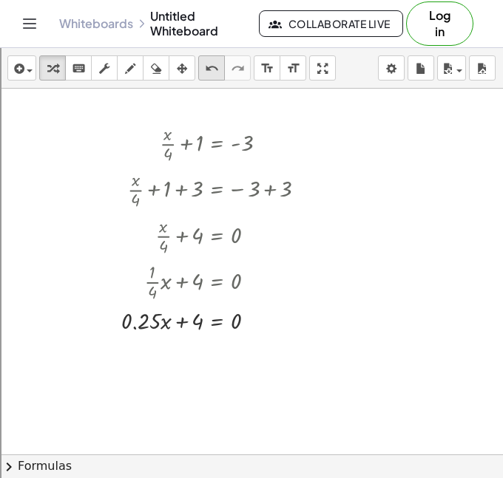
click at [203, 59] on div "undo" at bounding box center [211, 68] width 19 height 18
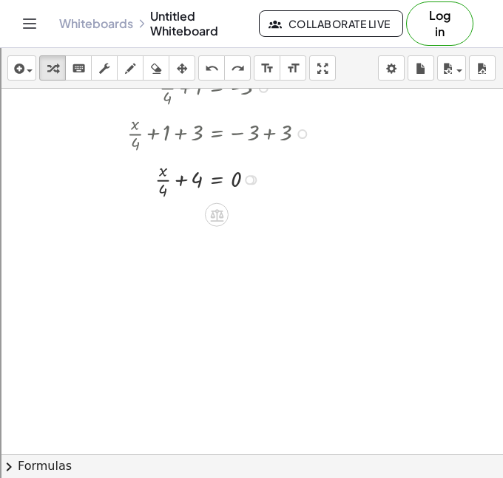
scroll to position [2796, 0]
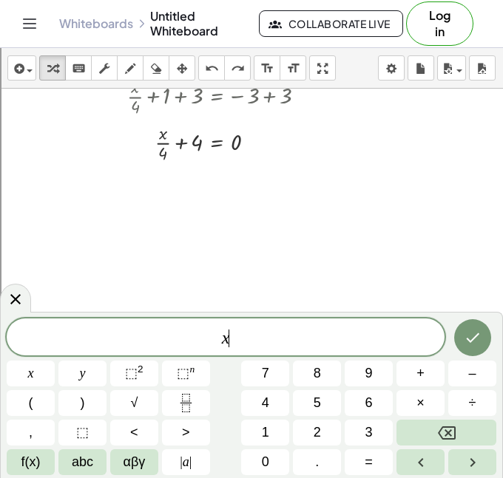
scroll to position [16, 0]
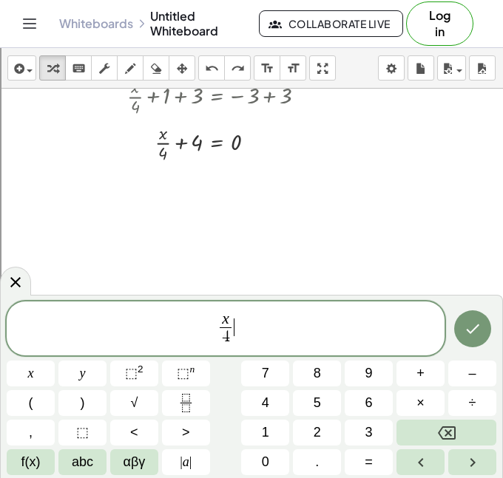
click at [239, 317] on span "x 4 ​ ​" at bounding box center [226, 329] width 438 height 39
click at [239, 324] on span "x 4 ​ ​" at bounding box center [226, 329] width 438 height 39
click at [478, 326] on icon "Done" at bounding box center [472, 329] width 18 height 18
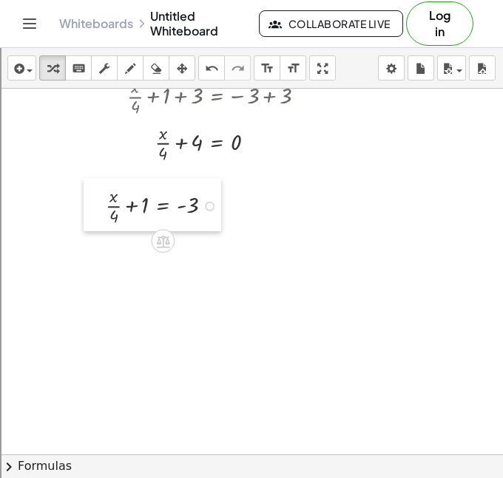
drag, startPoint x: 154, startPoint y: 303, endPoint x: 97, endPoint y: 203, distance: 115.9
click at [97, 203] on div at bounding box center [95, 204] width 22 height 53
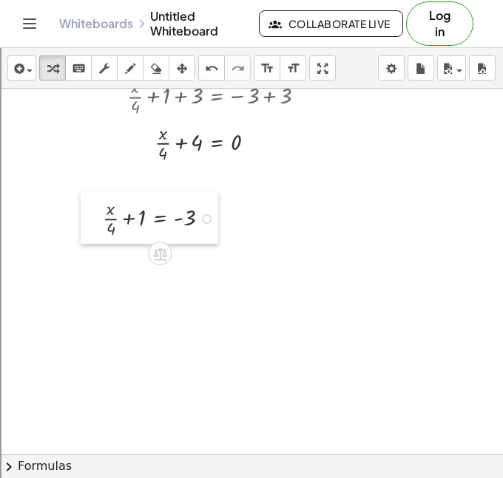
drag, startPoint x: 103, startPoint y: 205, endPoint x: 102, endPoint y: 220, distance: 14.9
click at [102, 220] on div at bounding box center [92, 217] width 22 height 53
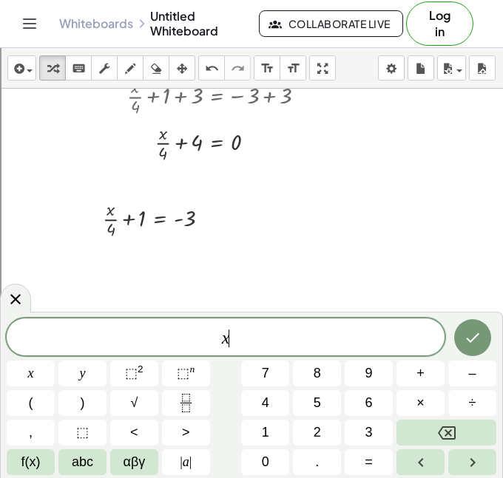
scroll to position [17, 0]
click at [475, 332] on icon "Done" at bounding box center [472, 338] width 18 height 18
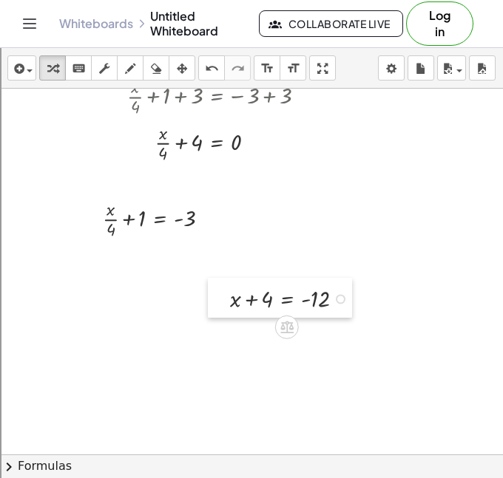
drag, startPoint x: 216, startPoint y: 320, endPoint x: 211, endPoint y: 292, distance: 28.4
click at [211, 292] on div at bounding box center [219, 298] width 22 height 40
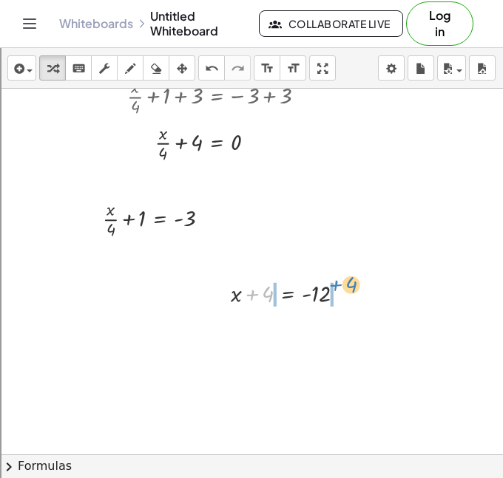
drag, startPoint x: 268, startPoint y: 294, endPoint x: 351, endPoint y: 285, distance: 84.1
click at [351, 285] on div at bounding box center [293, 292] width 140 height 33
click at [338, 293] on div at bounding box center [296, 292] width 211 height 33
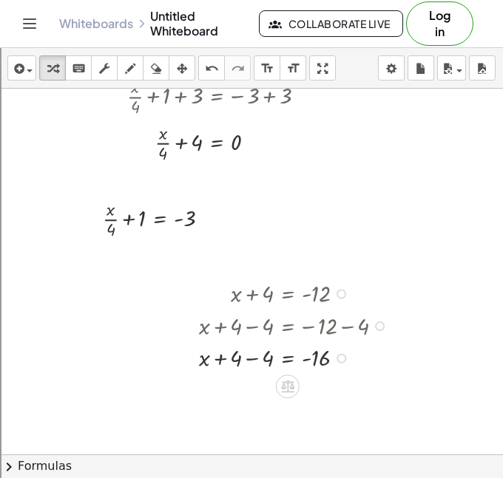
click at [244, 364] on div at bounding box center [296, 357] width 211 height 33
click at [205, 74] on icon "undo" at bounding box center [212, 69] width 14 height 18
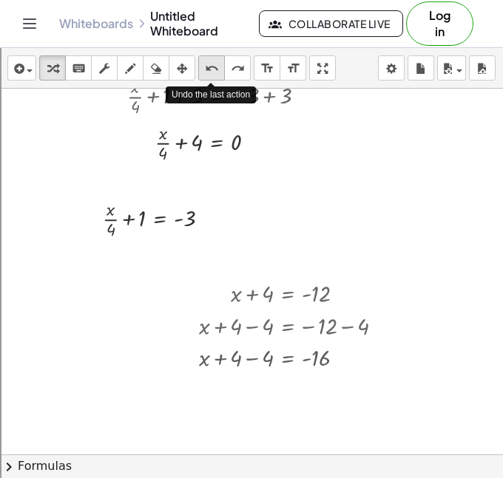
click at [205, 74] on icon "undo" at bounding box center [212, 69] width 14 height 18
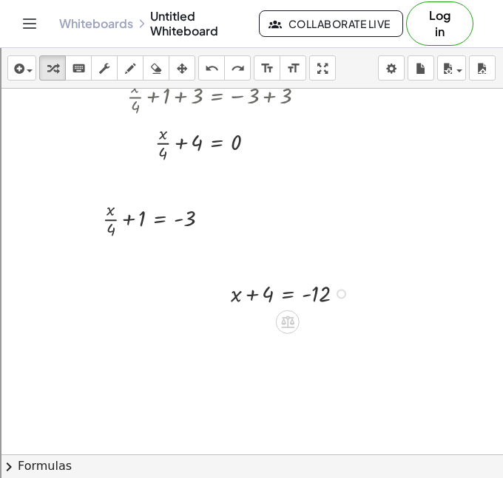
click at [237, 290] on div at bounding box center [293, 292] width 140 height 33
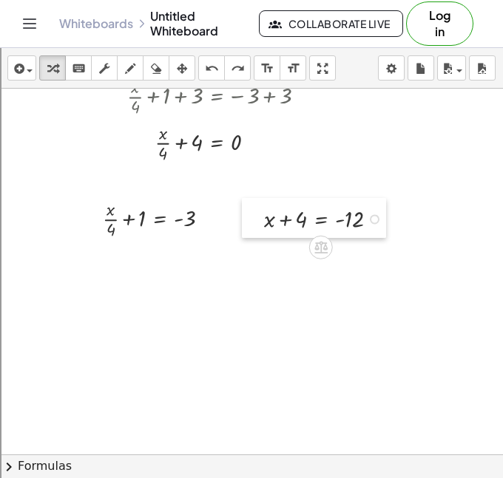
drag, startPoint x: 220, startPoint y: 293, endPoint x: 254, endPoint y: 219, distance: 81.7
click at [254, 219] on div at bounding box center [253, 218] width 22 height 40
drag, startPoint x: 139, startPoint y: 220, endPoint x: 194, endPoint y: 220, distance: 54.7
click at [194, 220] on div at bounding box center [162, 218] width 134 height 46
click at [194, 220] on div at bounding box center [165, 218] width 195 height 46
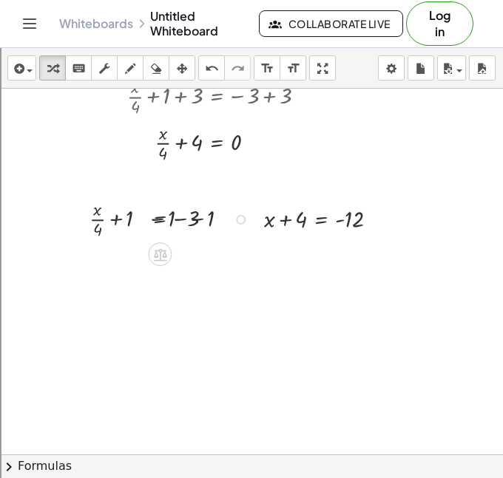
click at [194, 220] on div at bounding box center [165, 218] width 195 height 46
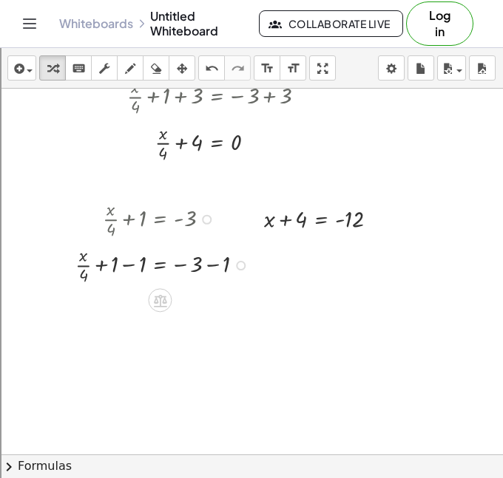
click at [204, 283] on div at bounding box center [165, 264] width 195 height 46
click at [206, 265] on div at bounding box center [165, 264] width 195 height 46
click at [94, 259] on div at bounding box center [148, 264] width 161 height 46
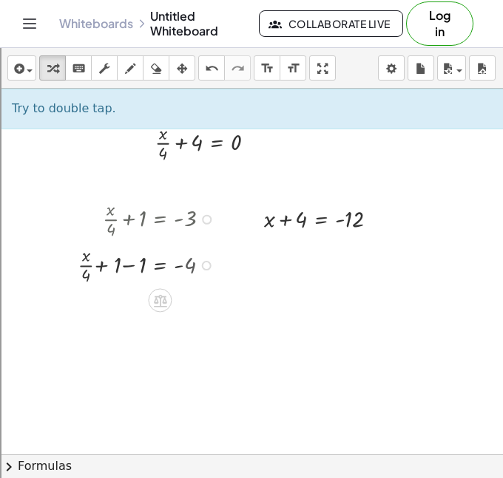
click at [119, 265] on div at bounding box center [165, 264] width 195 height 46
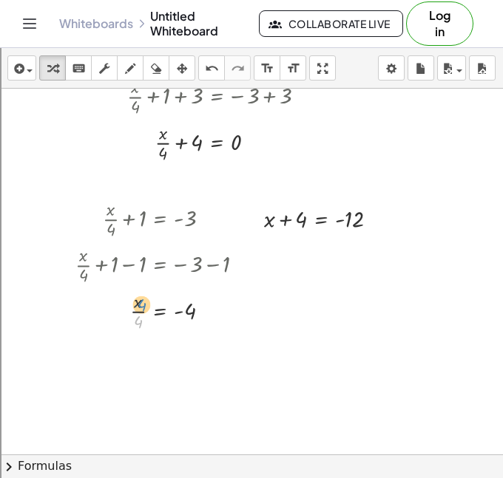
drag, startPoint x: 137, startPoint y: 320, endPoint x: 141, endPoint y: 303, distance: 17.4
click at [141, 303] on div at bounding box center [165, 311] width 195 height 46
click at [139, 313] on div at bounding box center [165, 311] width 195 height 46
drag, startPoint x: 138, startPoint y: 323, endPoint x: 123, endPoint y: 301, distance: 27.1
click at [123, 301] on div at bounding box center [165, 311] width 195 height 46
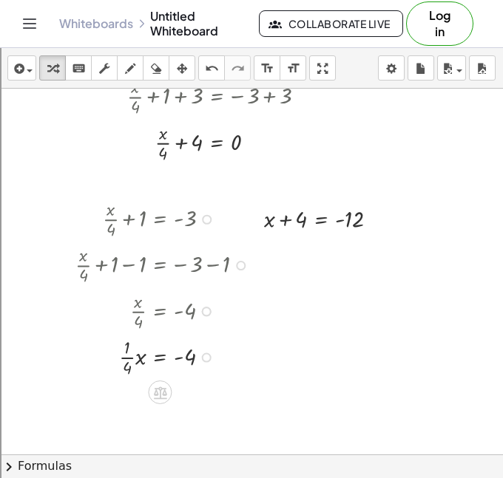
click at [126, 367] on div at bounding box center [165, 356] width 195 height 46
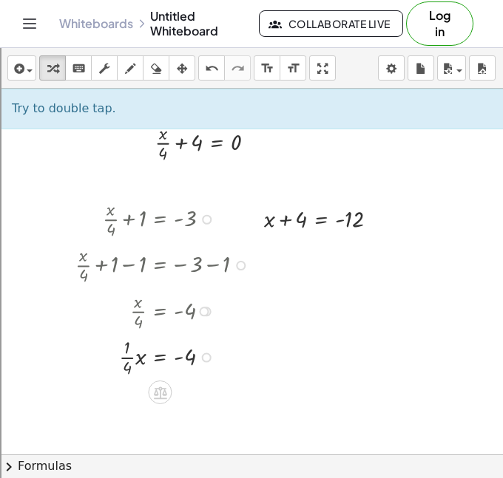
click at [127, 357] on div at bounding box center [165, 356] width 195 height 46
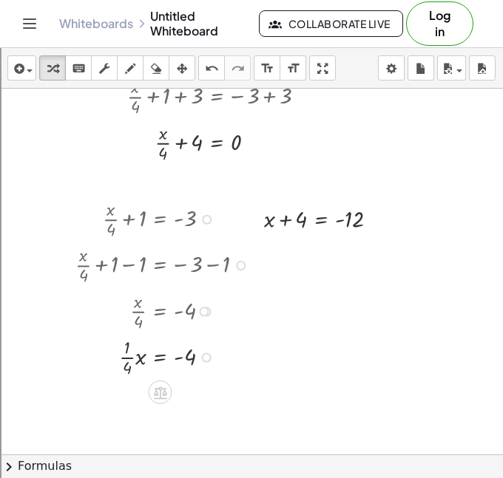
click at [127, 357] on div at bounding box center [165, 356] width 195 height 46
click at [213, 73] on icon "undo" at bounding box center [212, 69] width 14 height 18
drag, startPoint x: 137, startPoint y: 301, endPoint x: 115, endPoint y: 327, distance: 33.6
click at [115, 327] on div at bounding box center [171, 311] width 184 height 46
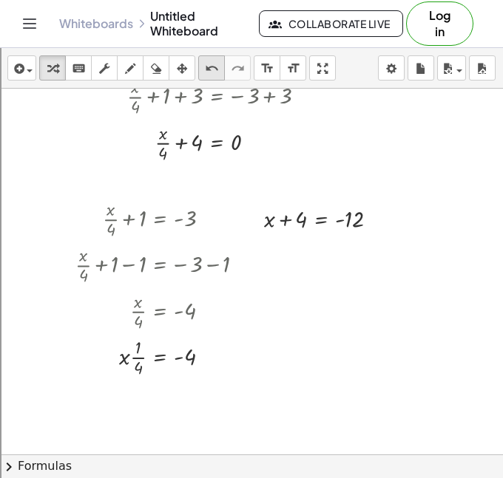
click at [209, 74] on icon "undo" at bounding box center [212, 69] width 14 height 18
click at [138, 324] on div at bounding box center [171, 311] width 184 height 46
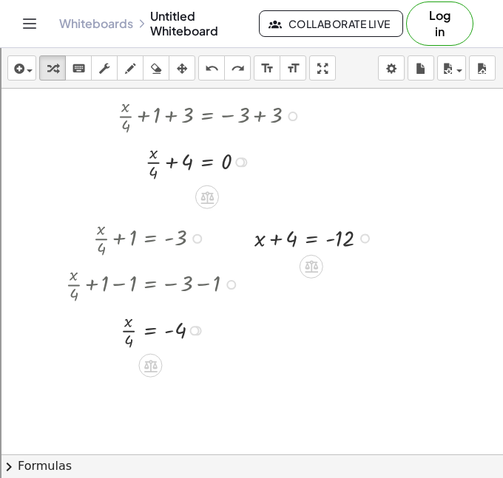
scroll to position [2775, 10]
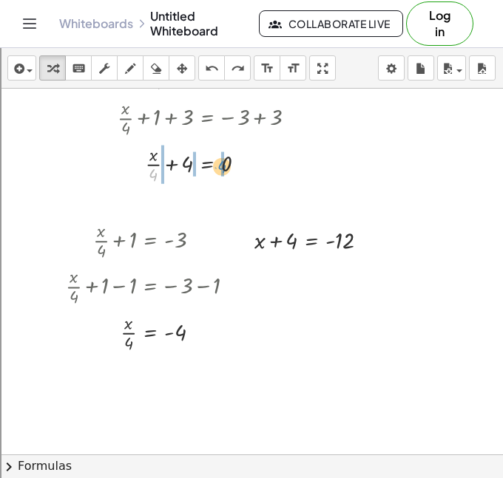
drag, startPoint x: 152, startPoint y: 170, endPoint x: 220, endPoint y: 162, distance: 69.2
click at [209, 70] on icon "undo" at bounding box center [212, 69] width 14 height 18
click at [154, 167] on div at bounding box center [212, 163] width 205 height 46
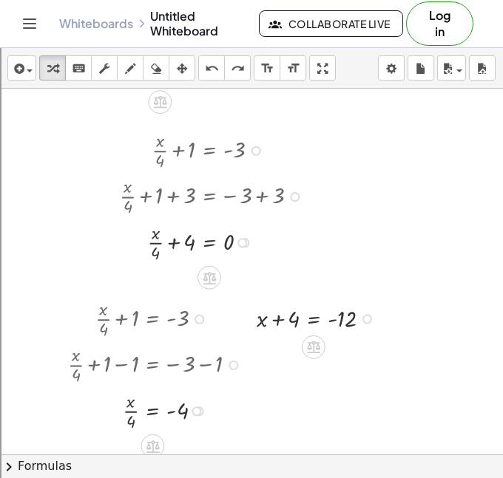
scroll to position [2708, 8]
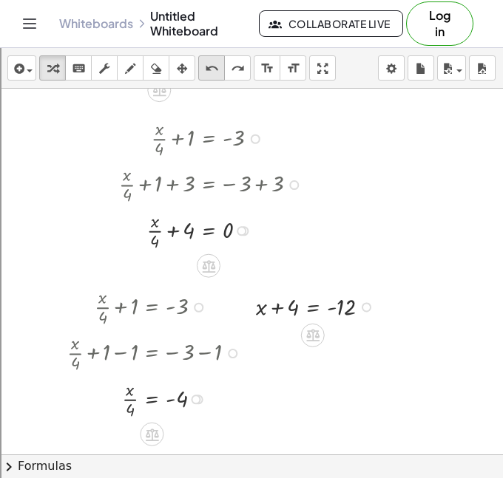
click at [215, 69] on icon "undo" at bounding box center [212, 69] width 14 height 18
click at [202, 225] on div at bounding box center [214, 230] width 205 height 46
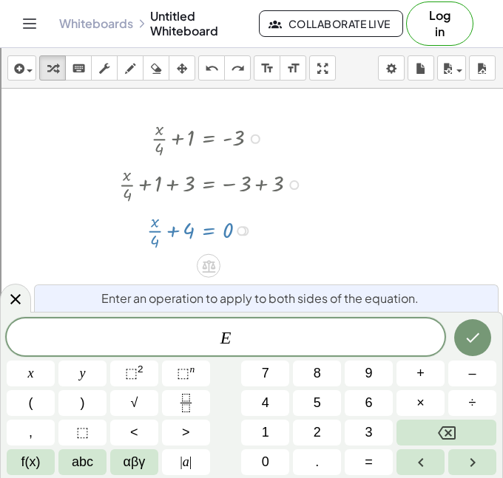
click at [270, 188] on div at bounding box center [214, 183] width 205 height 46
click at [24, 296] on div at bounding box center [15, 298] width 31 height 29
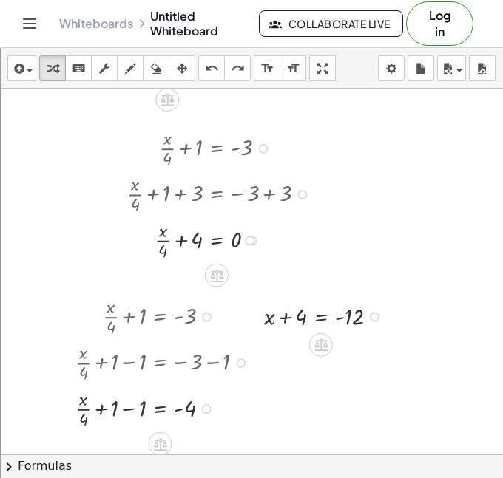
scroll to position [2707, 0]
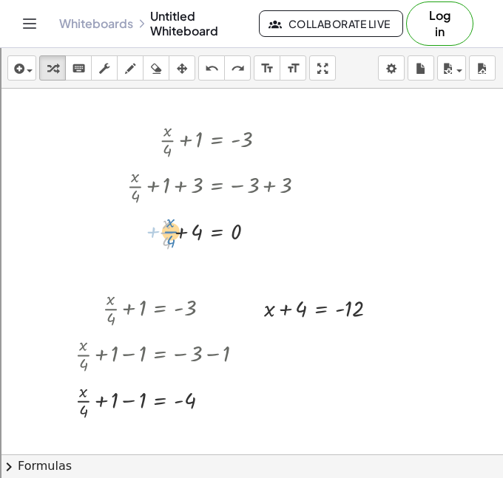
click at [163, 246] on div at bounding box center [220, 231] width 201 height 46
